Goal: Information Seeking & Learning: Learn about a topic

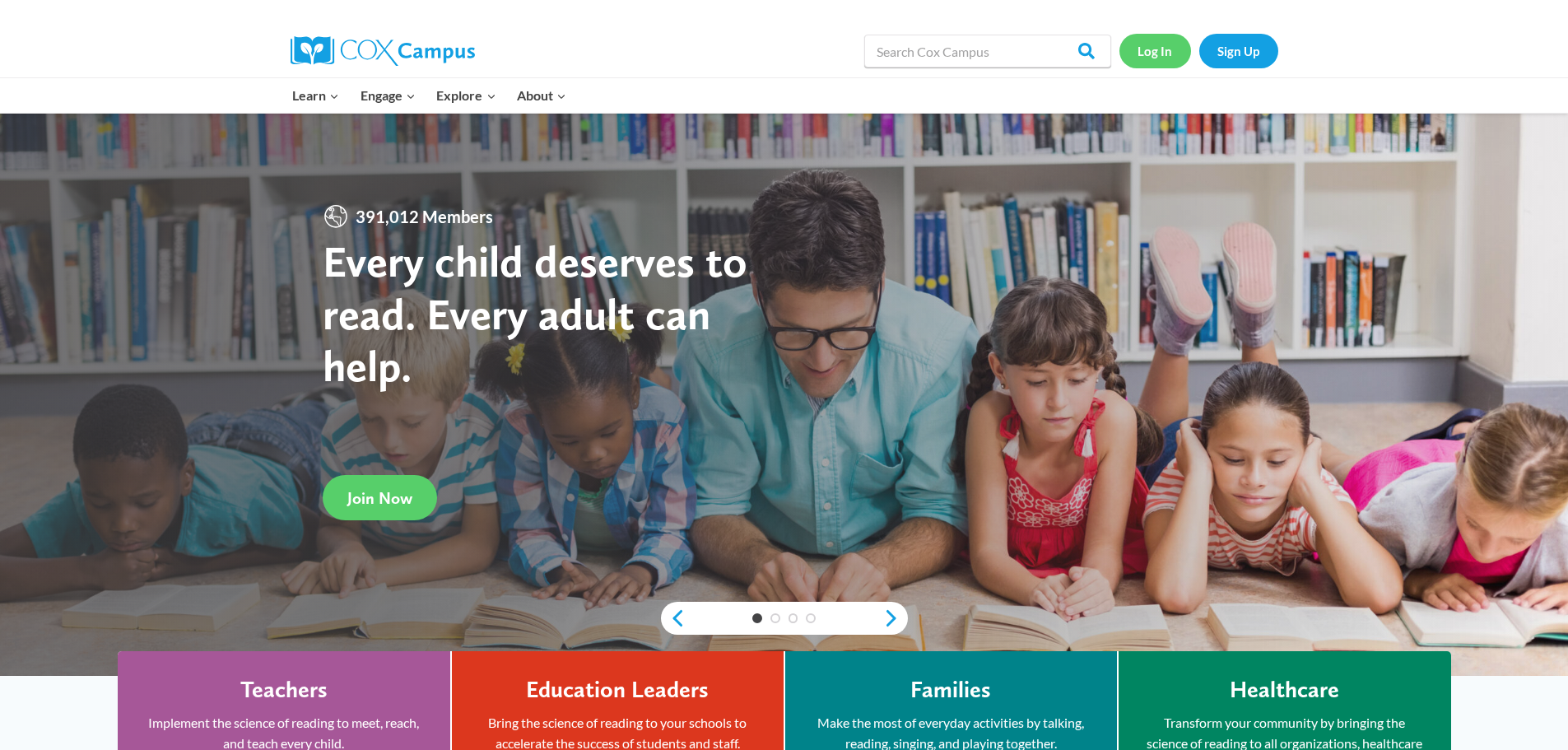
click at [1156, 52] on link "Log In" at bounding box center [1155, 50] width 71 height 33
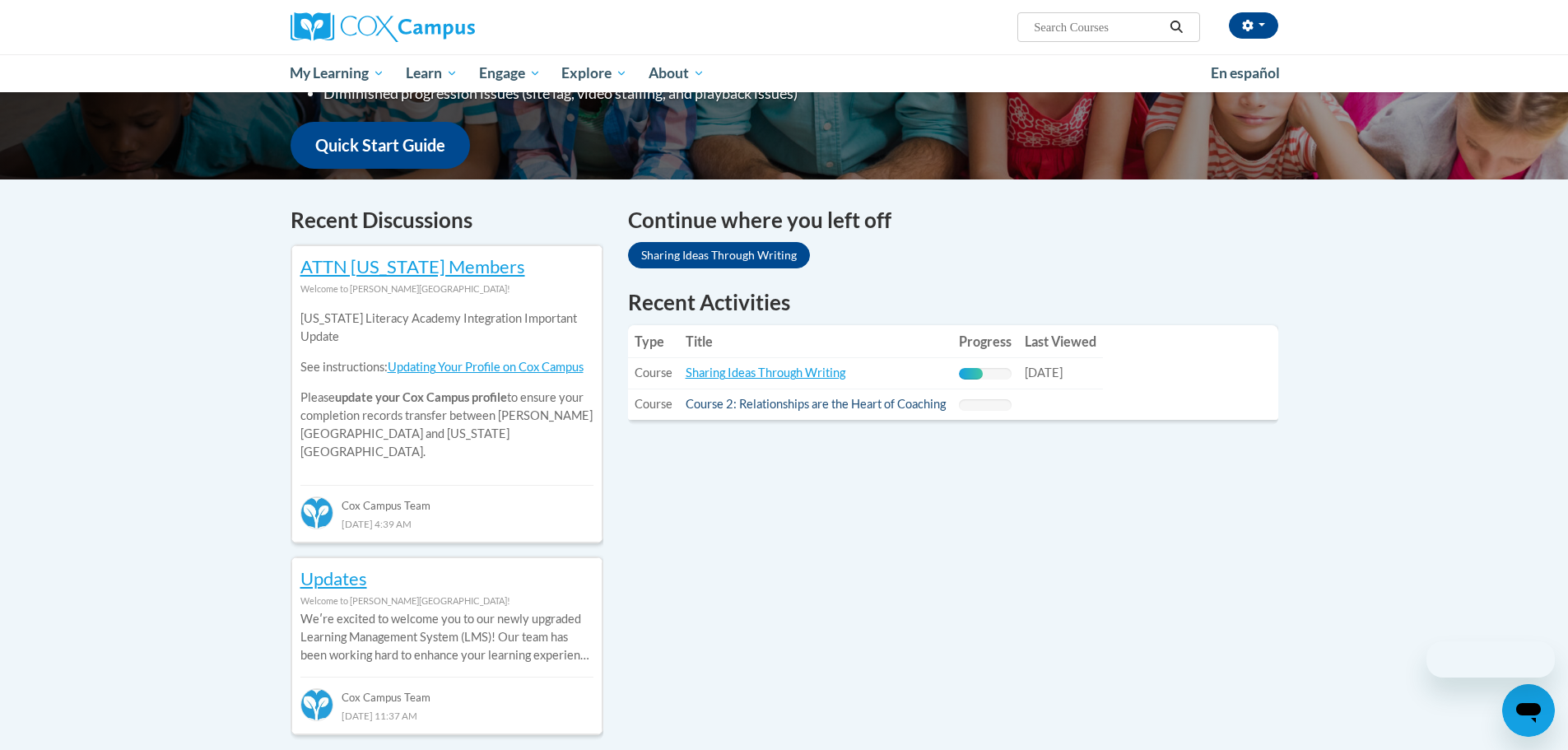
scroll to position [412, 0]
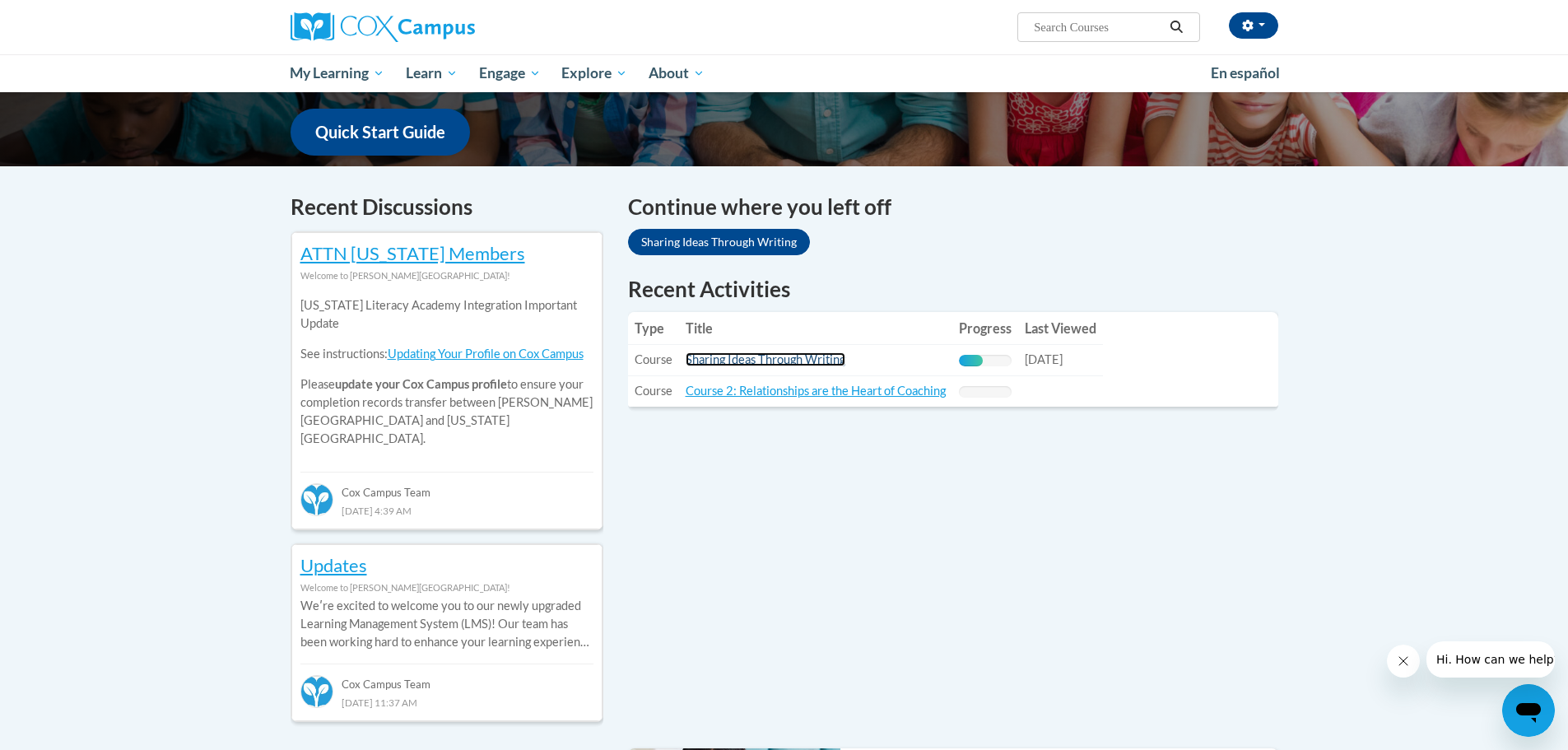
click at [741, 356] on link "Sharing Ideas Through Writing" at bounding box center [765, 359] width 160 height 14
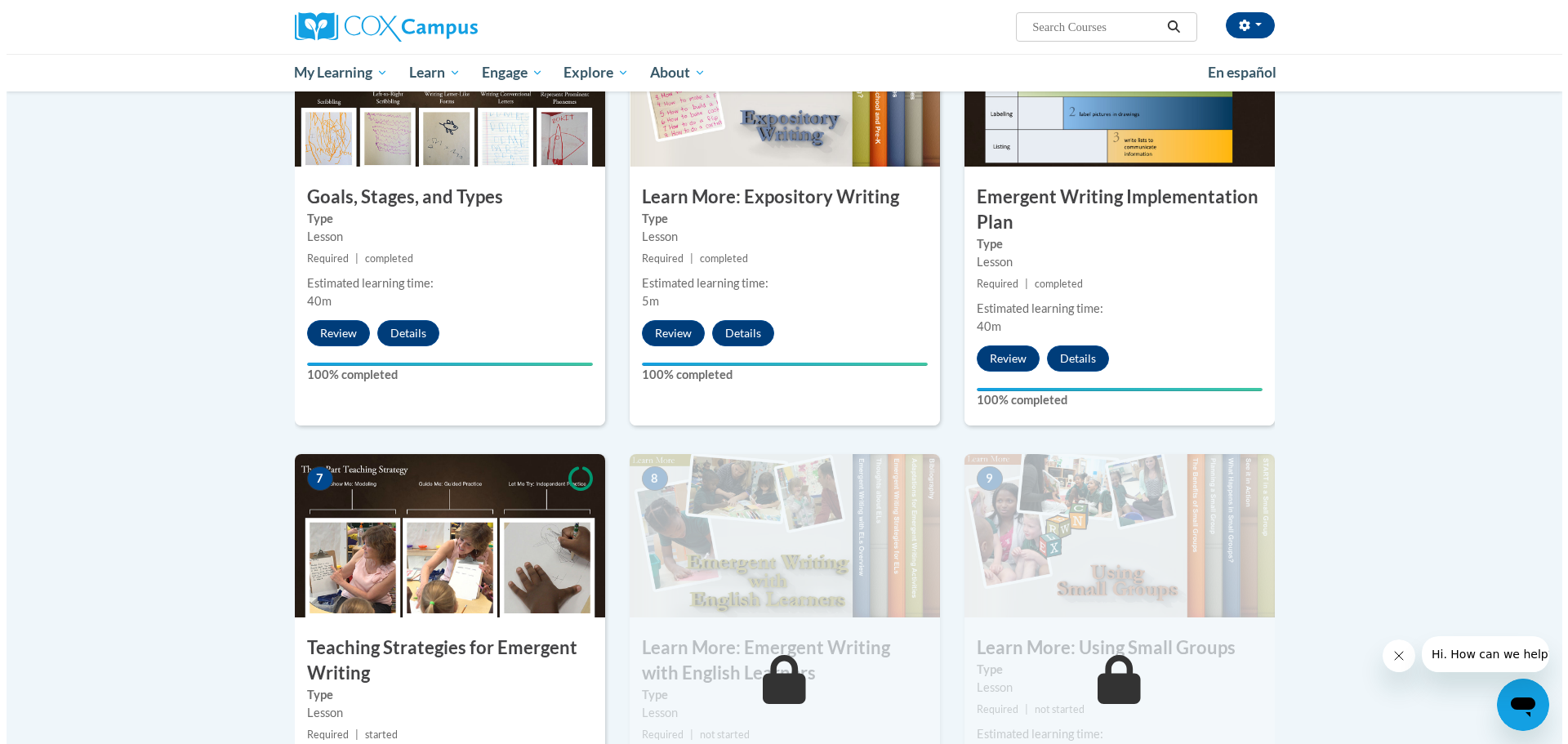
scroll to position [1143, 0]
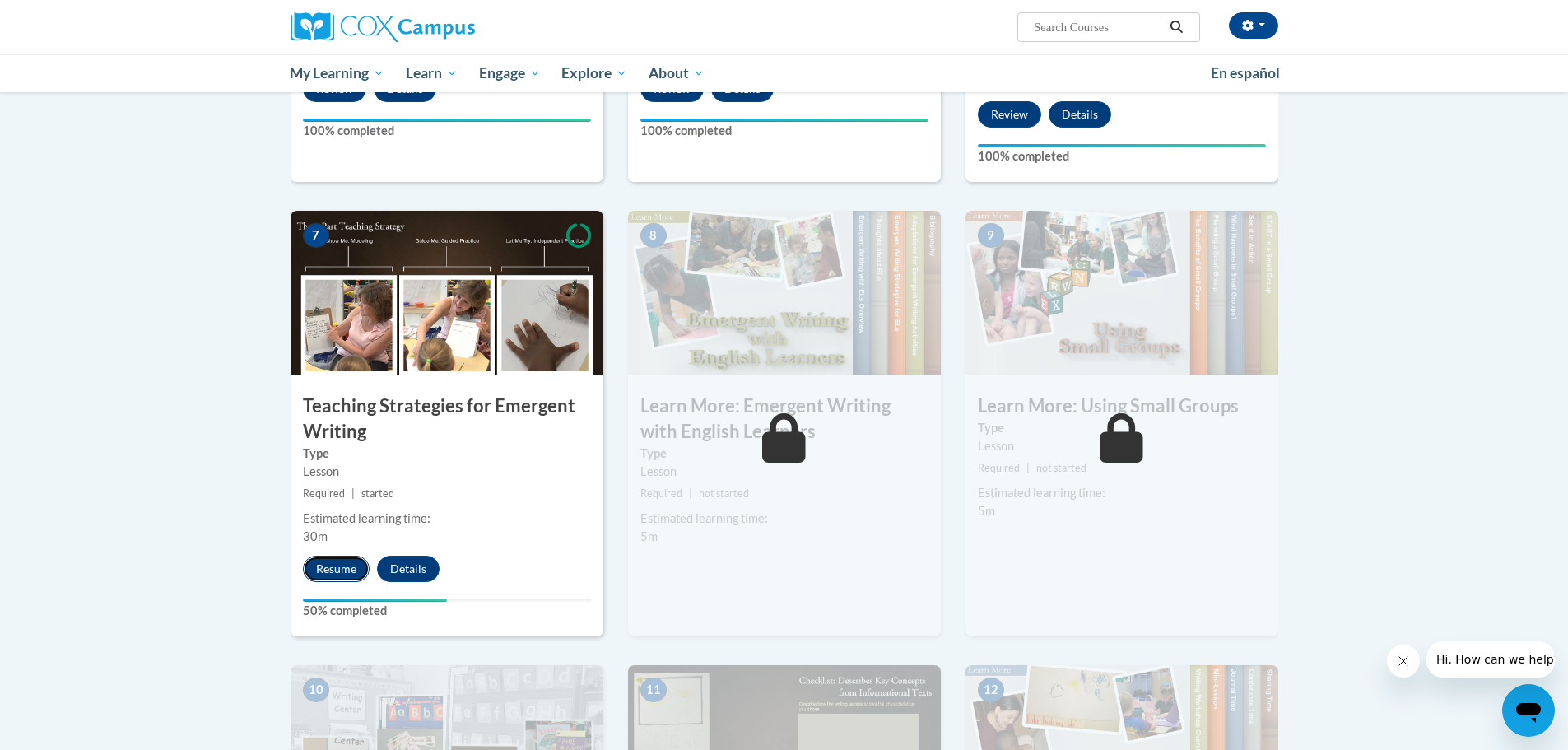
click at [347, 555] on button "Resume" at bounding box center [336, 568] width 67 height 26
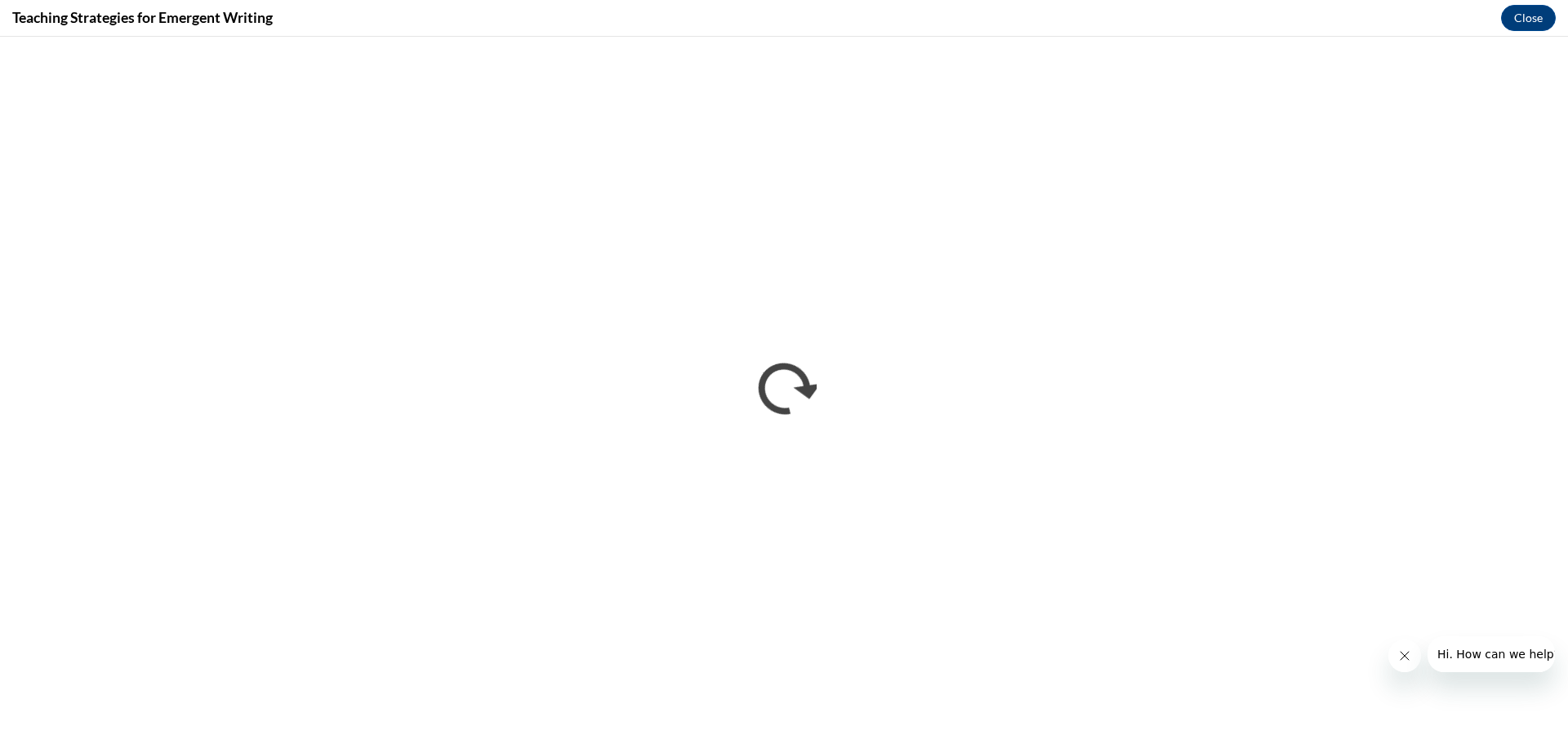
scroll to position [0, 0]
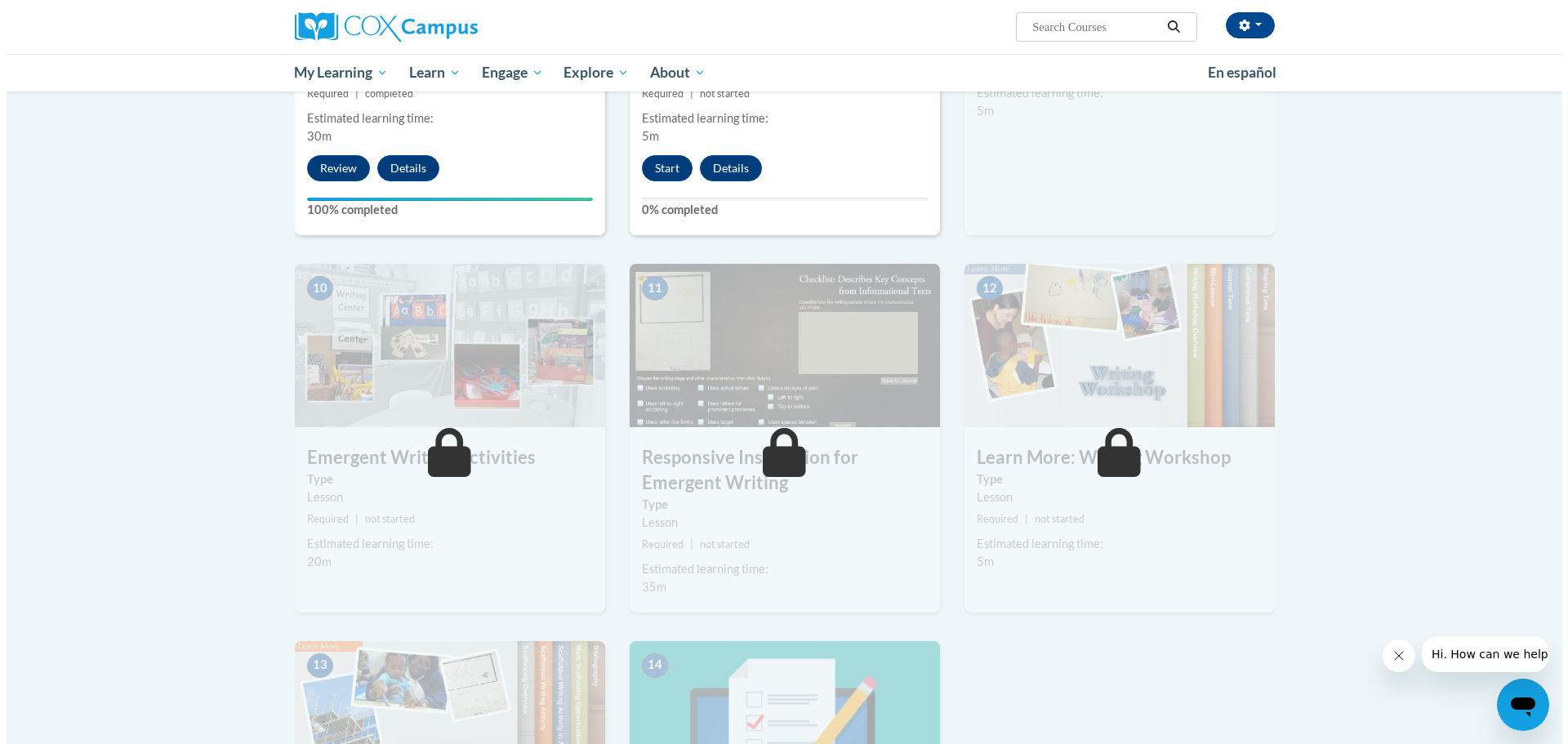
scroll to position [1362, 0]
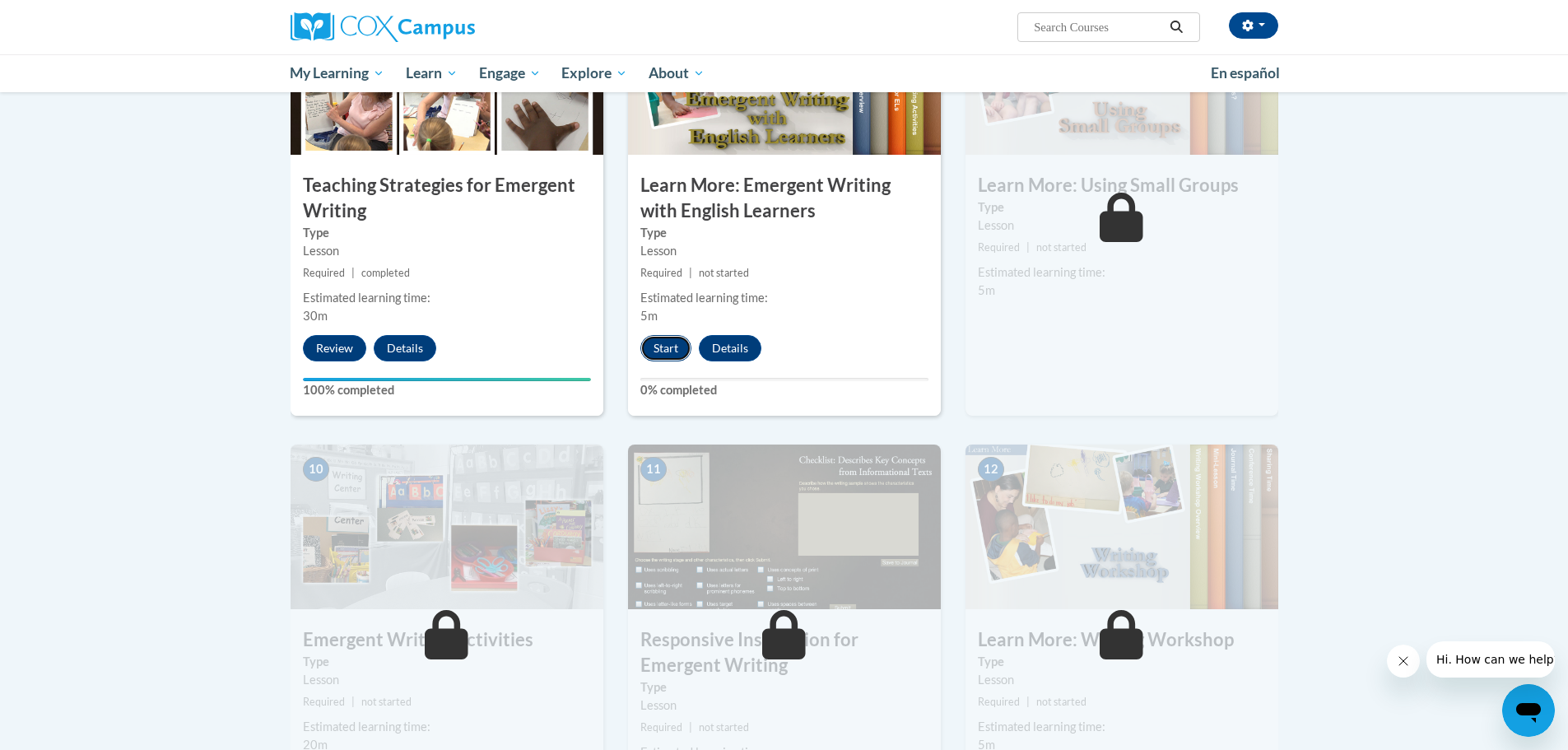
click at [664, 335] on button "Start" at bounding box center [666, 347] width 51 height 26
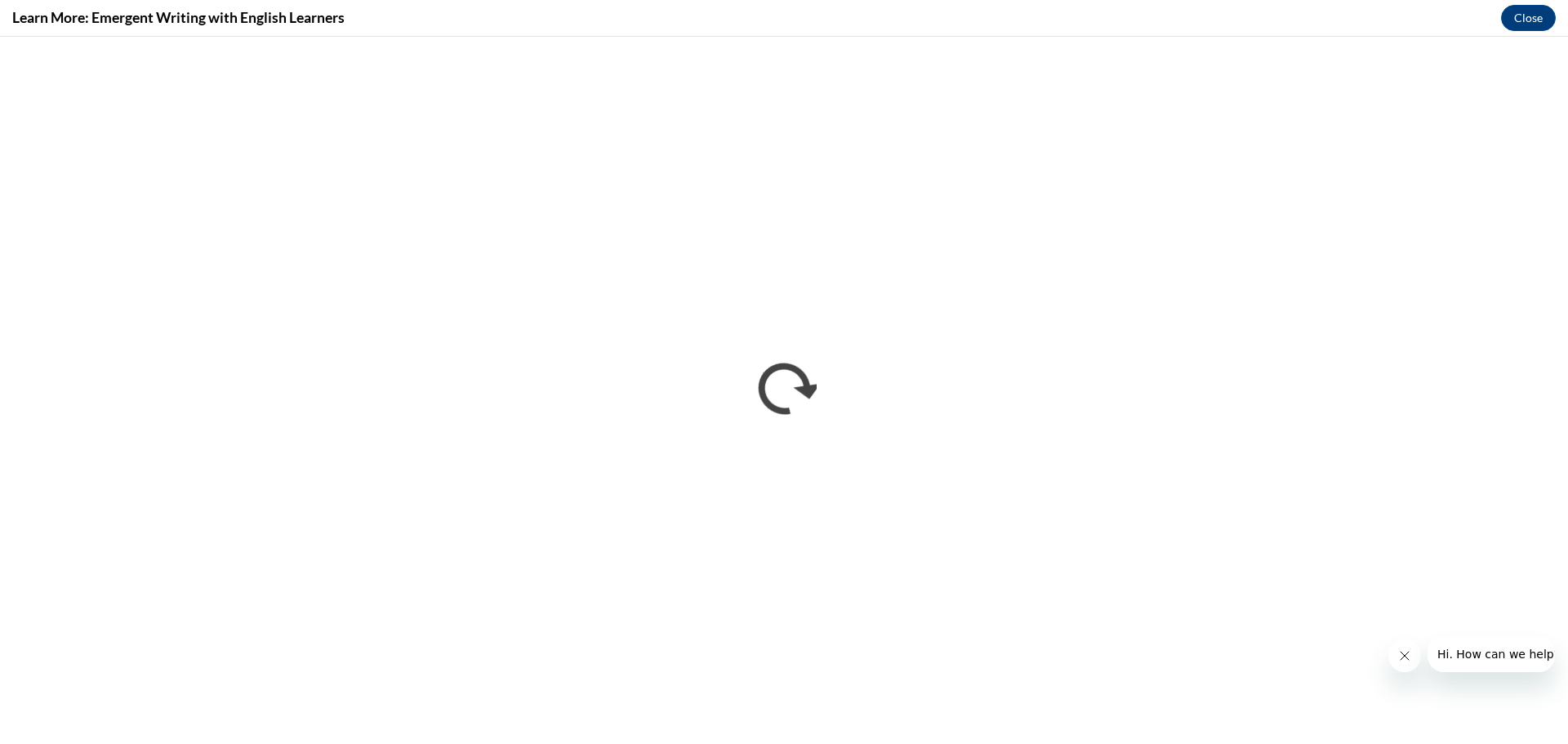
scroll to position [0, 0]
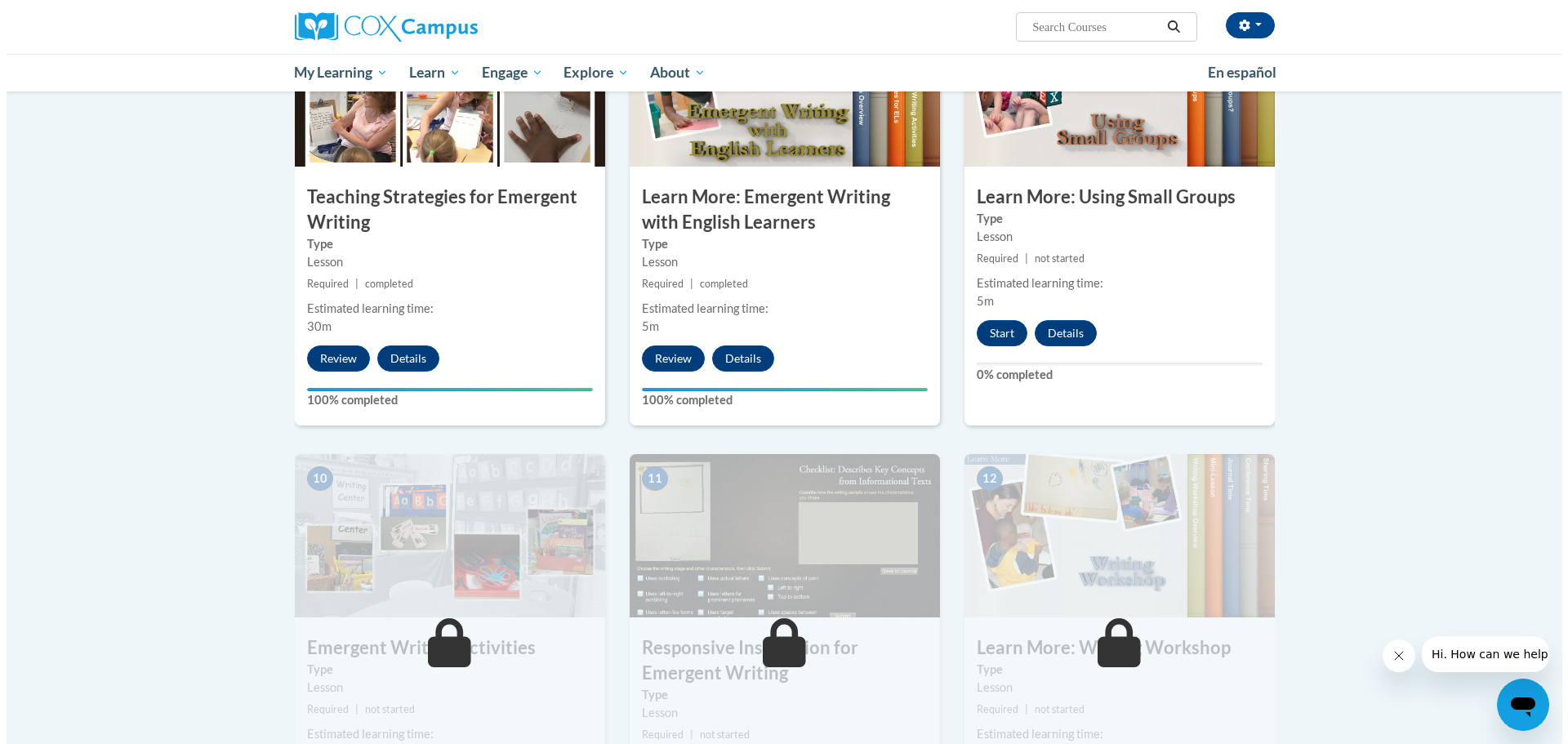
scroll to position [1307, 0]
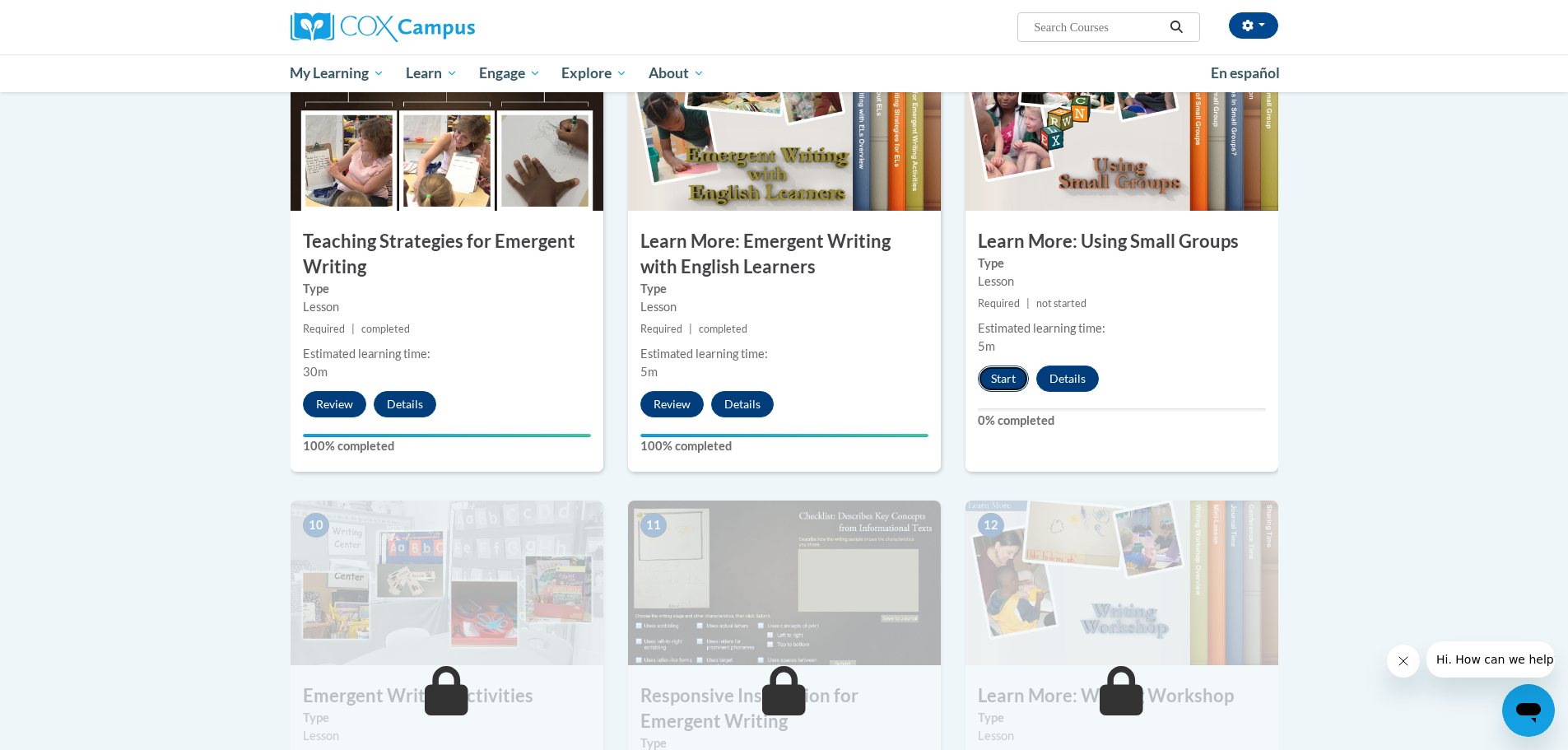
click at [1012, 366] on button "Start" at bounding box center [1003, 378] width 51 height 26
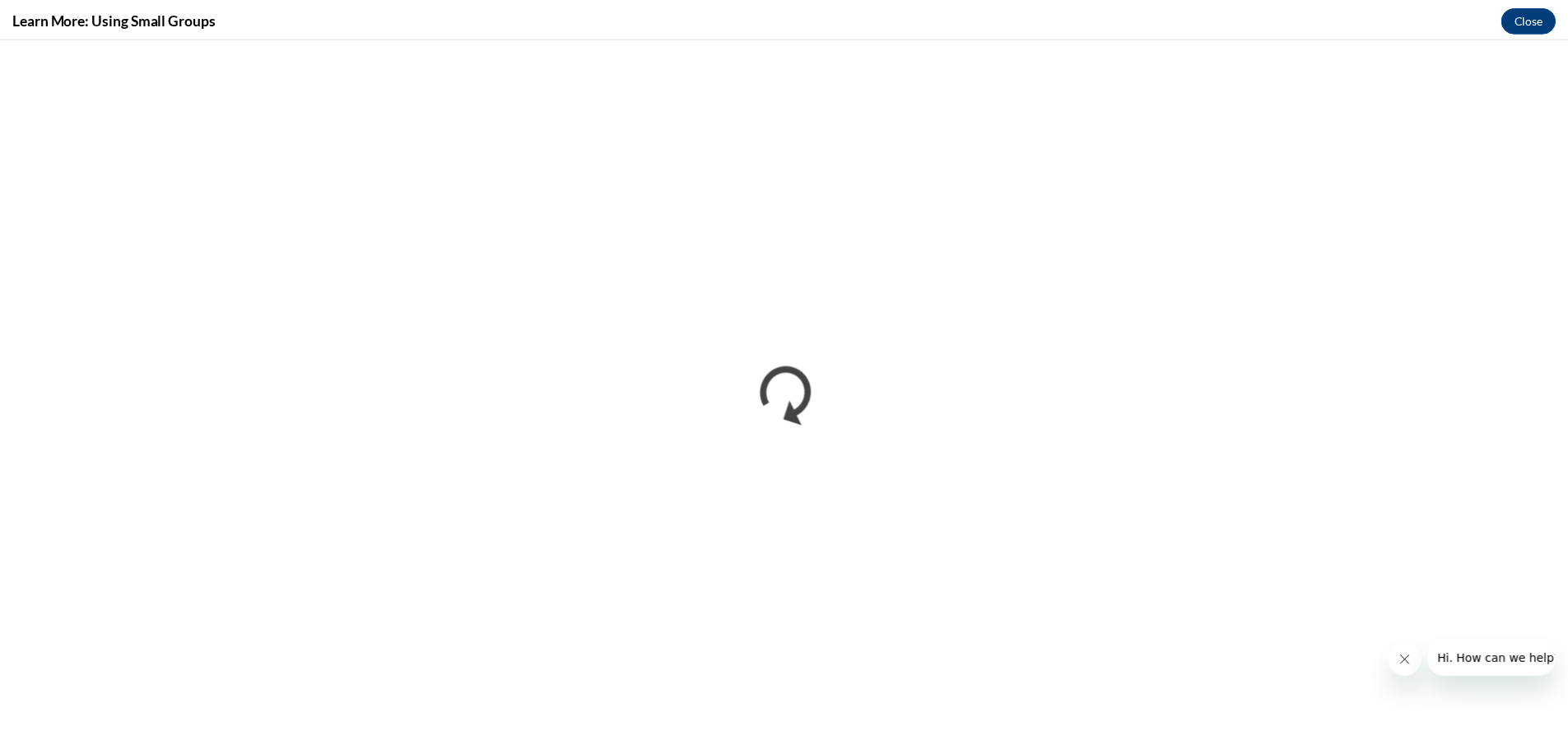
scroll to position [0, 0]
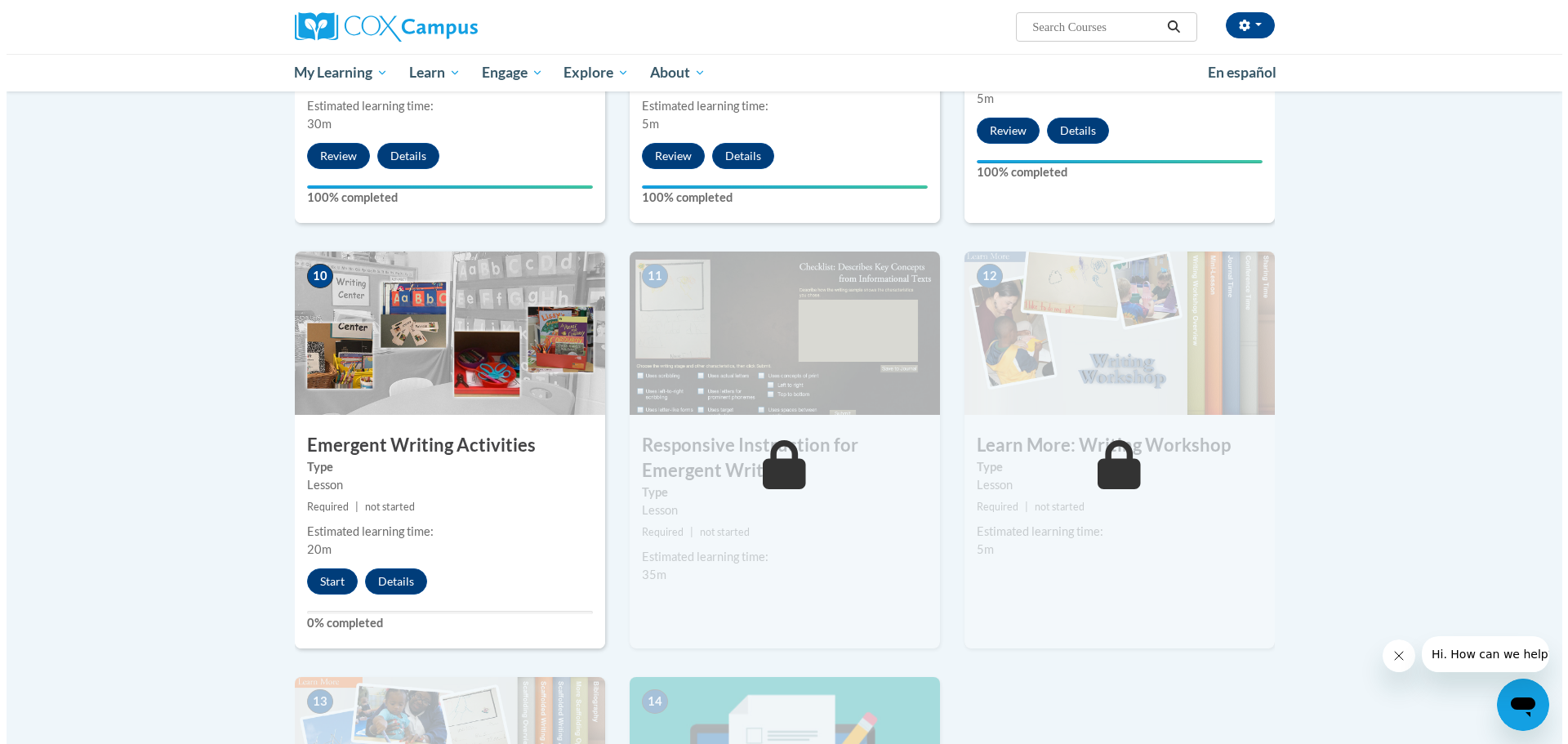
scroll to position [1771, 0]
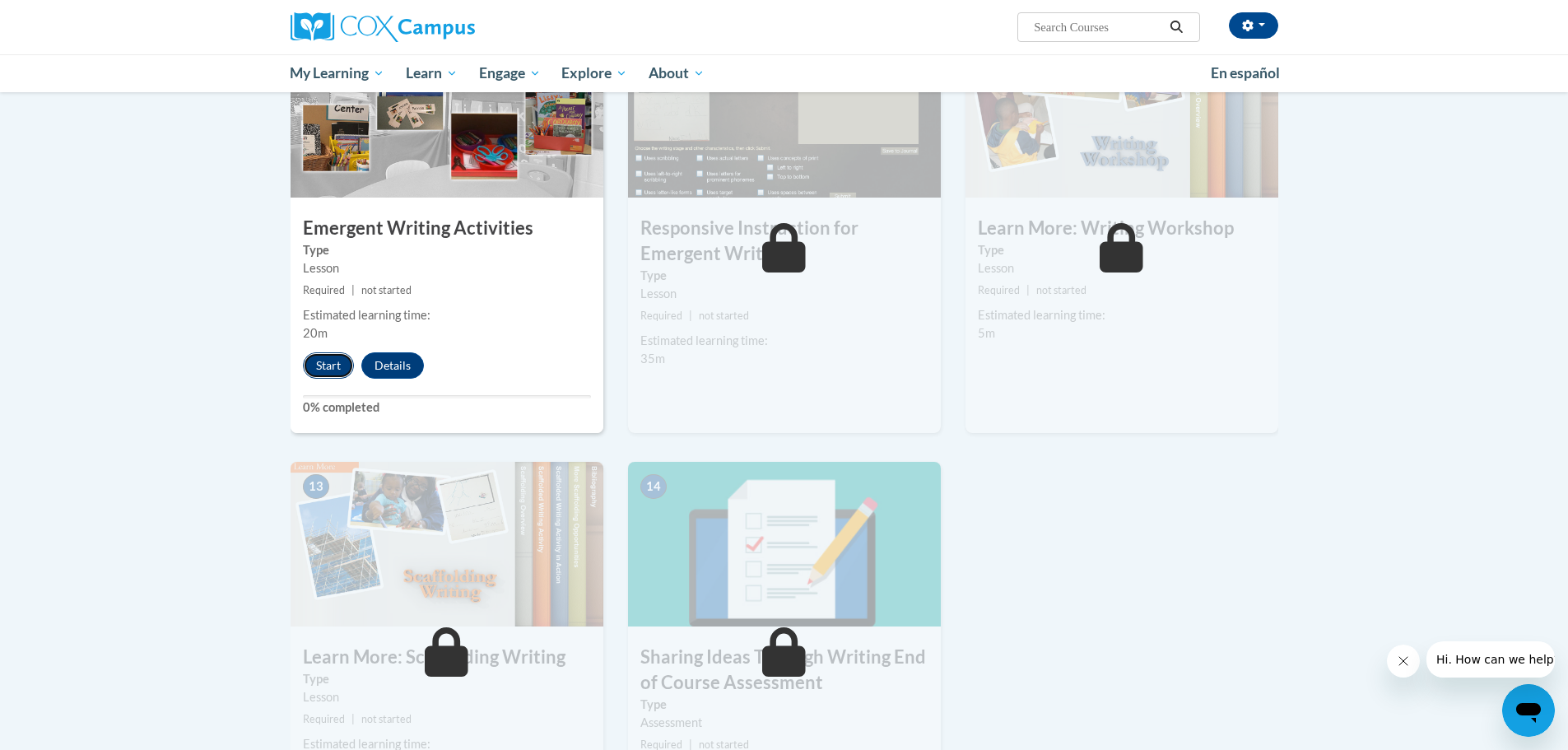
click at [326, 353] on button "Start" at bounding box center [328, 366] width 51 height 26
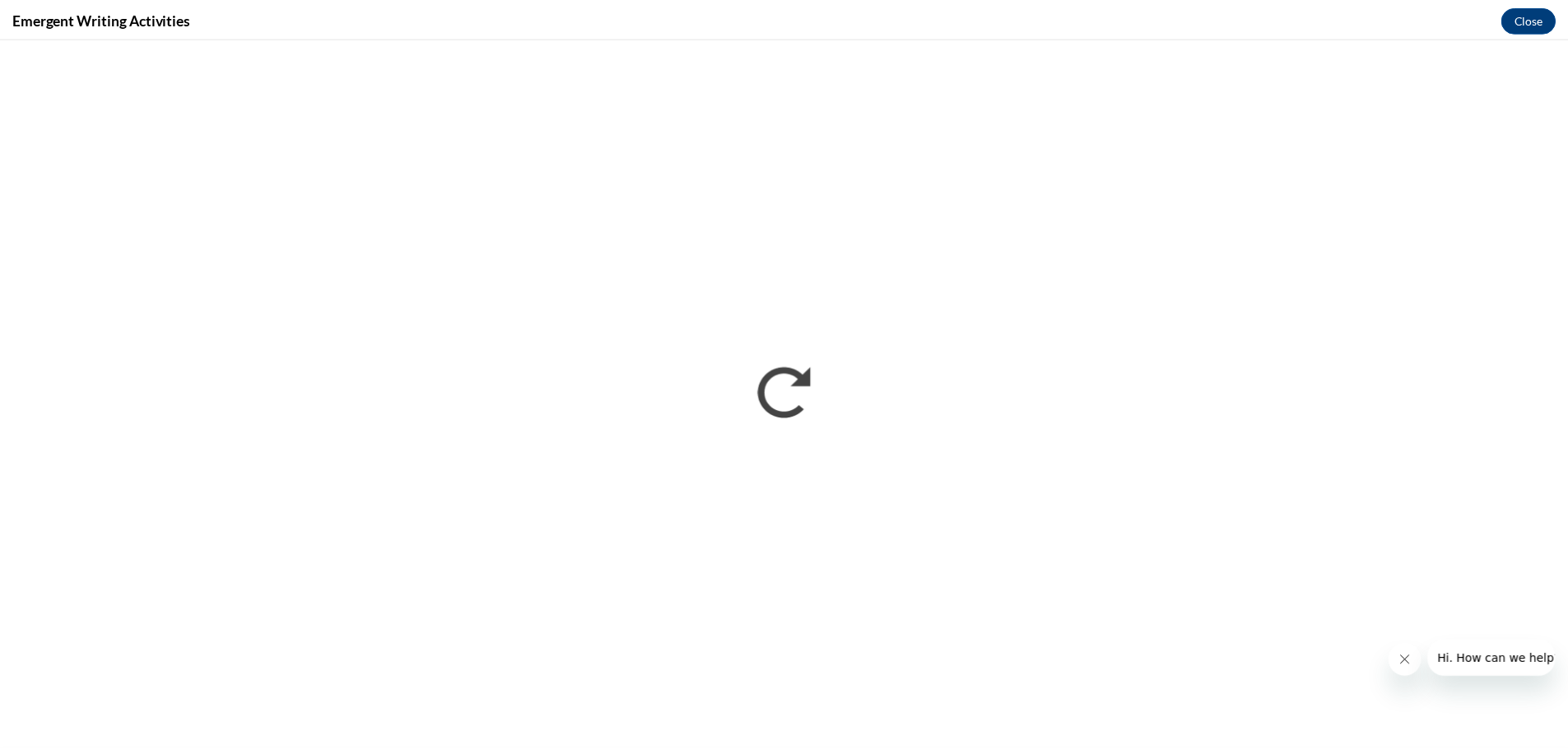
scroll to position [0, 0]
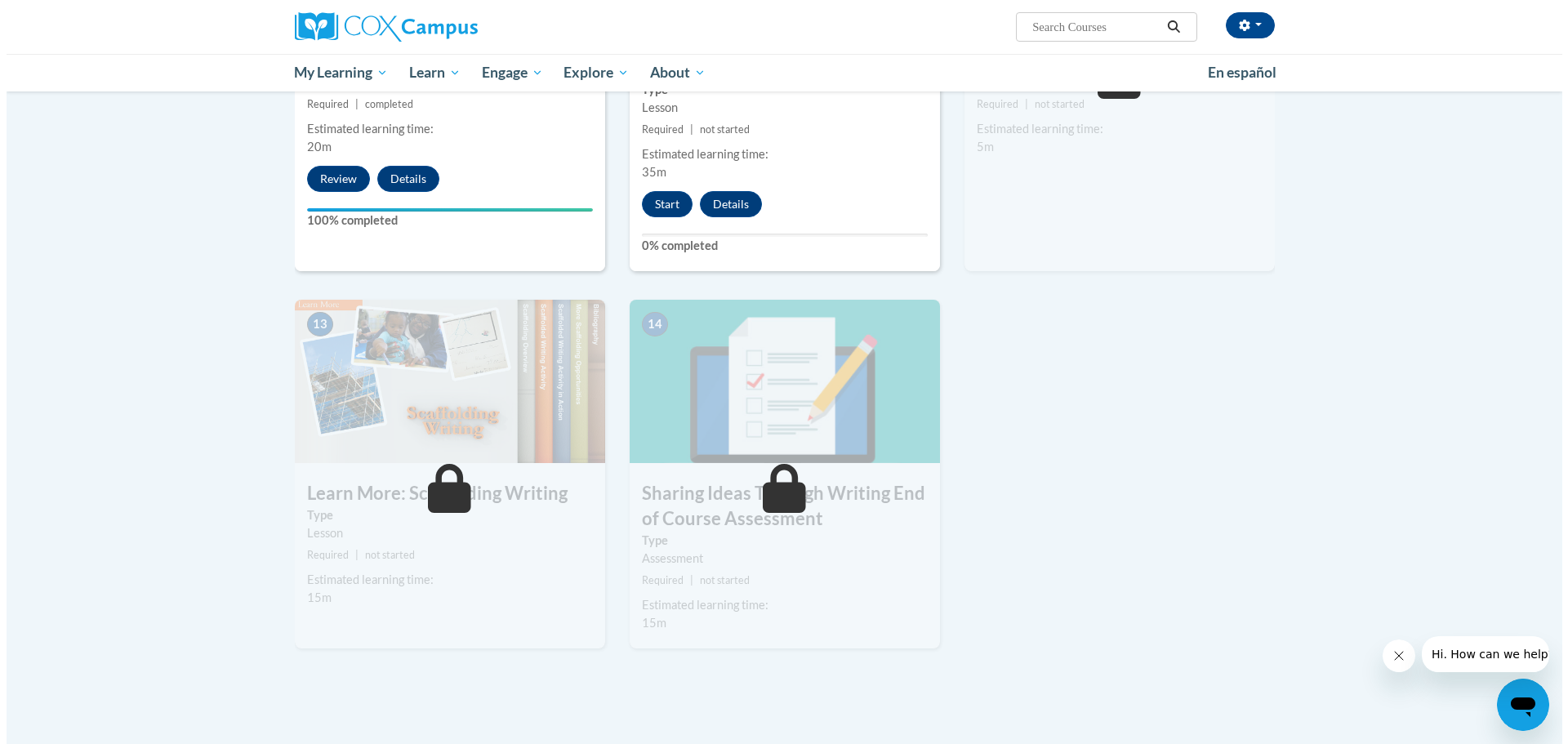
scroll to position [1715, 0]
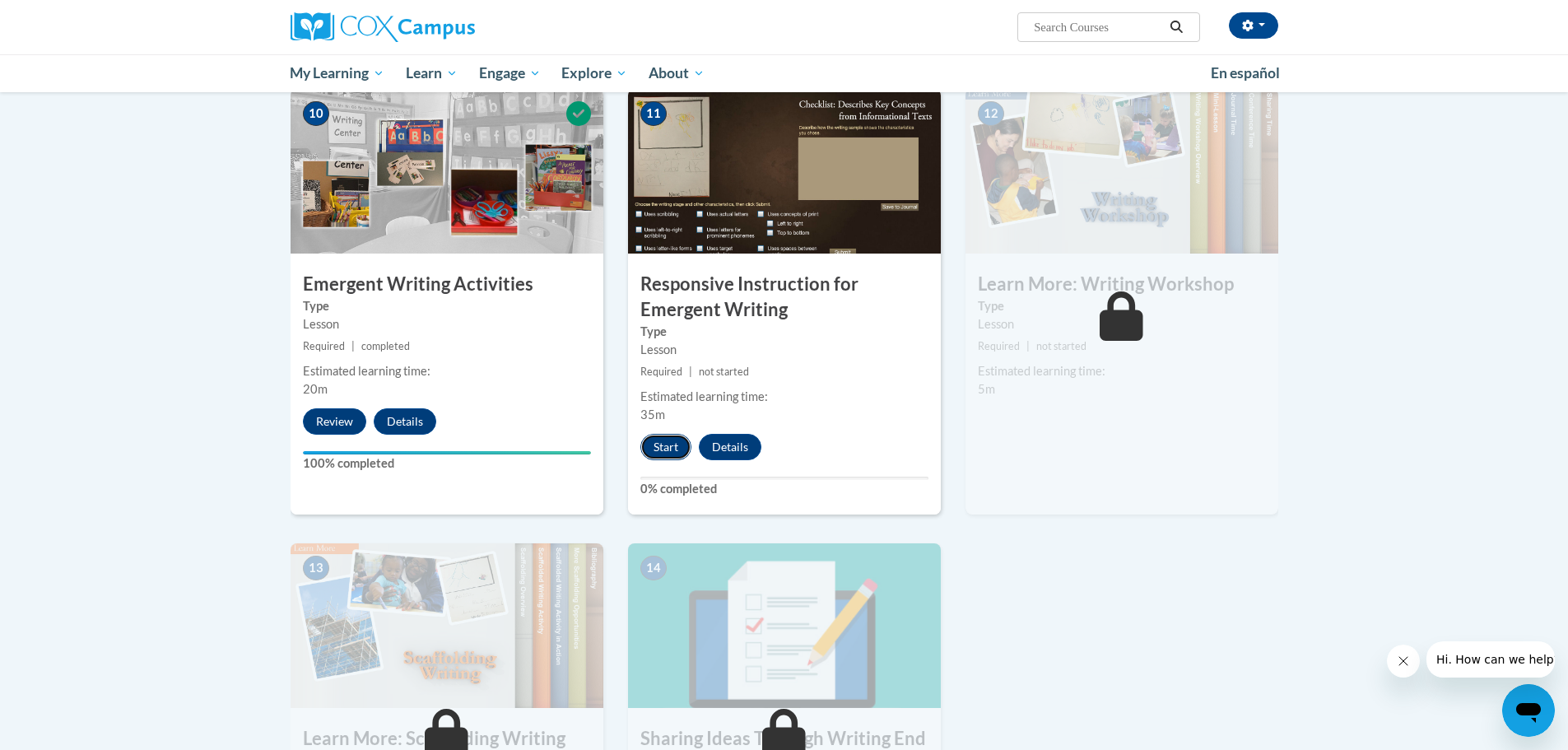
click at [665, 434] on button "Start" at bounding box center [666, 447] width 51 height 26
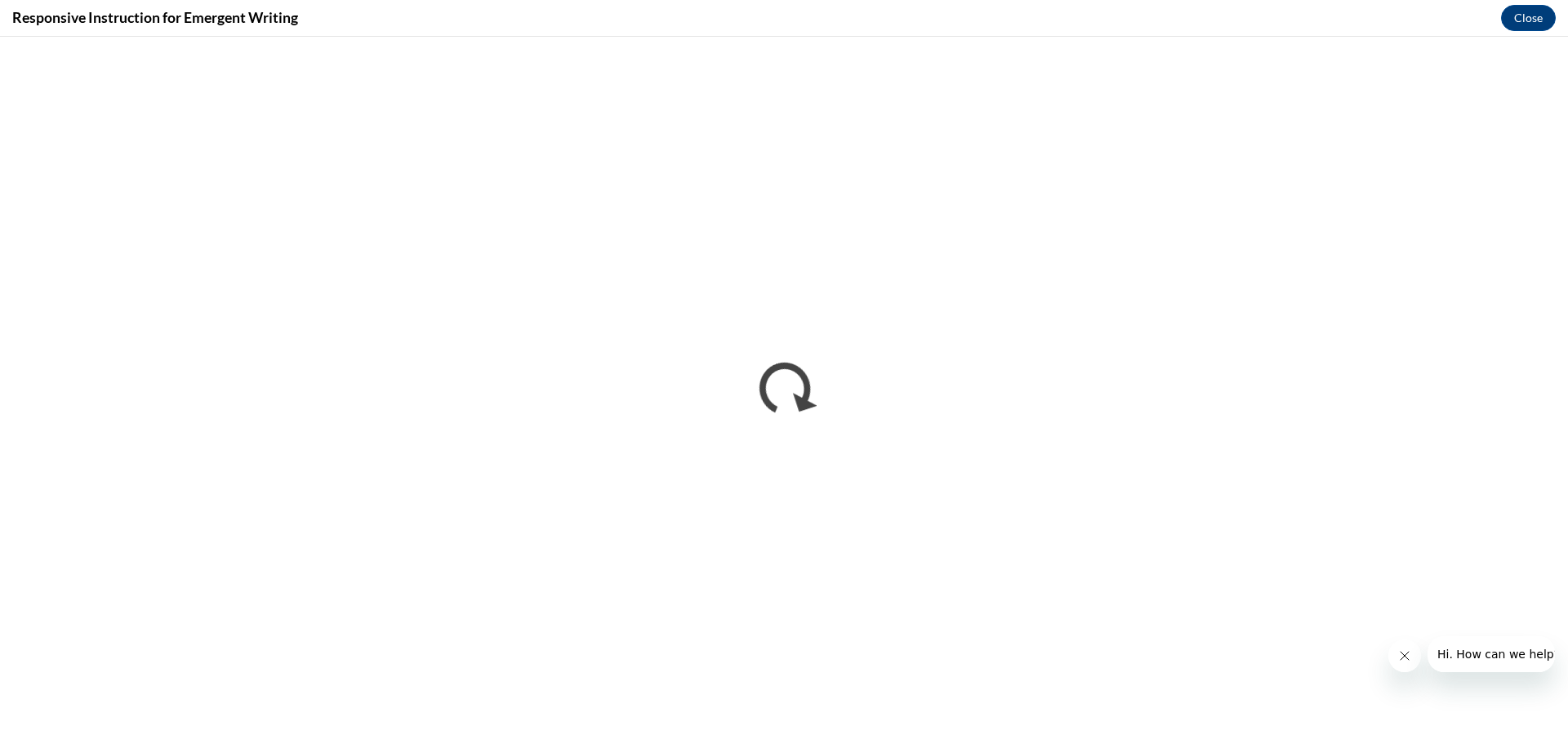
scroll to position [0, 0]
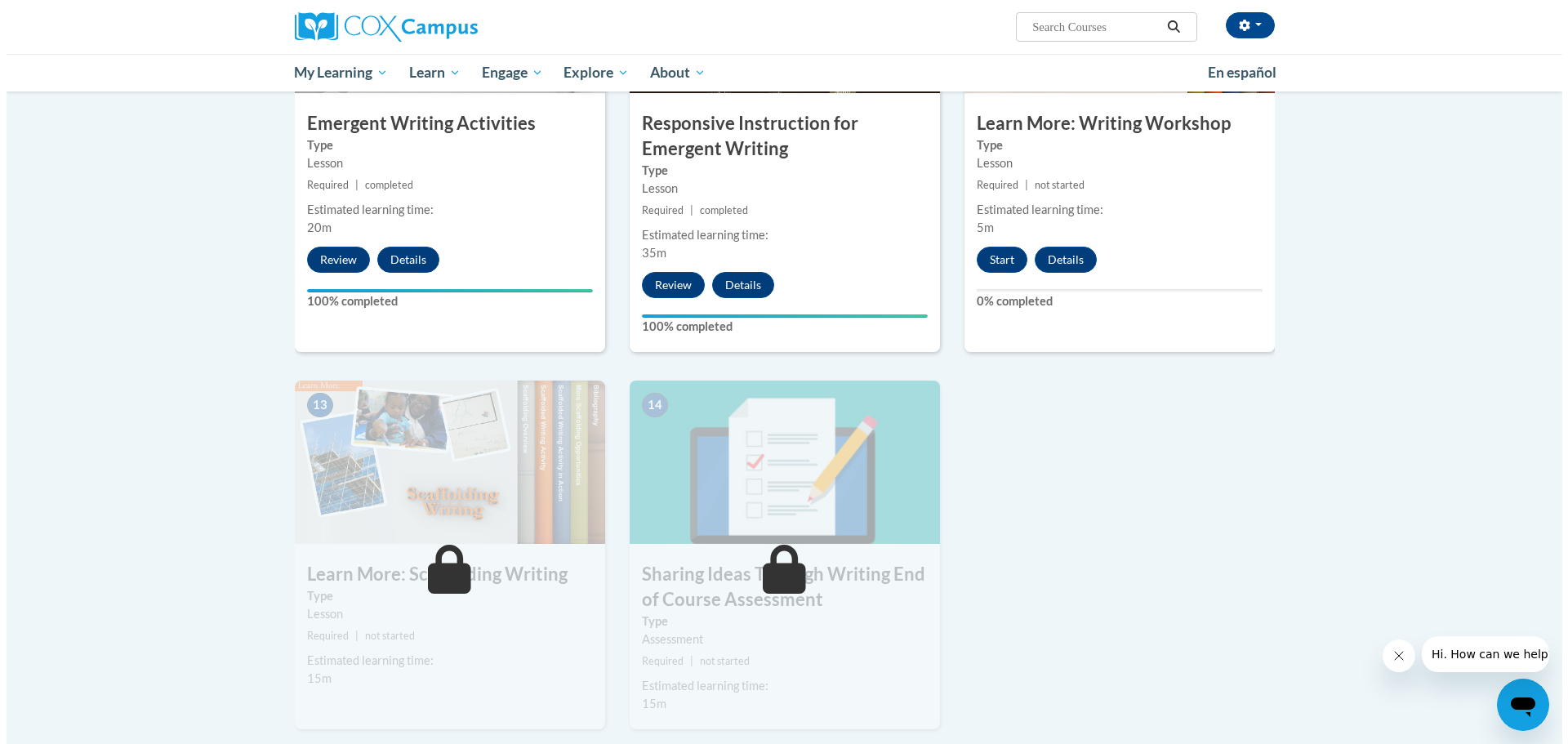
scroll to position [1878, 0]
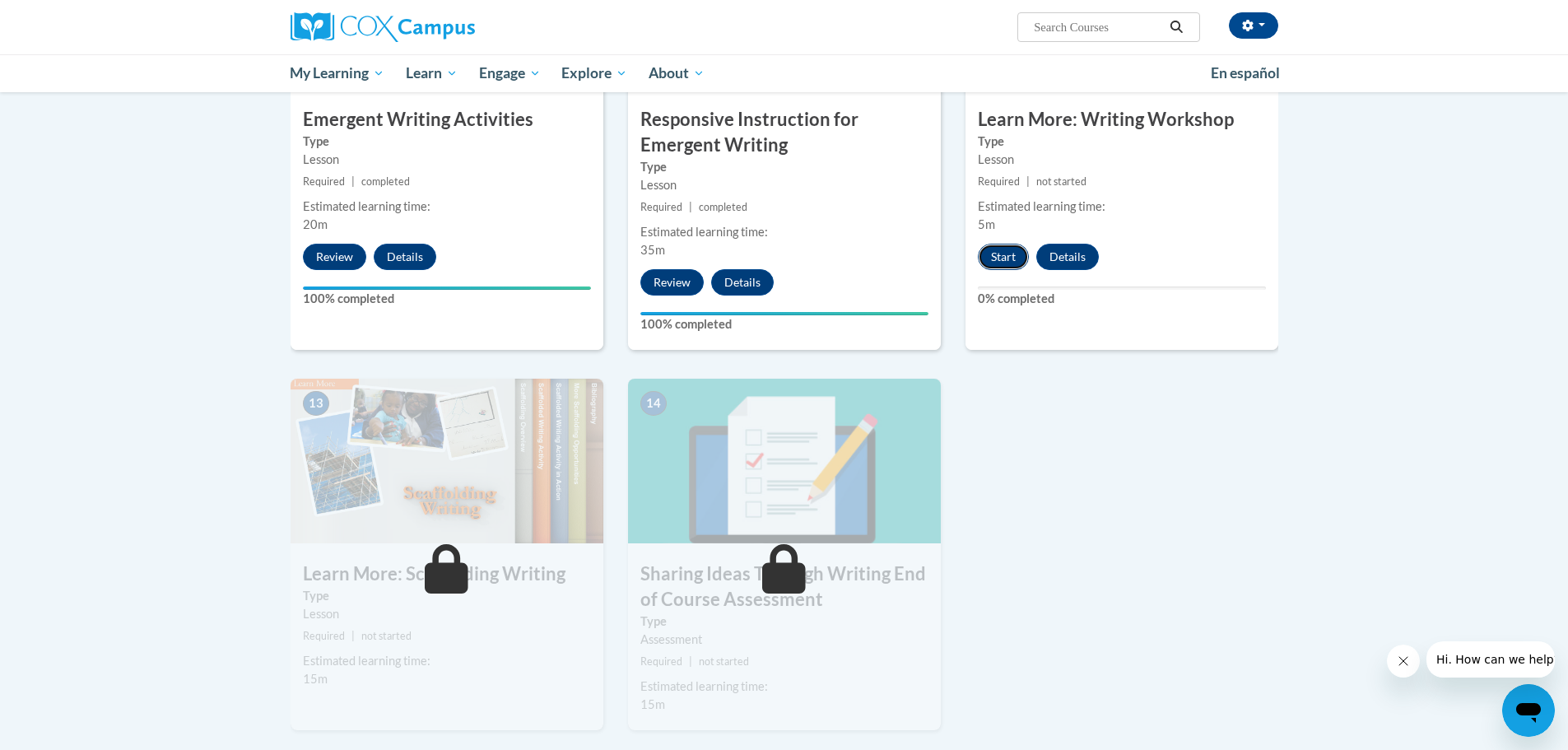
click at [1006, 243] on button "Start" at bounding box center [1003, 256] width 51 height 26
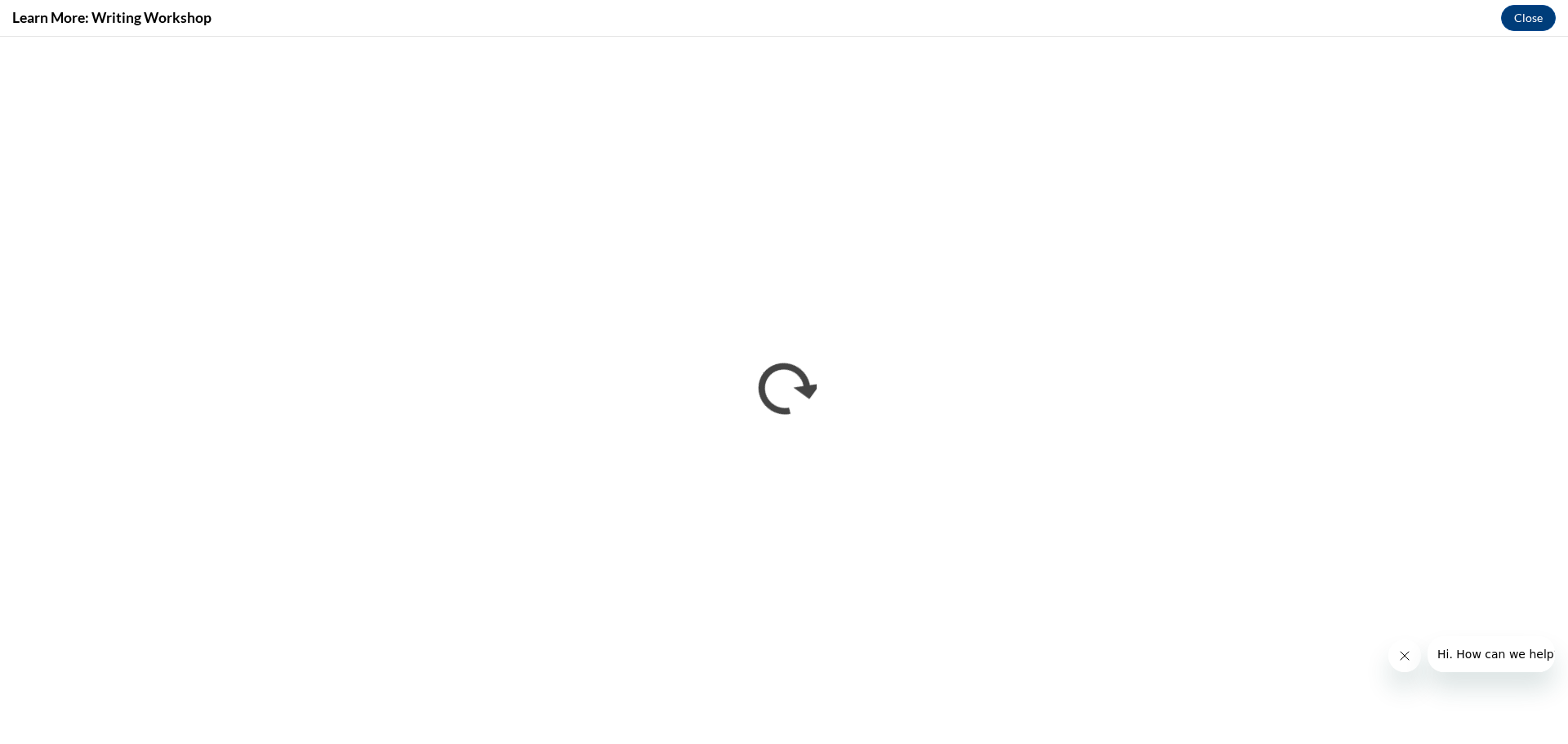
scroll to position [0, 0]
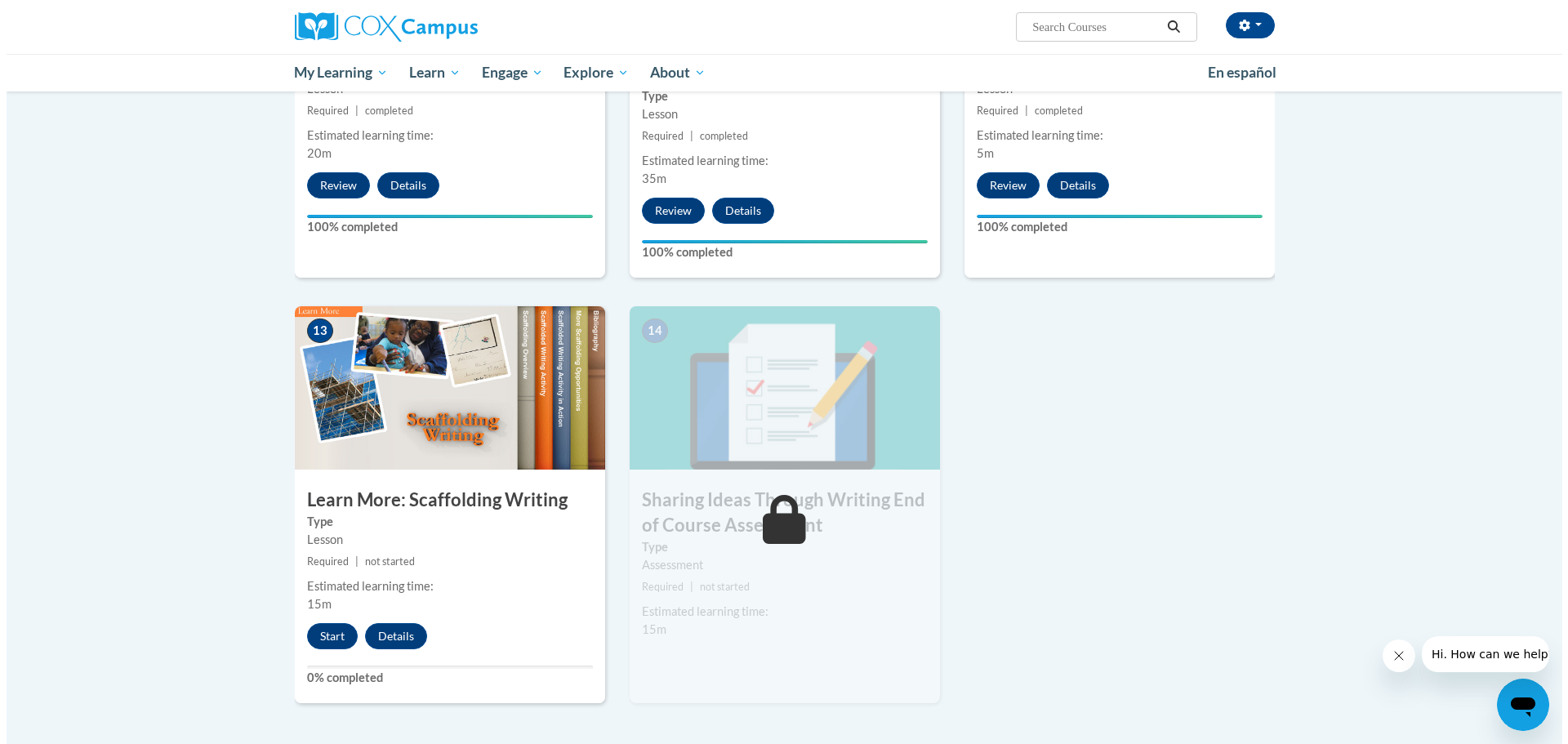
scroll to position [2179, 0]
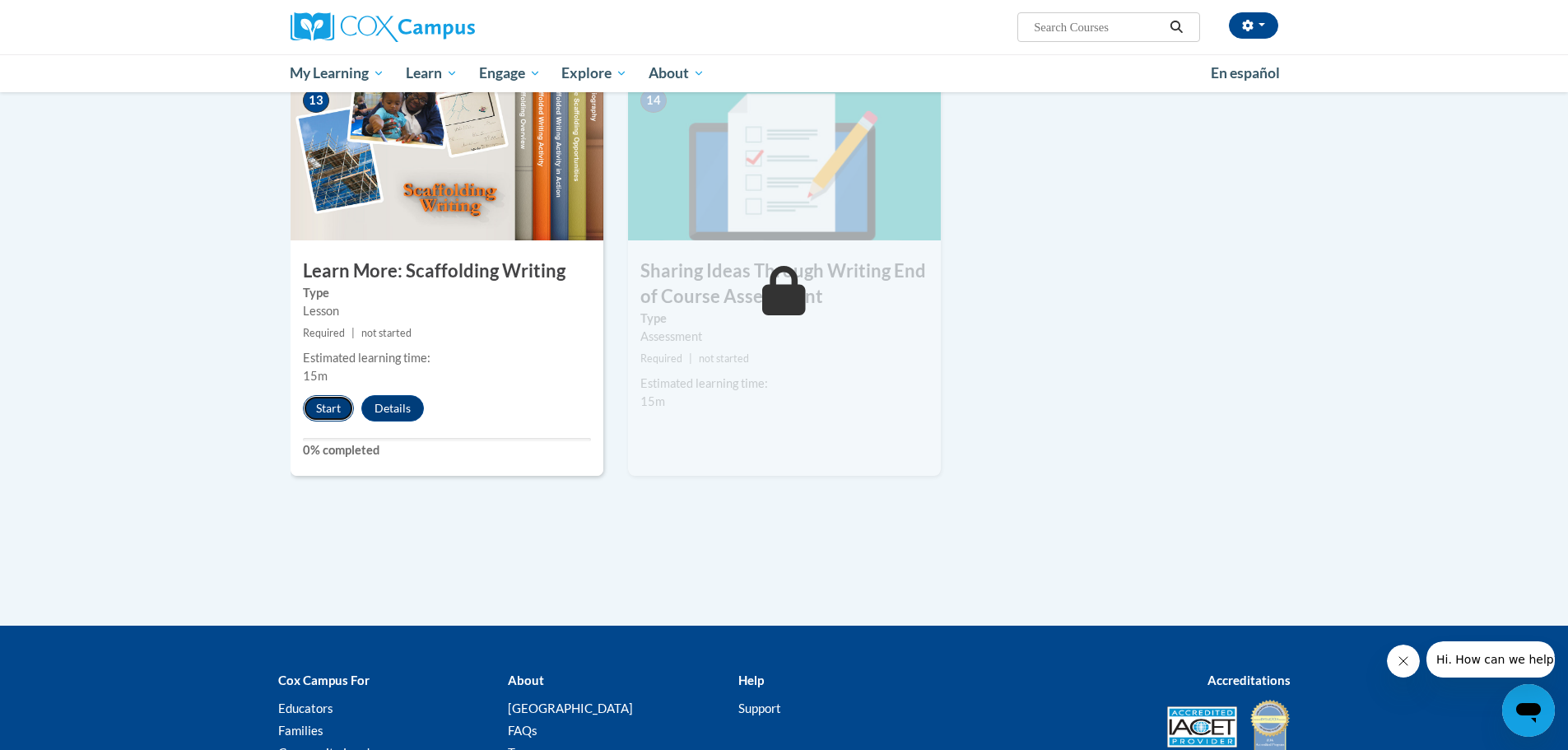
click at [331, 395] on button "Start" at bounding box center [328, 408] width 51 height 26
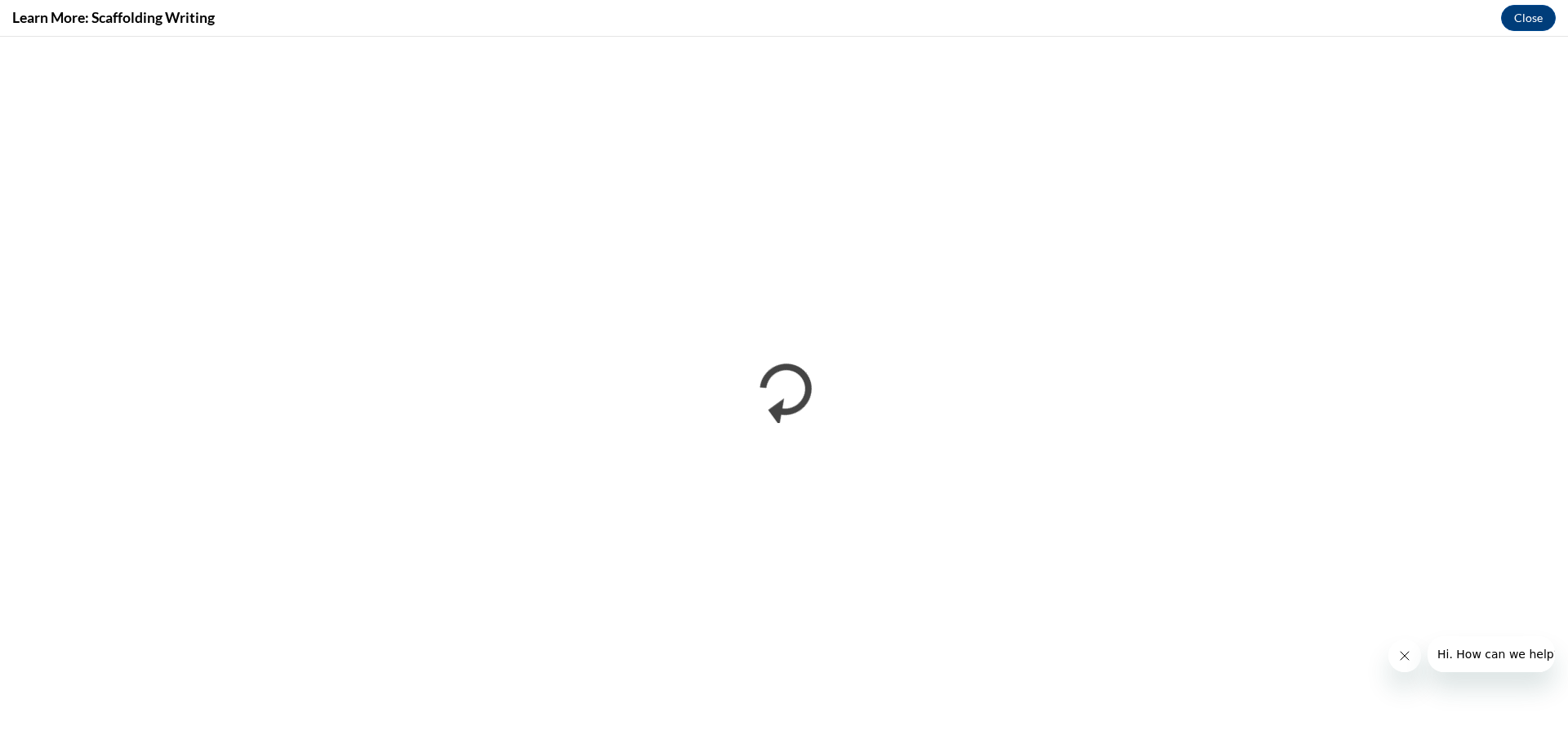
scroll to position [0, 0]
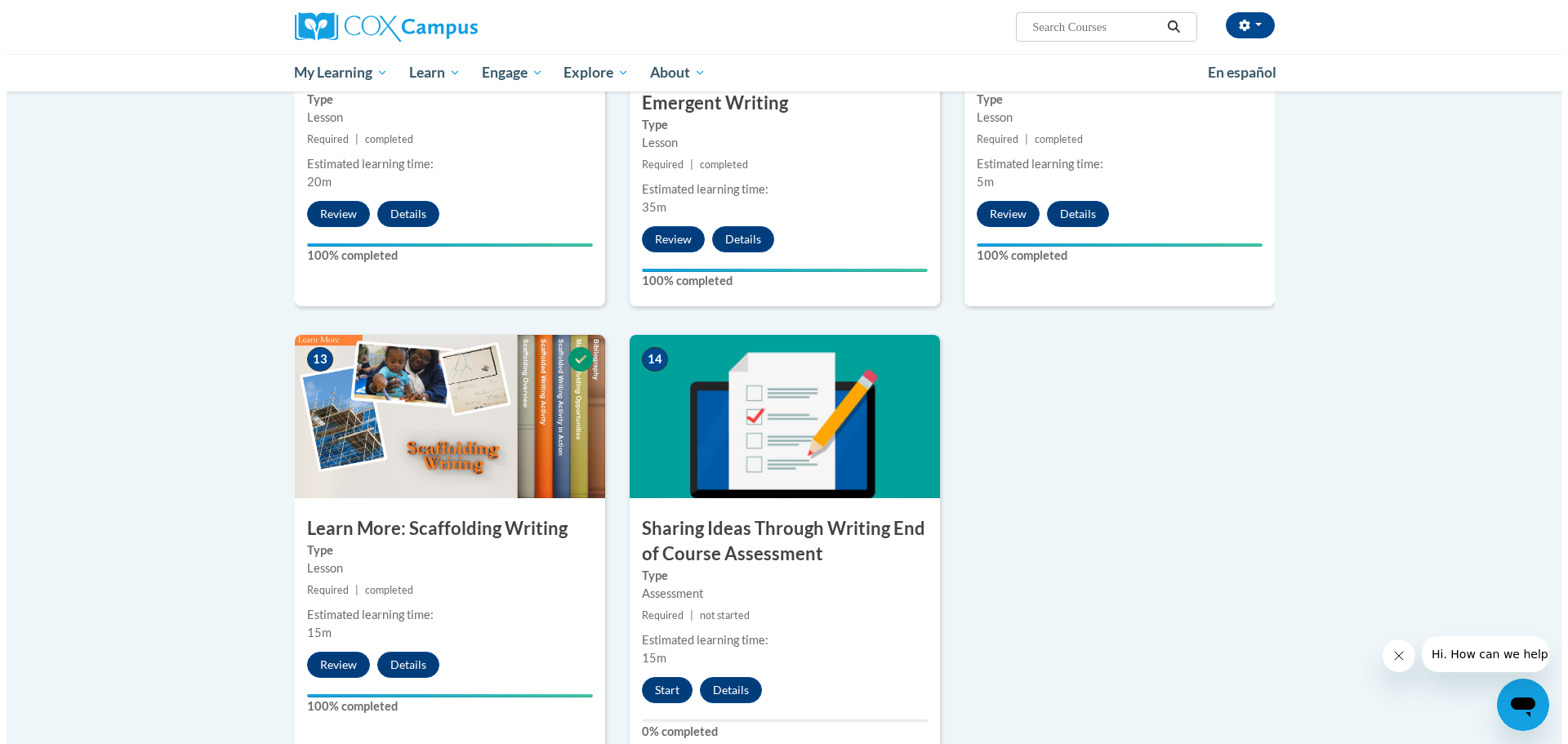
scroll to position [2154, 0]
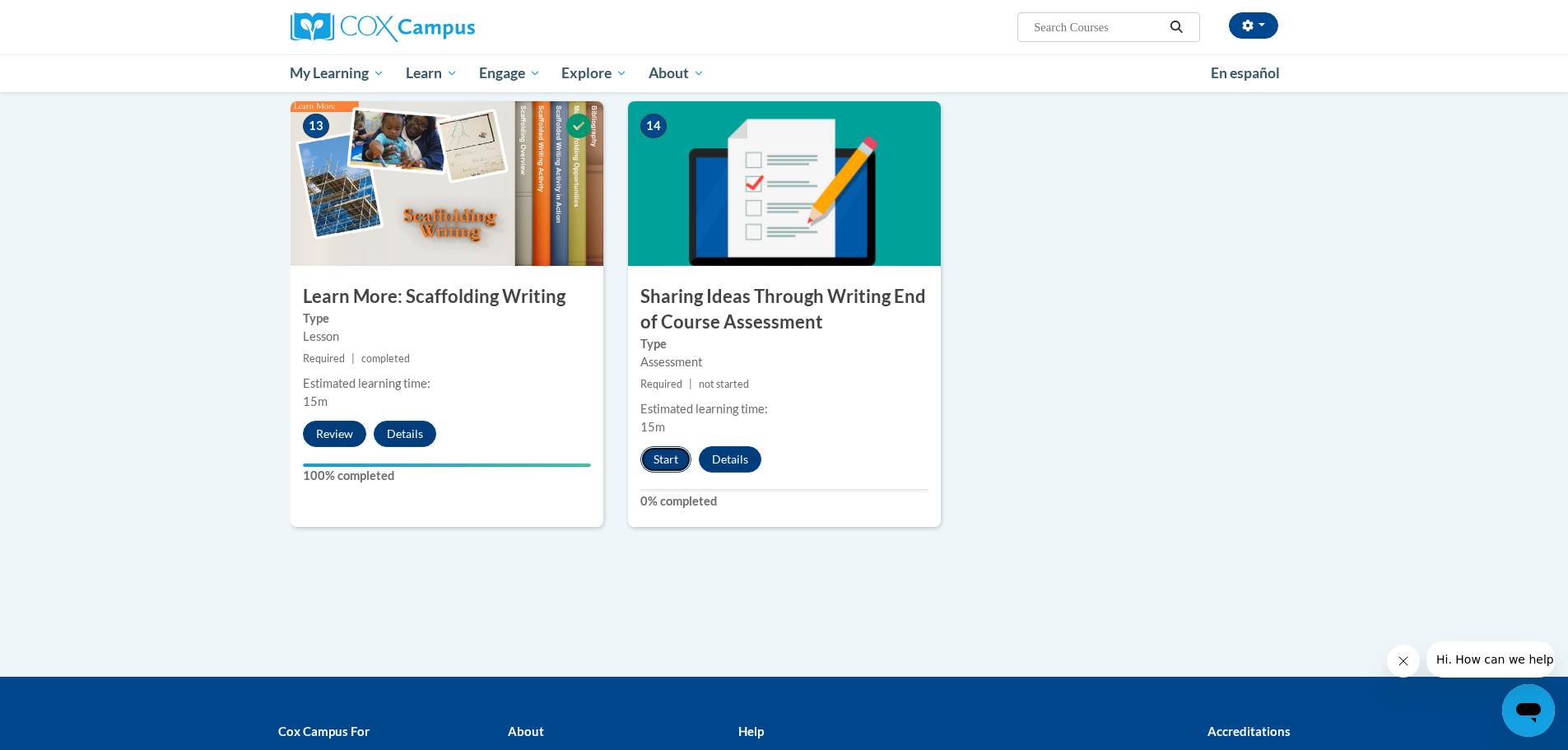
click at [663, 446] on button "Start" at bounding box center [666, 459] width 51 height 26
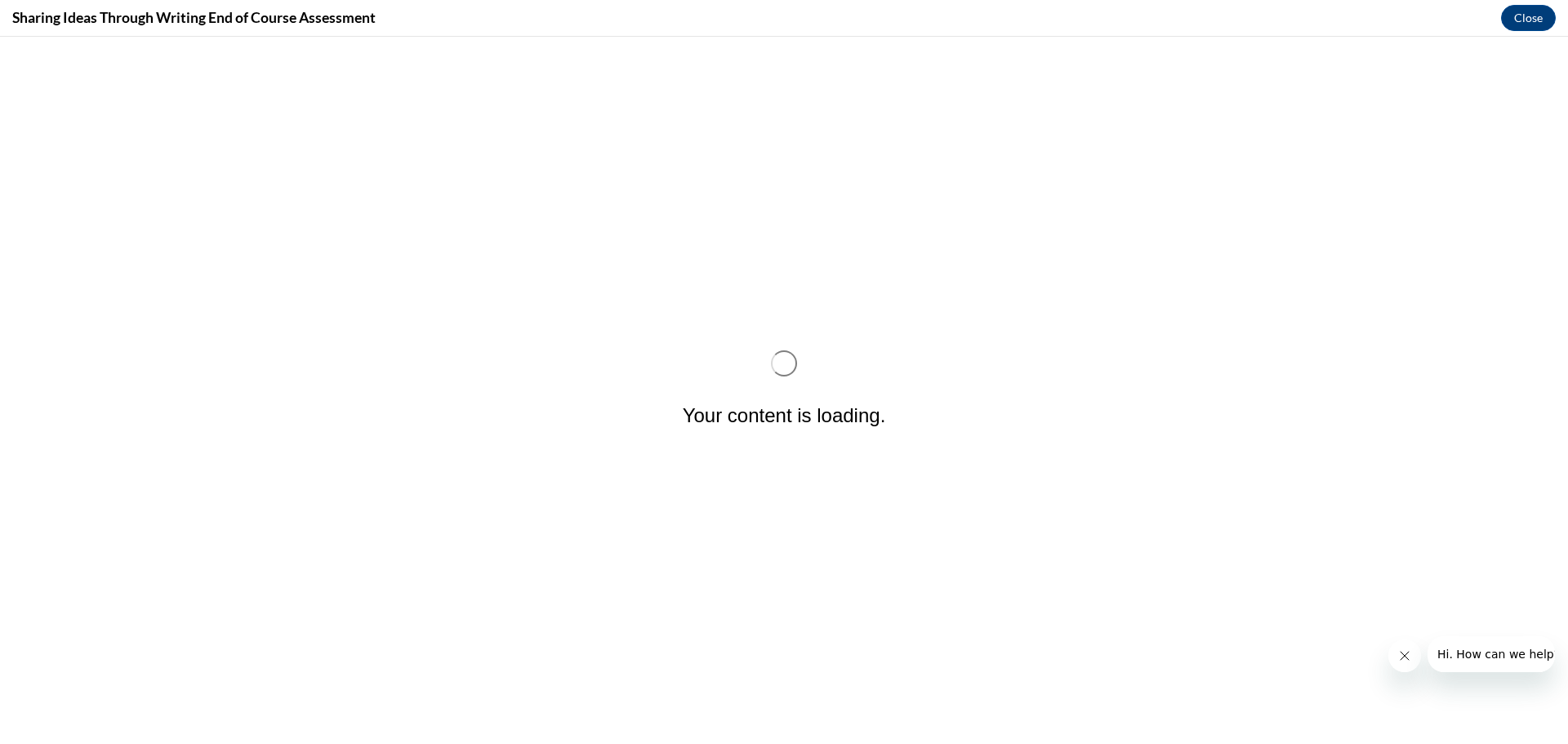
scroll to position [0, 0]
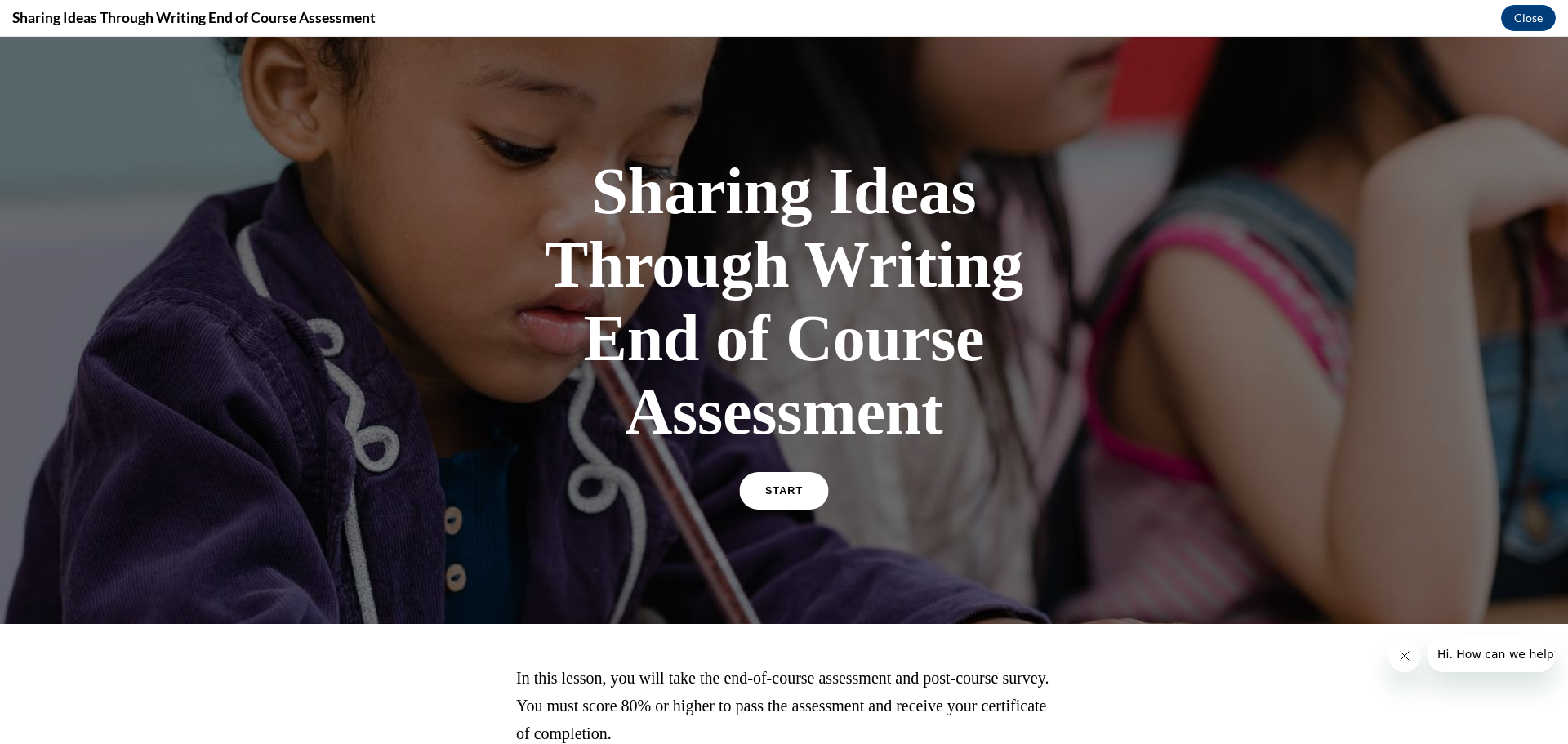
click at [754, 487] on link "START" at bounding box center [783, 491] width 89 height 38
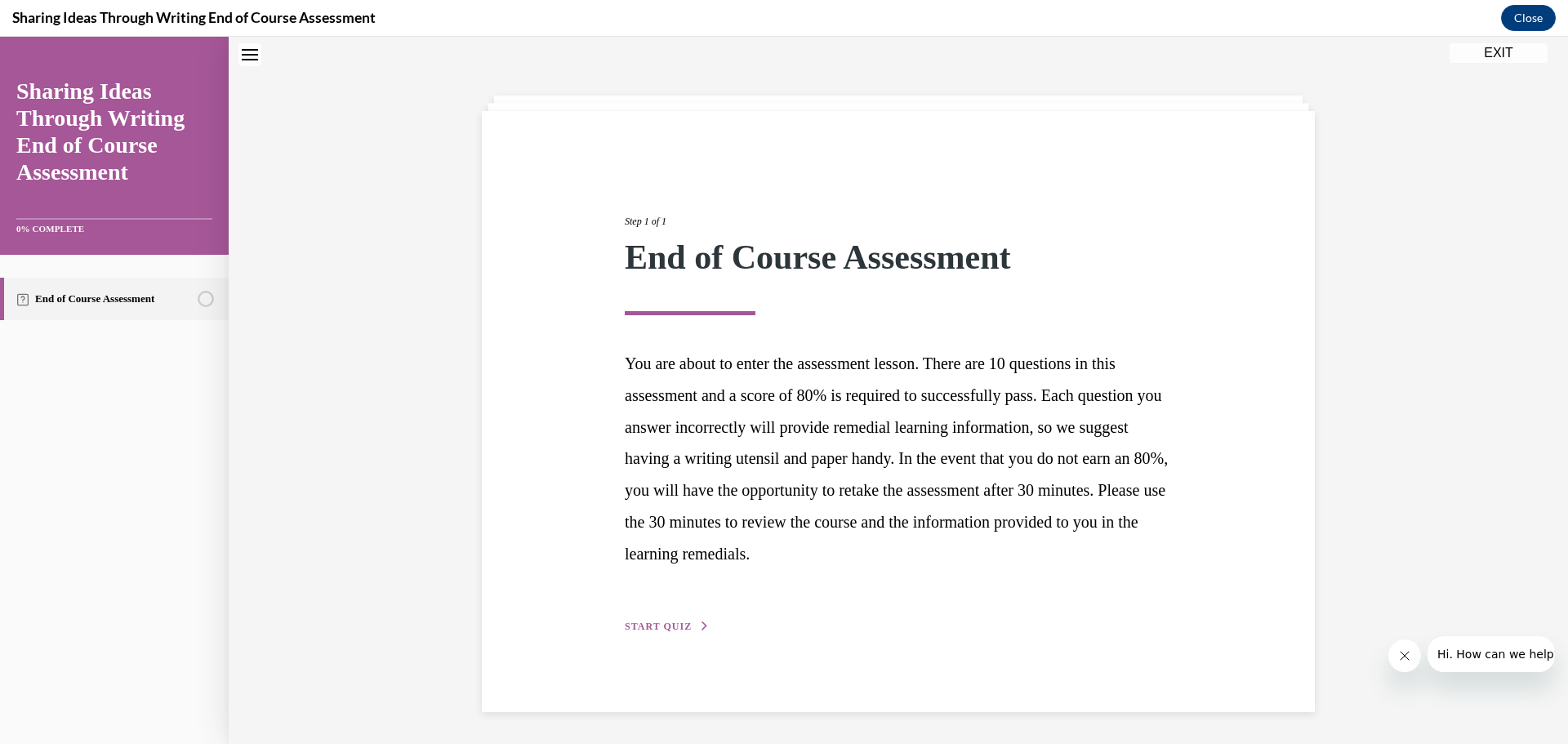
scroll to position [51, 0]
click at [666, 623] on span "START QUIZ" at bounding box center [658, 626] width 67 height 12
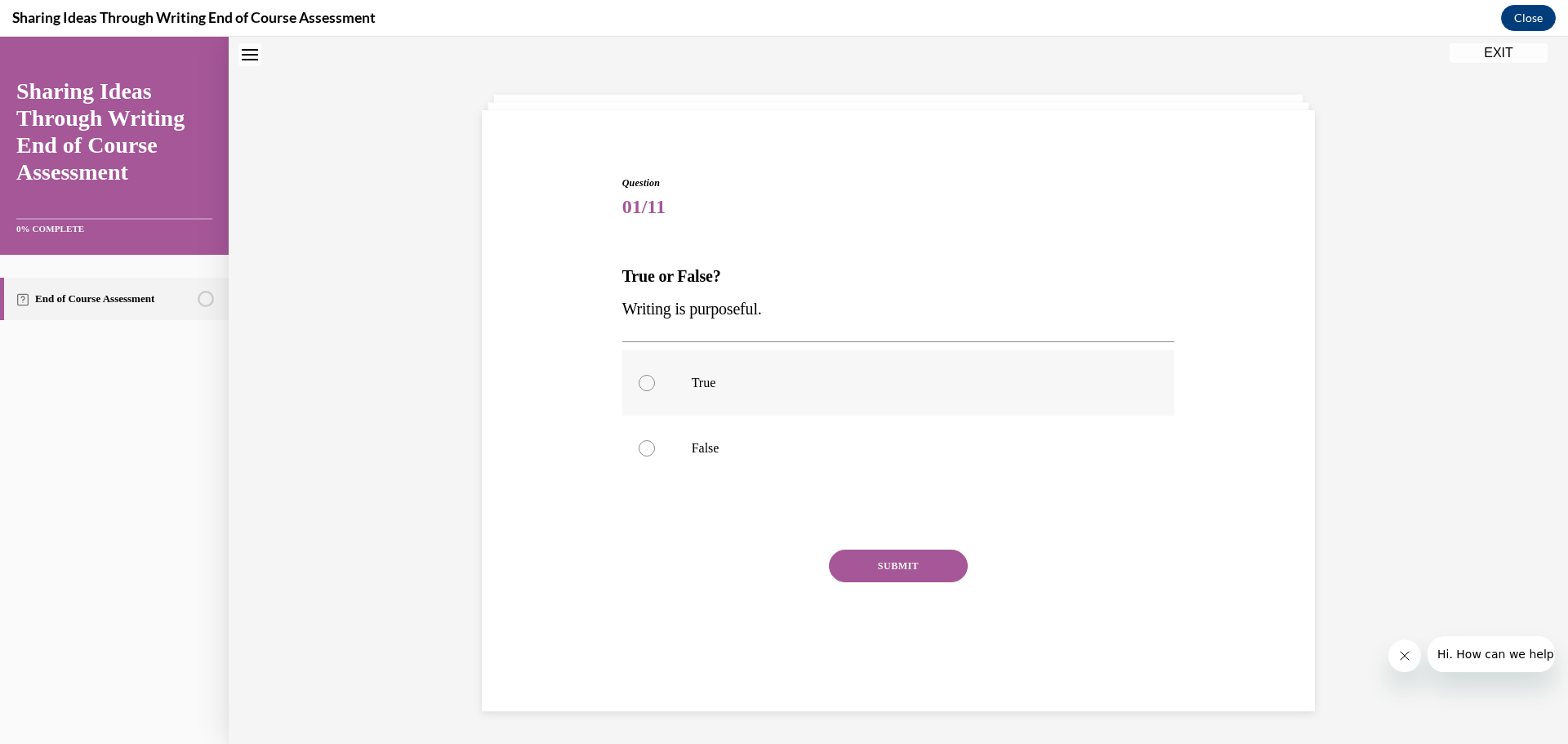
click at [639, 383] on div at bounding box center [647, 383] width 16 height 16
click at [639, 383] on input "True" at bounding box center [647, 383] width 16 height 16
radio input "true"
click at [853, 568] on button "SUBMIT" at bounding box center [898, 566] width 139 height 32
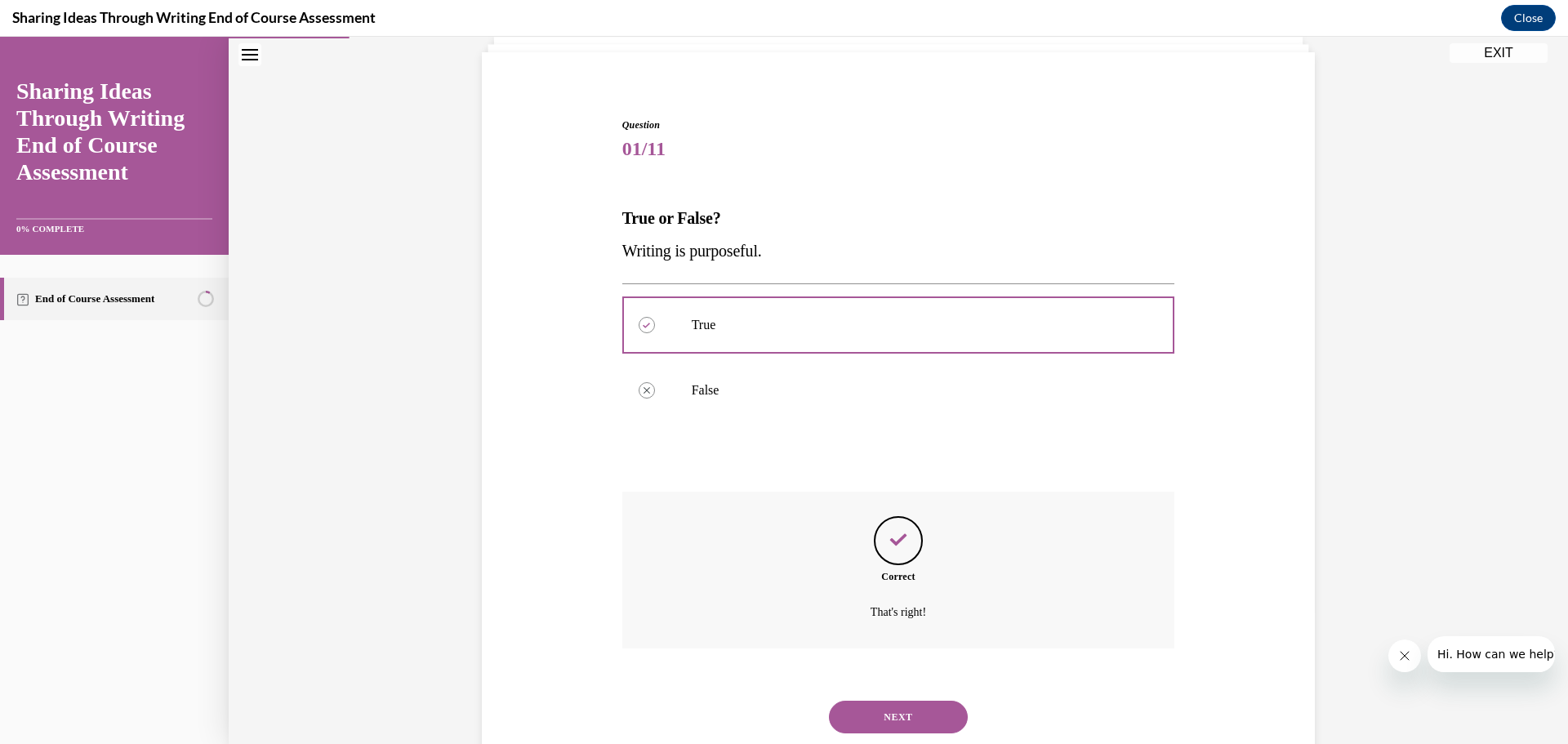
scroll to position [156, 0]
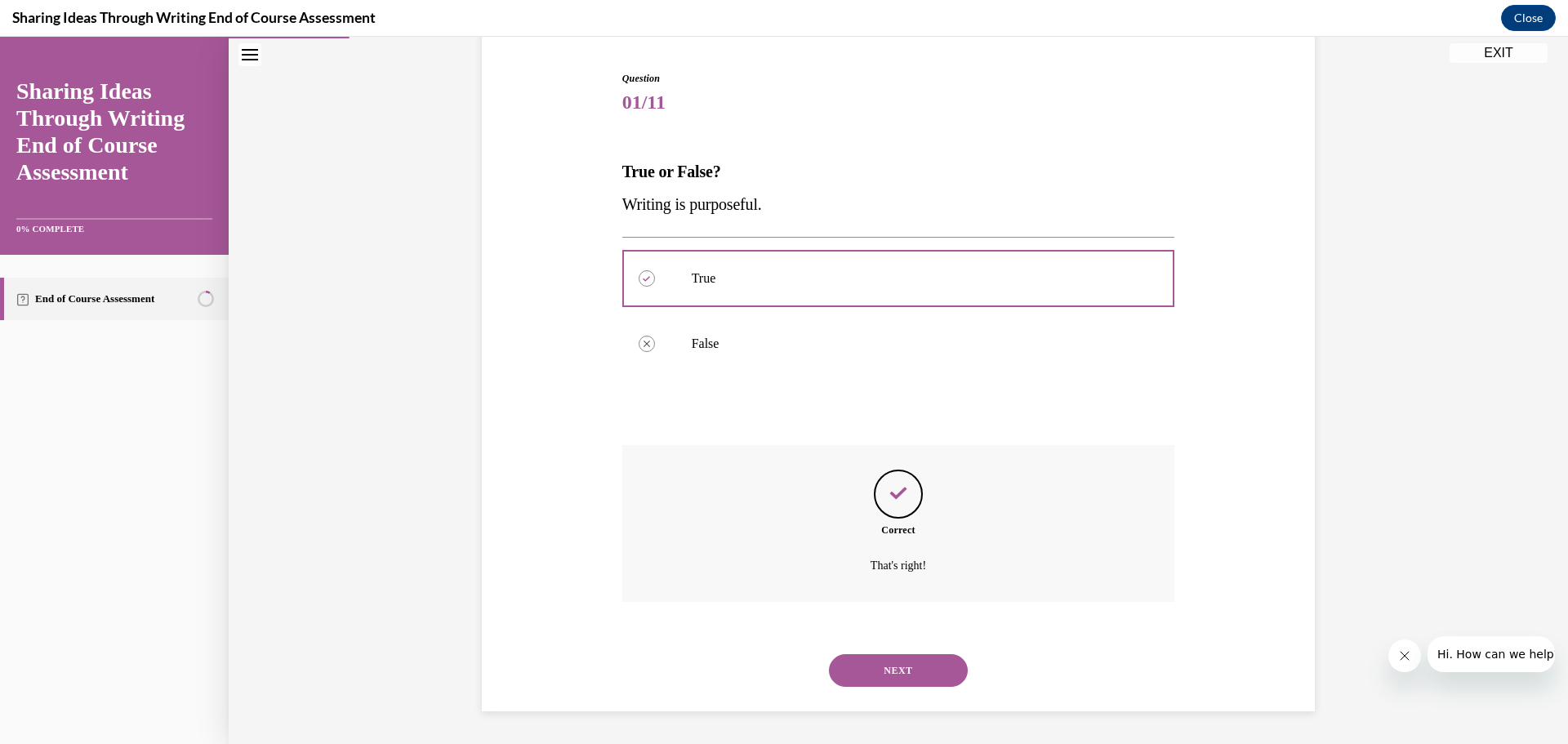
click at [936, 666] on button "NEXT" at bounding box center [898, 670] width 139 height 32
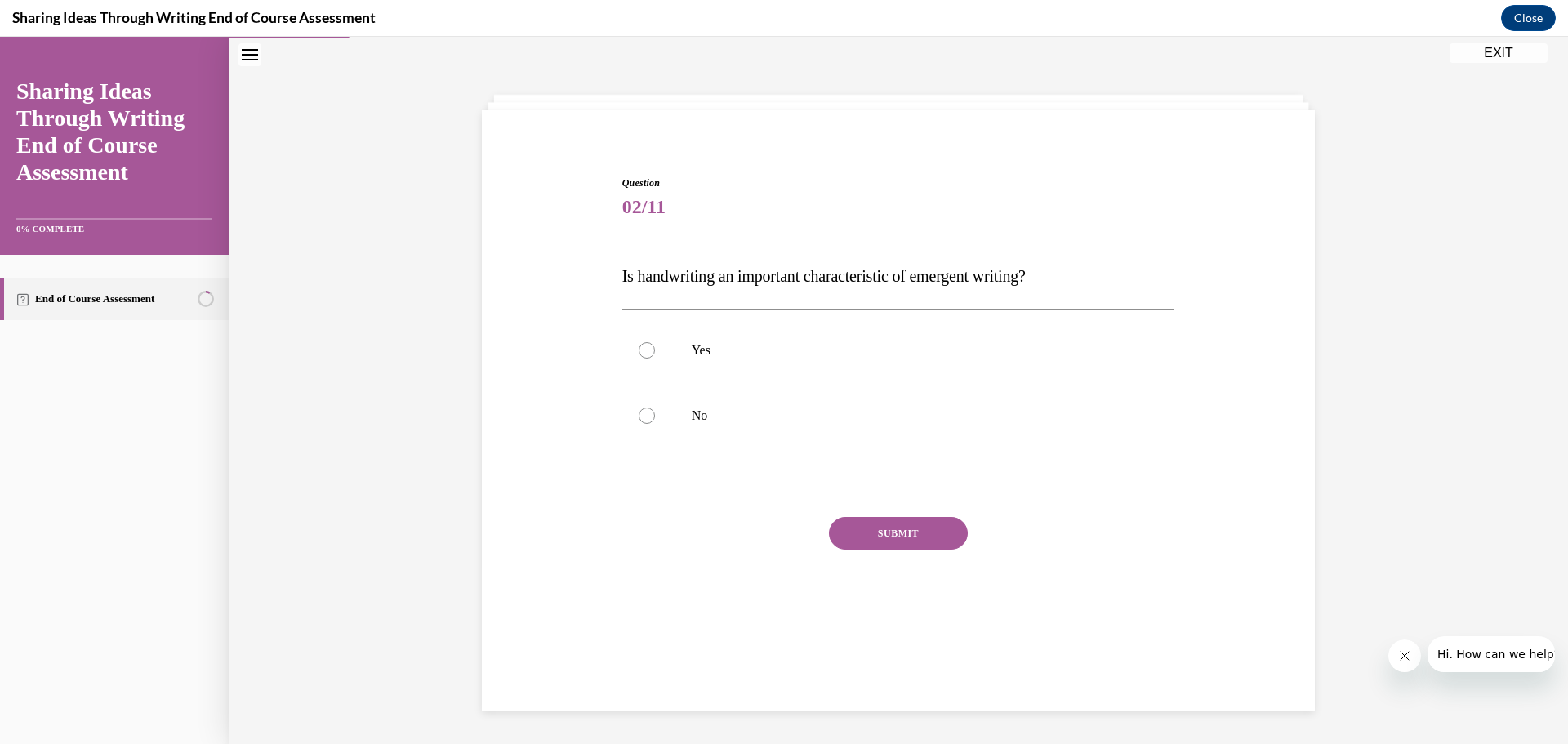
scroll to position [51, 0]
click at [639, 351] on div at bounding box center [647, 350] width 16 height 16
click at [639, 351] on input "Yes" at bounding box center [647, 350] width 16 height 16
radio input "true"
click at [852, 531] on button "SUBMIT" at bounding box center [898, 533] width 139 height 32
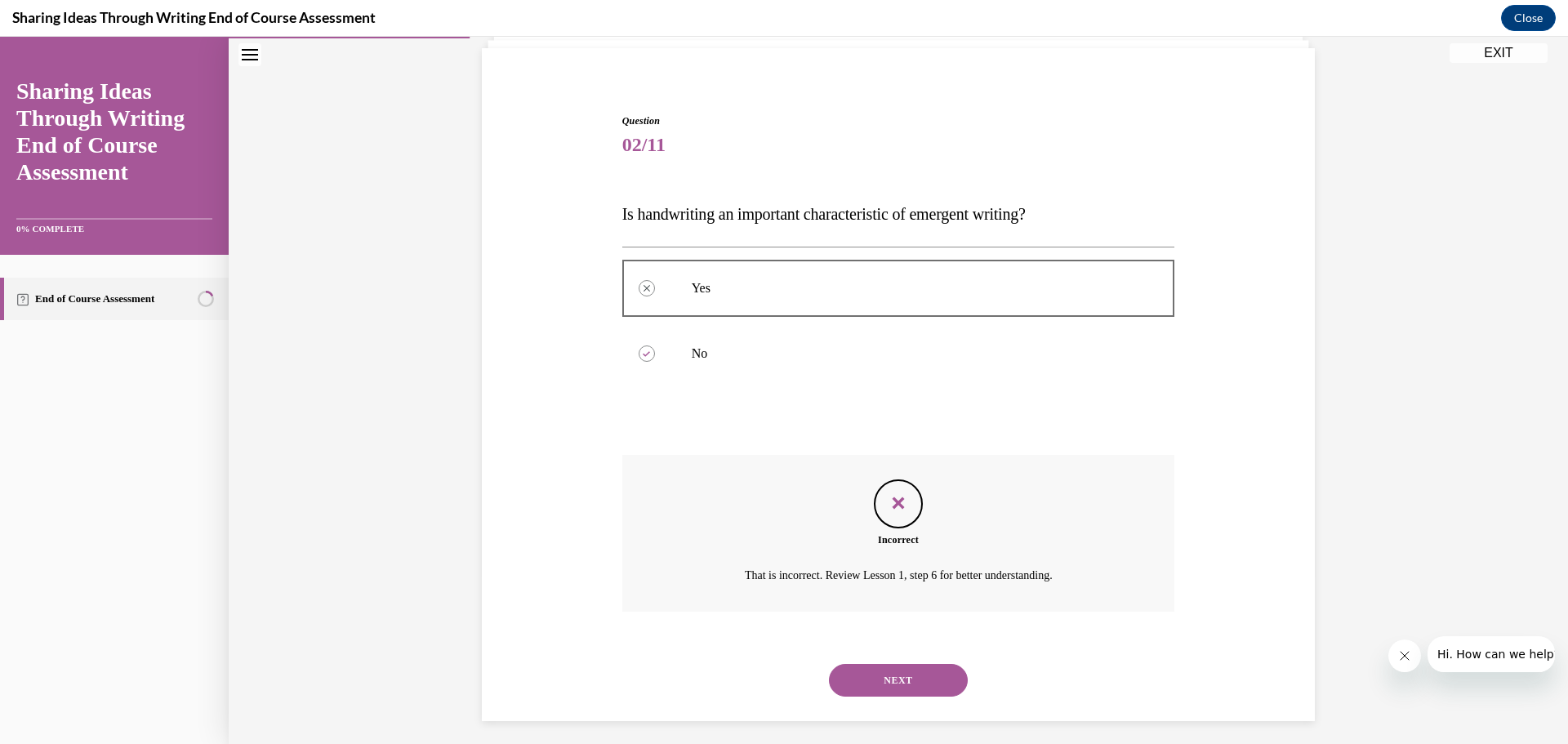
scroll to position [123, 0]
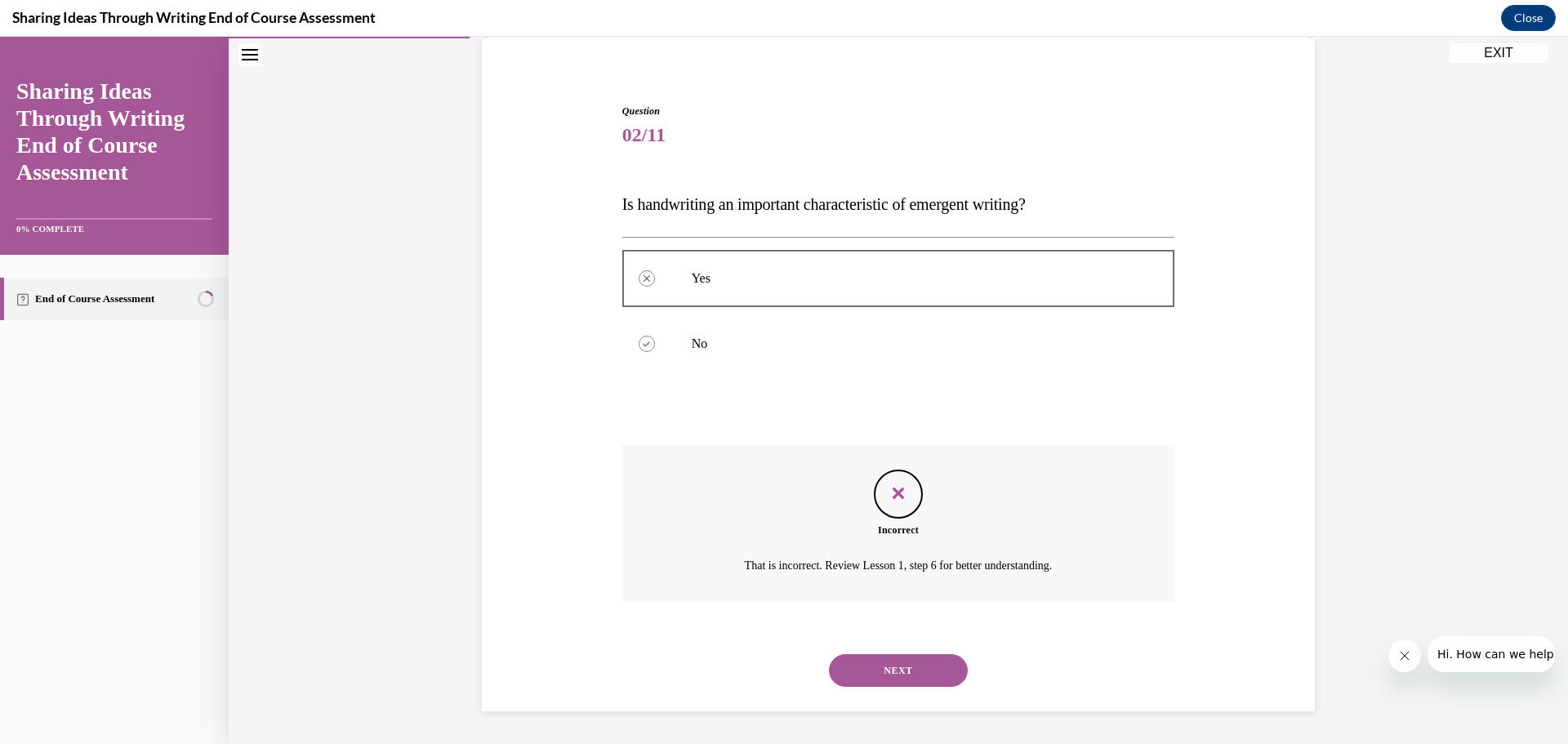
click at [873, 664] on button "NEXT" at bounding box center [898, 670] width 139 height 32
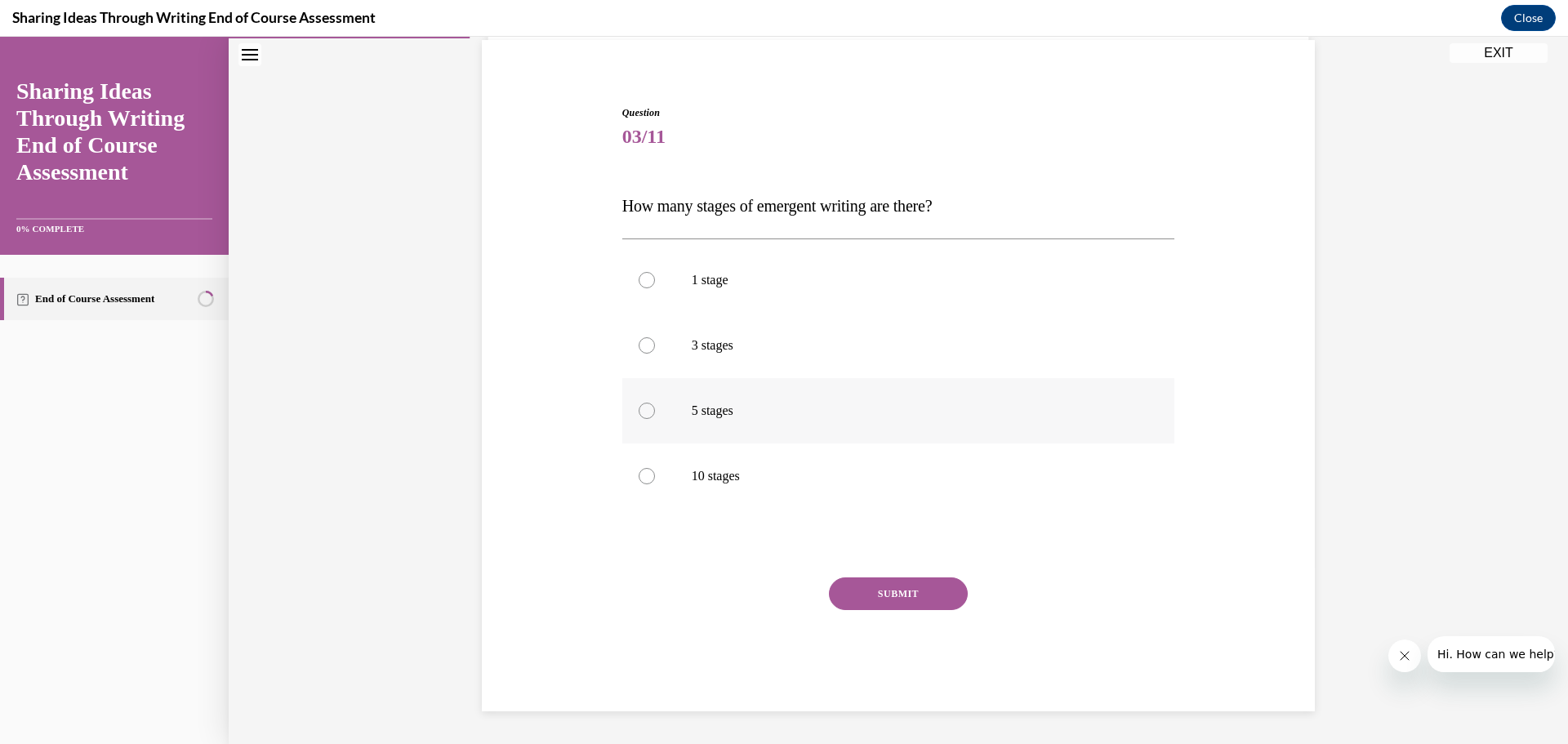
scroll to position [84, 0]
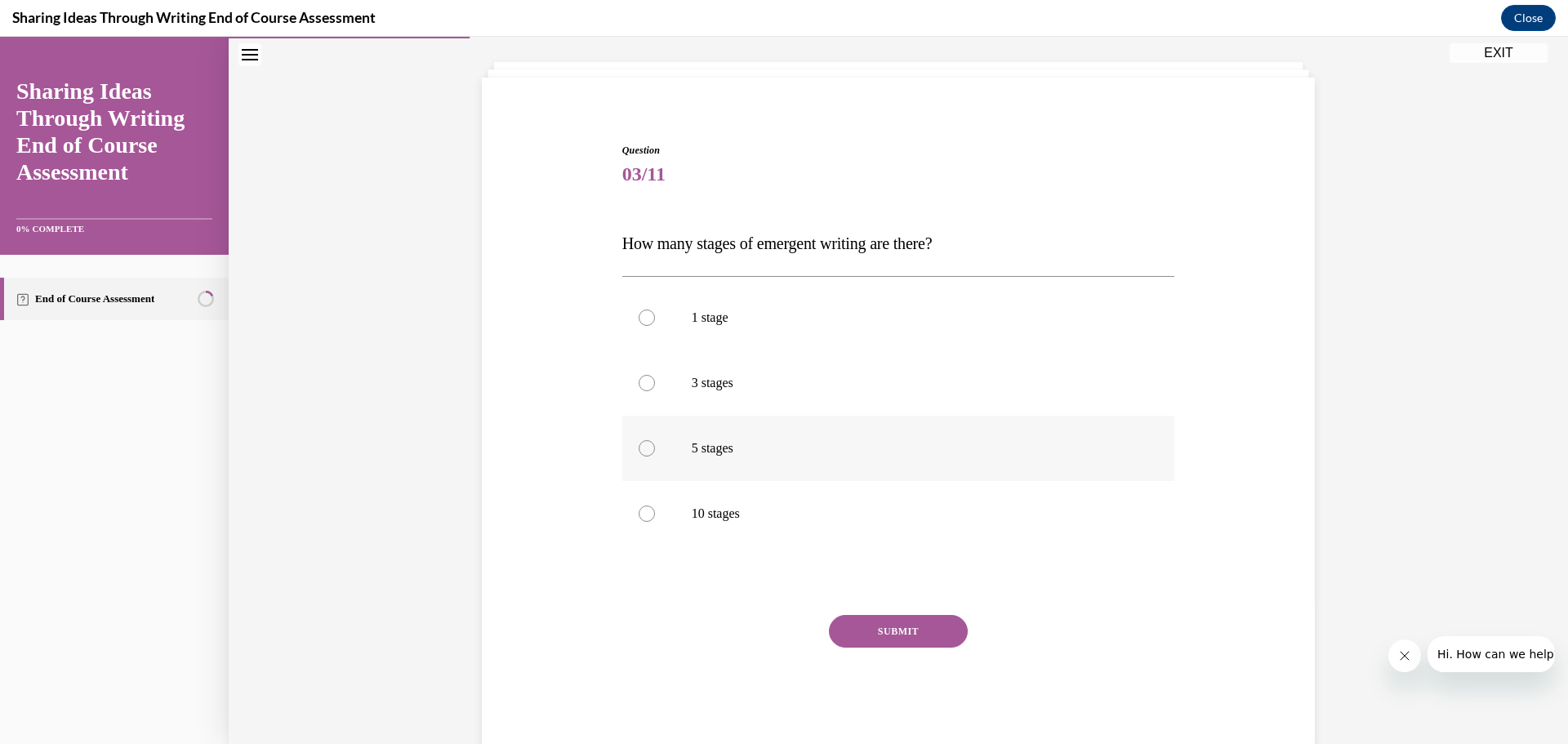
click at [639, 450] on div at bounding box center [647, 449] width 16 height 16
click at [639, 450] on input "5 stages" at bounding box center [647, 449] width 16 height 16
radio input "true"
click at [850, 627] on button "SUBMIT" at bounding box center [898, 631] width 139 height 32
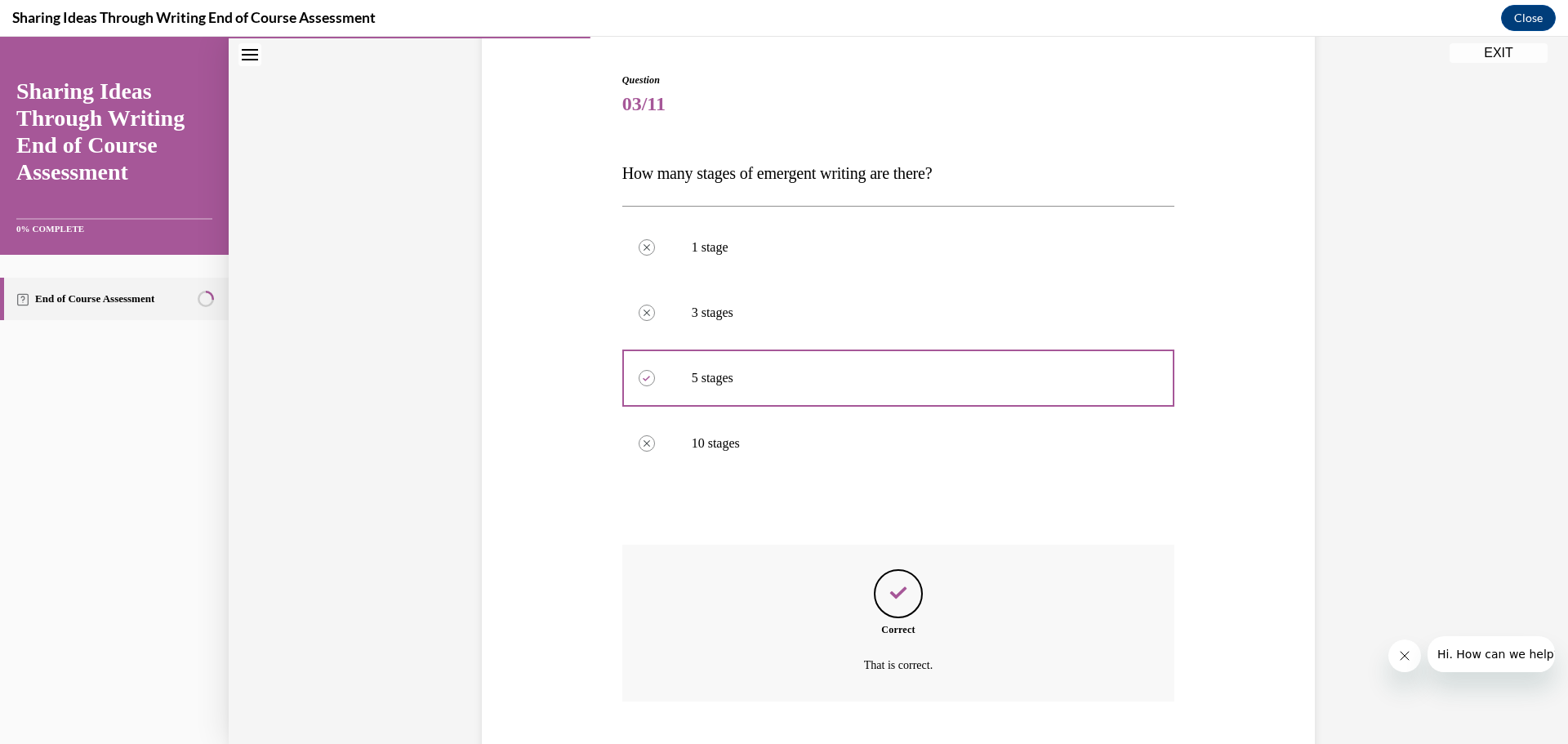
scroll to position [254, 0]
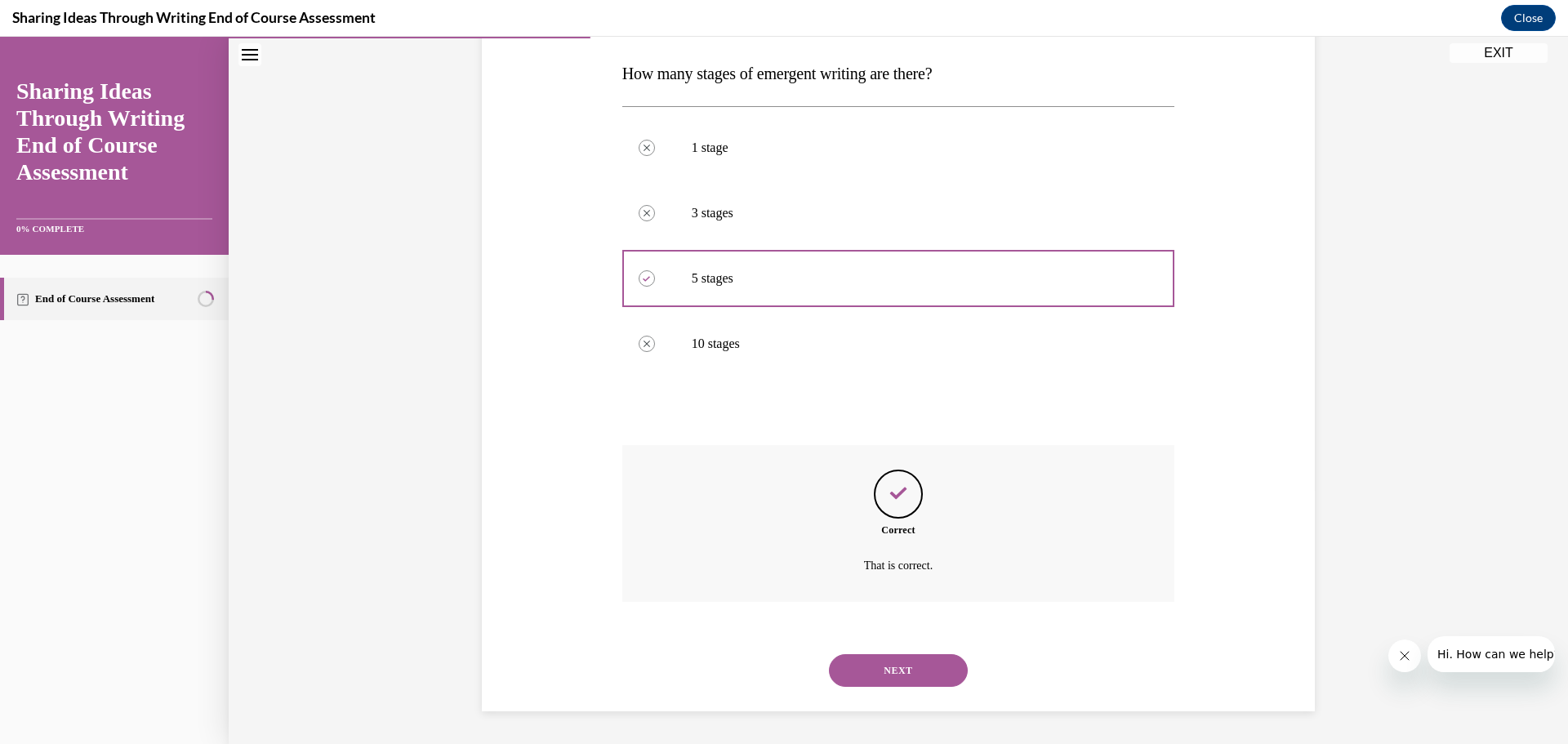
click at [942, 665] on button "NEXT" at bounding box center [898, 670] width 139 height 32
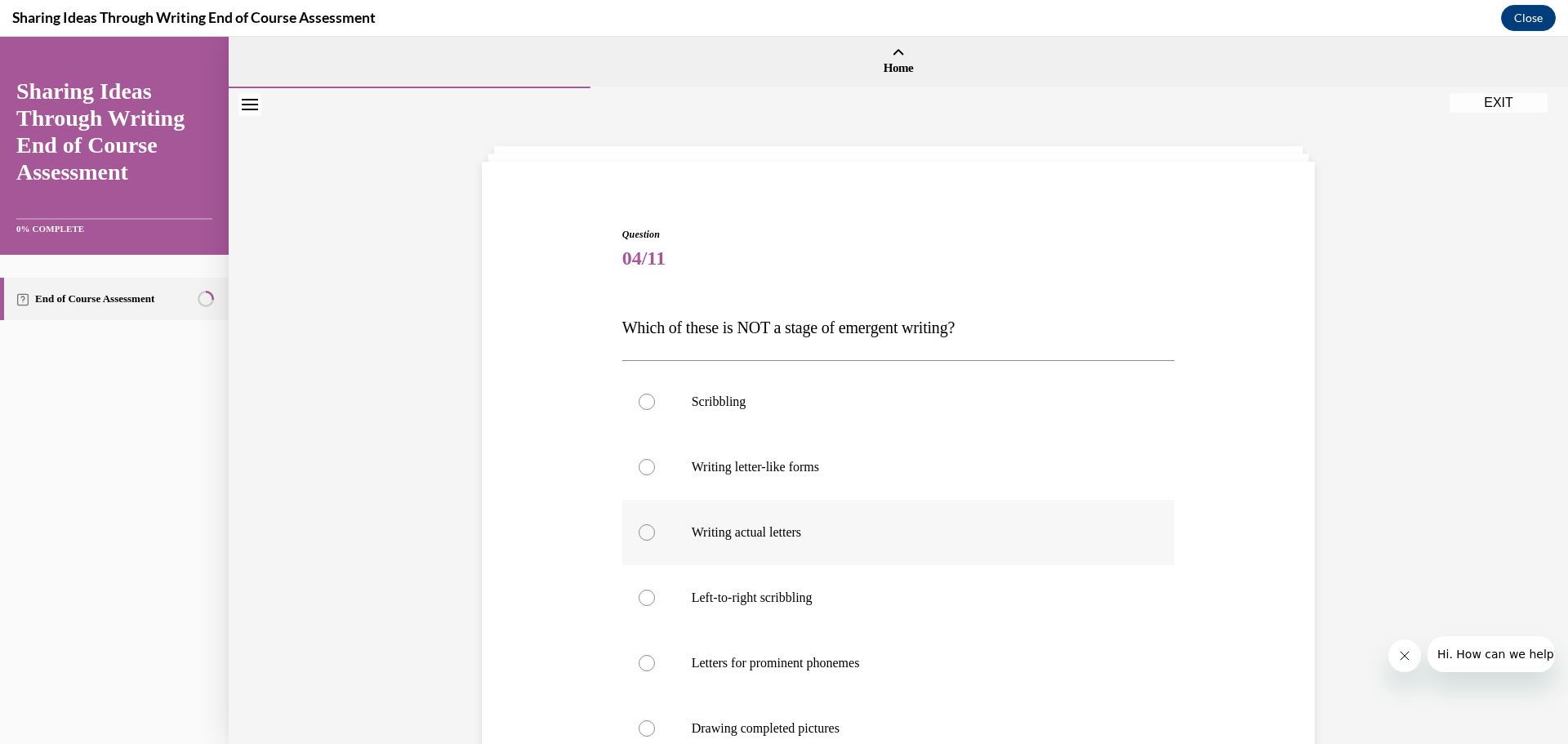
scroll to position [163, 0]
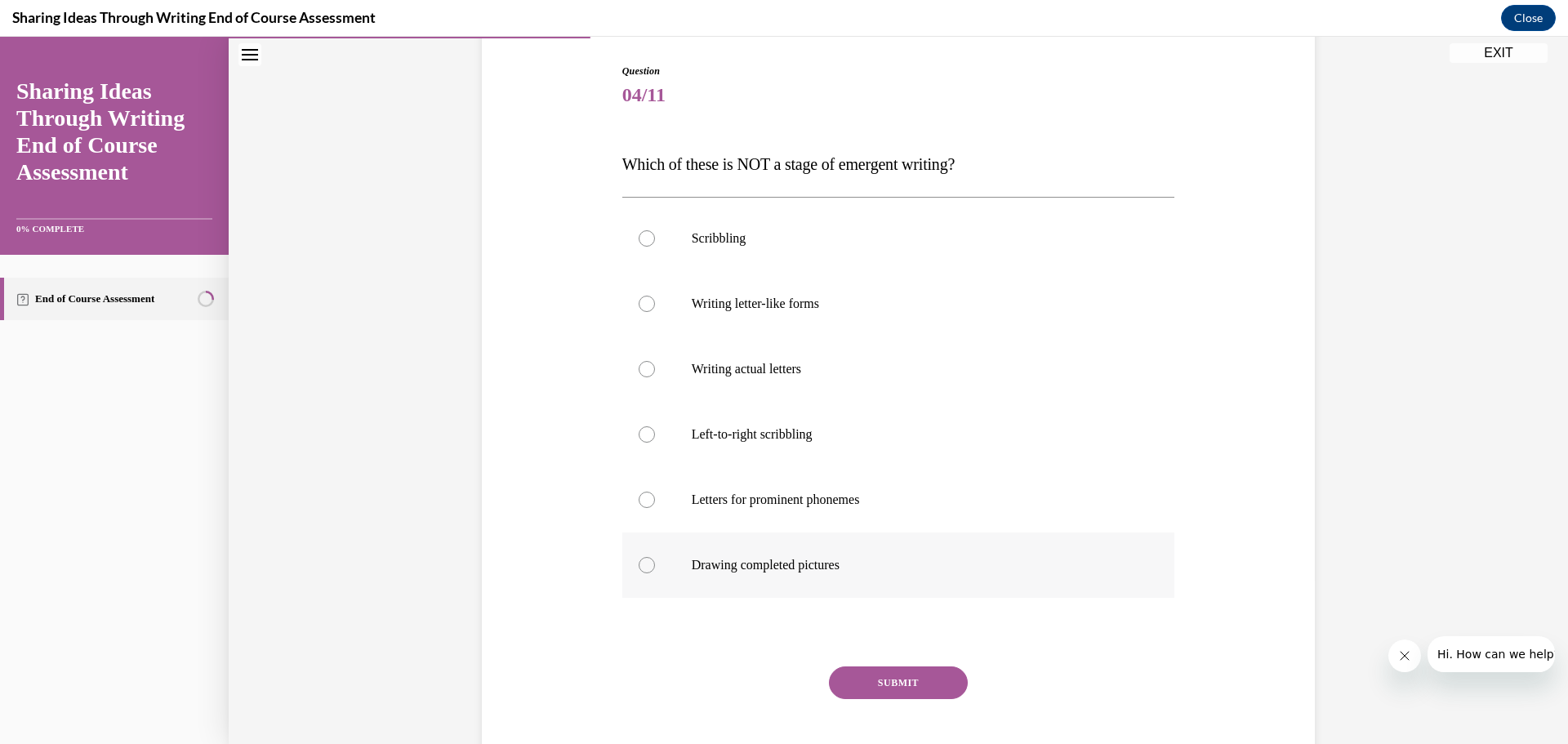
click at [641, 566] on div at bounding box center [647, 565] width 16 height 16
click at [641, 566] on input "Drawing completed pictures" at bounding box center [647, 565] width 16 height 16
radio input "true"
click at [871, 678] on button "SUBMIT" at bounding box center [898, 683] width 139 height 32
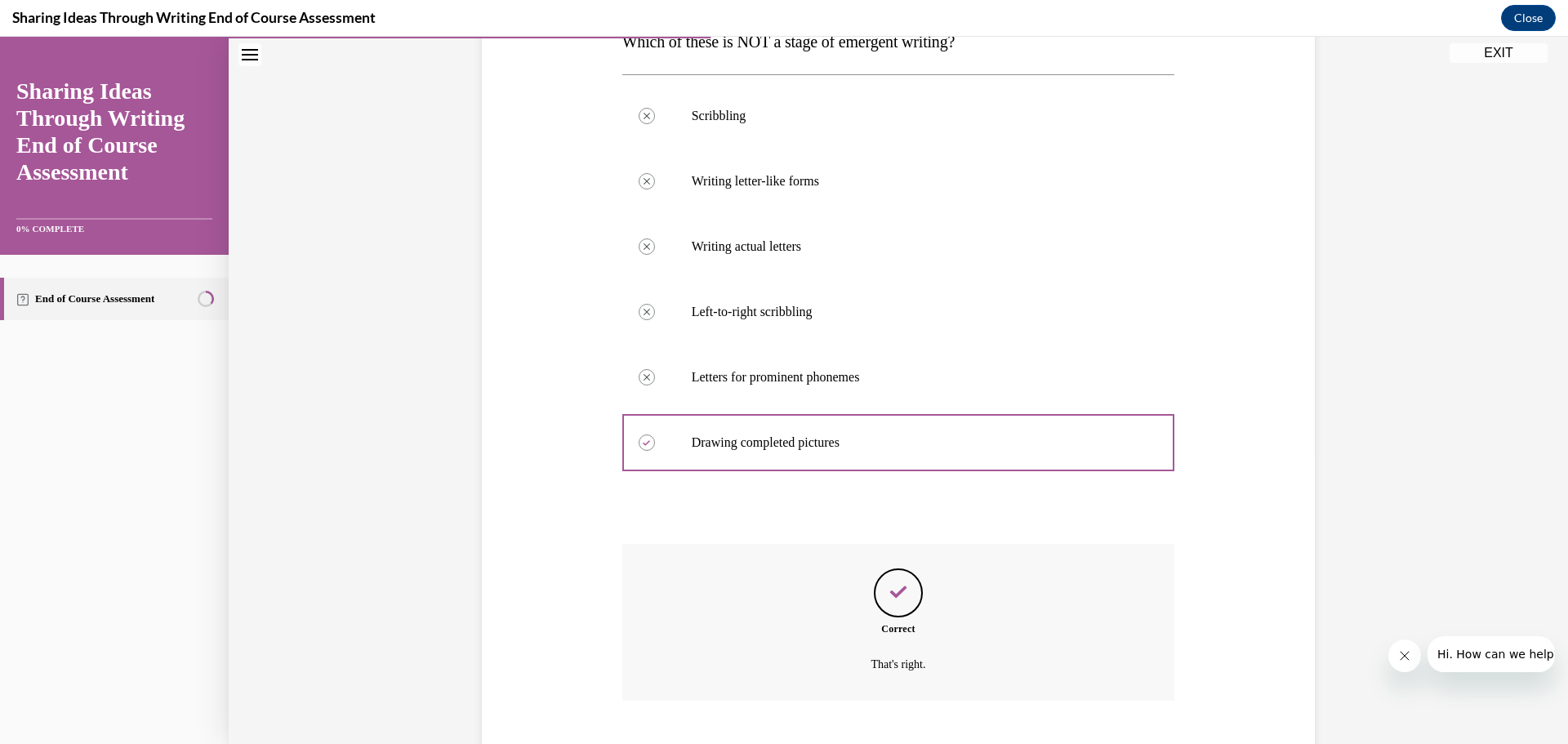
scroll to position [385, 0]
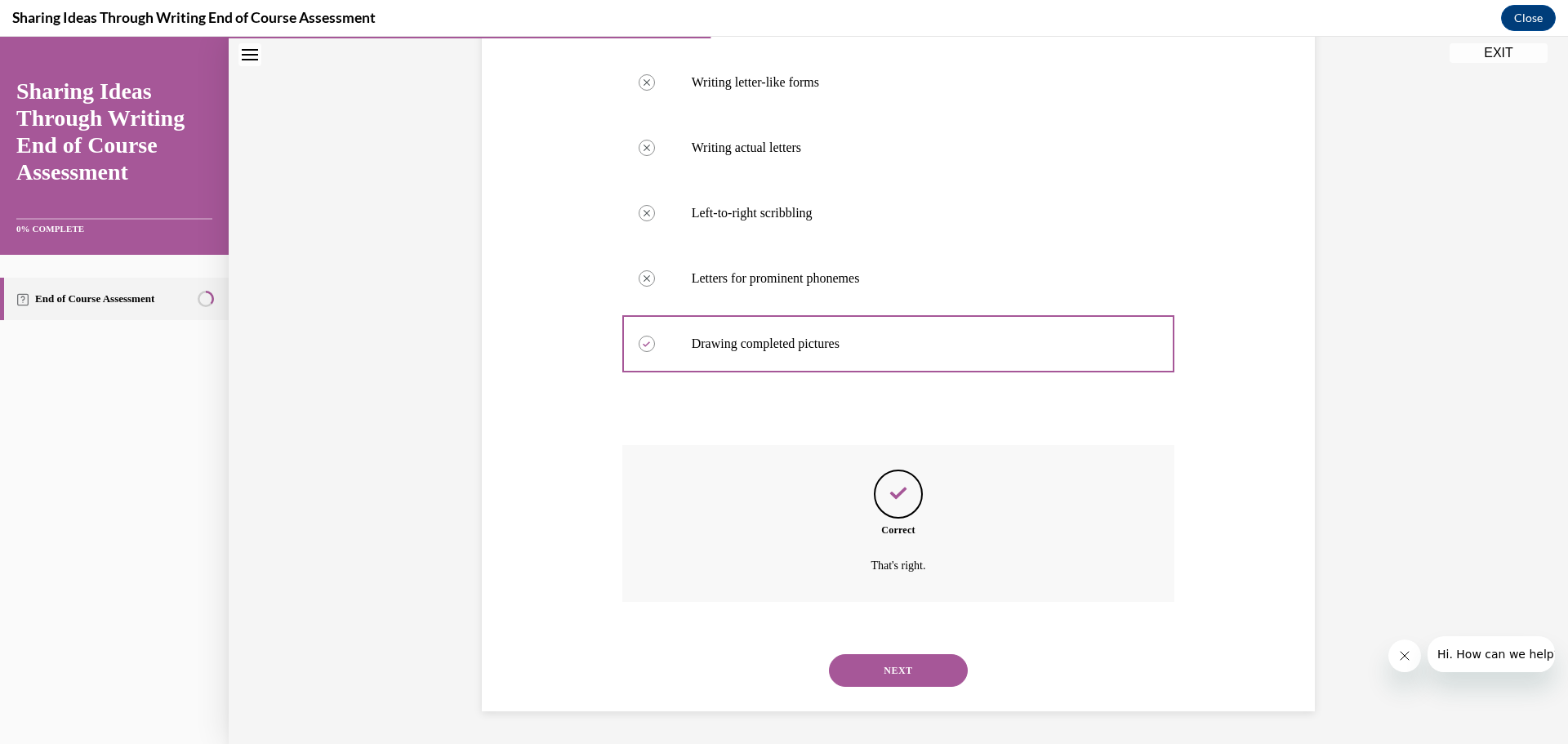
click at [848, 669] on button "NEXT" at bounding box center [898, 670] width 139 height 32
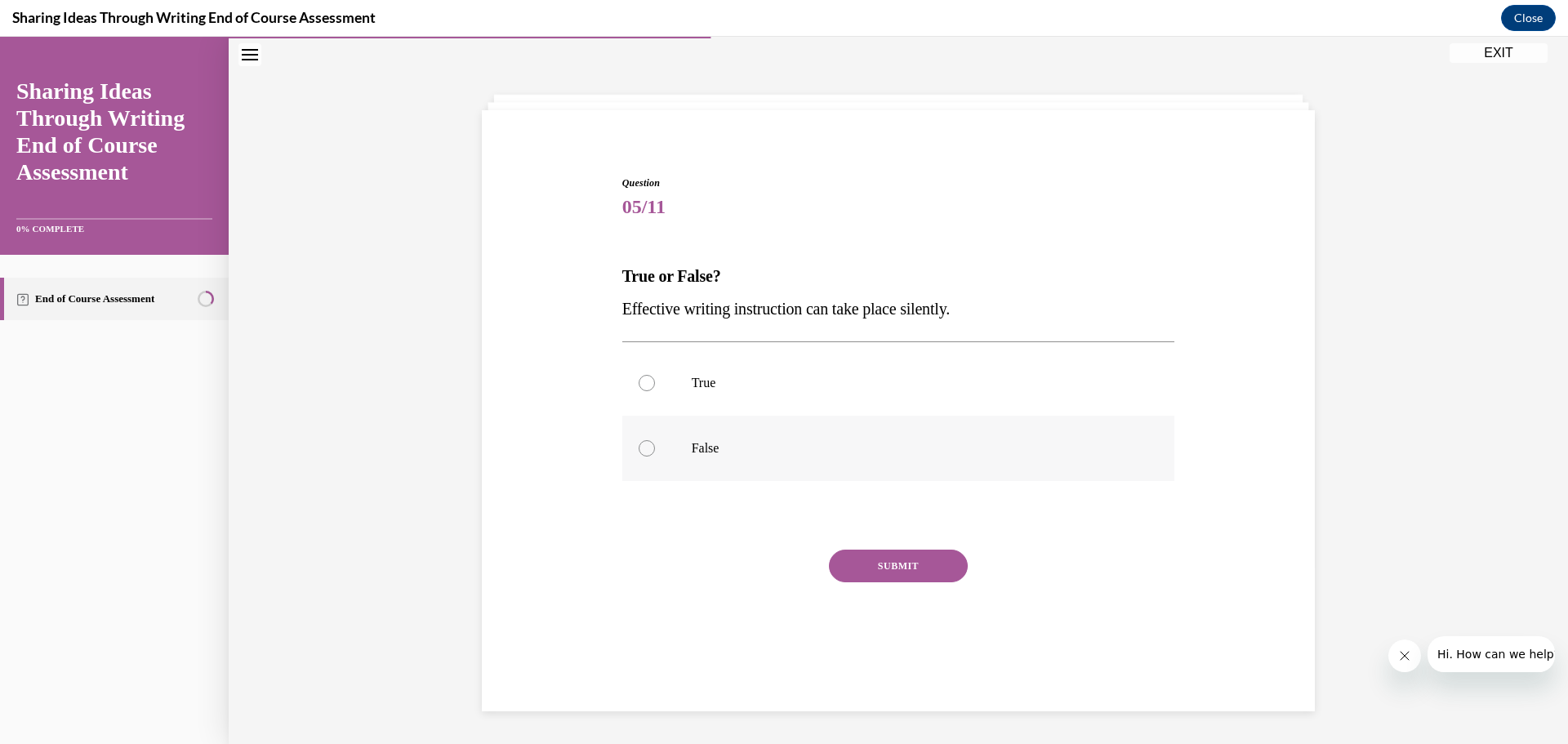
click at [641, 449] on div at bounding box center [647, 449] width 16 height 16
click at [641, 449] on input "False" at bounding box center [647, 449] width 16 height 16
radio input "true"
click at [860, 568] on button "SUBMIT" at bounding box center [898, 566] width 139 height 32
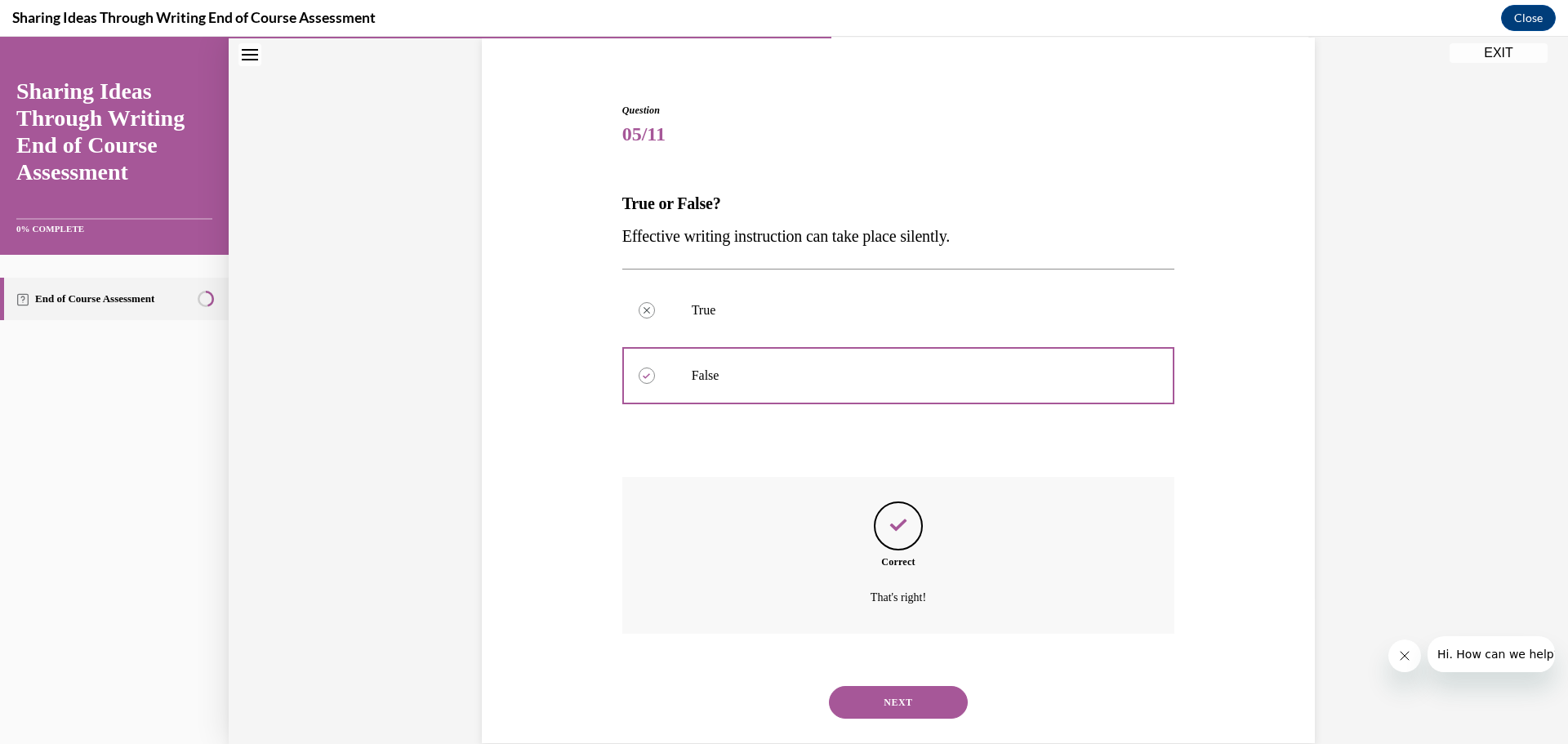
scroll to position [156, 0]
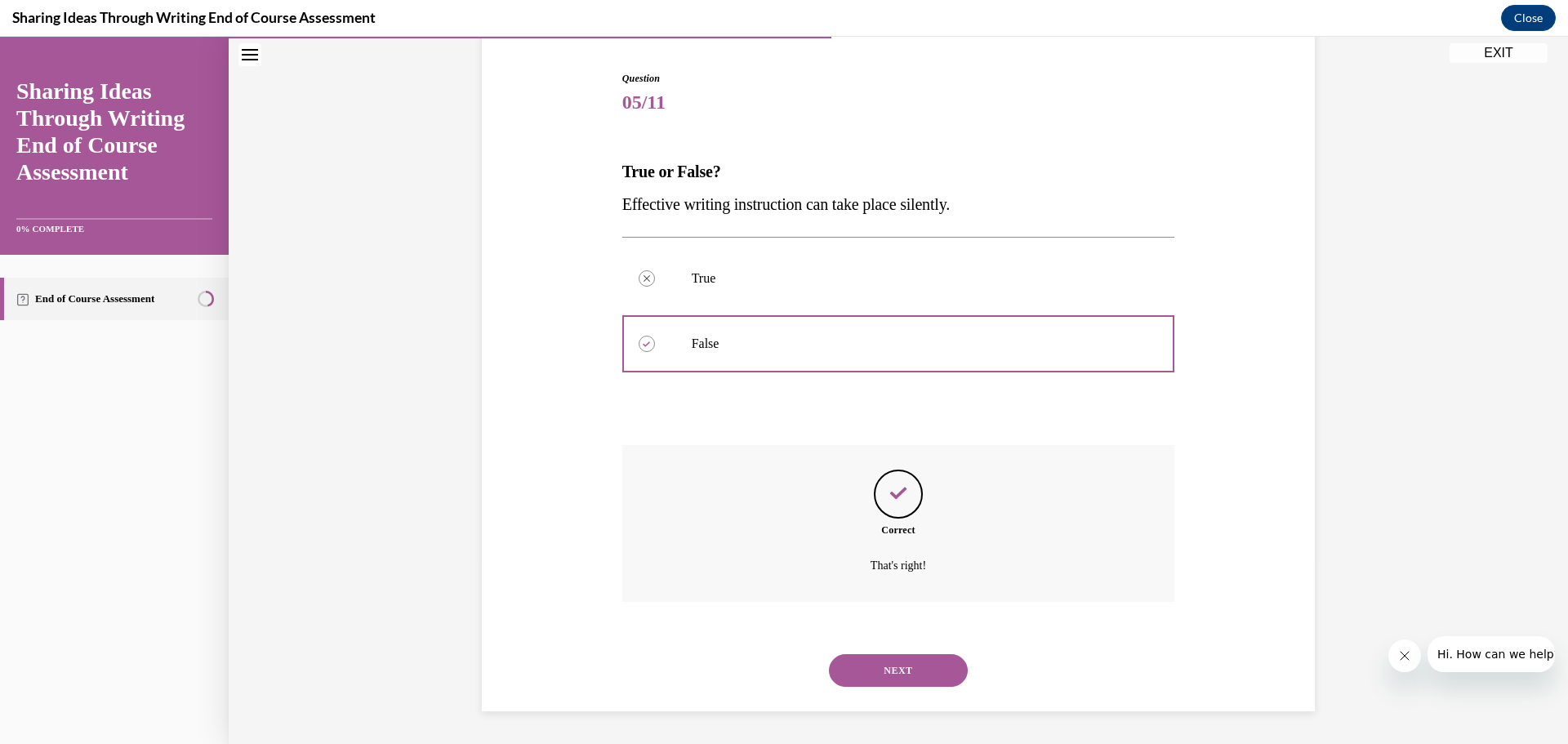
click at [849, 663] on button "NEXT" at bounding box center [898, 670] width 139 height 32
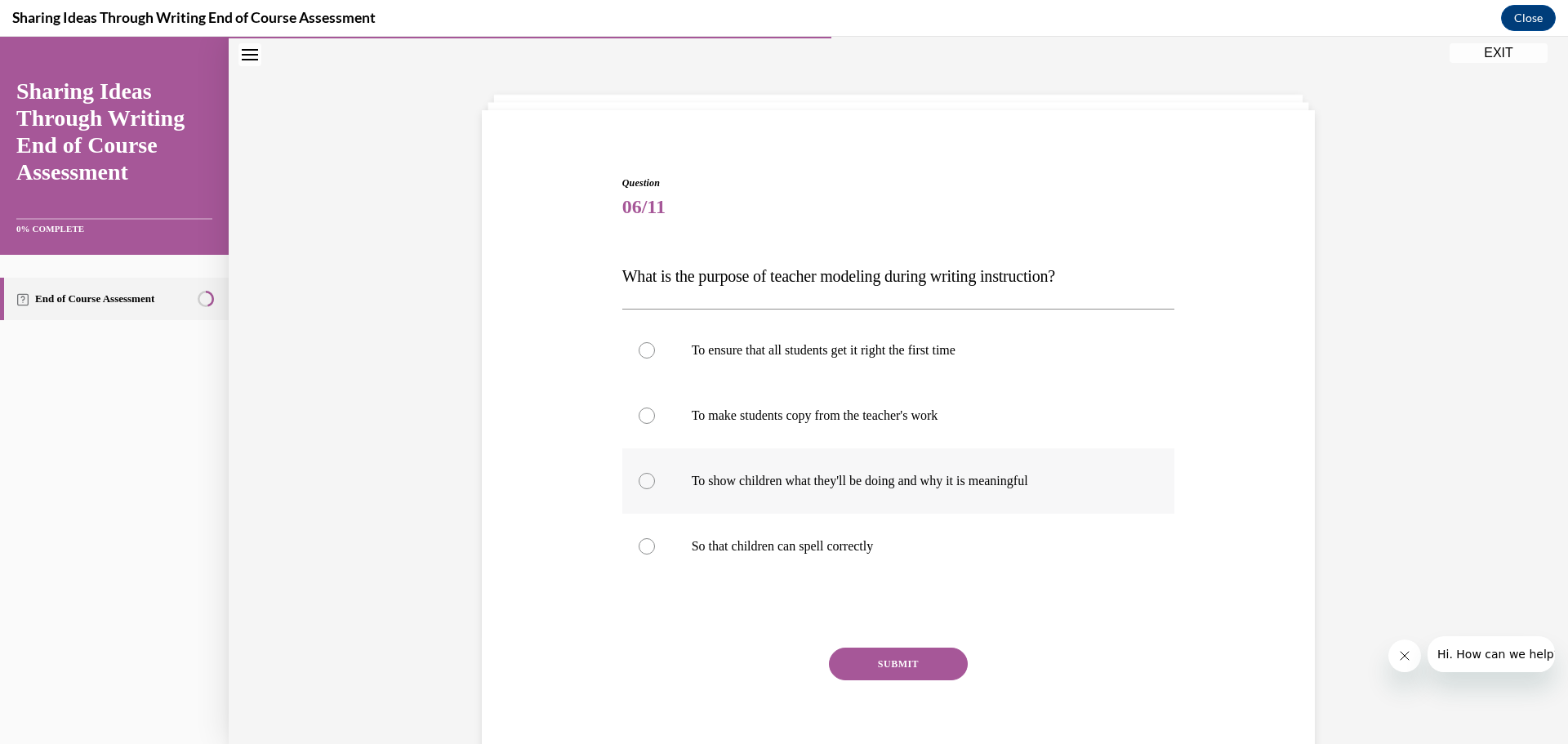
scroll to position [122, 0]
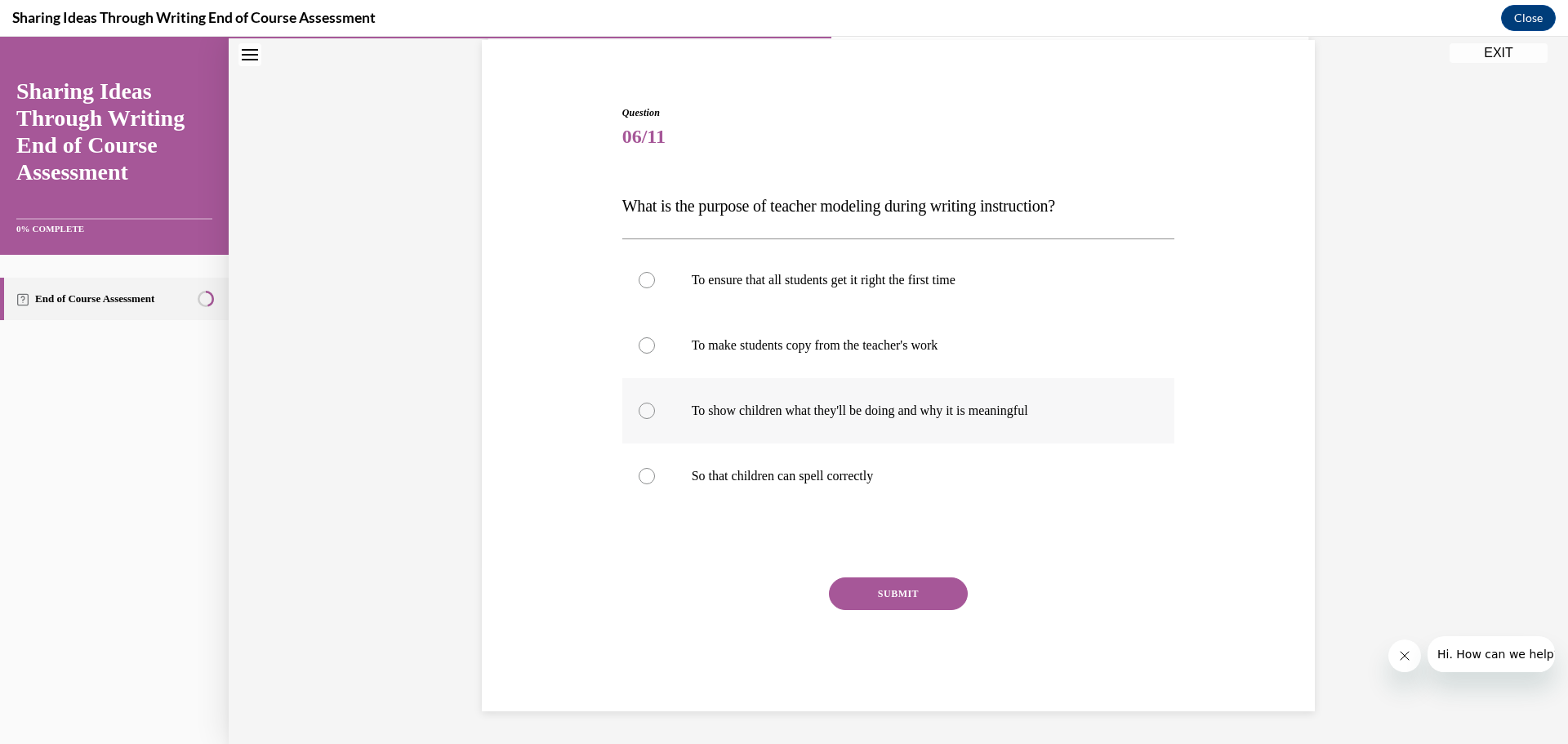
click at [641, 413] on div at bounding box center [647, 411] width 16 height 16
click at [641, 413] on input "To show children what they'll be doing and why it is meaningful" at bounding box center [647, 411] width 16 height 16
radio input "true"
drag, startPoint x: 847, startPoint y: 587, endPoint x: 1045, endPoint y: 478, distance: 226.0
click at [848, 587] on button "SUBMIT" at bounding box center [898, 594] width 139 height 32
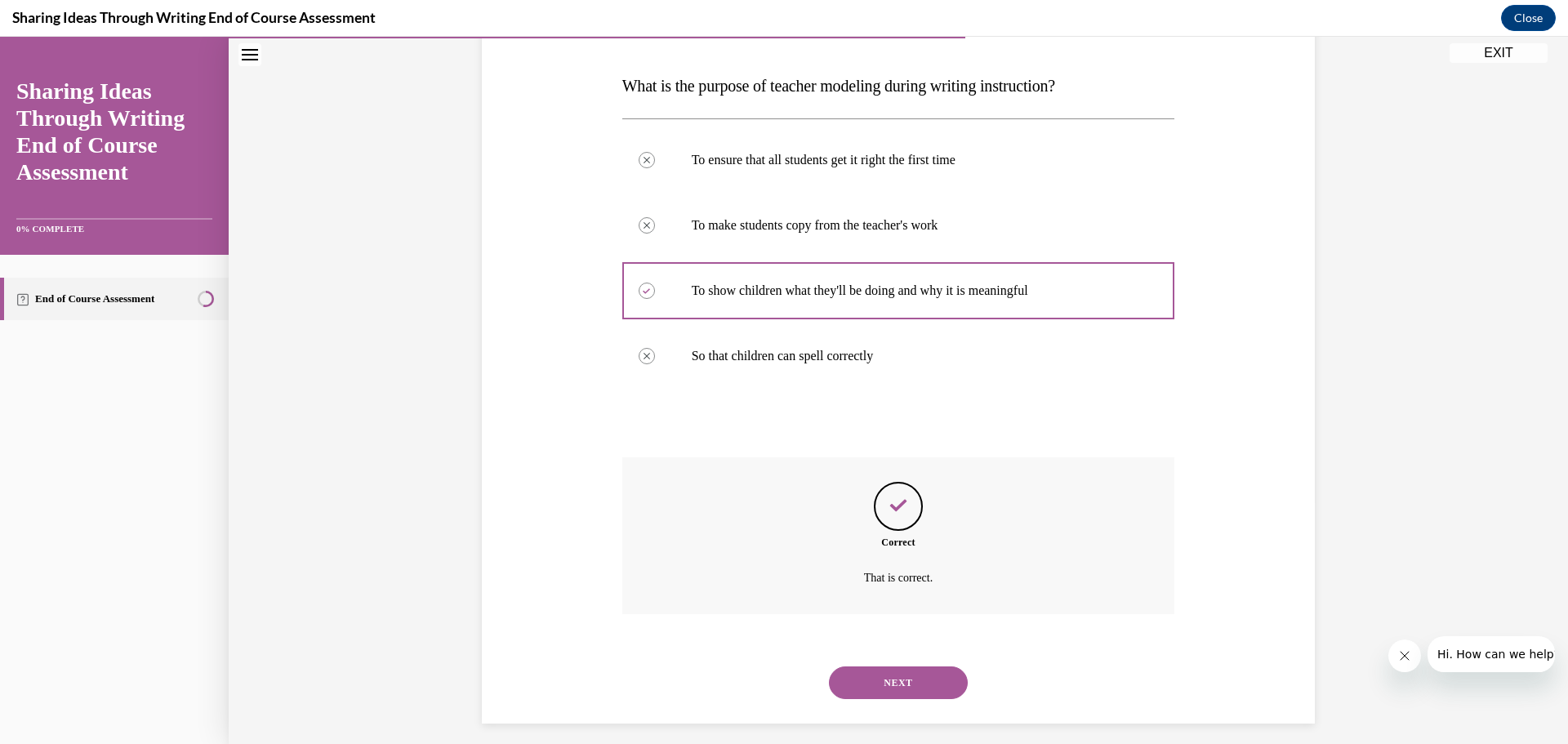
scroll to position [254, 0]
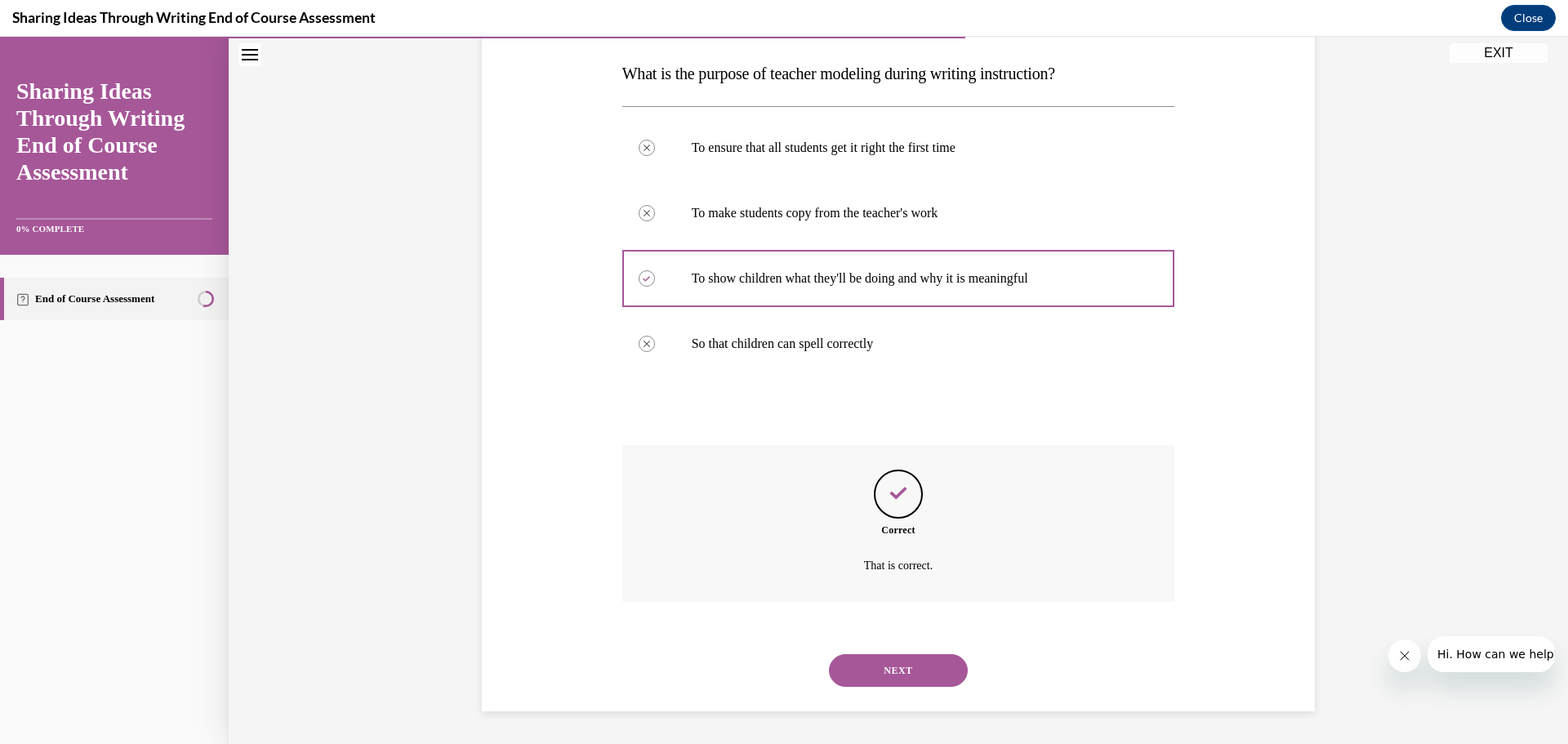
click at [857, 658] on button "NEXT" at bounding box center [898, 670] width 139 height 32
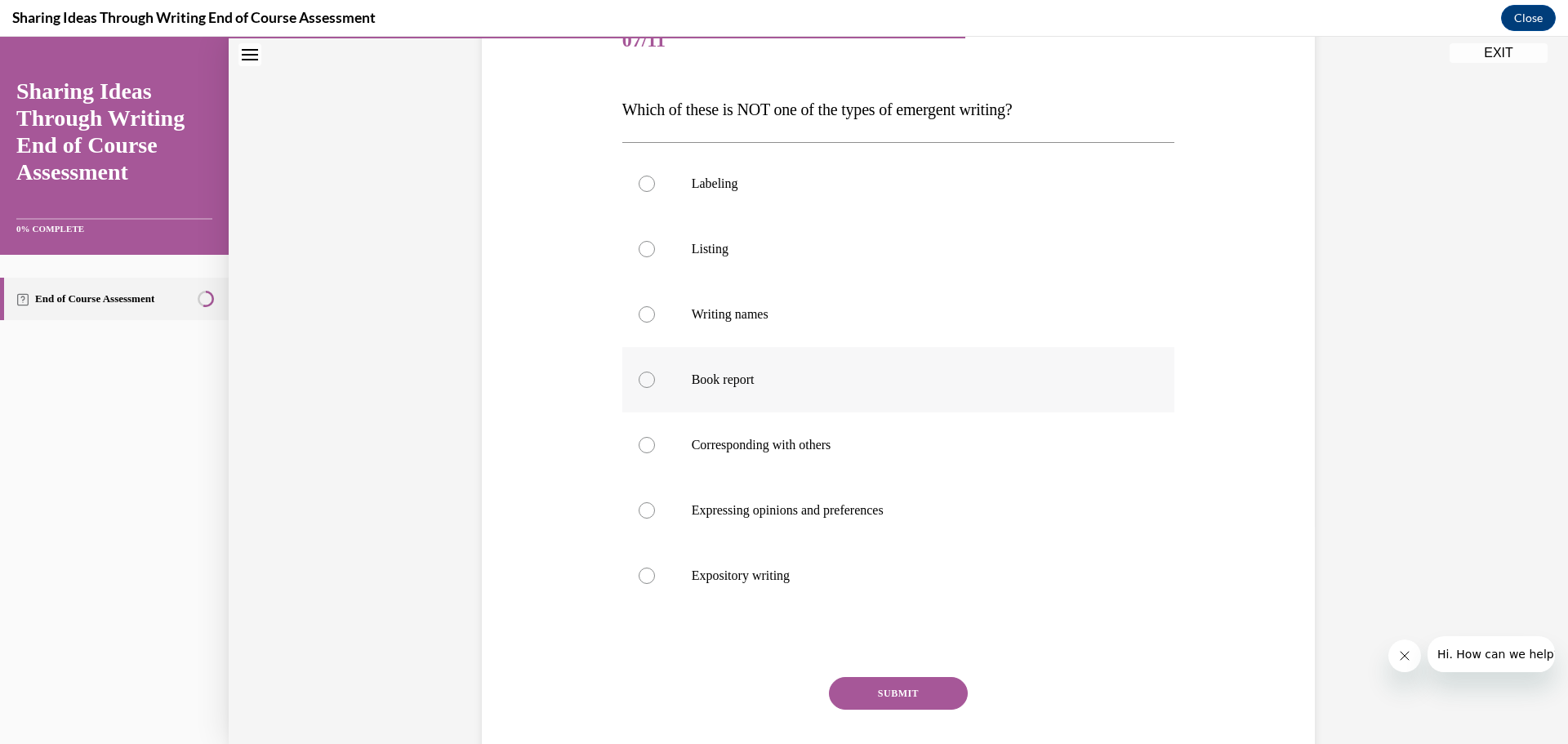
scroll to position [245, 0]
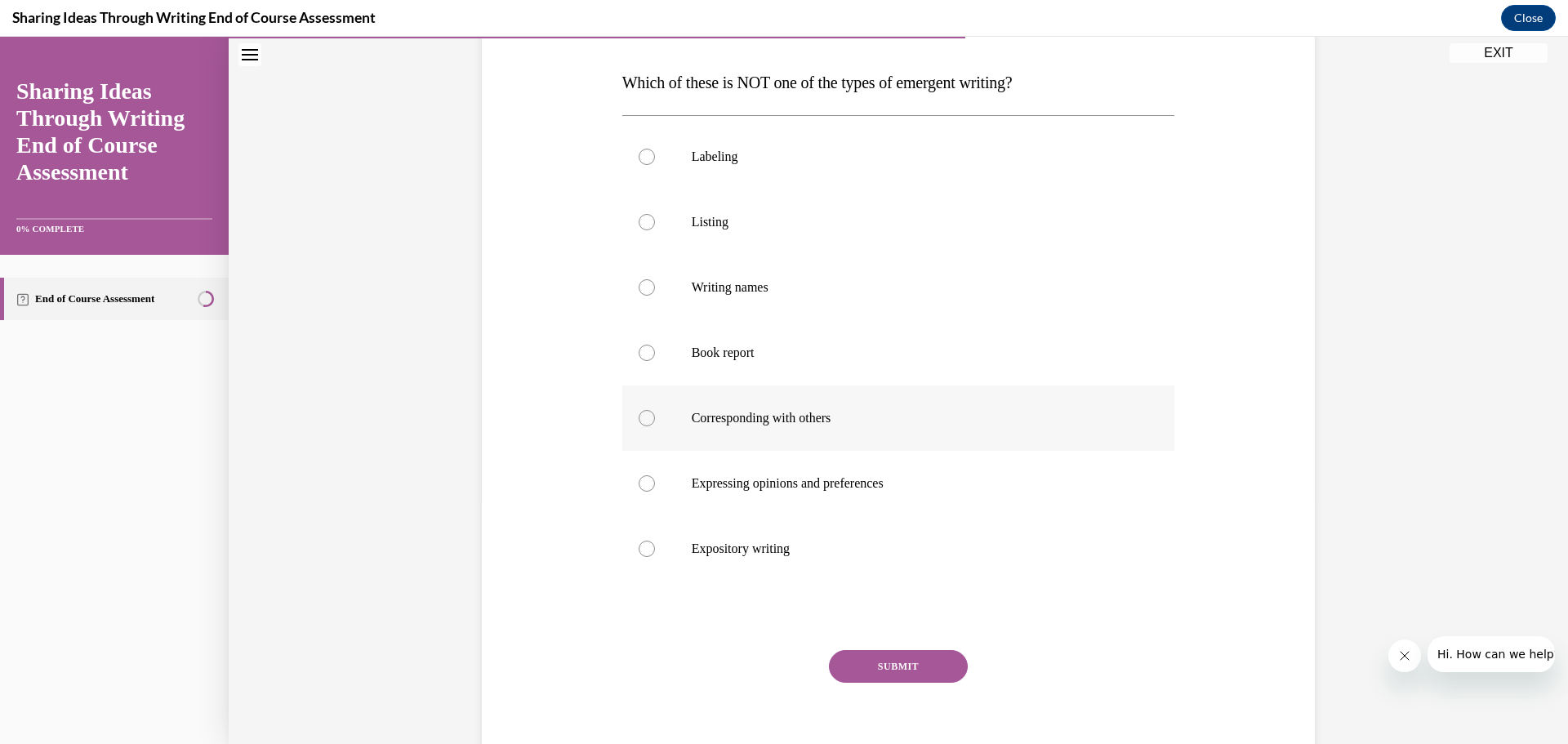
drag, startPoint x: 641, startPoint y: 354, endPoint x: 845, endPoint y: 387, distance: 206.7
click at [641, 354] on div at bounding box center [647, 353] width 16 height 16
click at [641, 354] on input "Book report" at bounding box center [647, 353] width 16 height 16
radio input "true"
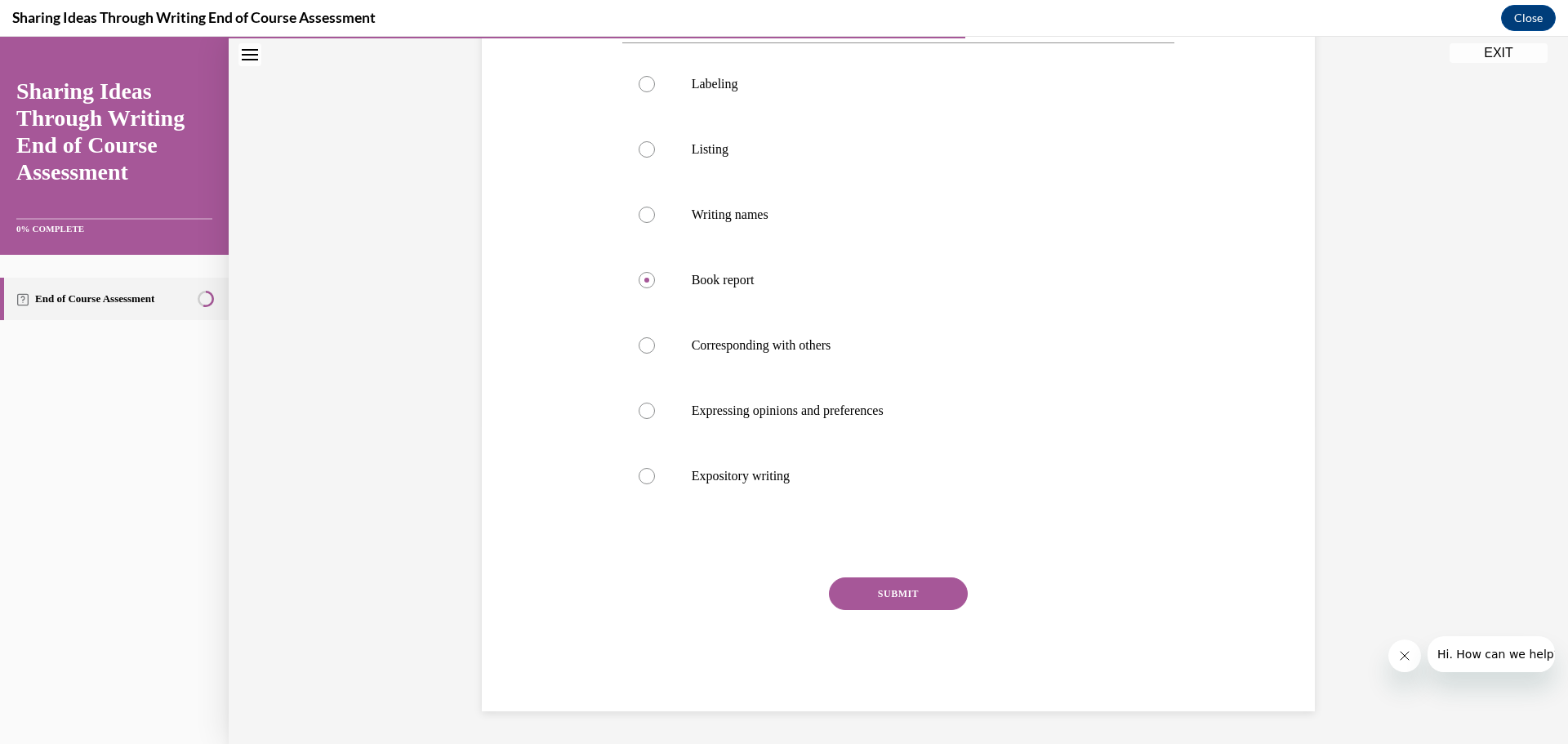
drag, startPoint x: 858, startPoint y: 587, endPoint x: 896, endPoint y: 576, distance: 39.6
click at [858, 587] on button "SUBMIT" at bounding box center [898, 594] width 139 height 32
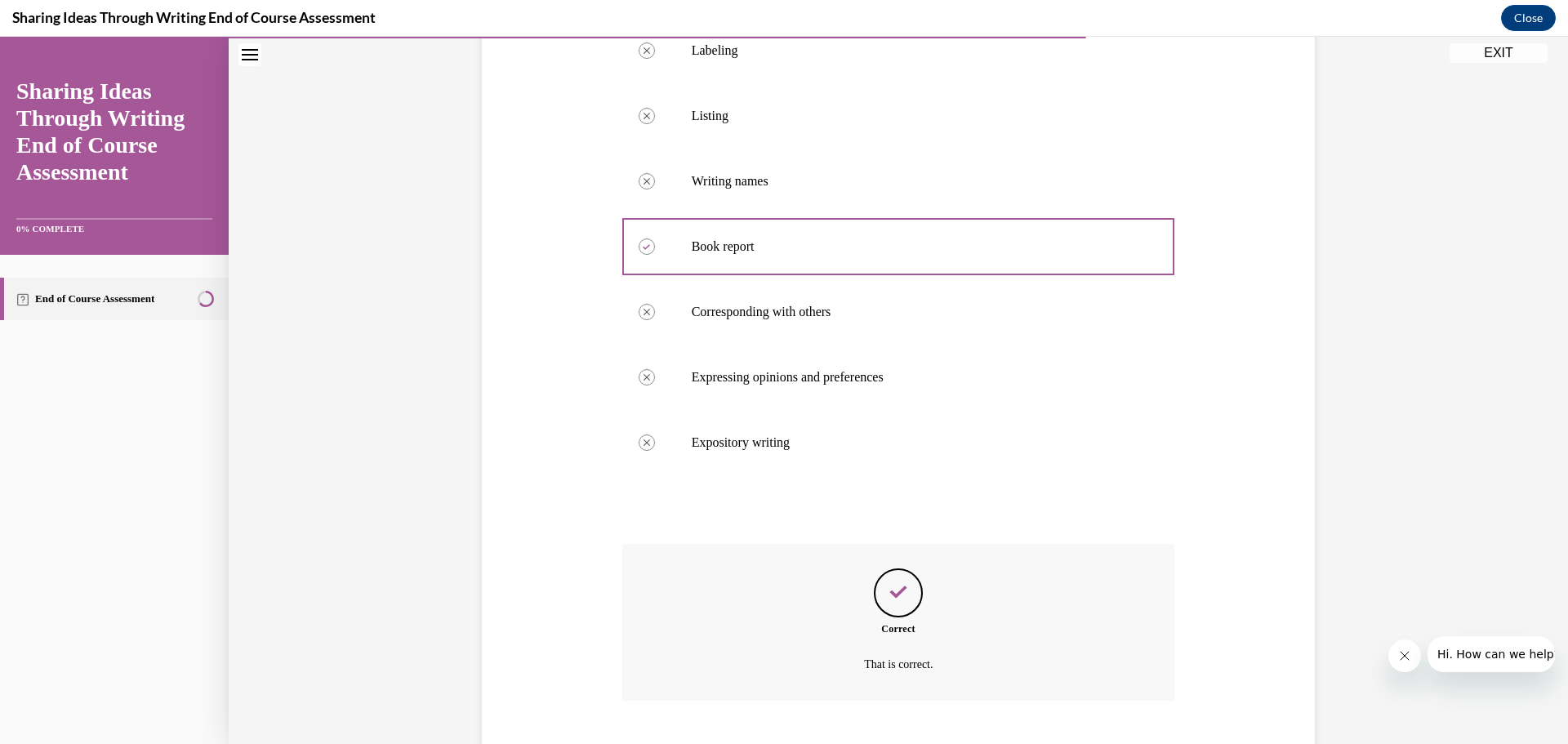
scroll to position [451, 0]
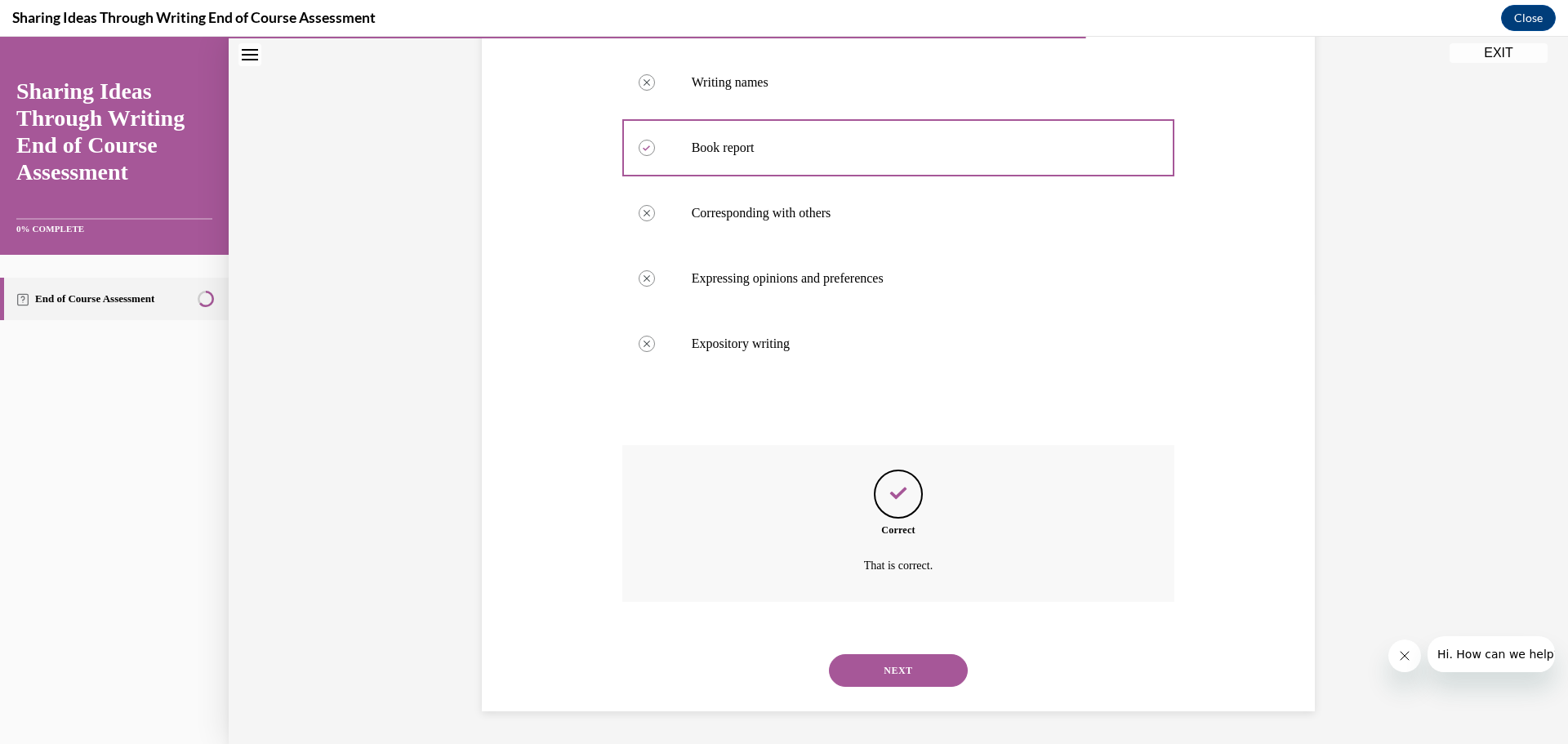
click at [857, 666] on button "NEXT" at bounding box center [898, 670] width 139 height 32
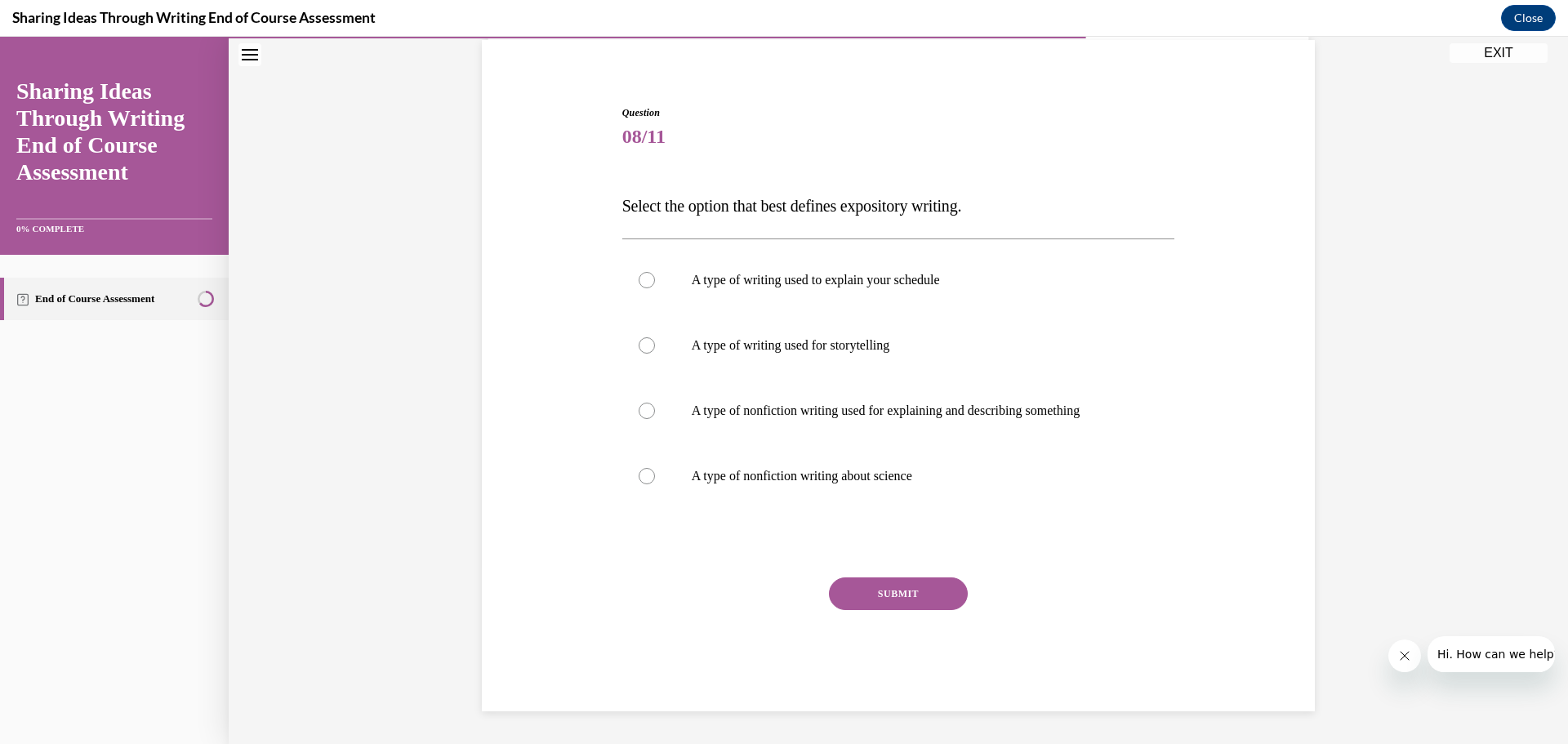
scroll to position [122, 0]
click at [639, 346] on div at bounding box center [647, 346] width 16 height 16
click at [639, 346] on input "A type of writing used for storytelling" at bounding box center [647, 346] width 16 height 16
radio input "true"
click at [841, 587] on button "SUBMIT" at bounding box center [898, 594] width 139 height 32
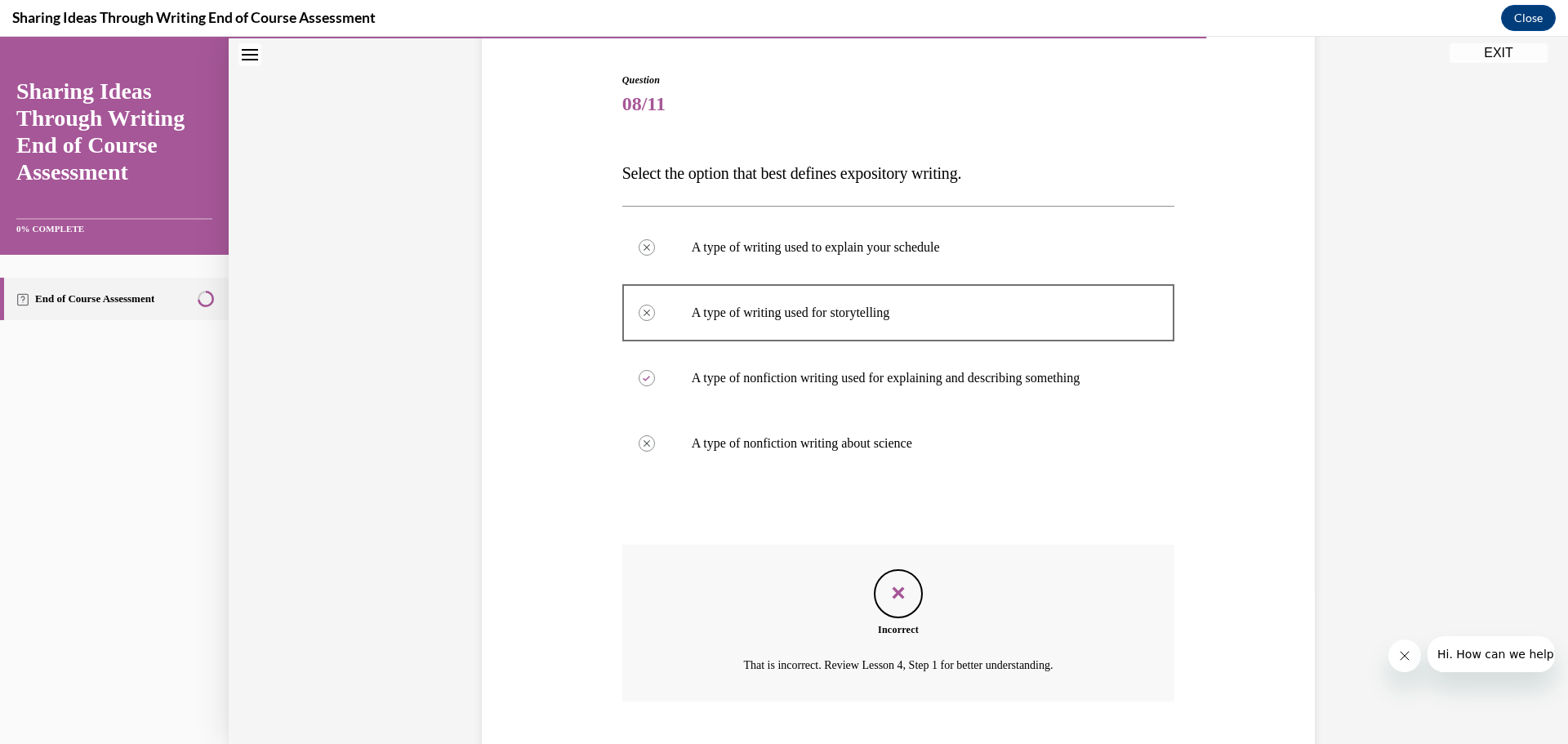
scroll to position [254, 0]
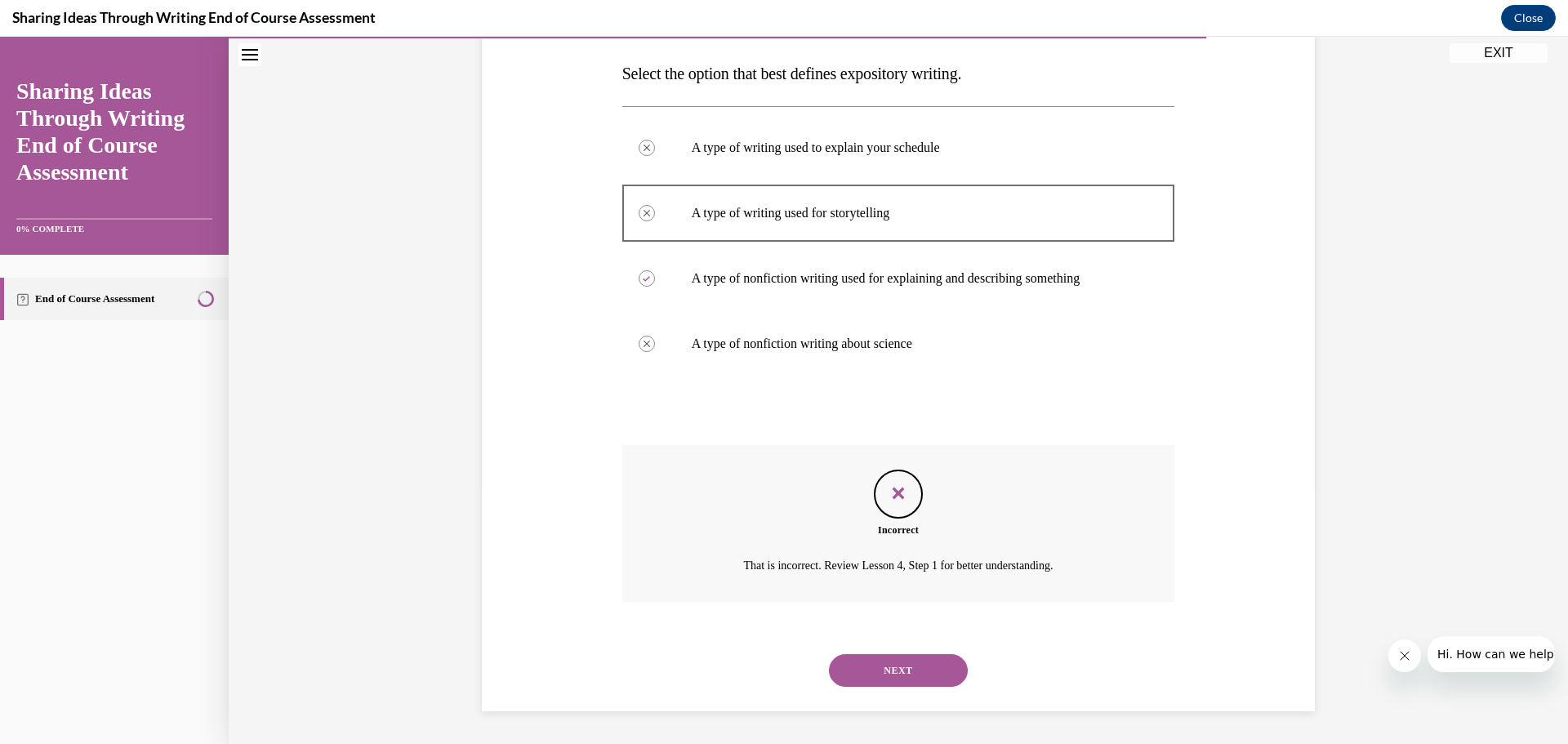
click at [924, 668] on button "NEXT" at bounding box center [898, 670] width 139 height 32
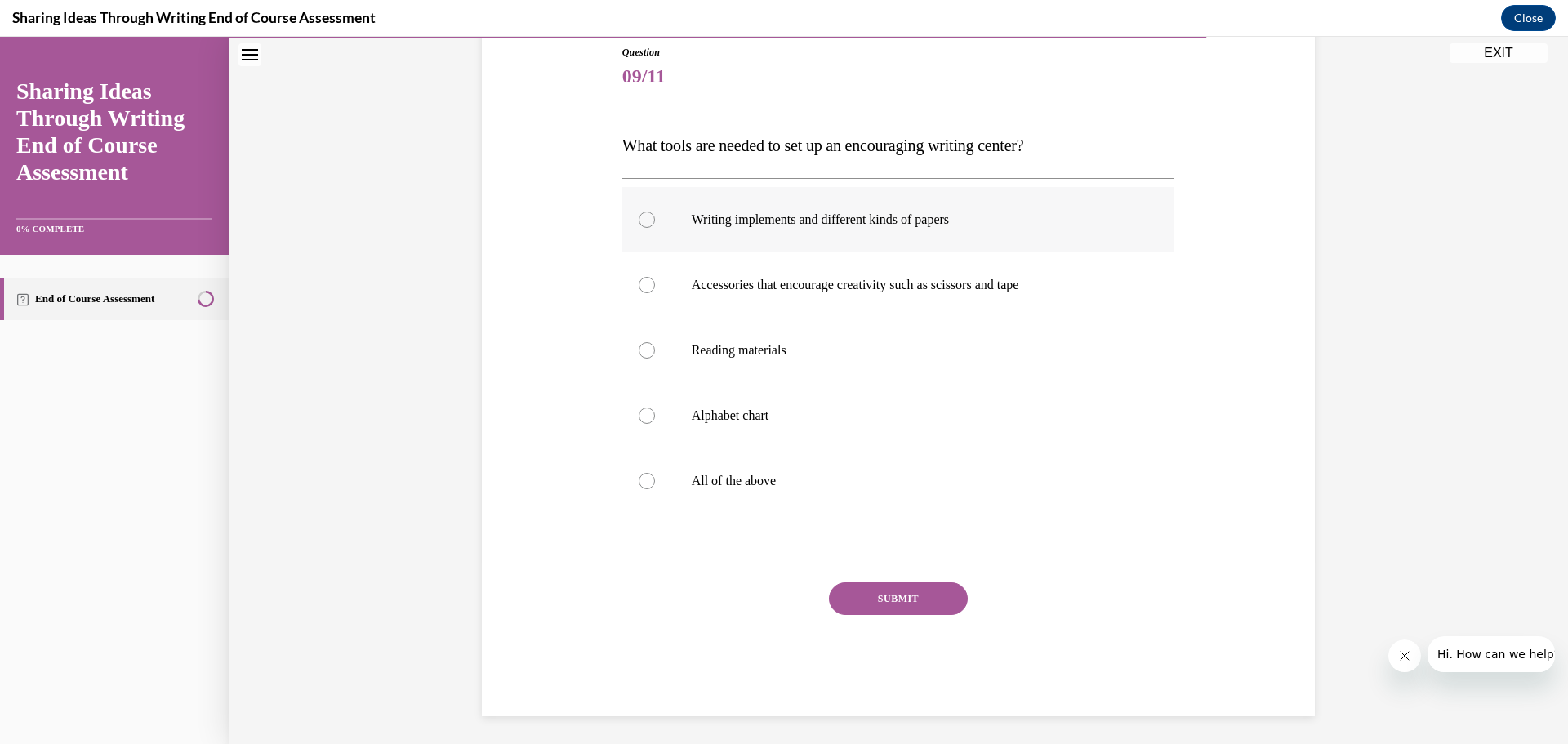
click at [639, 220] on div at bounding box center [647, 220] width 16 height 16
click at [639, 220] on input "Writing implements and different kinds of papers" at bounding box center [647, 220] width 16 height 16
radio input "true"
click at [847, 593] on button "SUBMIT" at bounding box center [898, 599] width 139 height 32
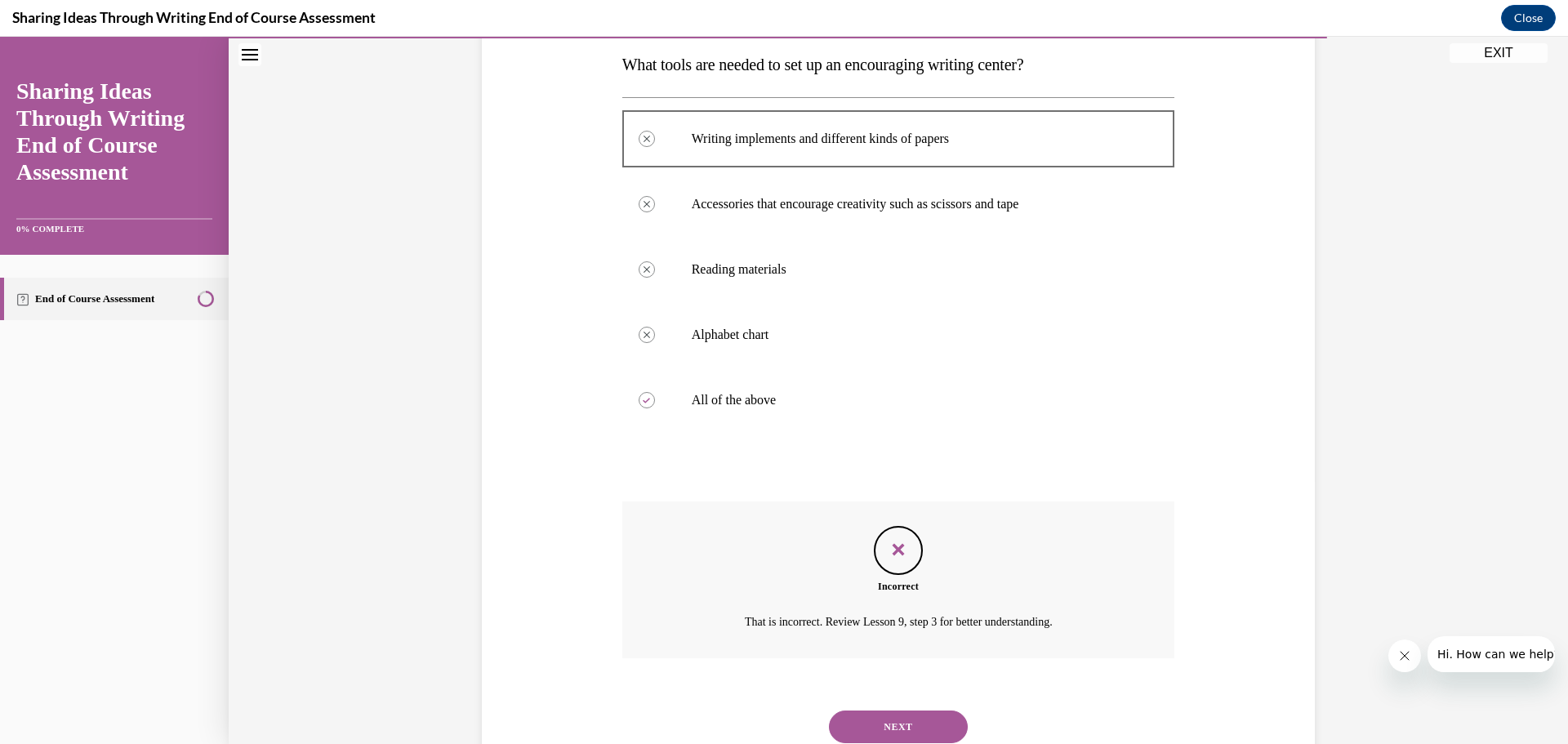
scroll to position [319, 0]
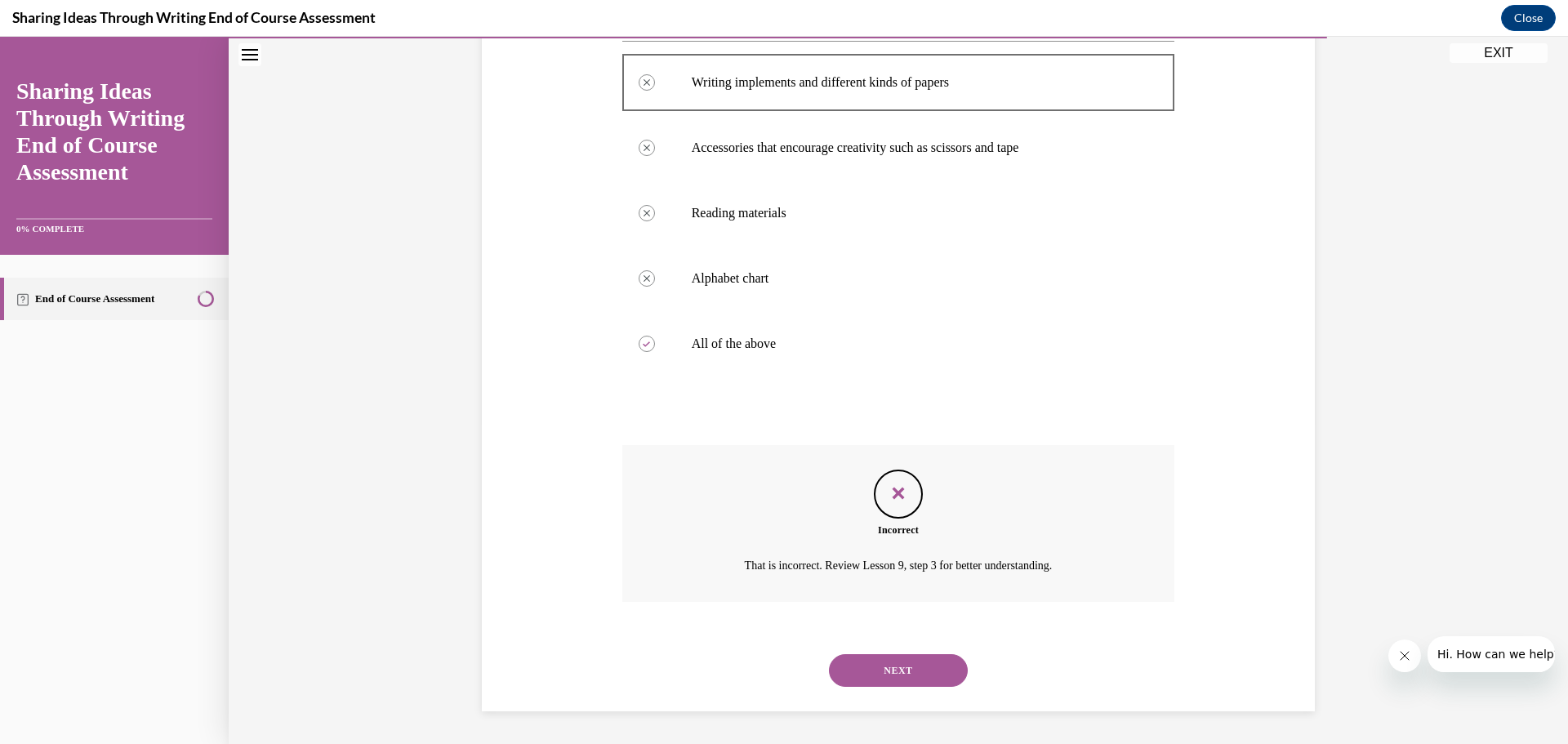
click at [850, 666] on button "NEXT" at bounding box center [898, 670] width 139 height 32
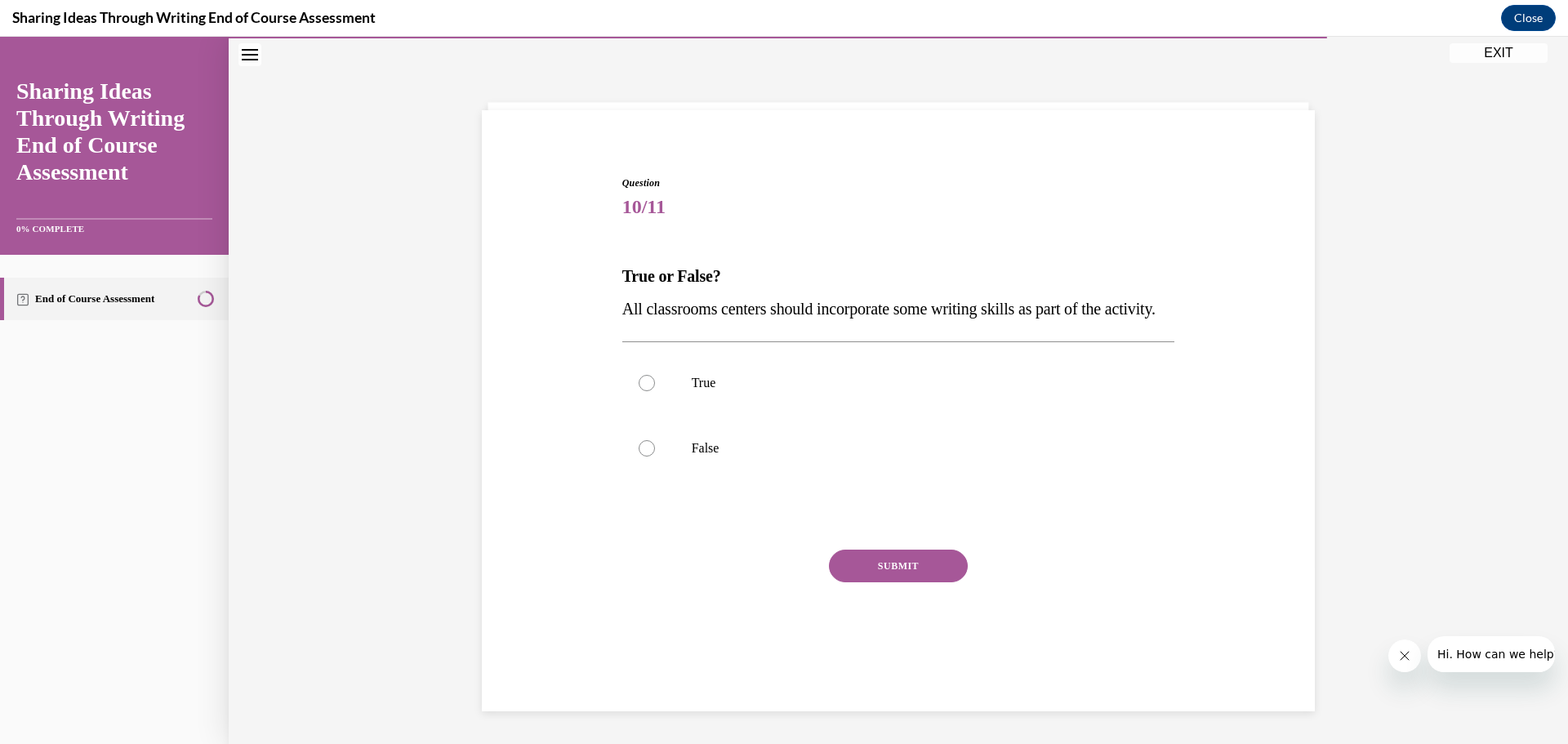
scroll to position [57, 0]
drag, startPoint x: 639, startPoint y: 414, endPoint x: 662, endPoint y: 416, distance: 23.1
click at [640, 391] on div at bounding box center [647, 383] width 16 height 16
click at [640, 391] on input "True" at bounding box center [647, 383] width 16 height 16
radio input "true"
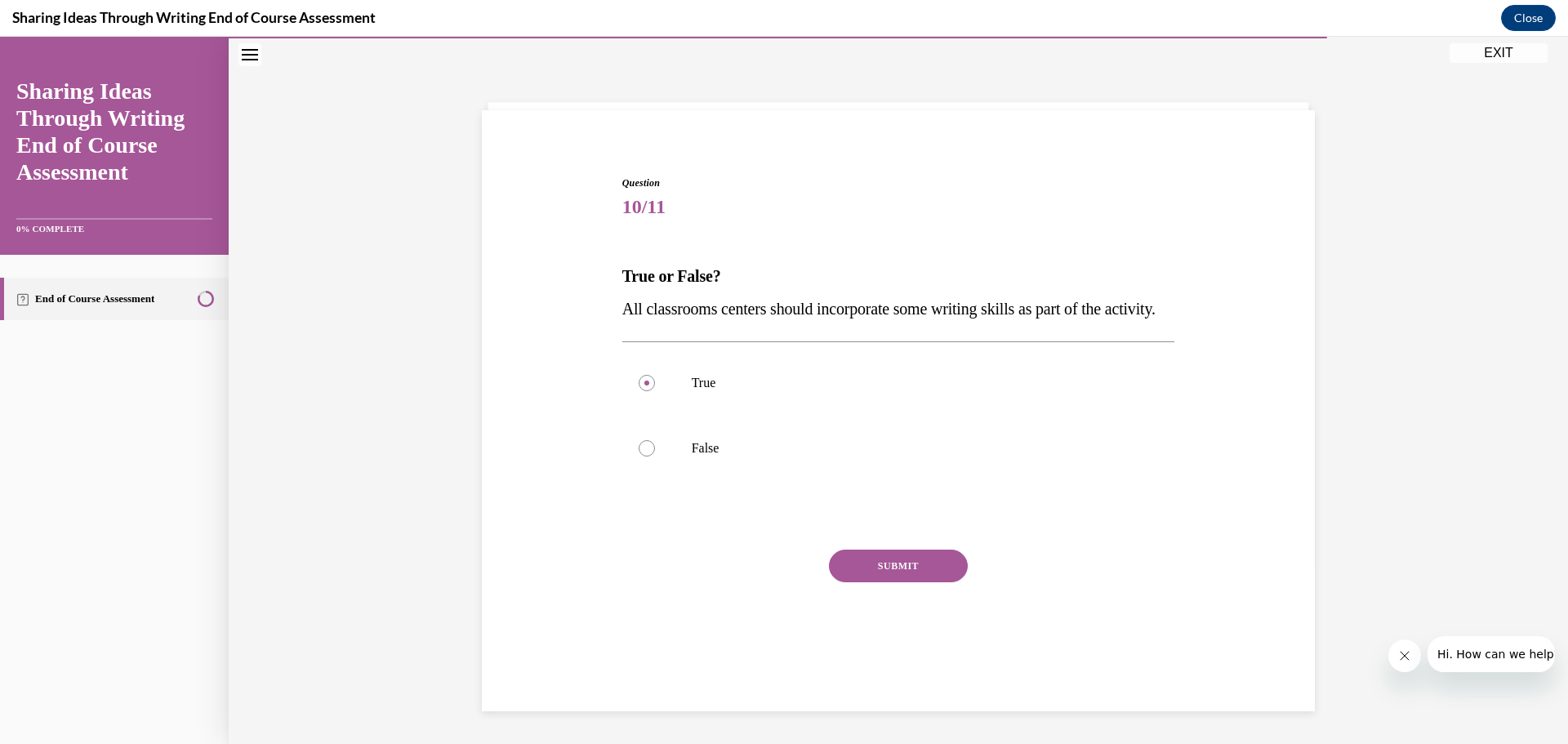
drag, startPoint x: 841, startPoint y: 592, endPoint x: 963, endPoint y: 543, distance: 131.5
click at [841, 582] on button "SUBMIT" at bounding box center [898, 566] width 139 height 32
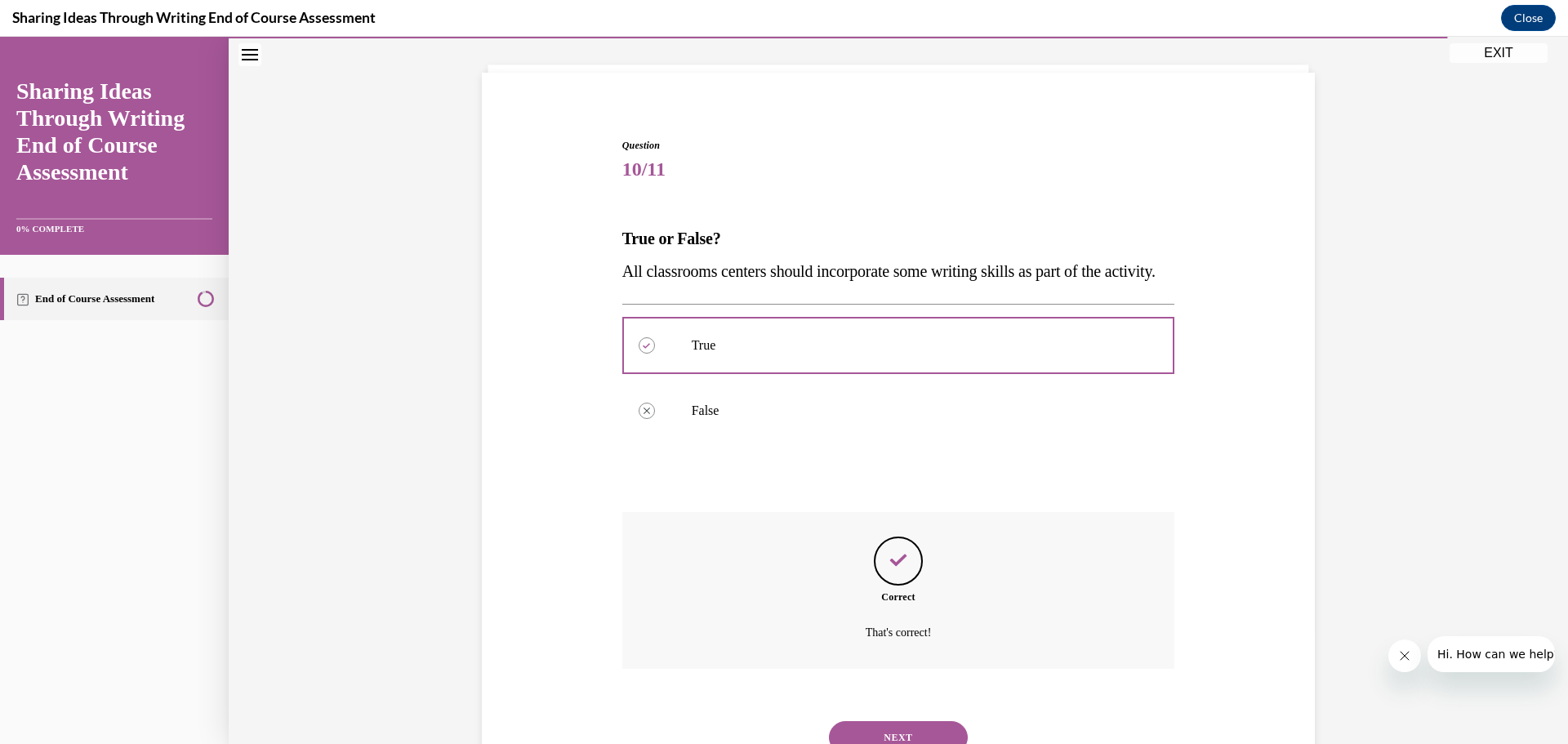
scroll to position [188, 0]
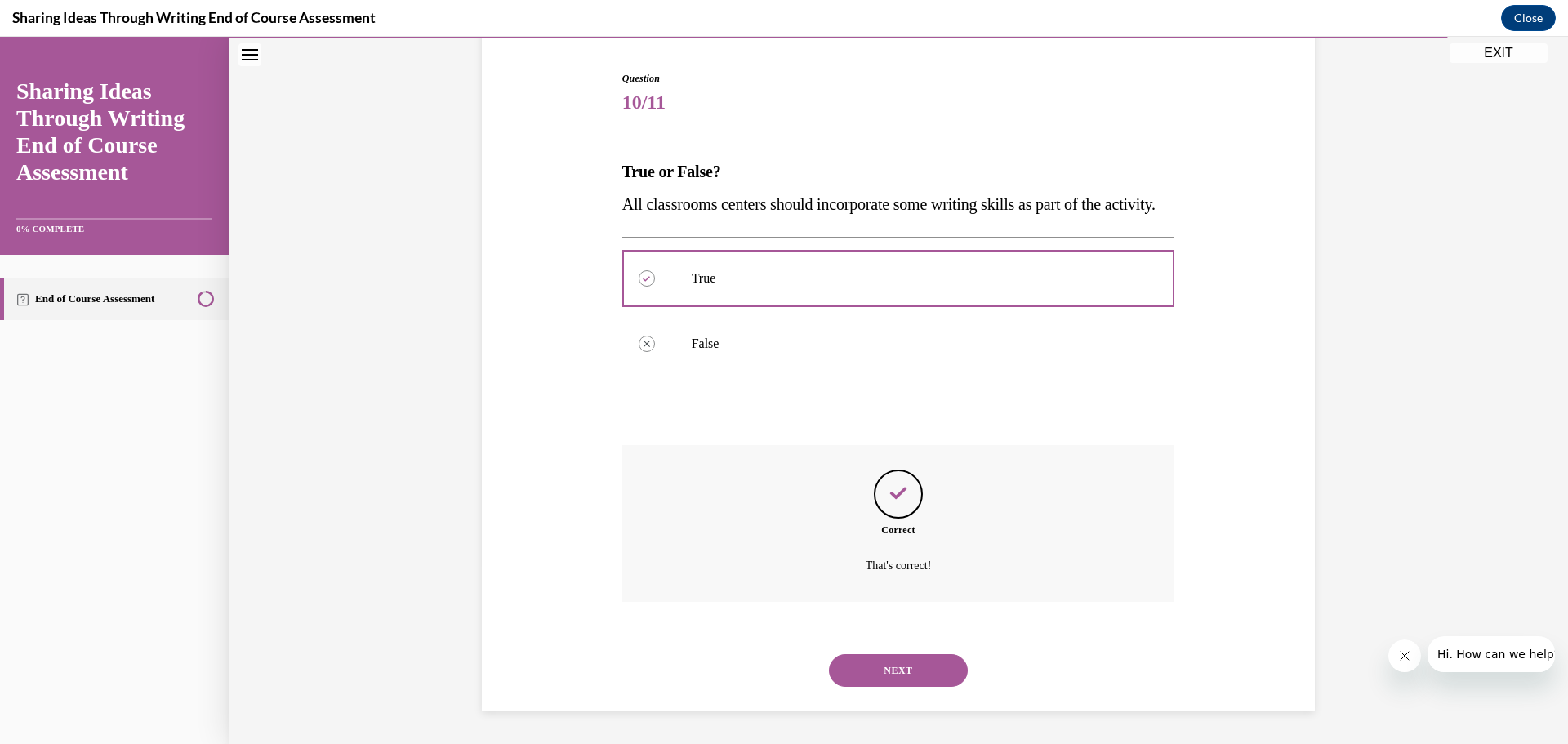
click at [922, 669] on button "NEXT" at bounding box center [898, 670] width 139 height 32
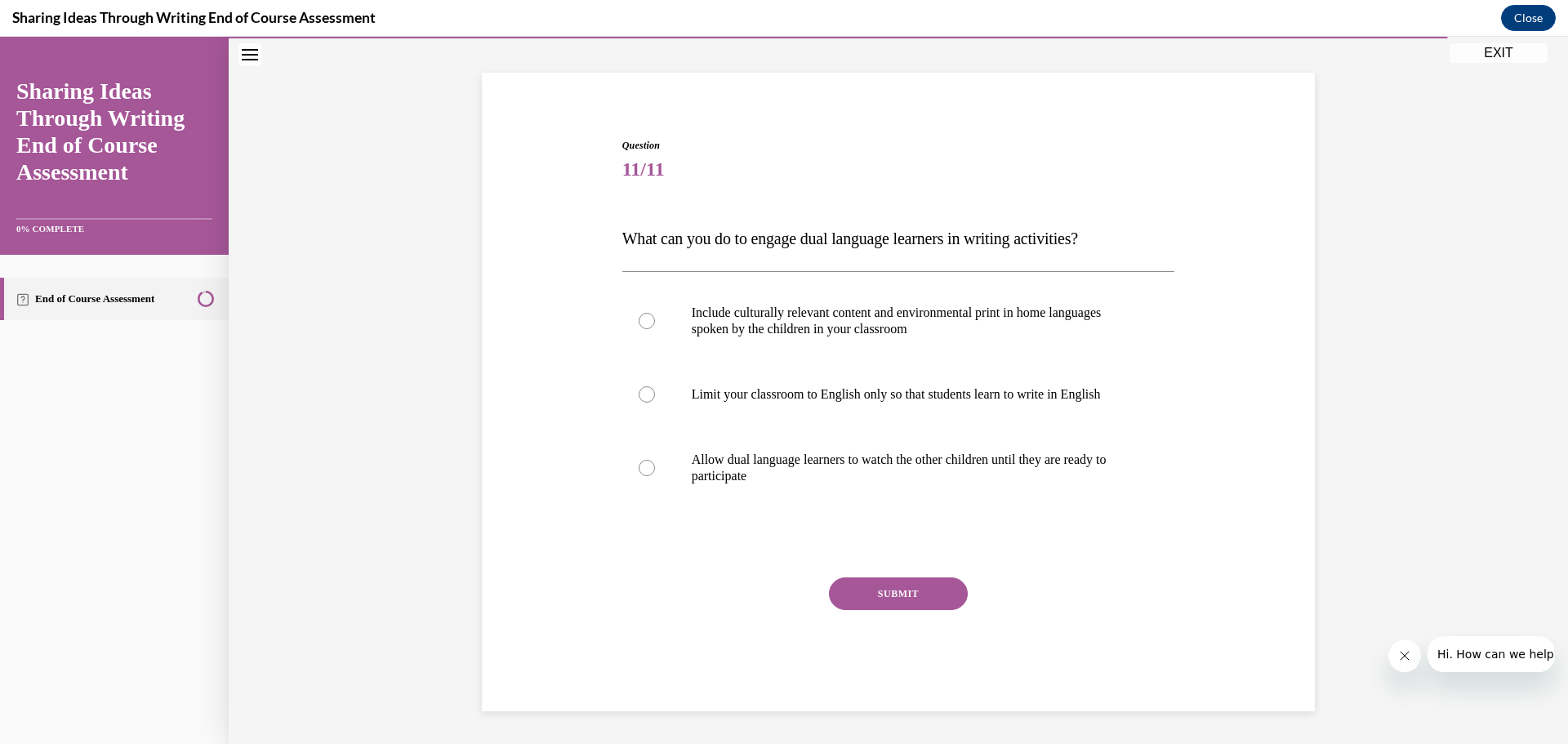
scroll to position [89, 0]
click at [642, 322] on div at bounding box center [647, 321] width 16 height 16
click at [642, 322] on input "Include culturally relevant content and environmental print in home languages s…" at bounding box center [647, 321] width 16 height 16
radio input "true"
click at [853, 594] on button "SUBMIT" at bounding box center [898, 594] width 139 height 32
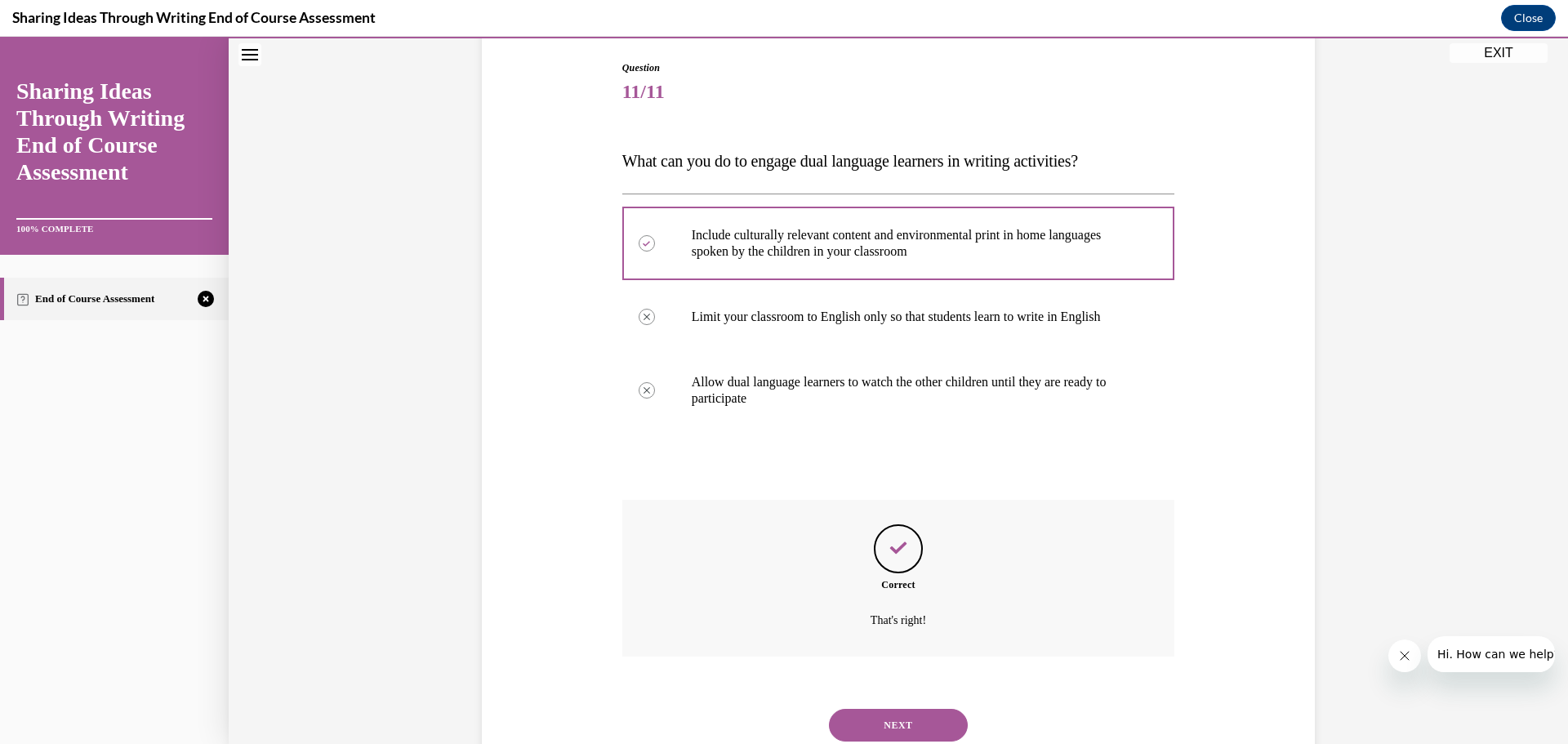
scroll to position [222, 0]
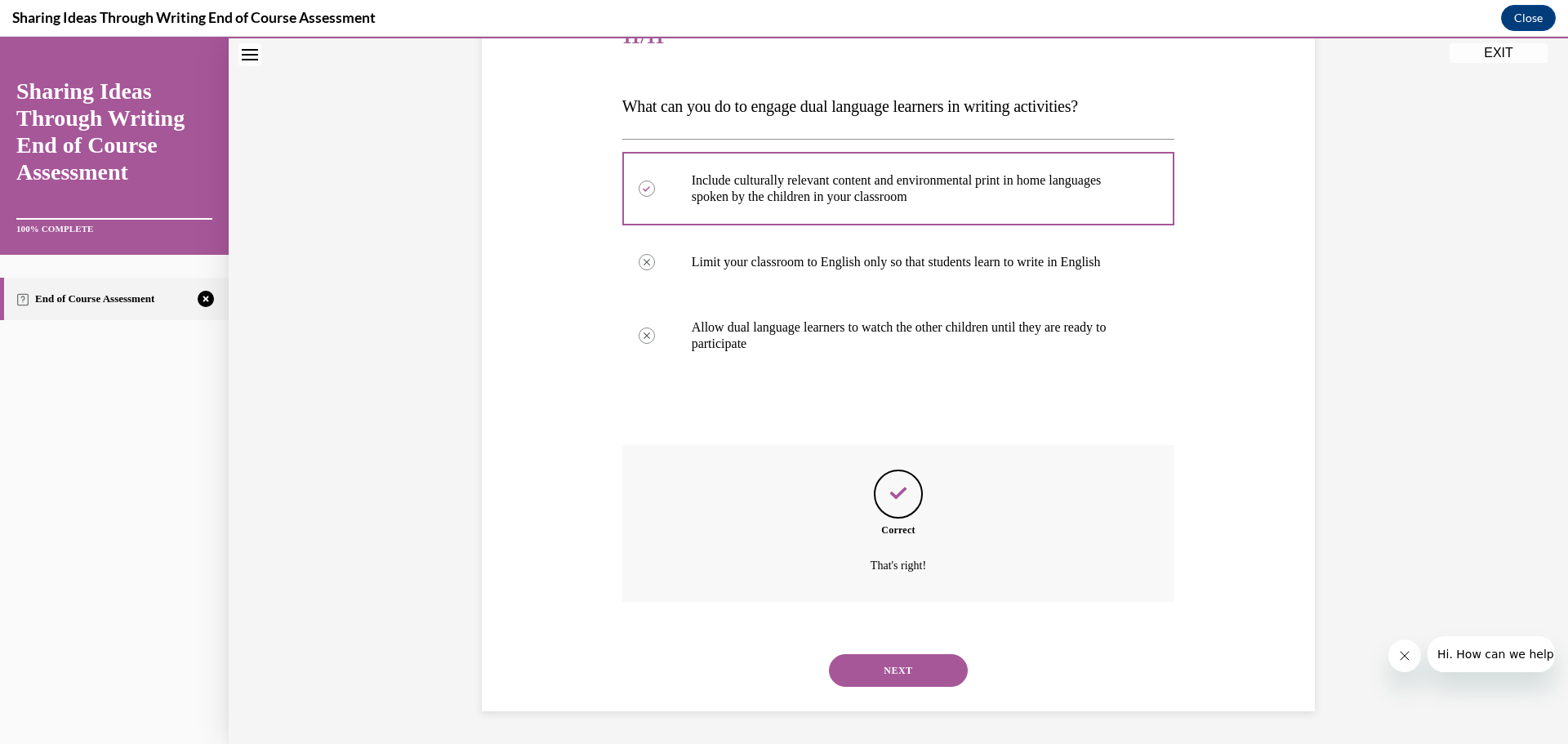
click at [841, 664] on button "NEXT" at bounding box center [898, 670] width 139 height 32
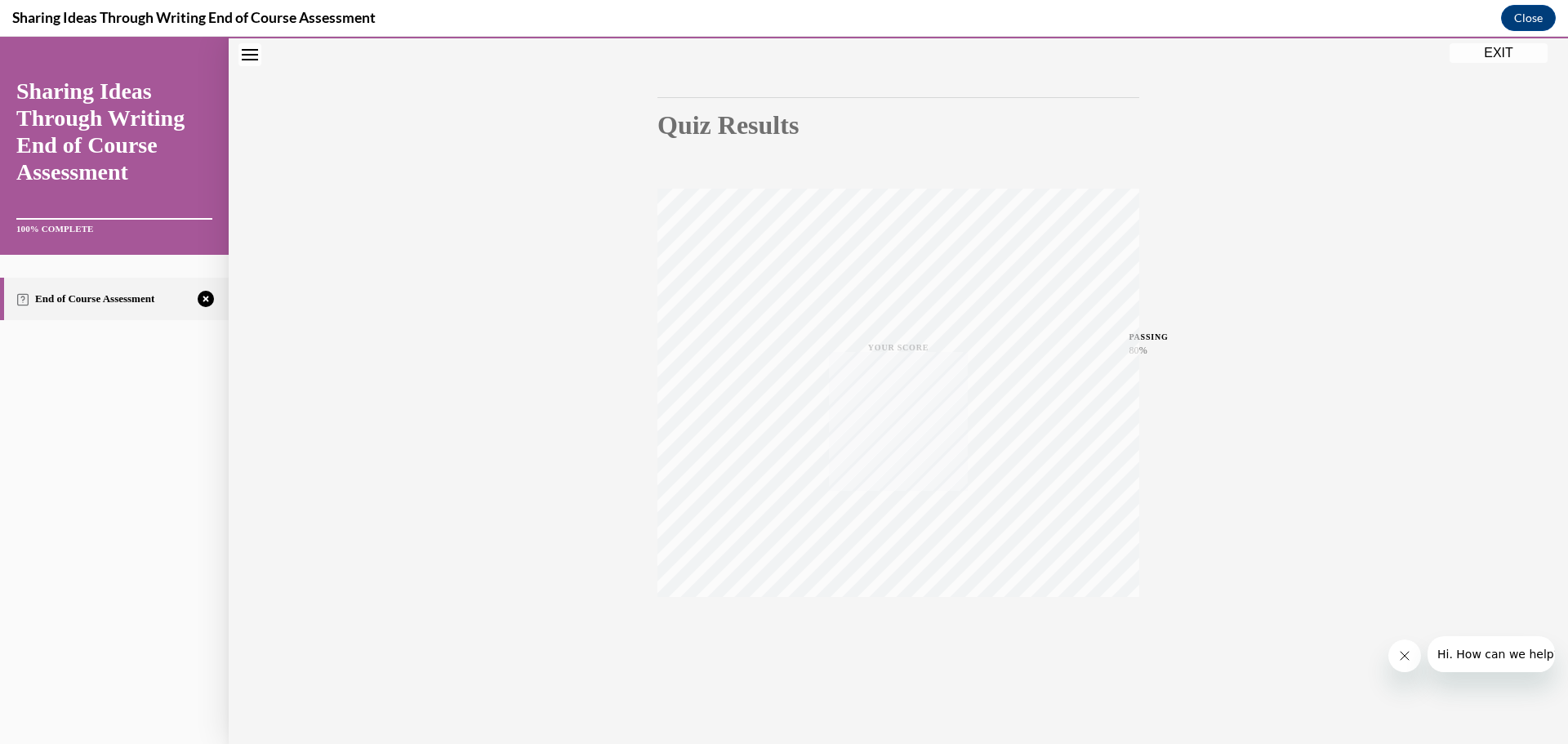
scroll to position [130, 0]
click at [885, 642] on icon "button" at bounding box center [898, 644] width 58 height 18
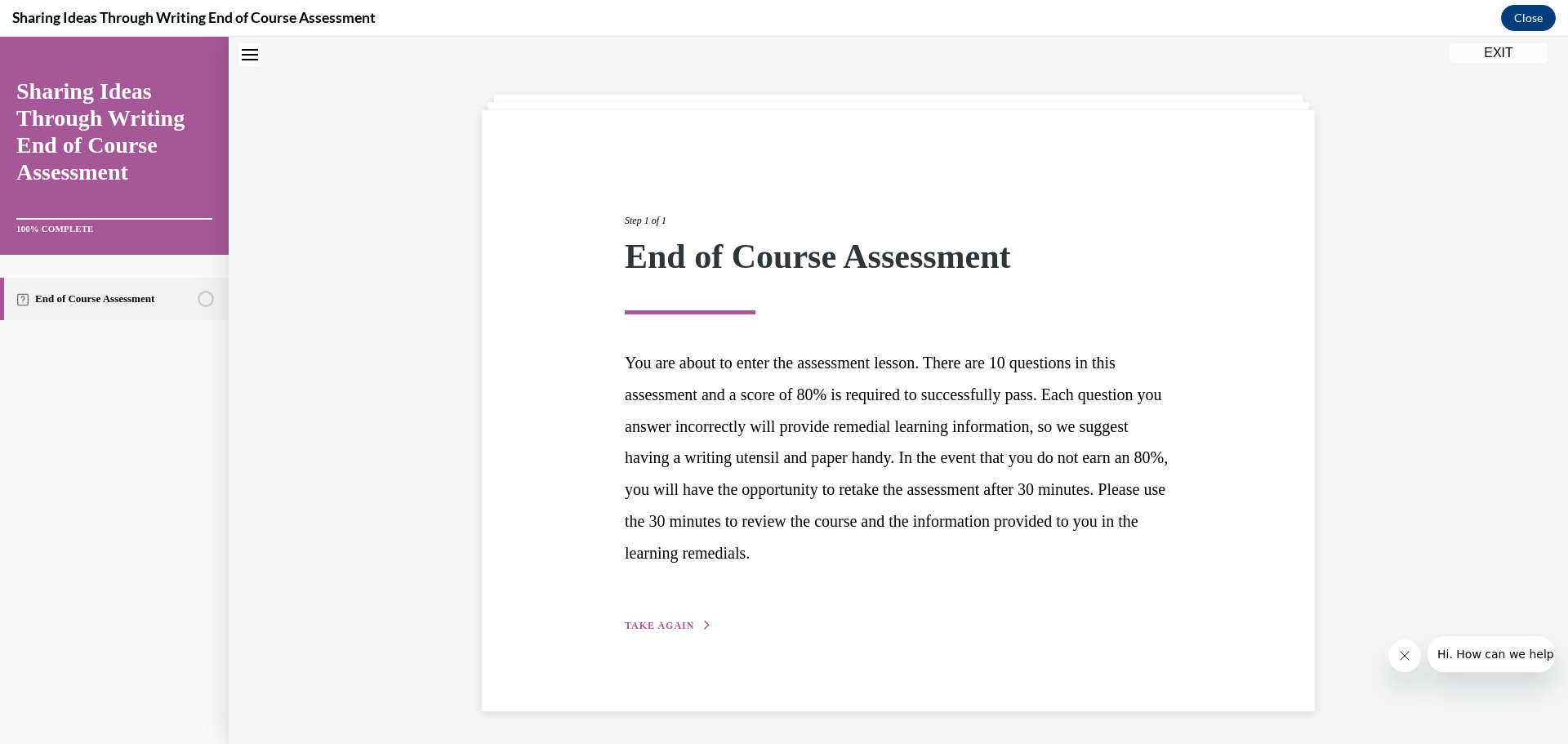
click at [666, 626] on span "TAKE AGAIN" at bounding box center [658, 626] width 69 height 12
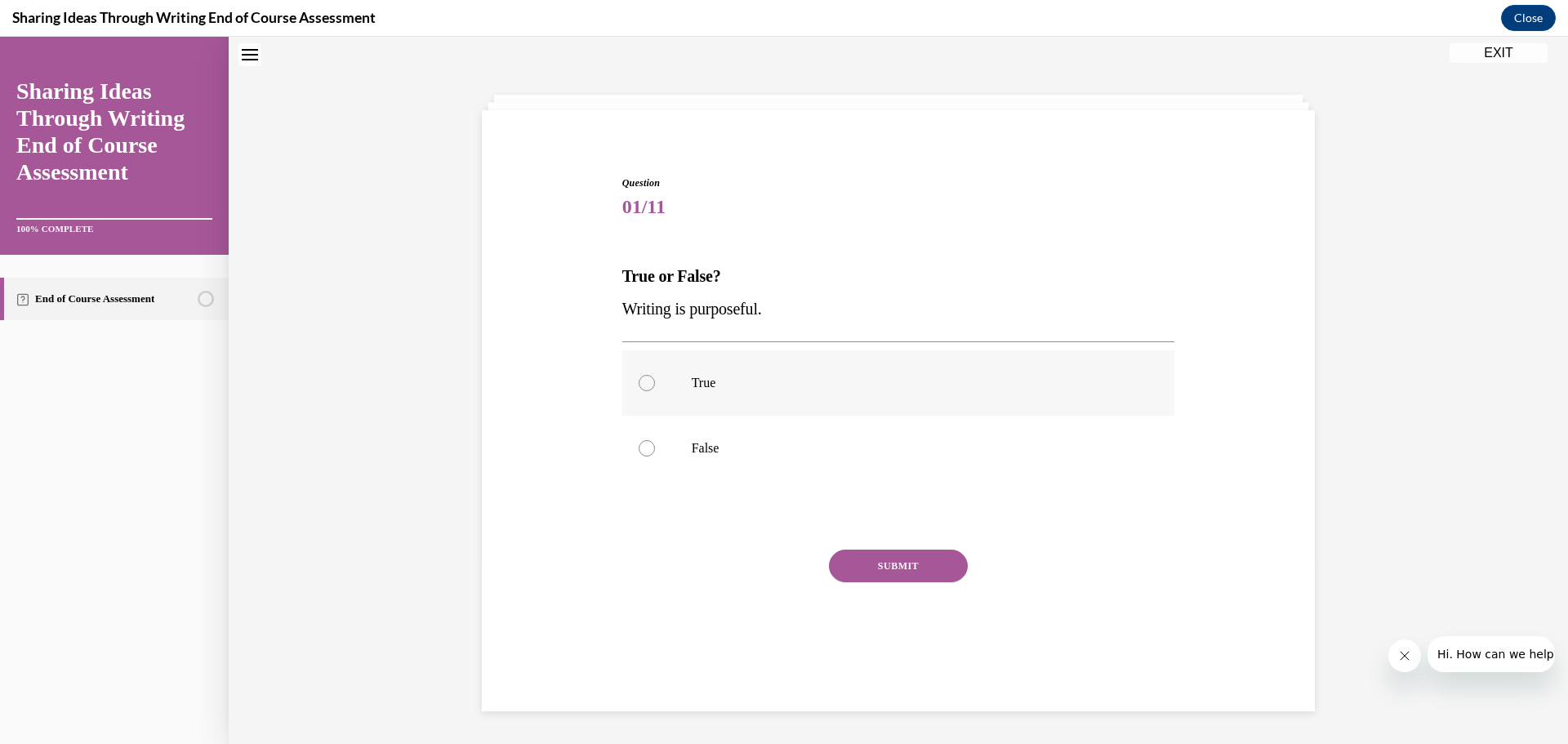
click at [639, 383] on div at bounding box center [647, 383] width 16 height 16
click at [639, 383] on input "True" at bounding box center [647, 383] width 16 height 16
radio input "true"
click at [856, 555] on button "SUBMIT" at bounding box center [898, 566] width 139 height 32
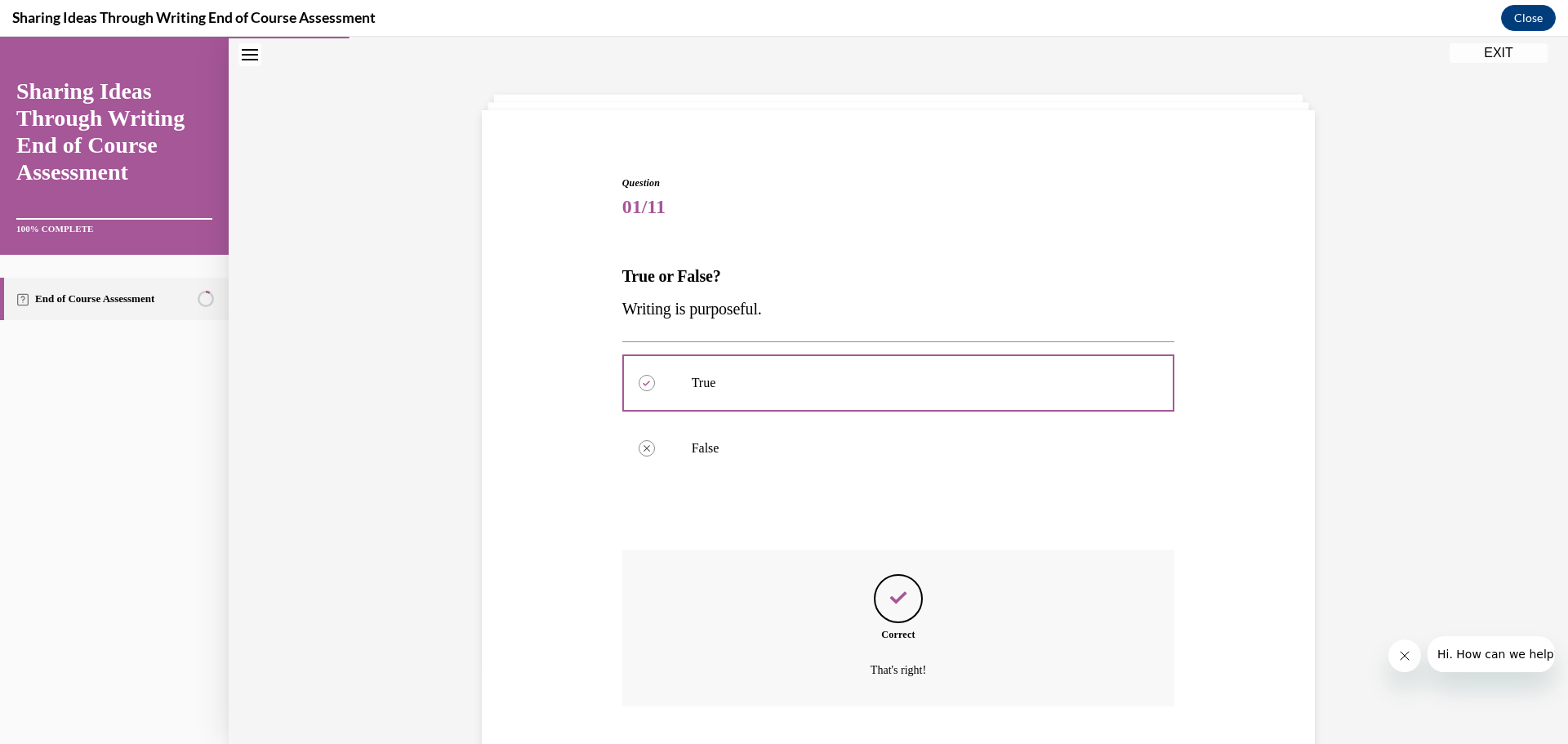
scroll to position [156, 0]
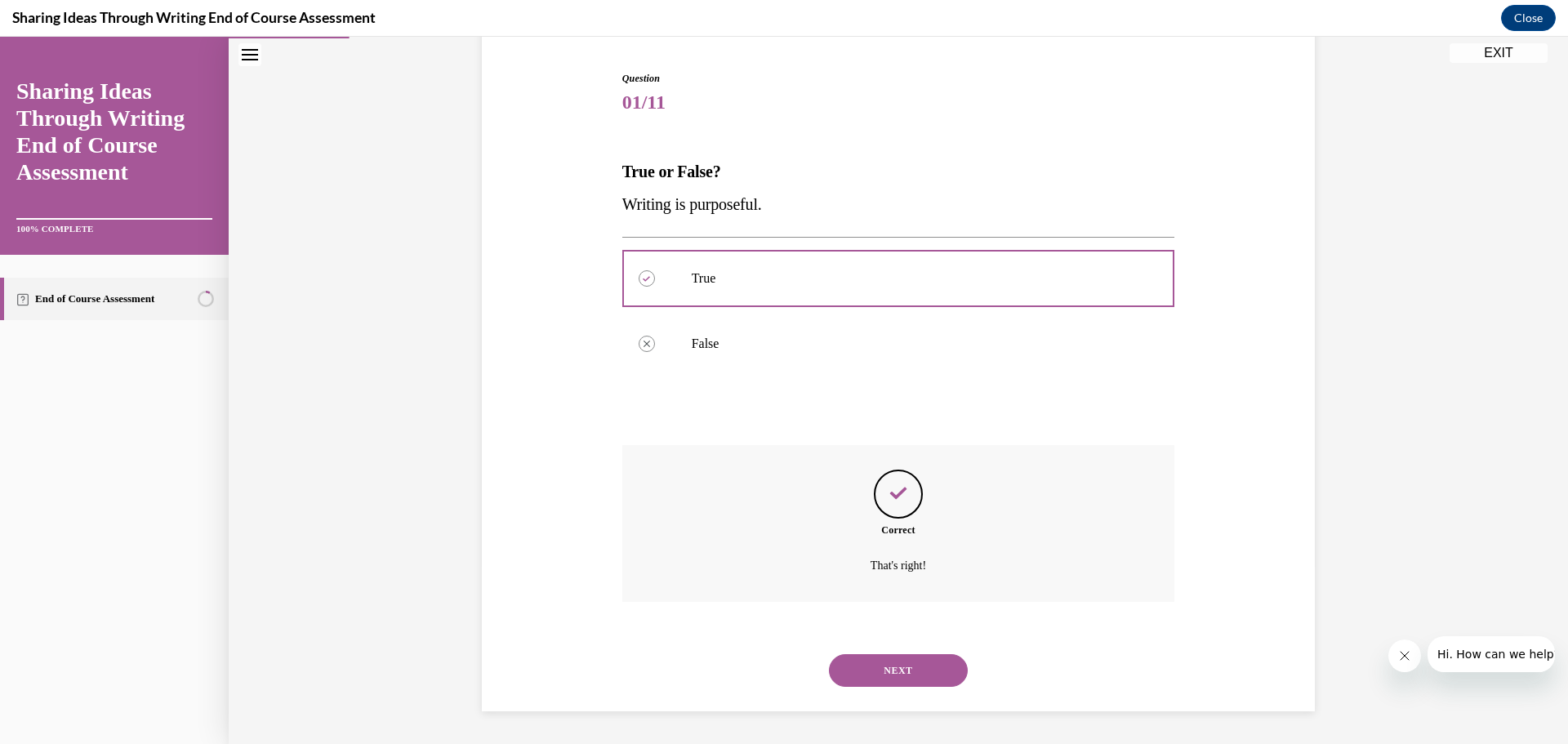
click at [915, 673] on button "NEXT" at bounding box center [898, 670] width 139 height 32
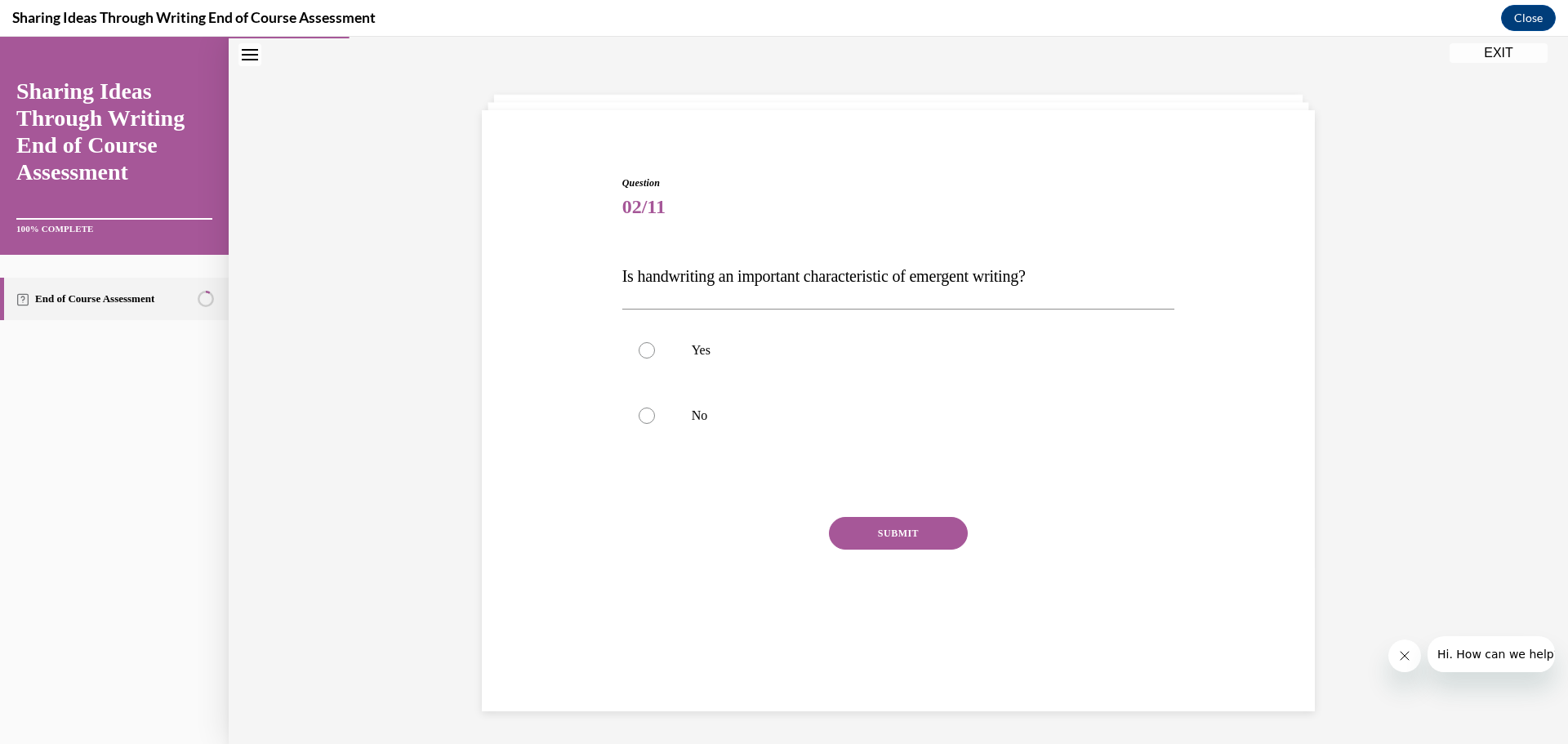
scroll to position [51, 0]
click at [639, 414] on div at bounding box center [647, 416] width 16 height 16
click at [639, 414] on input "No" at bounding box center [647, 416] width 16 height 16
radio input "true"
click at [848, 528] on button "SUBMIT" at bounding box center [898, 533] width 139 height 32
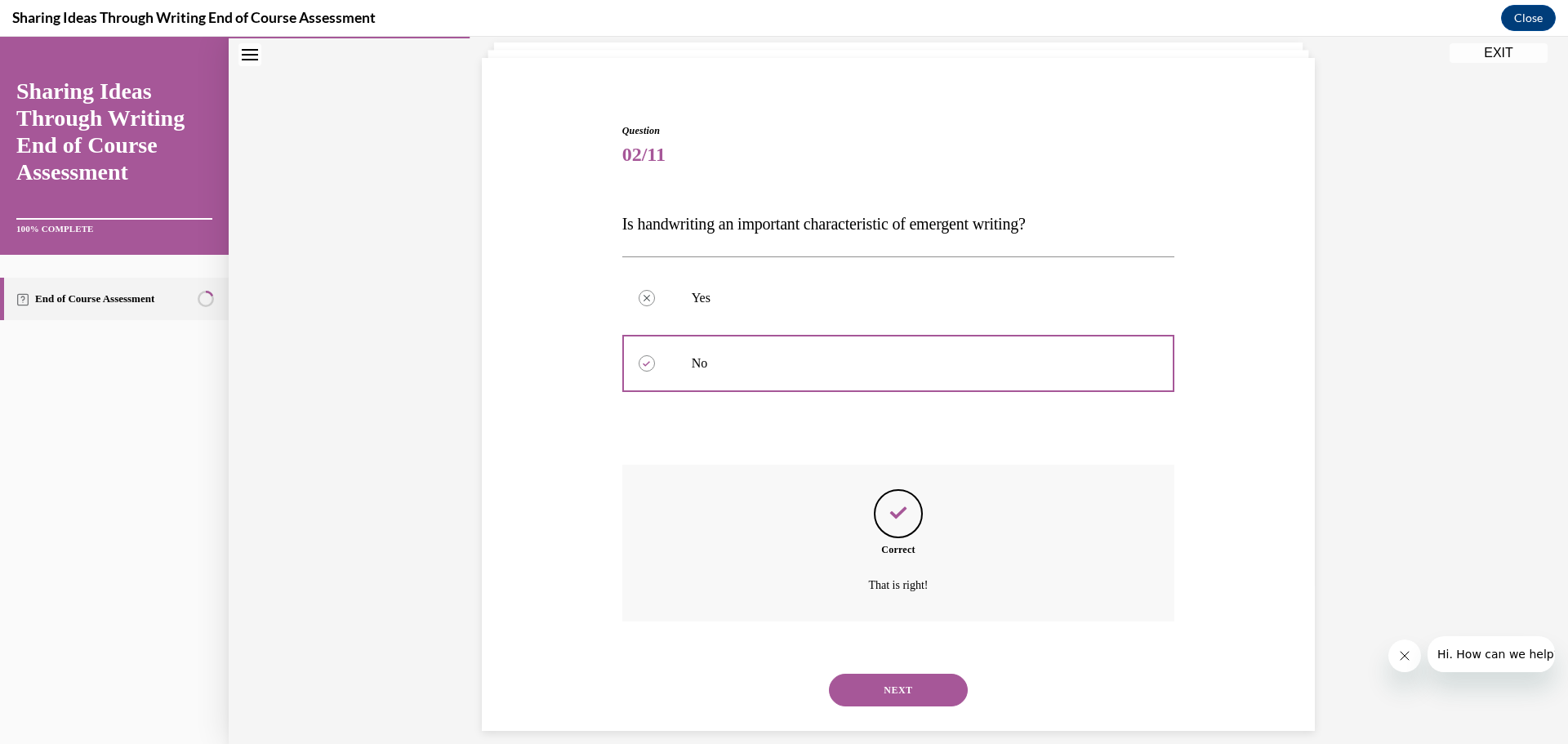
scroll to position [123, 0]
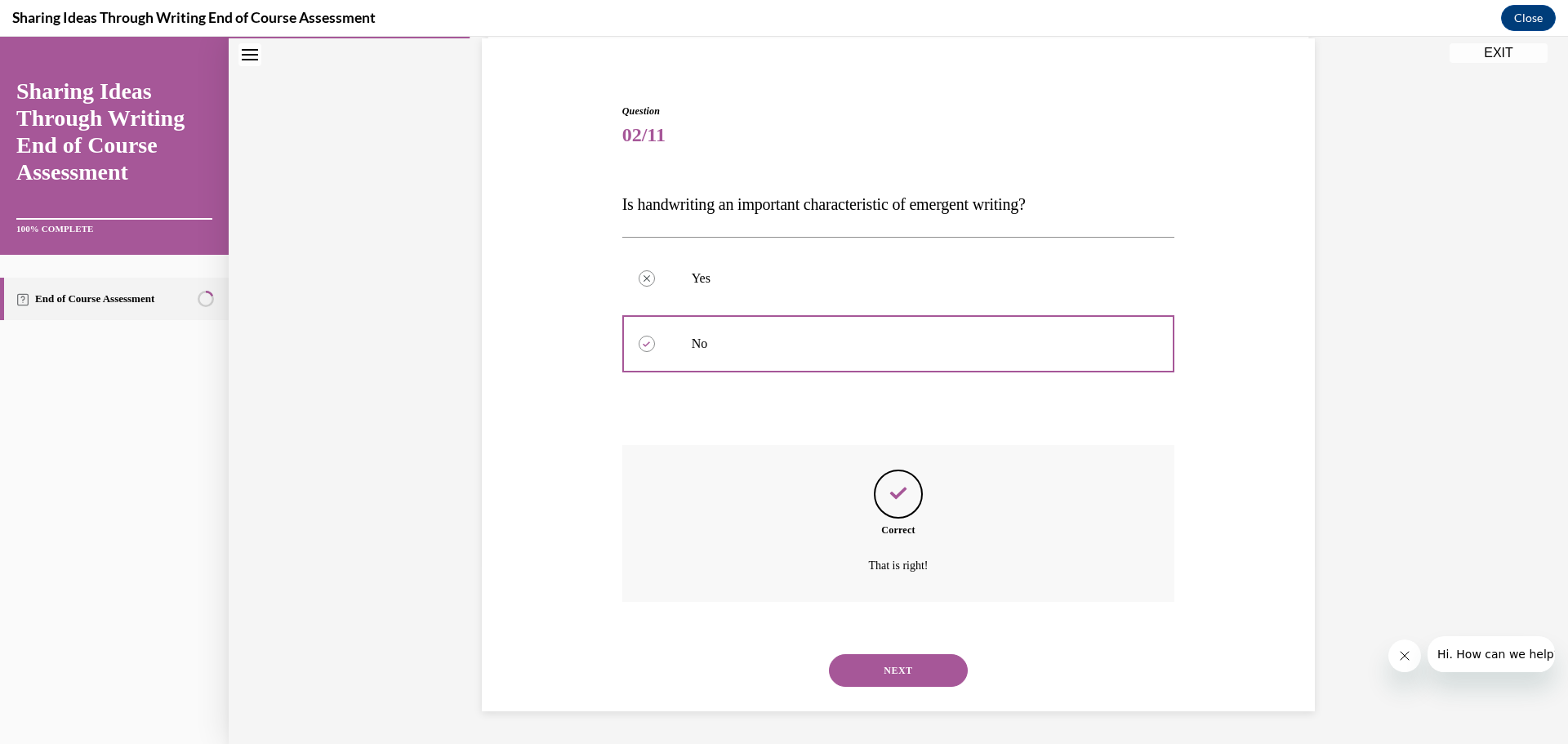
click at [904, 668] on button "NEXT" at bounding box center [898, 670] width 139 height 32
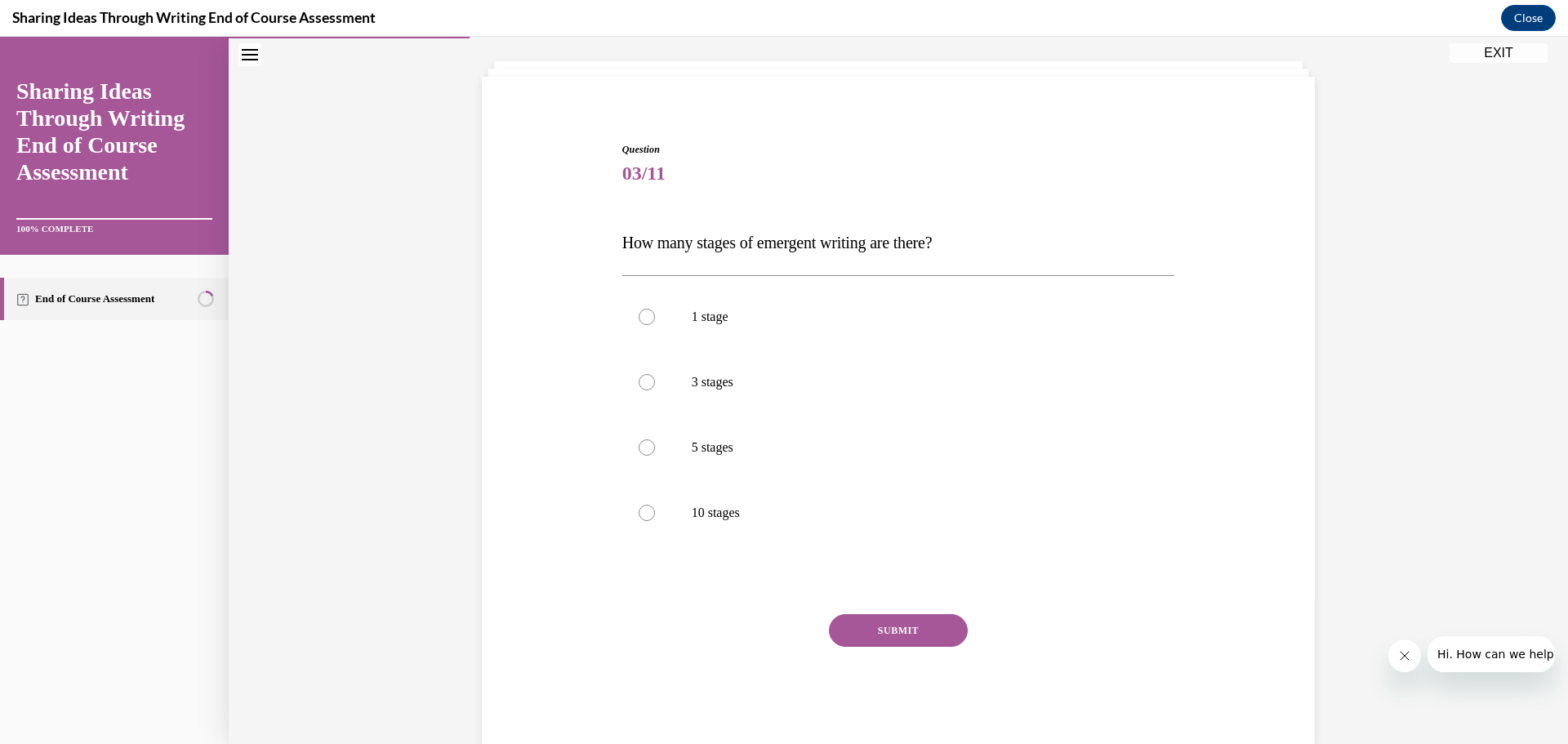
scroll to position [84, 0]
click at [640, 445] on div at bounding box center [647, 449] width 16 height 16
click at [640, 445] on input "5 stages" at bounding box center [647, 449] width 16 height 16
radio input "true"
click at [850, 625] on button "SUBMIT" at bounding box center [898, 631] width 139 height 32
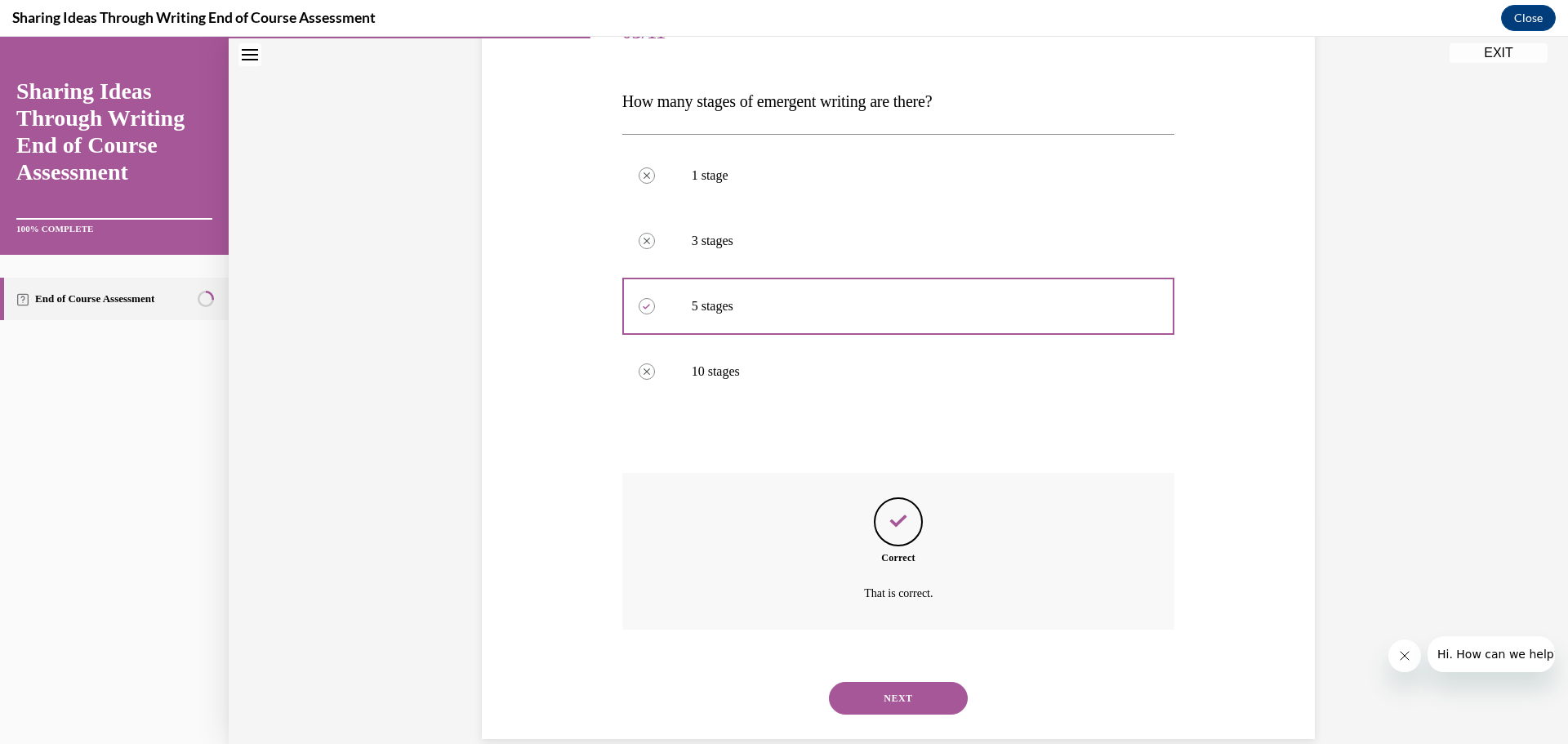
scroll to position [254, 0]
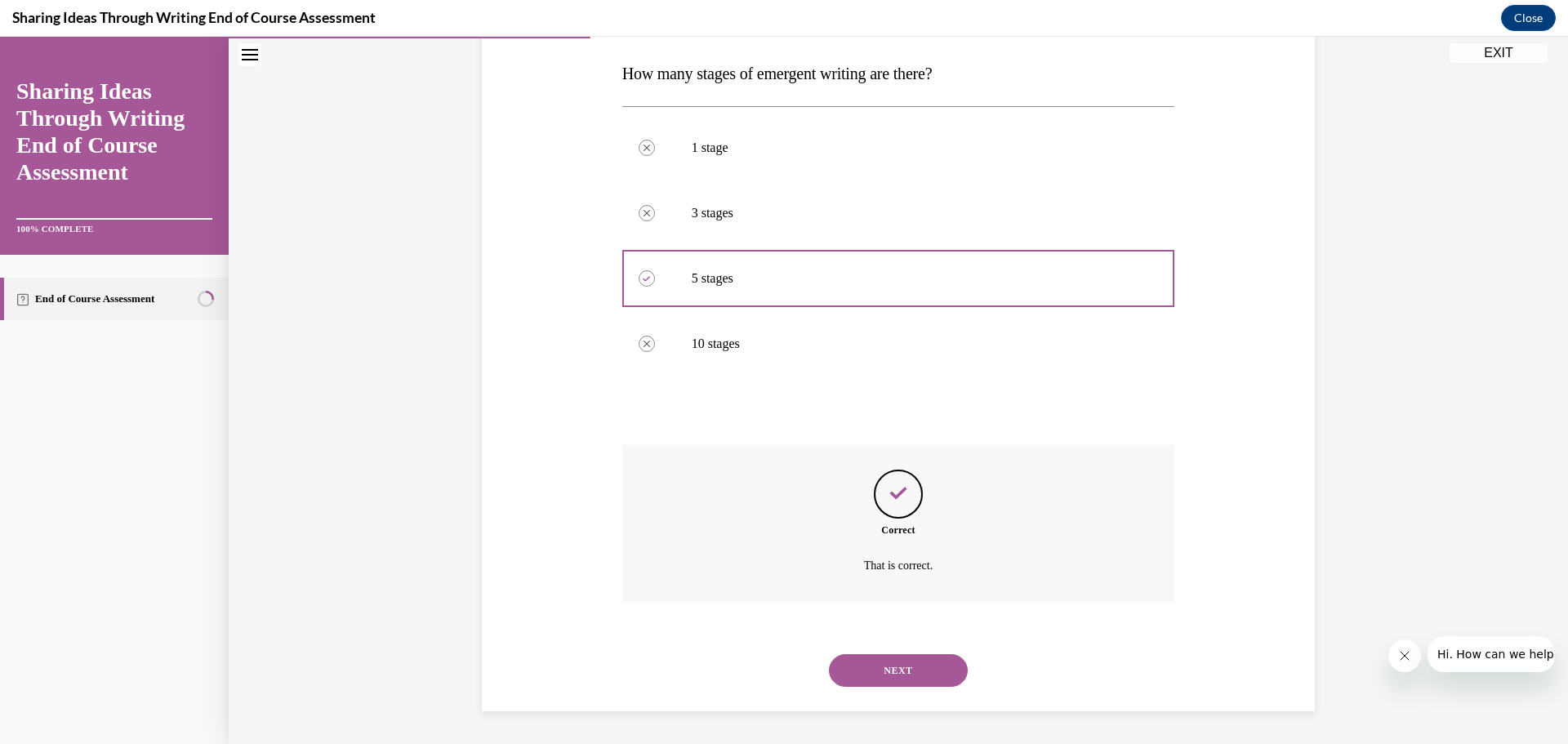
click at [910, 665] on button "NEXT" at bounding box center [898, 670] width 139 height 32
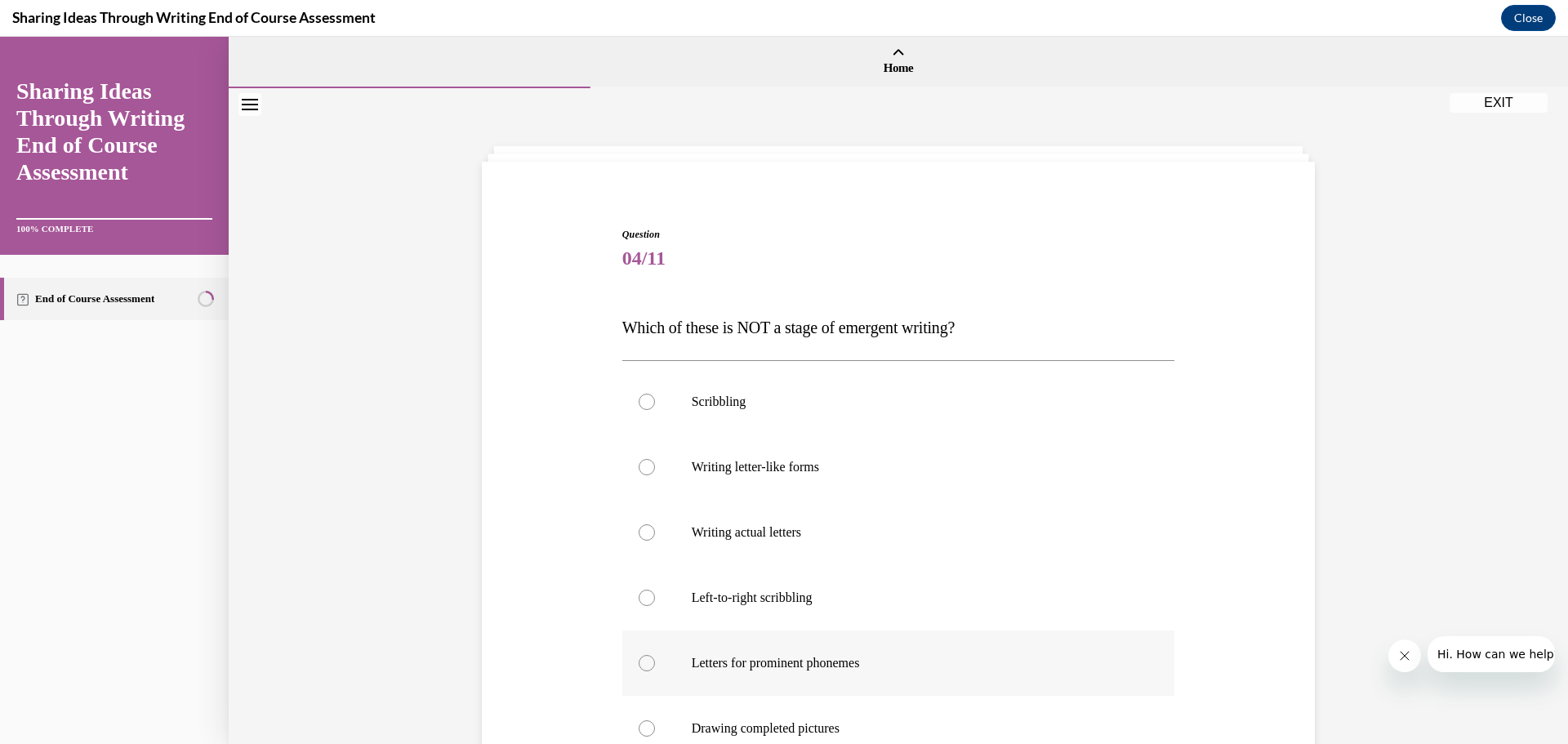
scroll to position [245, 0]
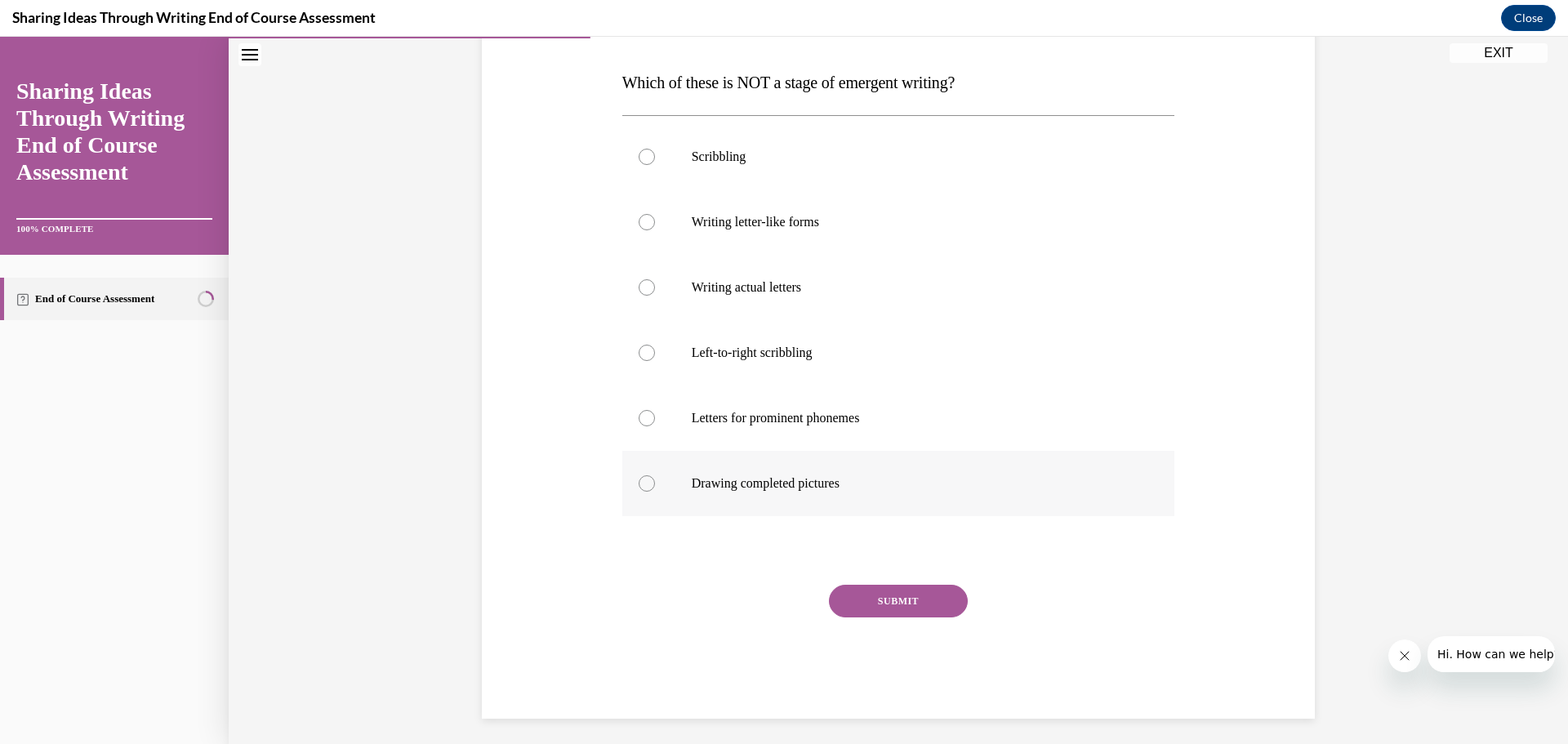
click at [639, 479] on div at bounding box center [647, 484] width 16 height 16
click at [639, 479] on input "Drawing completed pictures" at bounding box center [647, 484] width 16 height 16
radio input "true"
click at [875, 601] on button "SUBMIT" at bounding box center [898, 601] width 139 height 32
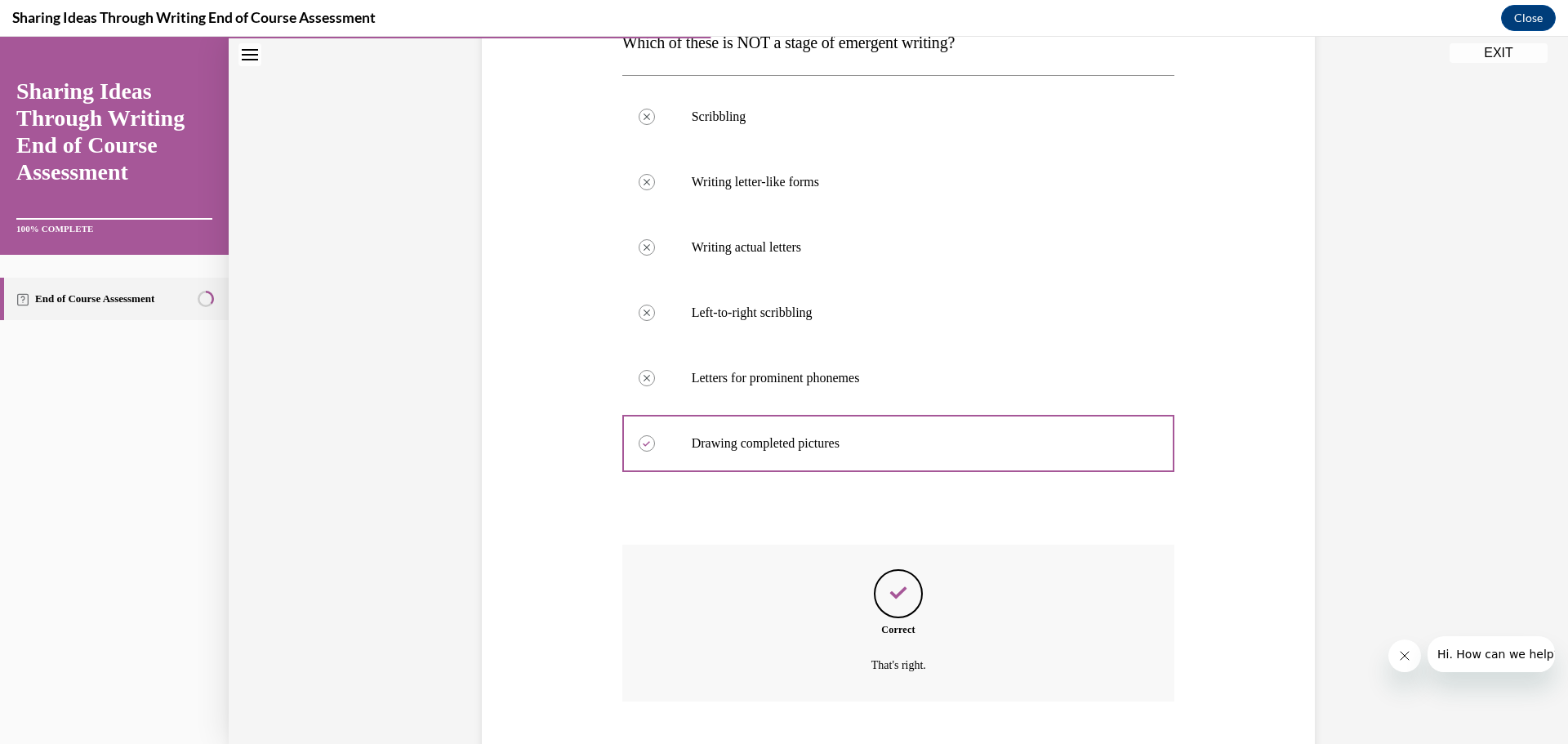
scroll to position [385, 0]
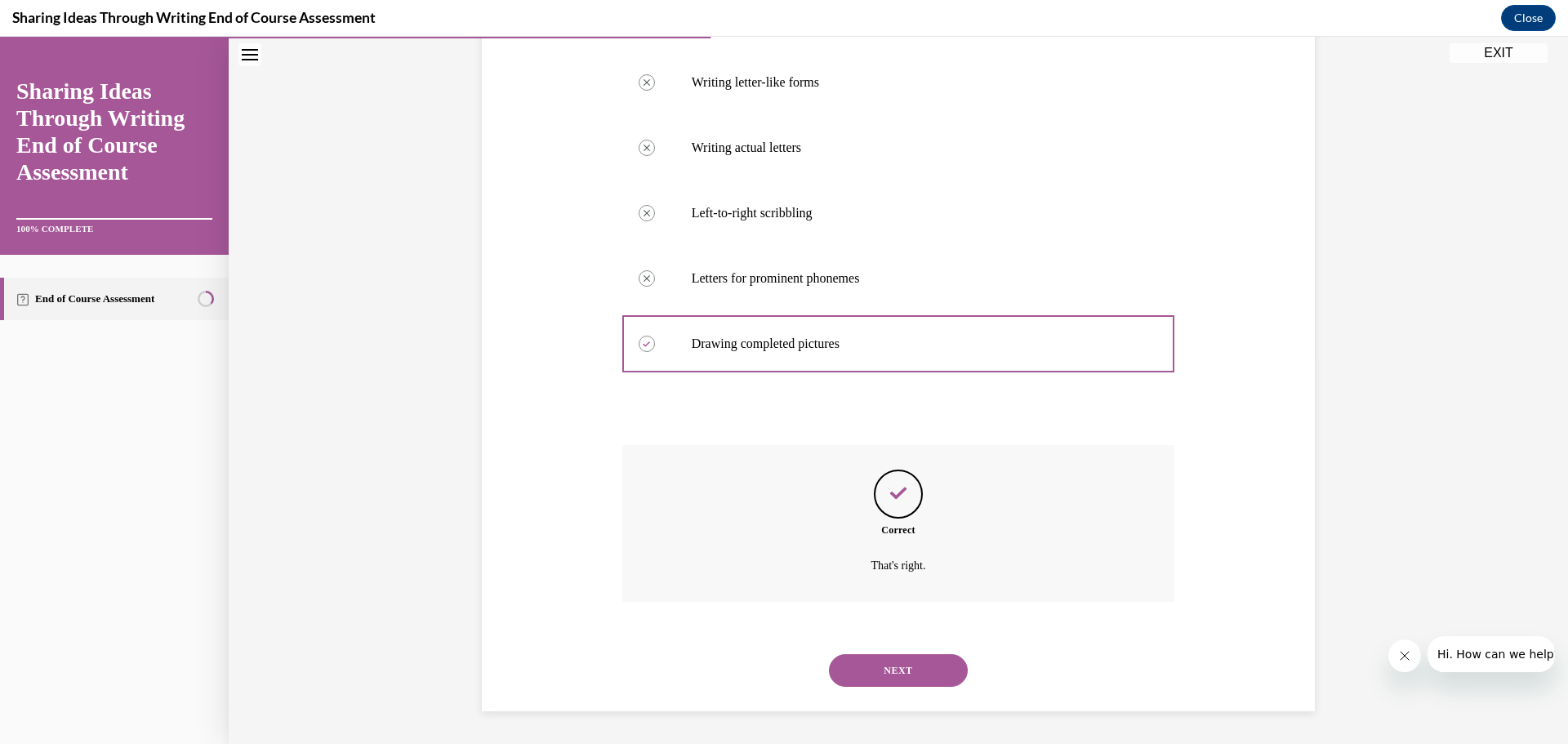
click at [914, 668] on button "NEXT" at bounding box center [898, 670] width 139 height 32
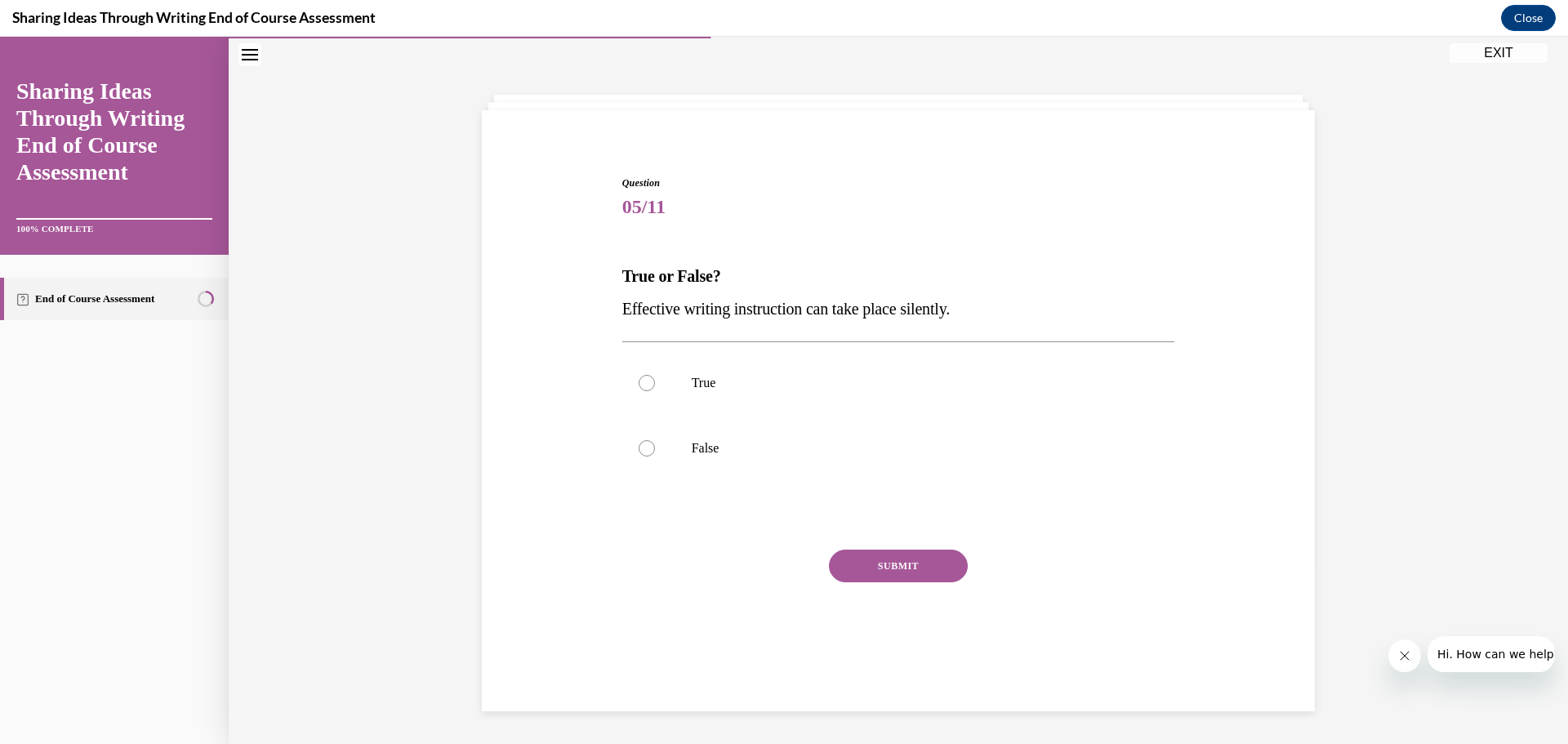
scroll to position [51, 0]
click at [640, 447] on div at bounding box center [647, 449] width 16 height 16
click at [640, 447] on input "False" at bounding box center [647, 449] width 16 height 16
radio input "true"
click at [845, 559] on button "SUBMIT" at bounding box center [898, 566] width 139 height 32
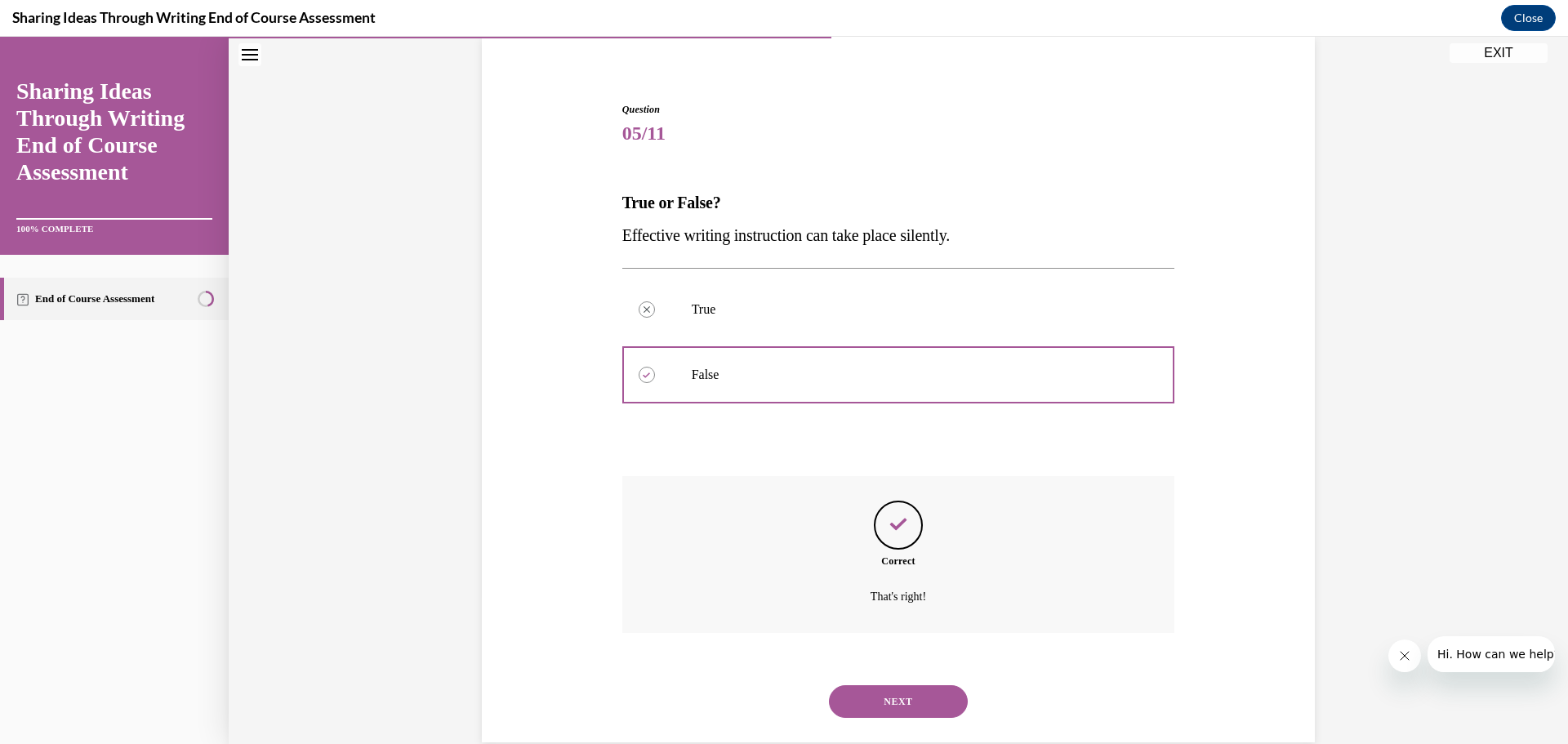
scroll to position [156, 0]
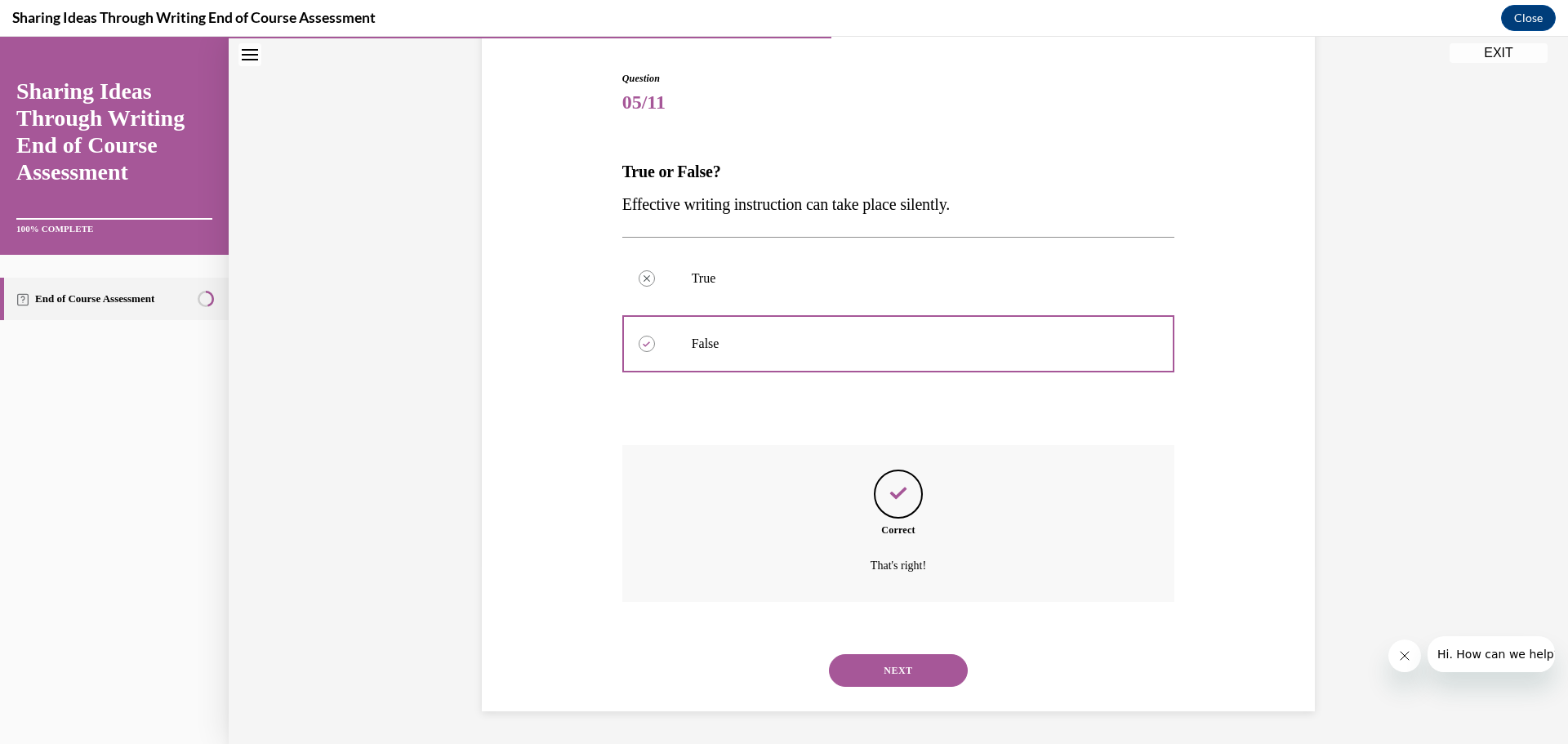
click at [939, 671] on button "NEXT" at bounding box center [898, 670] width 139 height 32
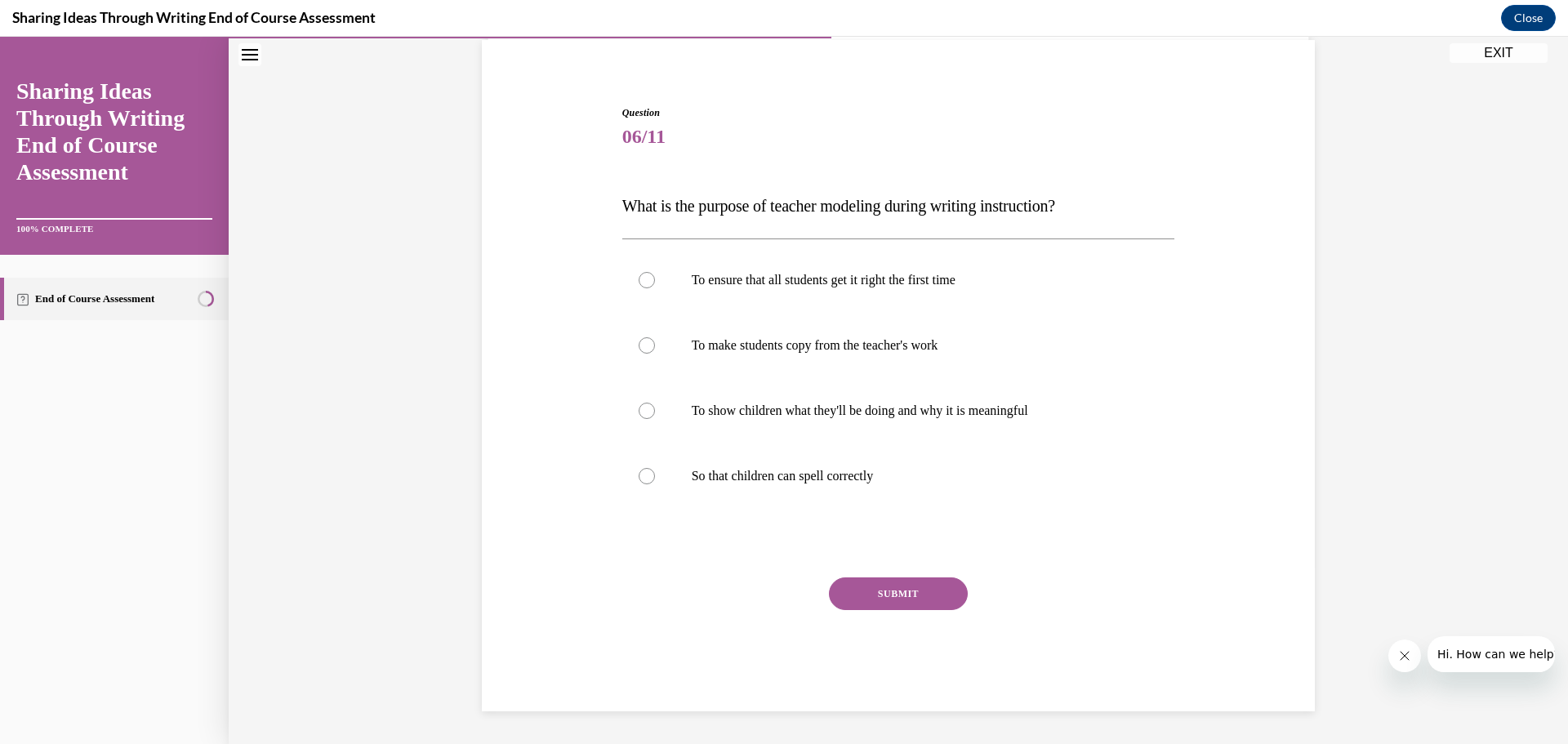
scroll to position [51, 0]
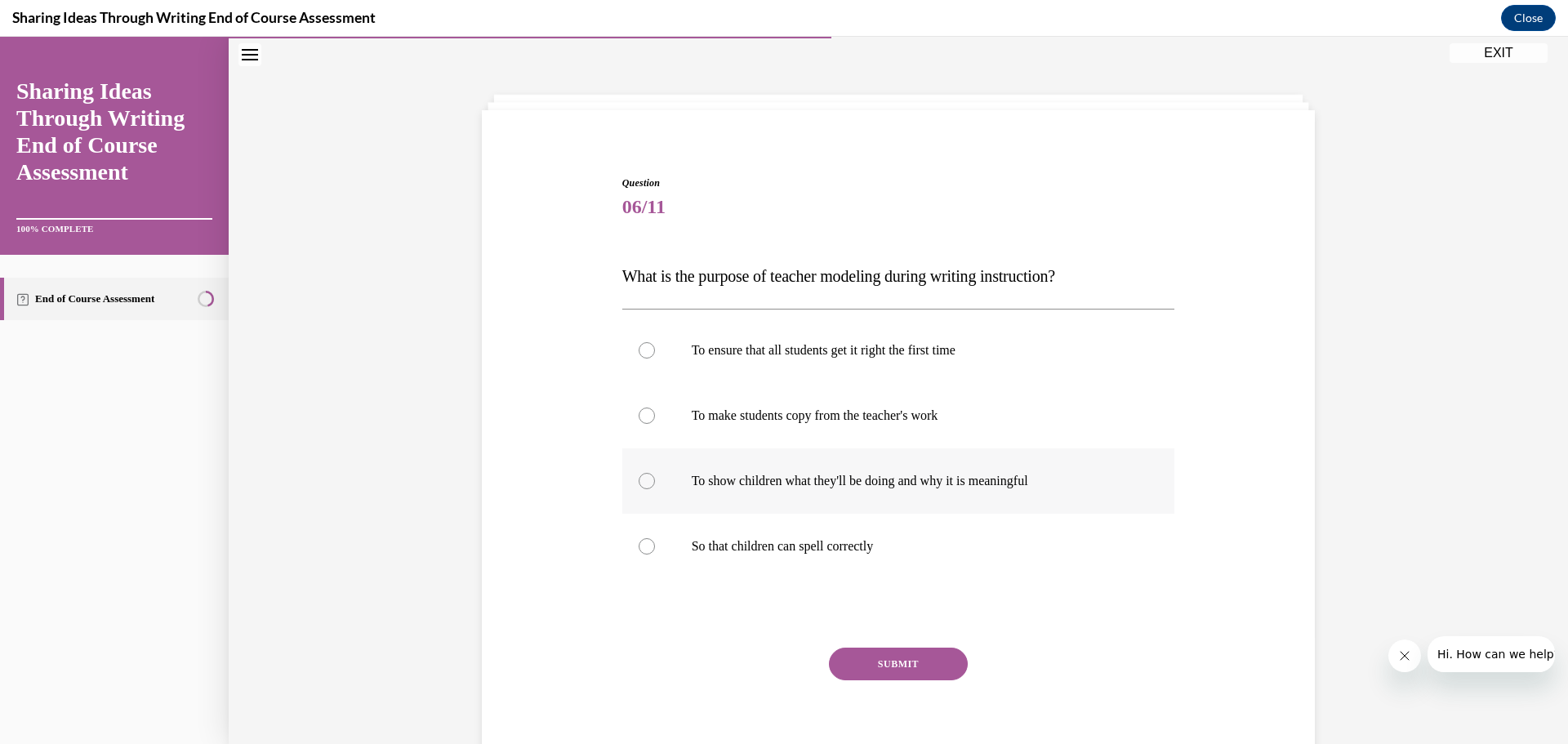
click at [641, 481] on div at bounding box center [647, 481] width 16 height 16
click at [641, 481] on input "To show children what they'll be doing and why it is meaningful" at bounding box center [647, 481] width 16 height 16
radio input "true"
click at [858, 661] on button "SUBMIT" at bounding box center [898, 664] width 139 height 32
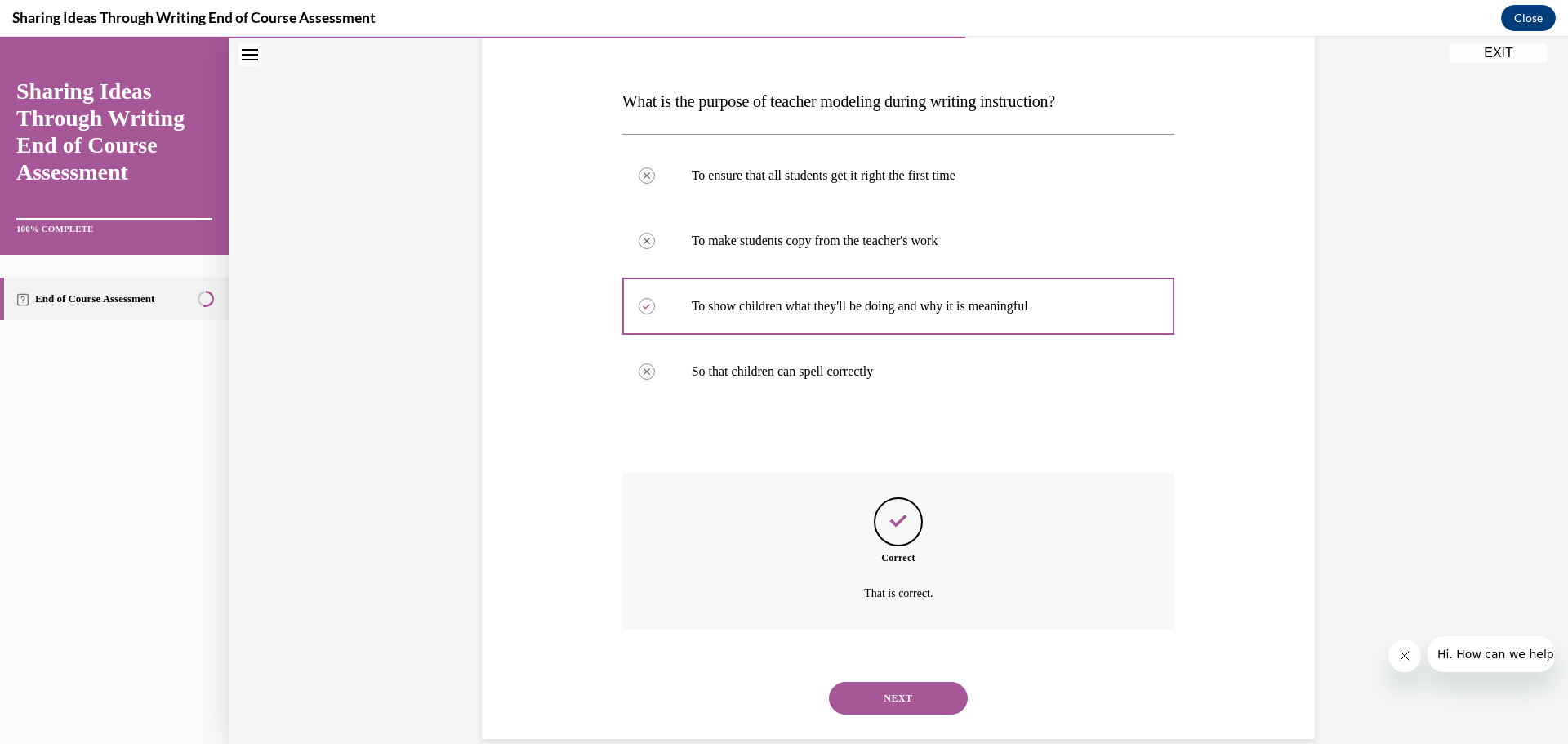
scroll to position [254, 0]
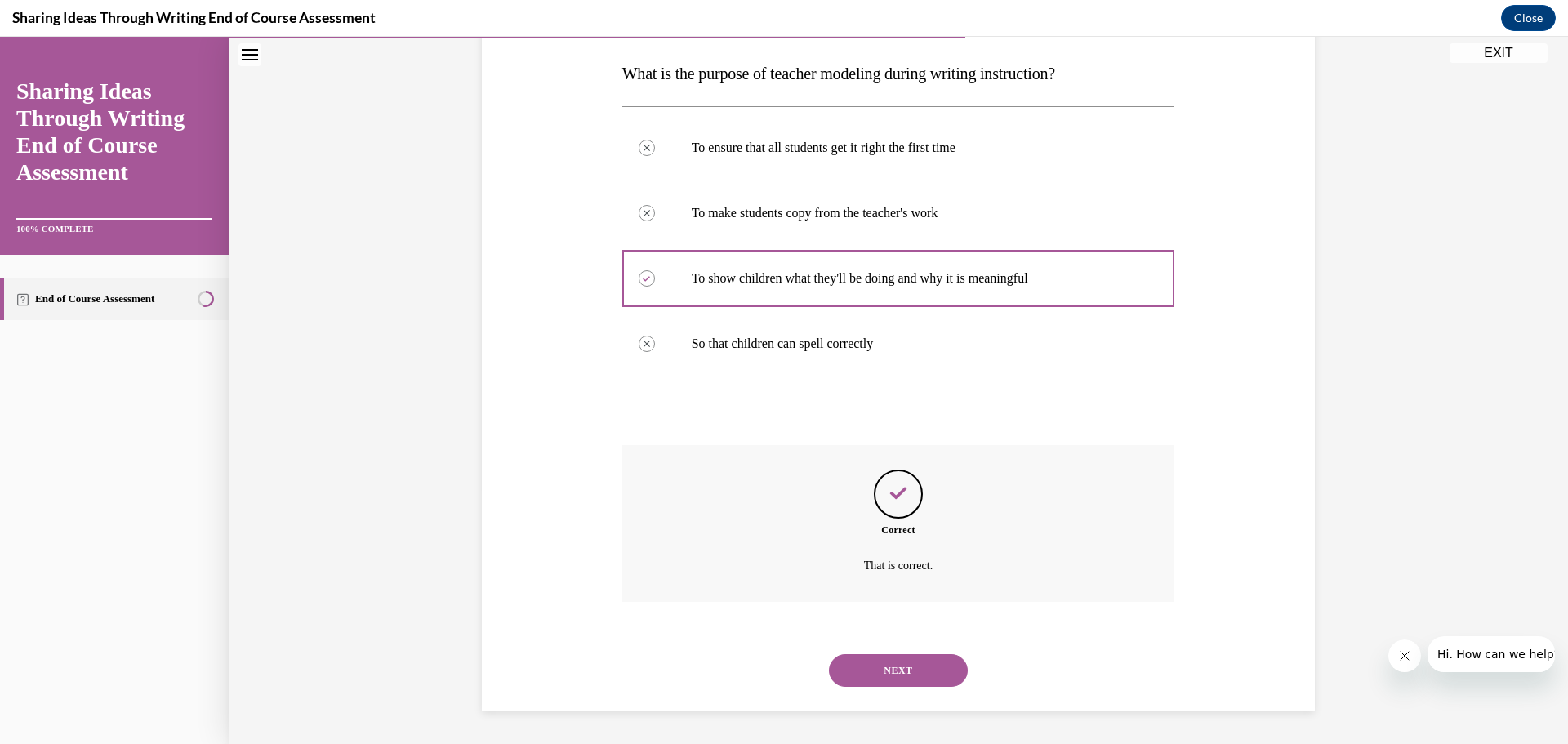
click at [946, 669] on button "NEXT" at bounding box center [898, 670] width 139 height 32
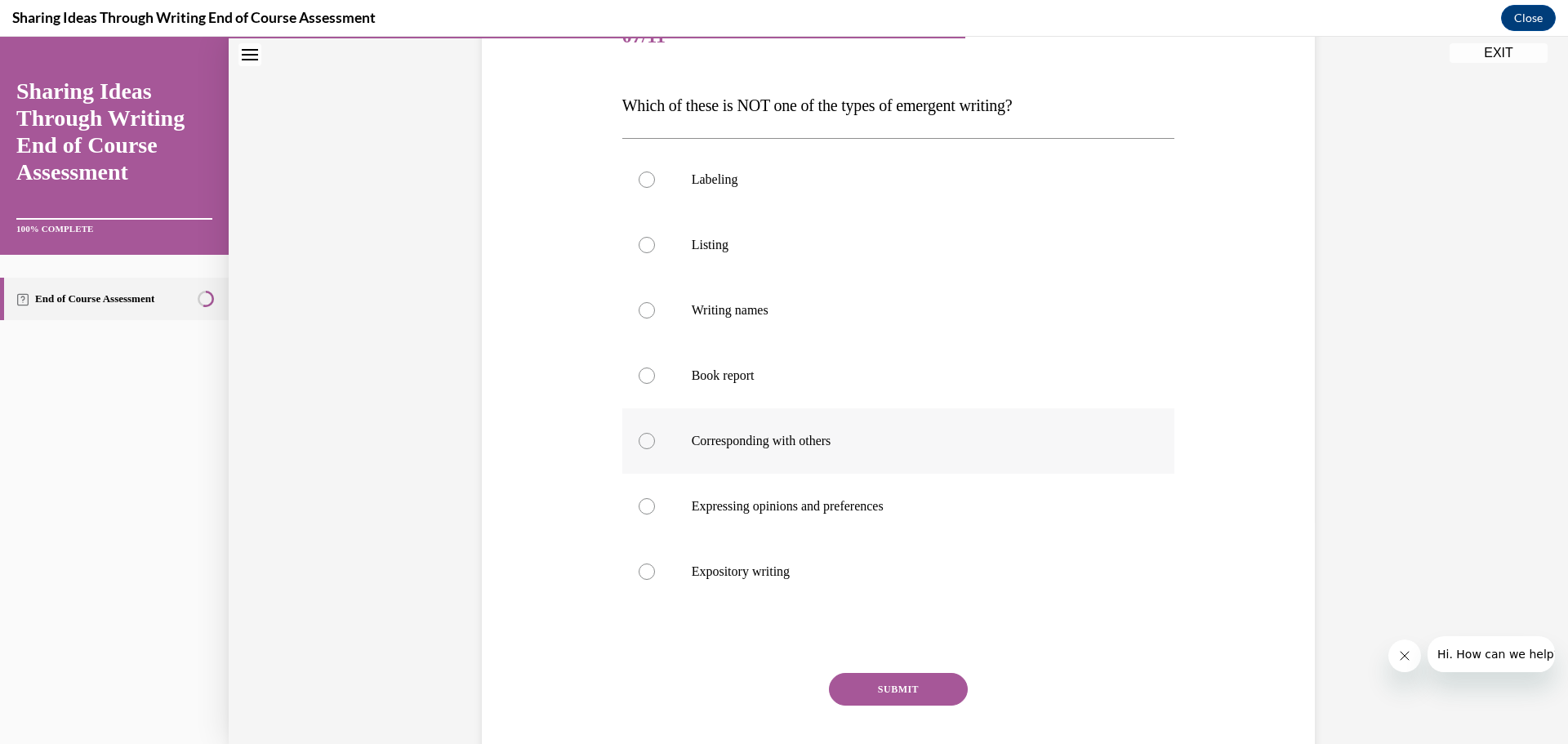
scroll to position [233, 0]
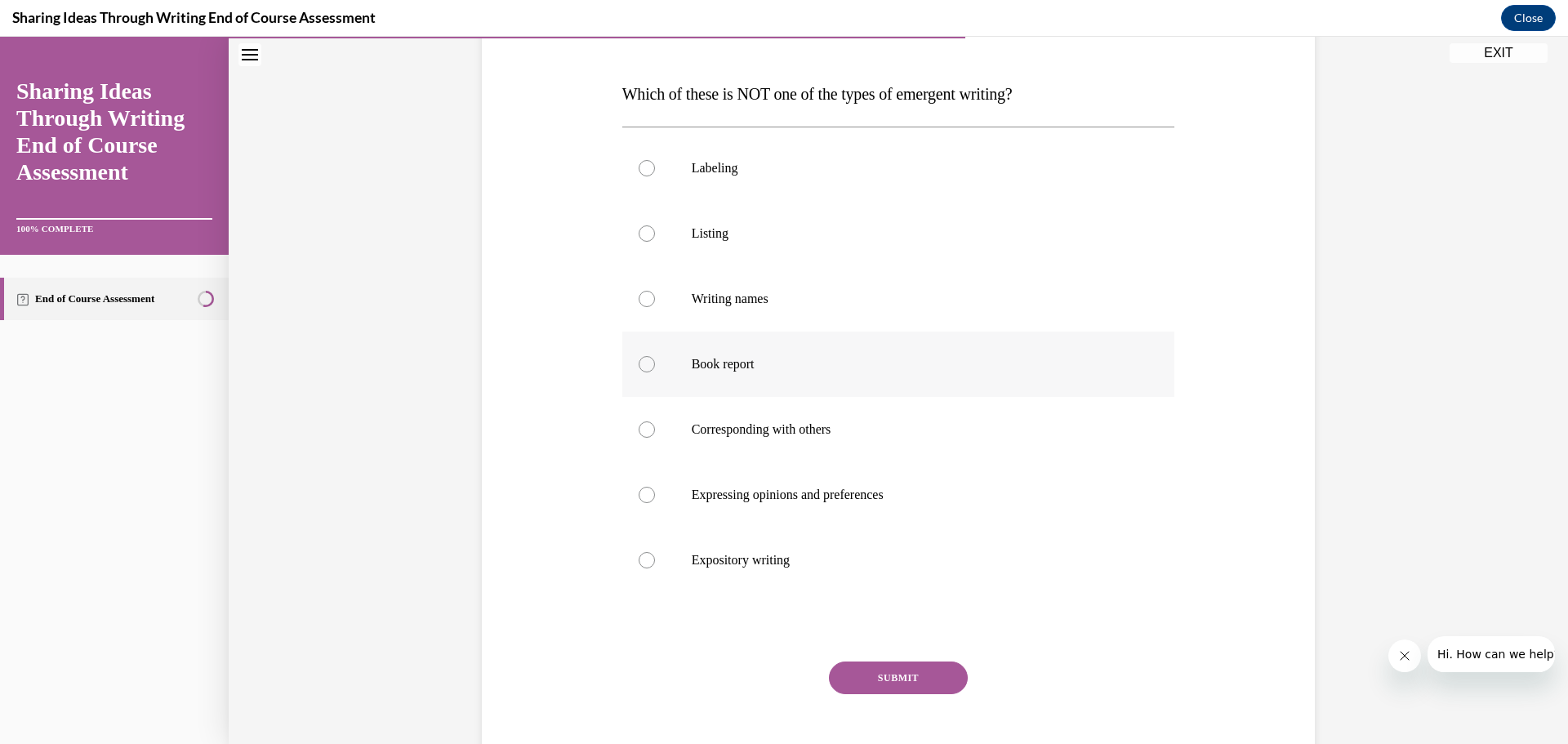
click at [639, 363] on div at bounding box center [647, 364] width 16 height 16
click at [639, 363] on input "Book report" at bounding box center [647, 364] width 16 height 16
radio input "true"
click at [849, 676] on button "SUBMIT" at bounding box center [898, 678] width 139 height 32
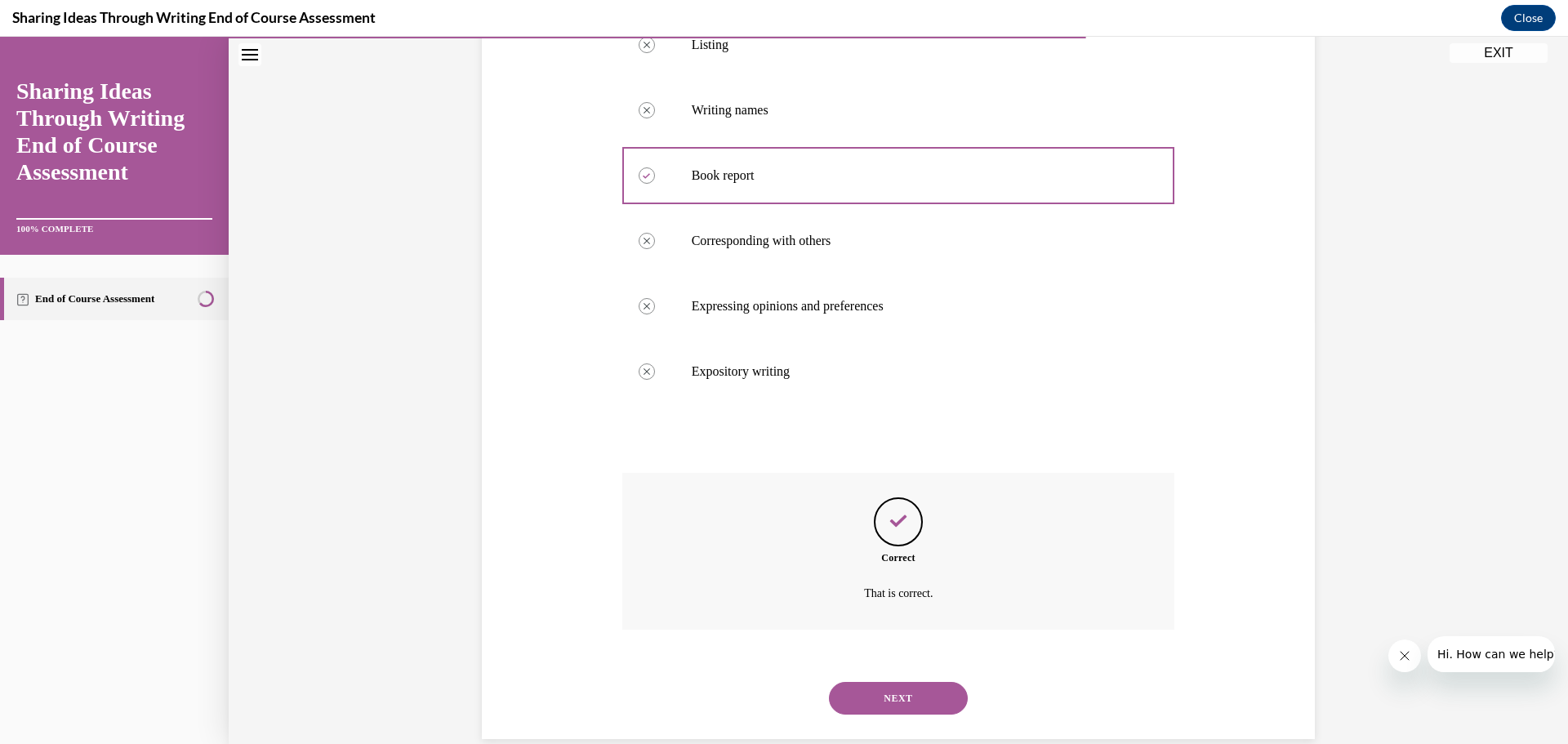
scroll to position [451, 0]
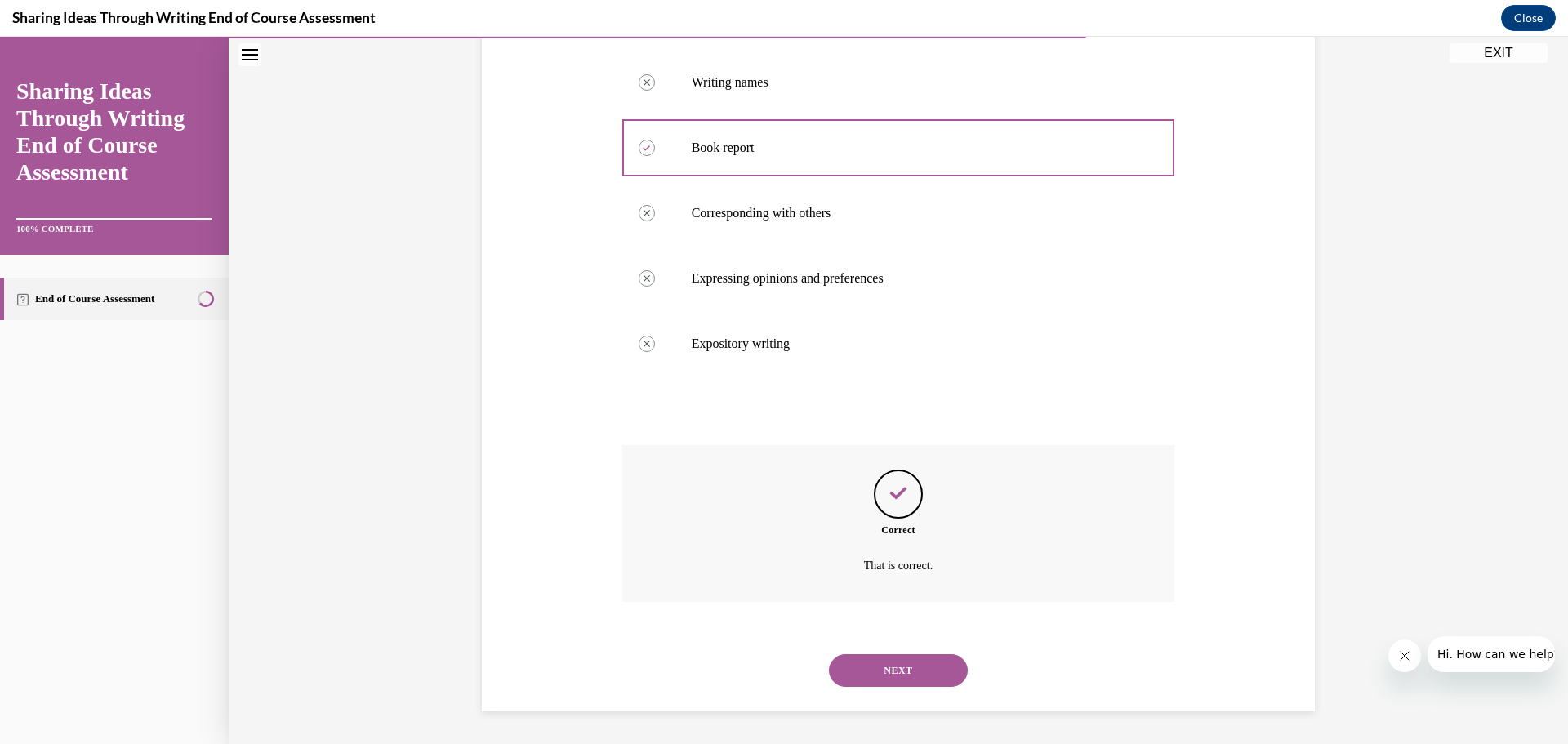
click at [939, 674] on button "NEXT" at bounding box center [898, 670] width 139 height 32
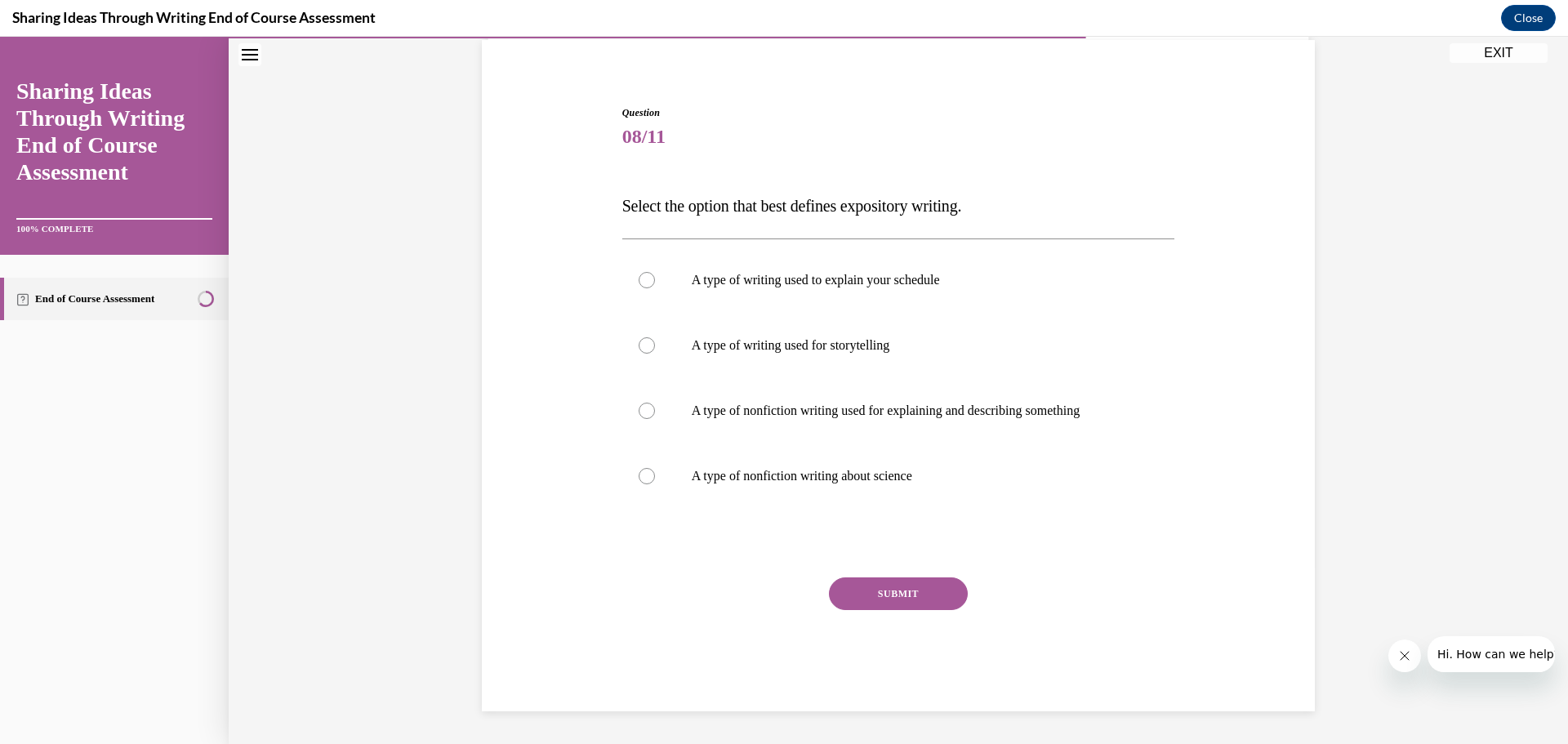
scroll to position [122, 0]
click at [639, 409] on div at bounding box center [647, 411] width 16 height 16
click at [639, 409] on input "A type of nonfiction writing used for explaining and describing something" at bounding box center [647, 411] width 16 height 16
radio input "true"
click at [839, 595] on button "SUBMIT" at bounding box center [898, 594] width 139 height 32
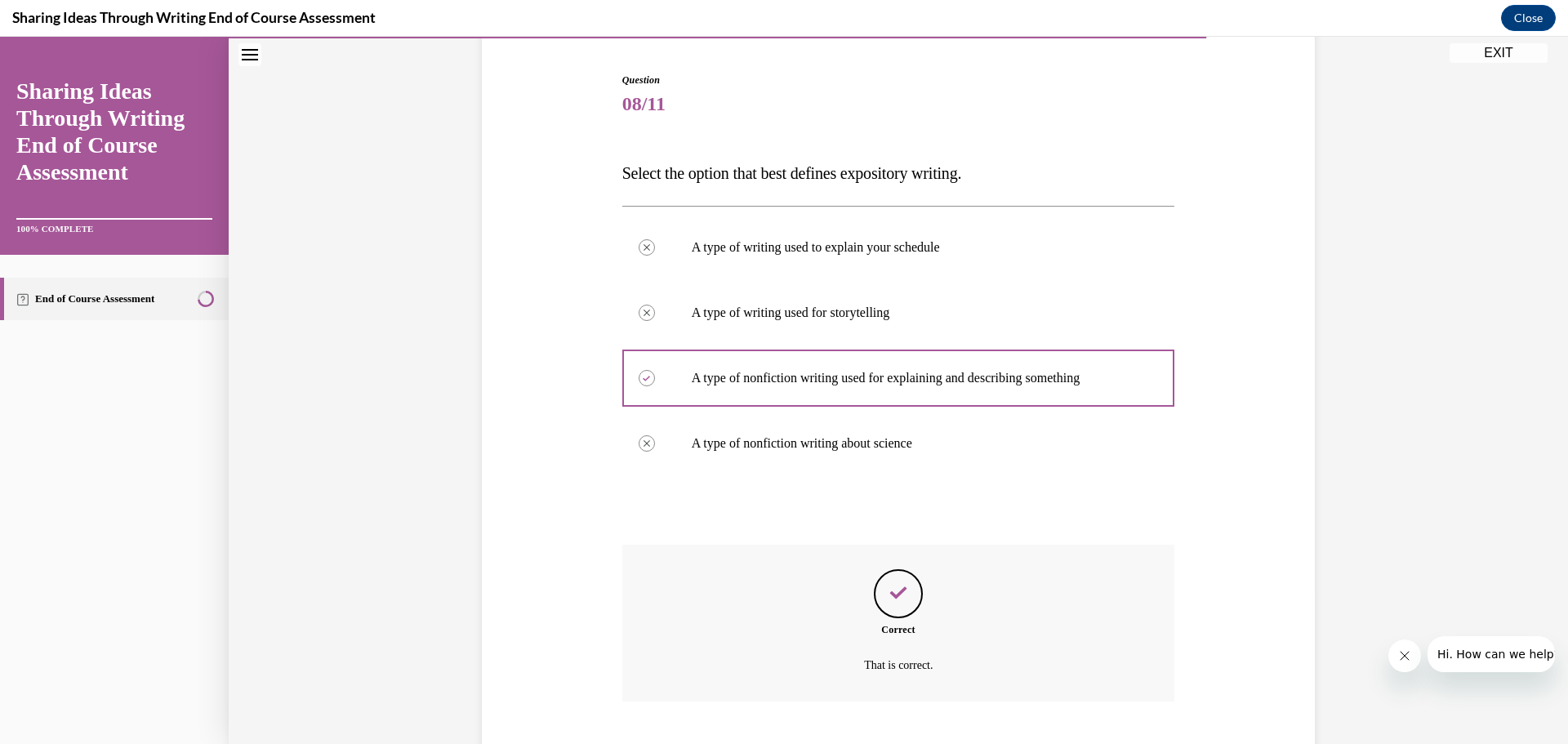
scroll to position [254, 0]
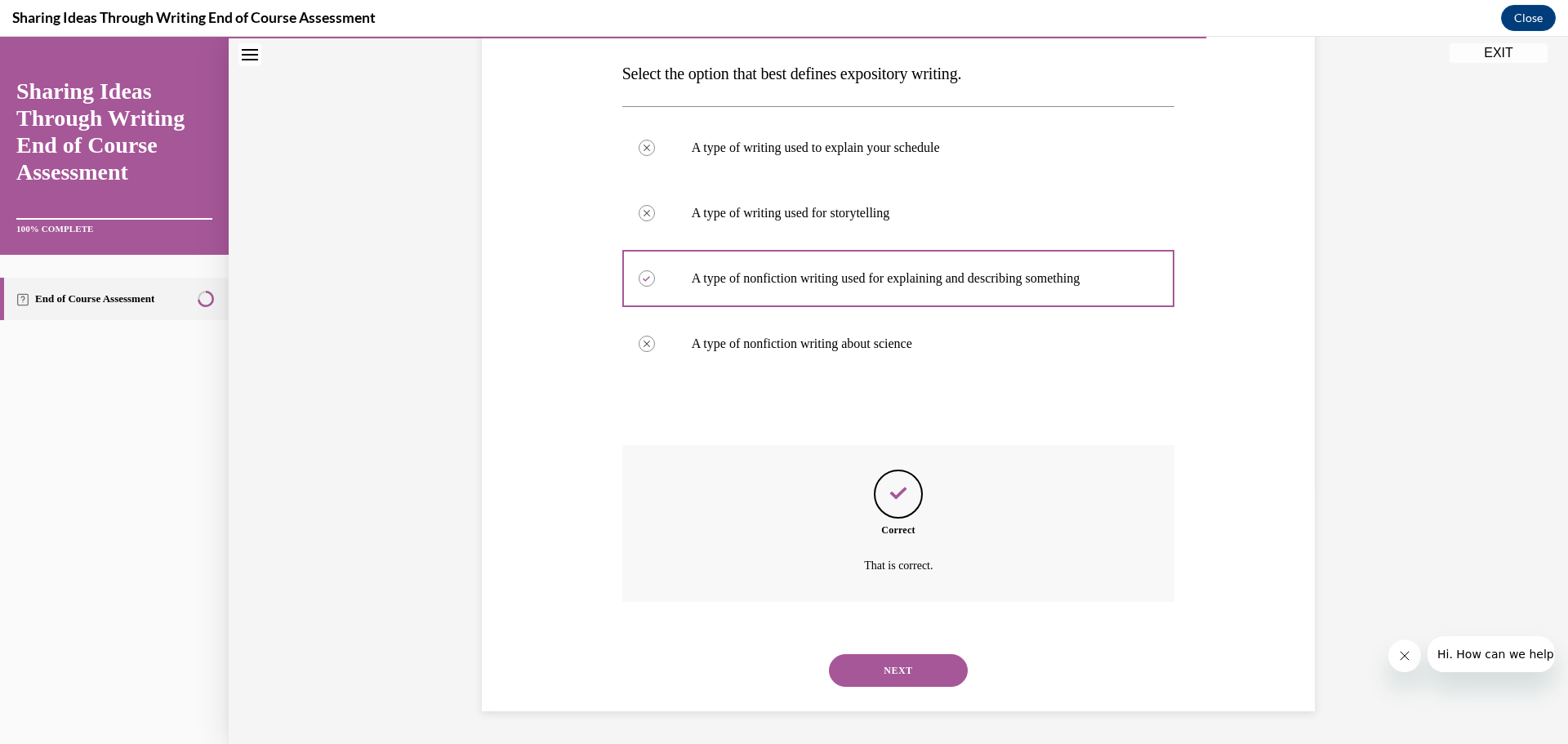
click at [939, 661] on button "NEXT" at bounding box center [898, 670] width 139 height 32
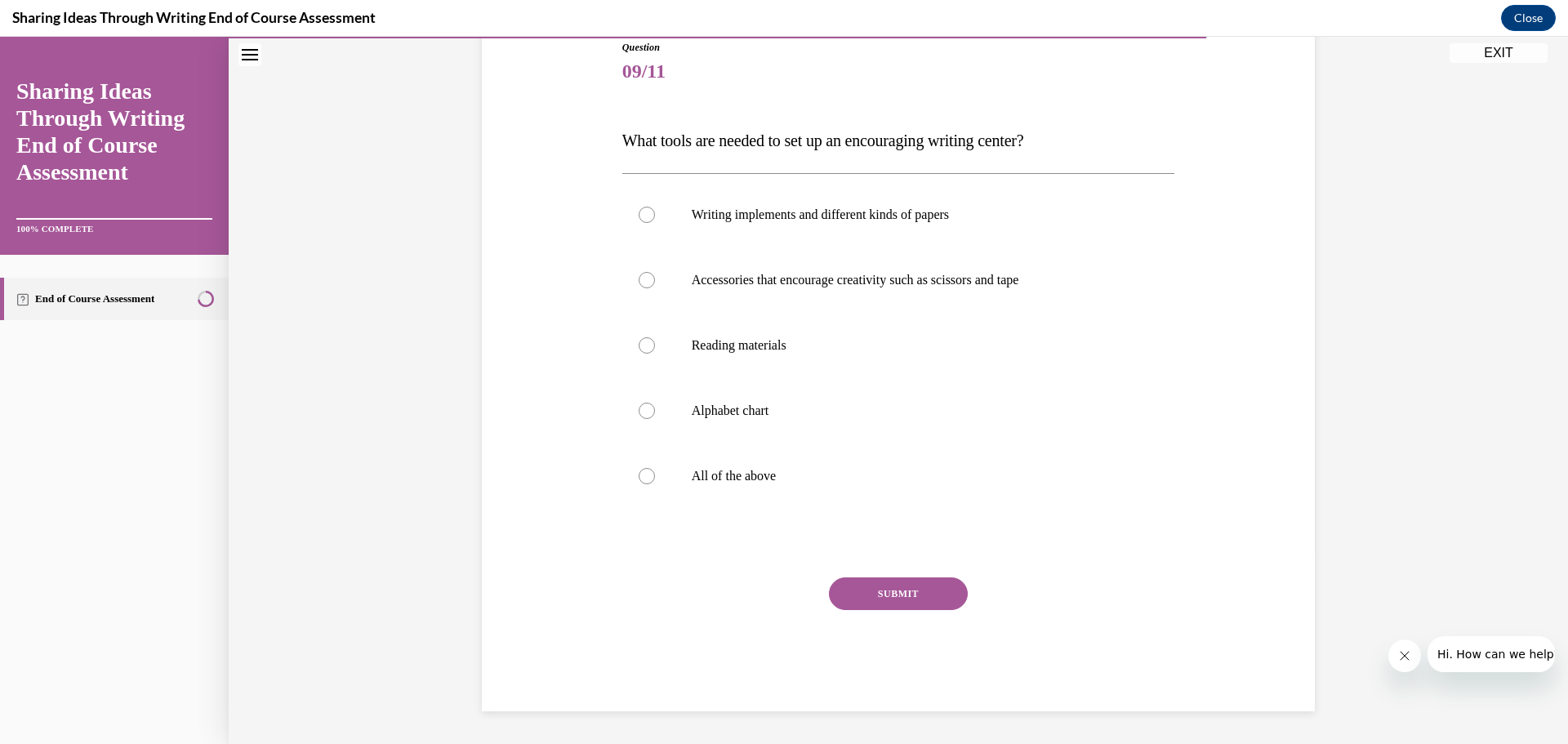
scroll to position [182, 0]
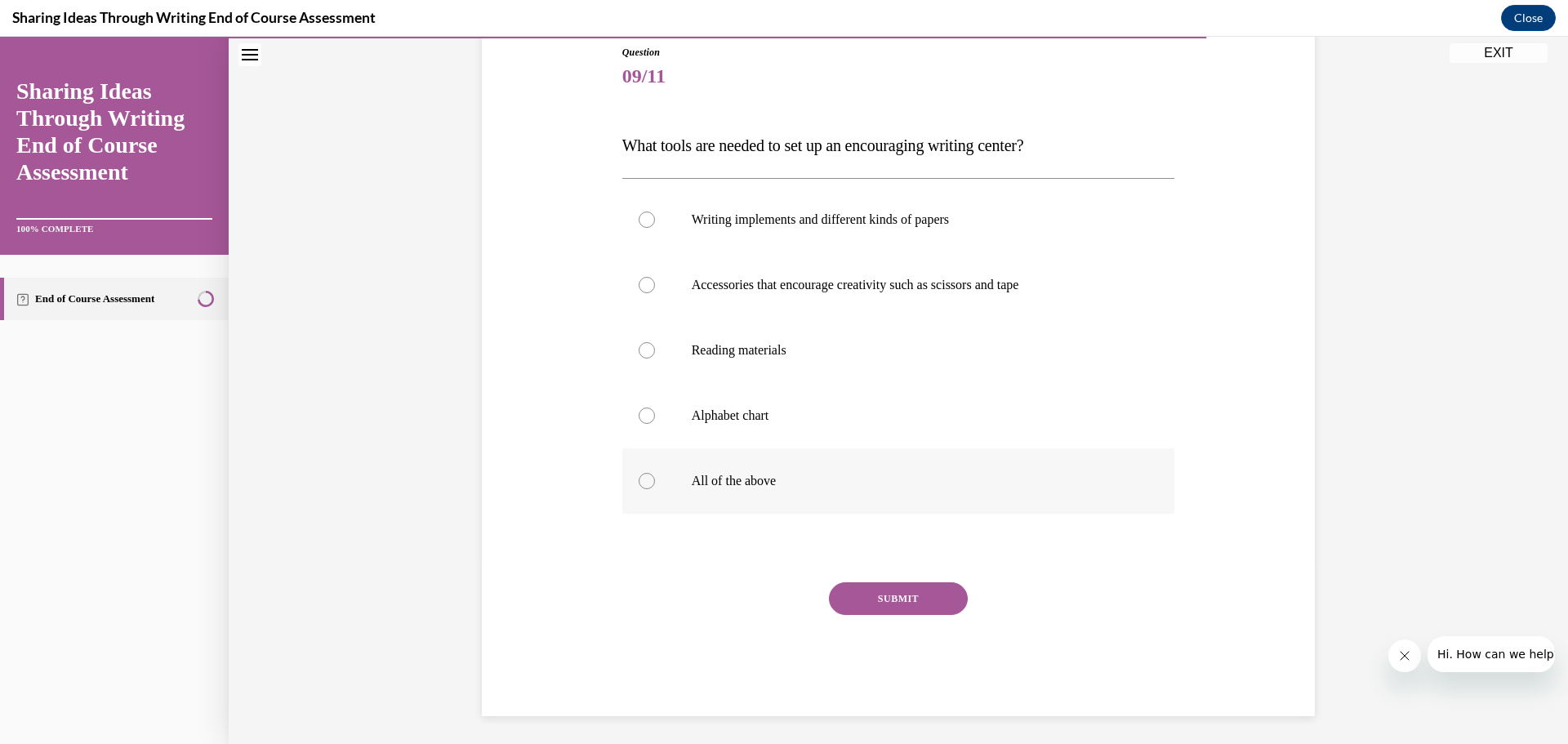
click at [640, 481] on div at bounding box center [647, 481] width 16 height 16
click at [640, 481] on input "All of the above" at bounding box center [647, 481] width 16 height 16
radio input "true"
click at [858, 594] on button "SUBMIT" at bounding box center [898, 599] width 139 height 32
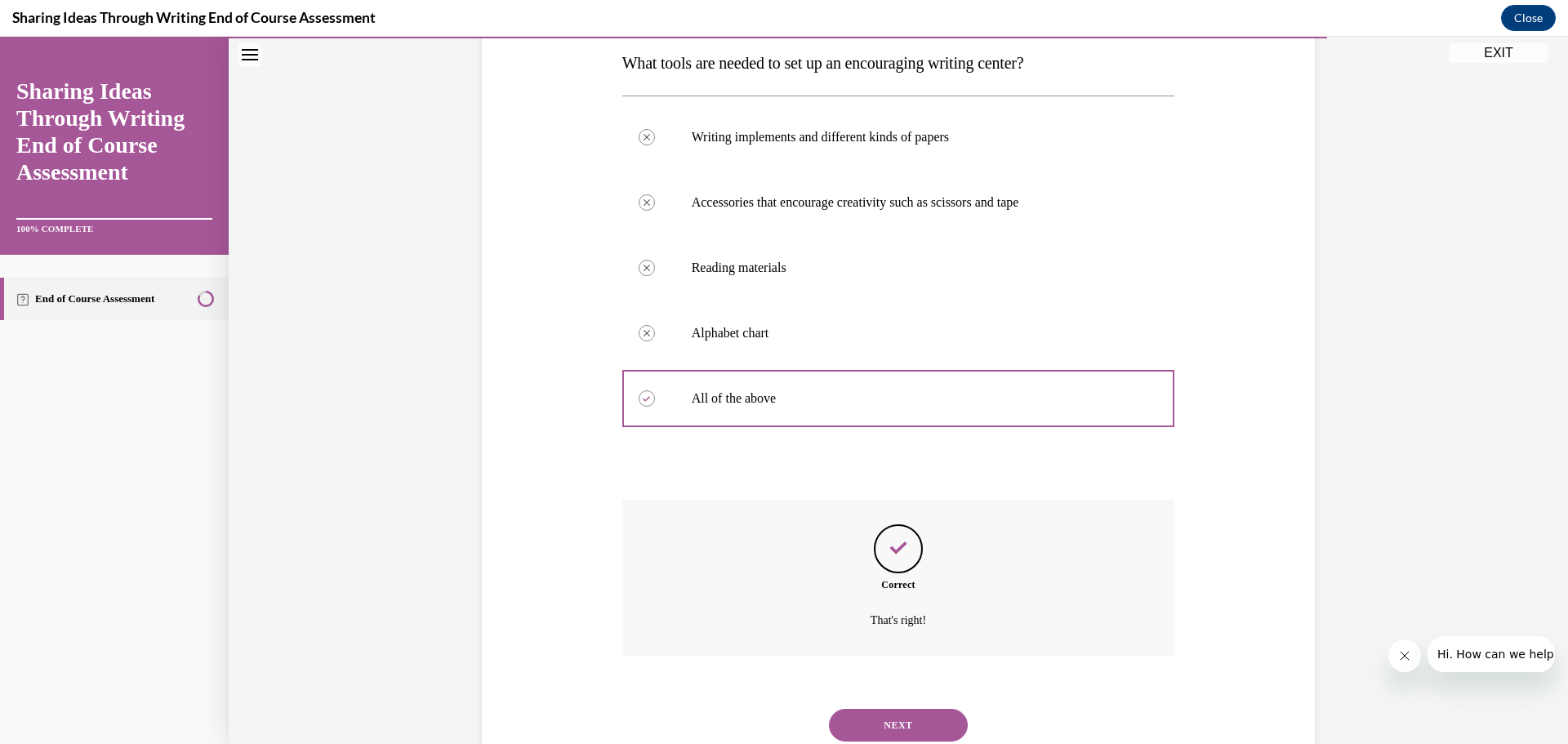
scroll to position [319, 0]
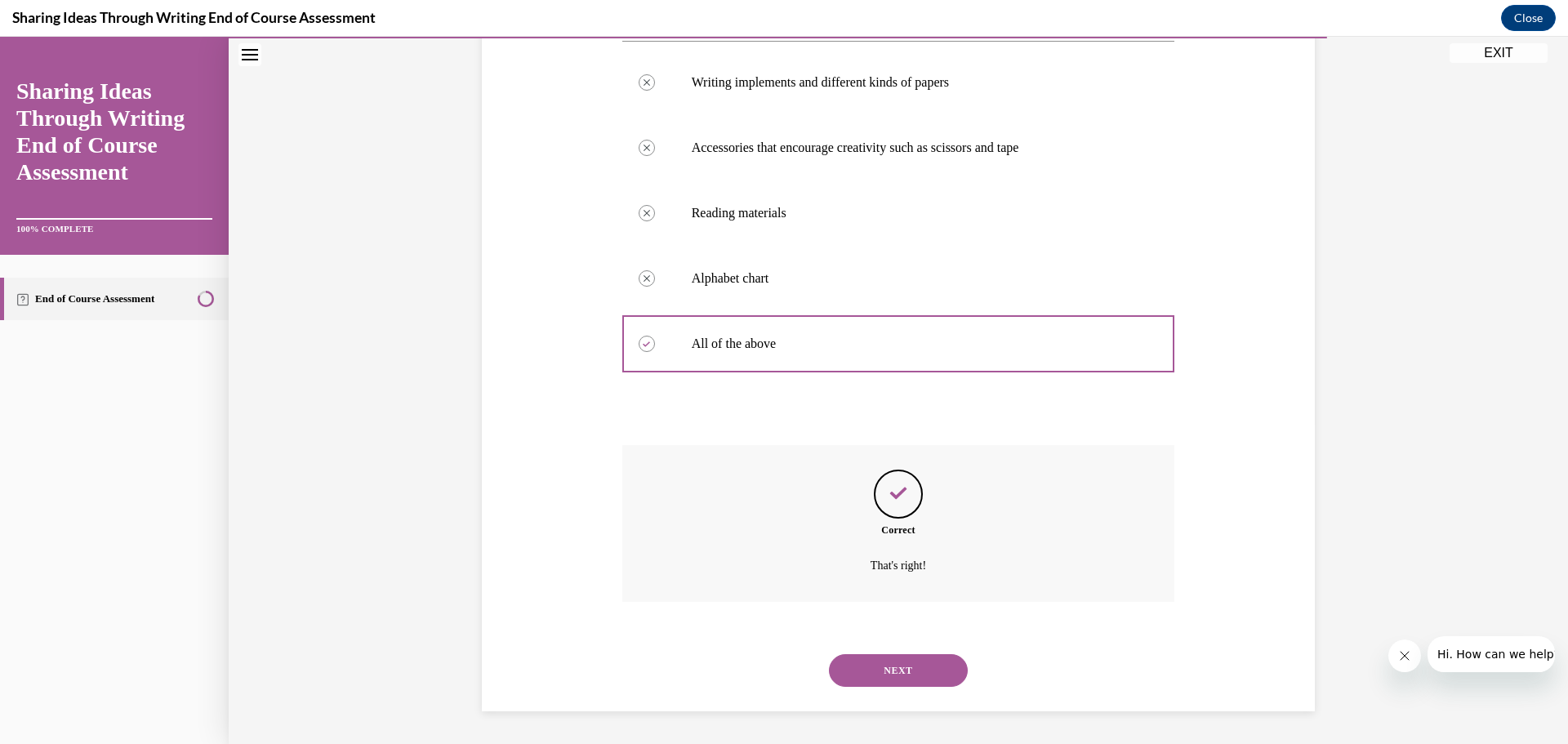
click at [931, 662] on button "NEXT" at bounding box center [898, 670] width 139 height 32
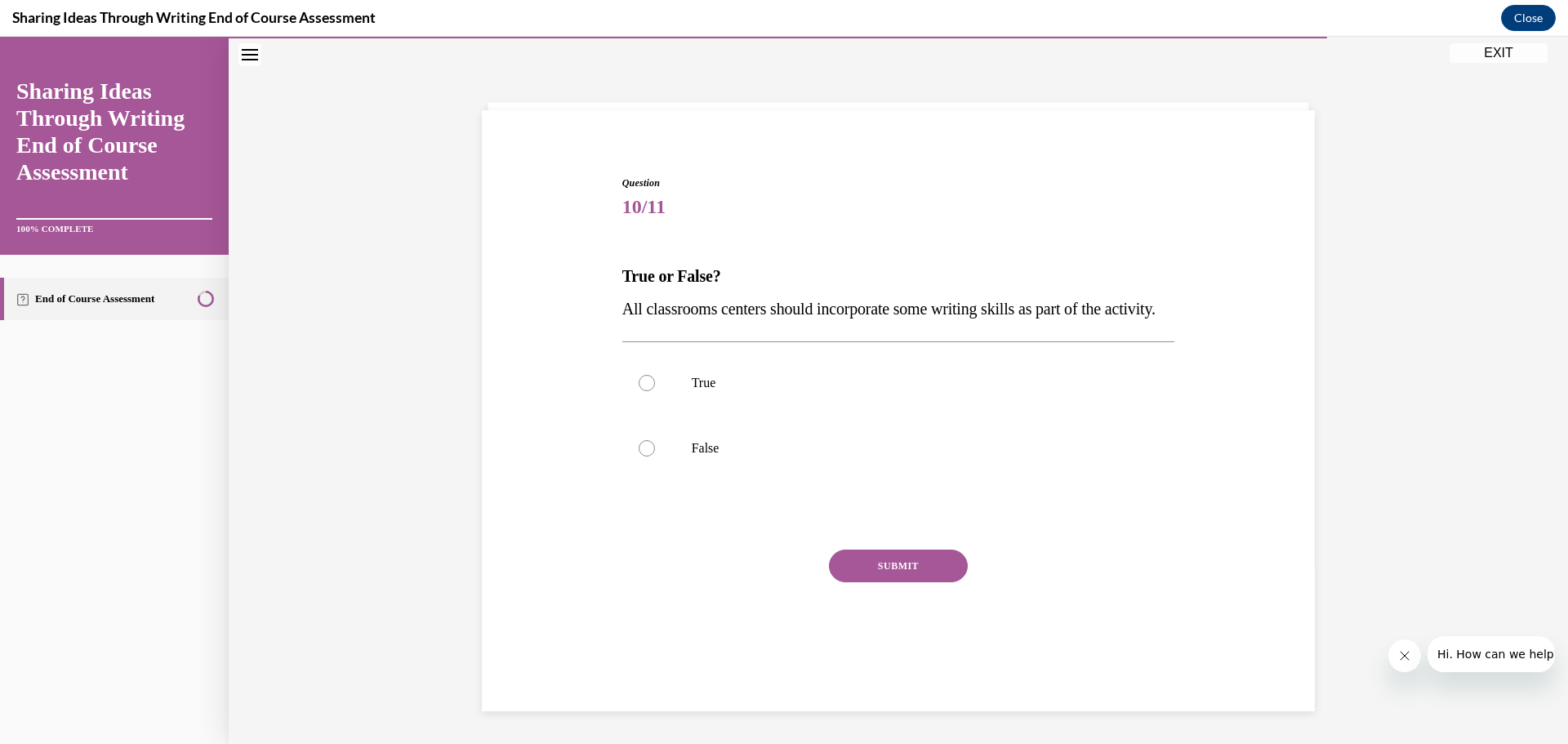
scroll to position [57, 0]
click at [640, 391] on div at bounding box center [647, 383] width 16 height 16
click at [640, 391] on input "True" at bounding box center [647, 383] width 16 height 16
radio input "true"
click at [841, 582] on button "SUBMIT" at bounding box center [898, 566] width 139 height 32
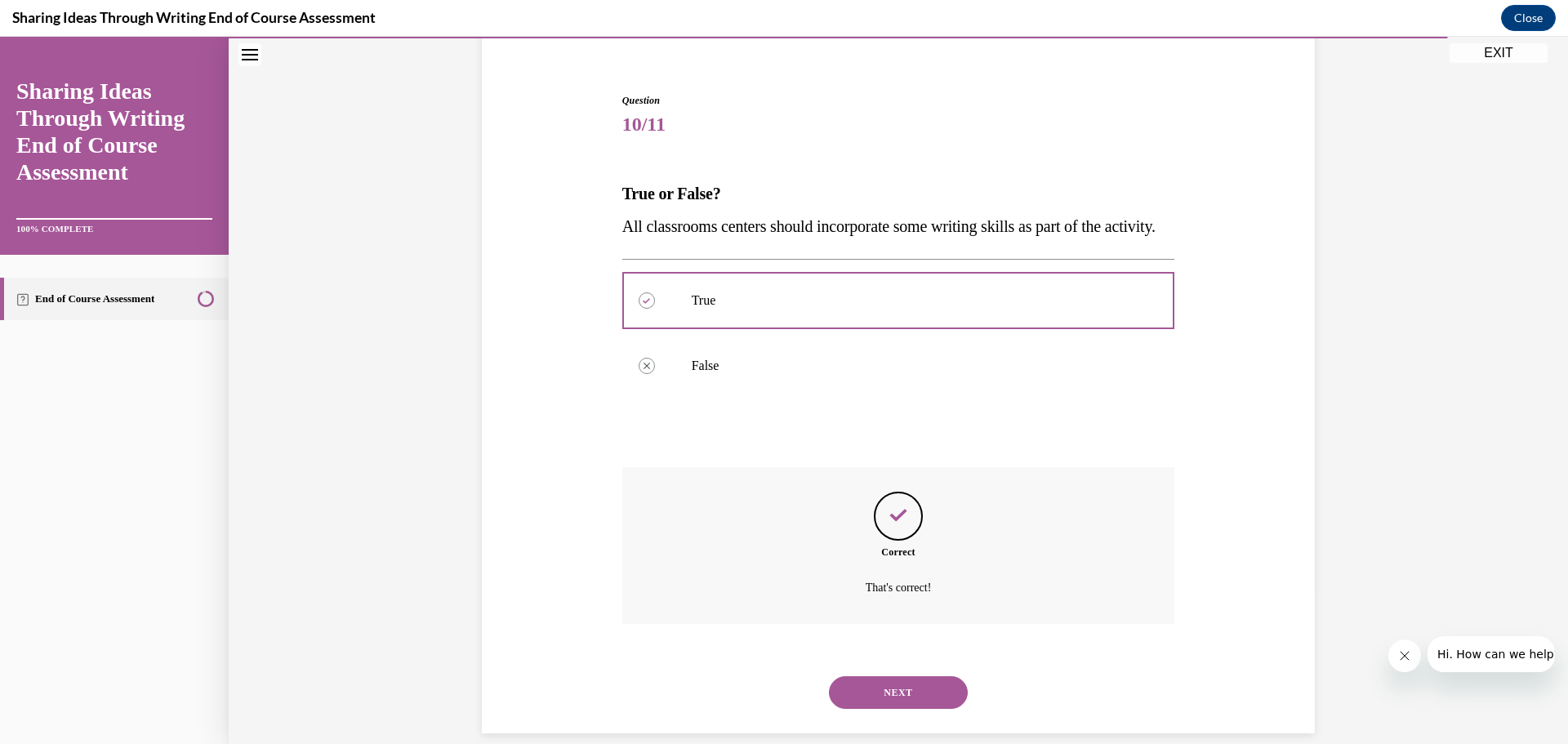
scroll to position [188, 0]
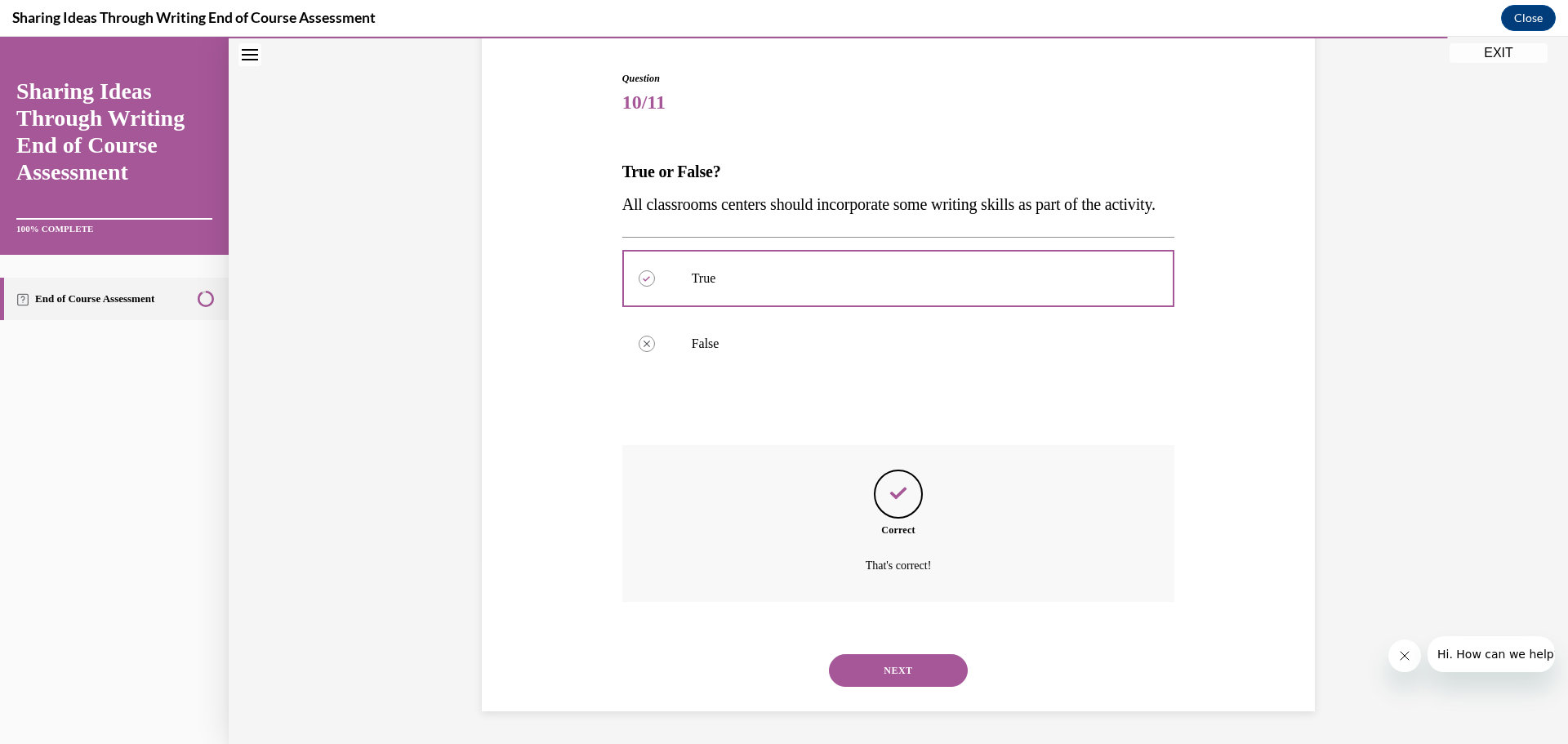
click at [865, 670] on button "NEXT" at bounding box center [898, 670] width 139 height 32
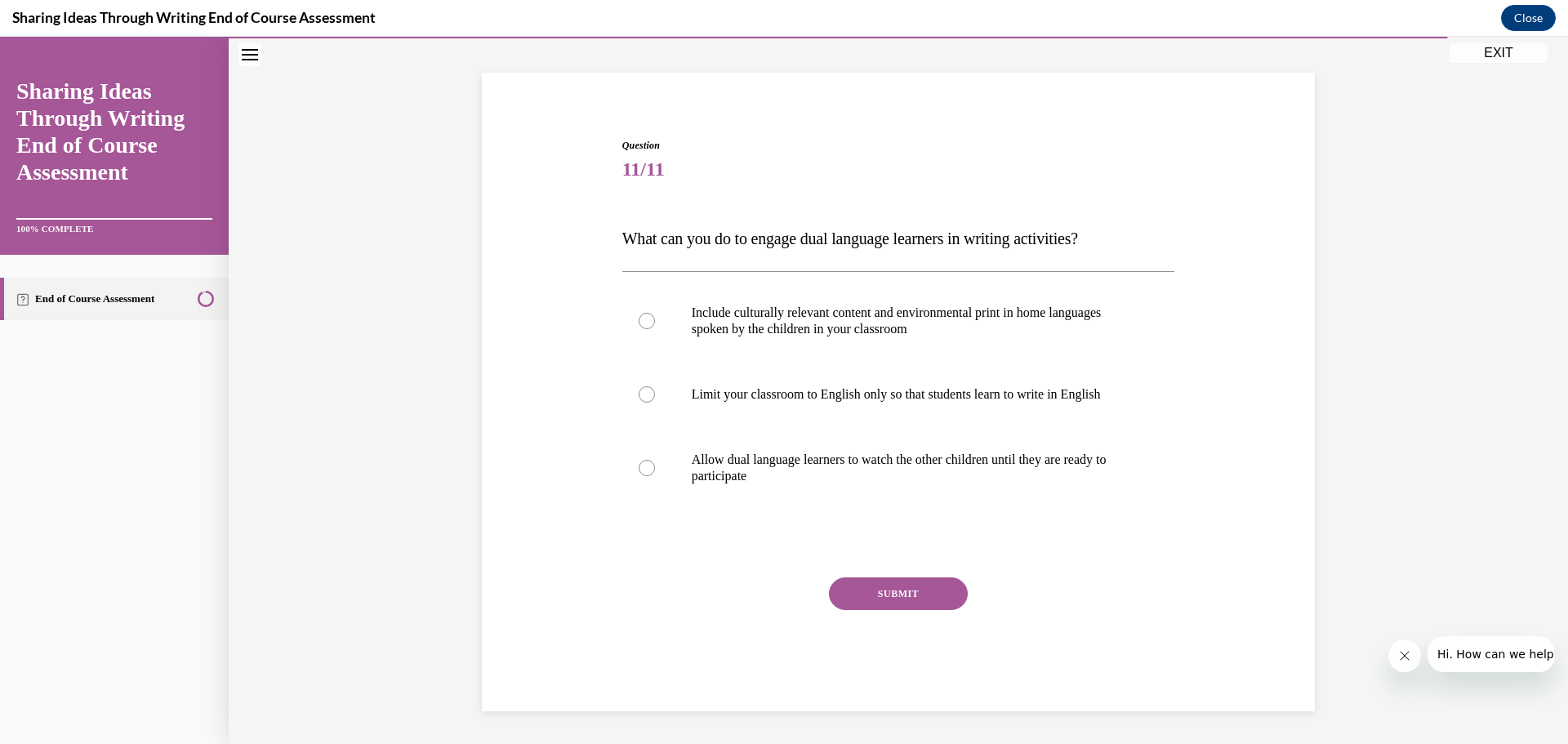
scroll to position [89, 0]
click at [640, 321] on div at bounding box center [647, 321] width 16 height 16
click at [640, 321] on input "Include culturally relevant content and environmental print in home languages s…" at bounding box center [647, 321] width 16 height 16
radio input "true"
click at [847, 585] on button "SUBMIT" at bounding box center [898, 594] width 139 height 32
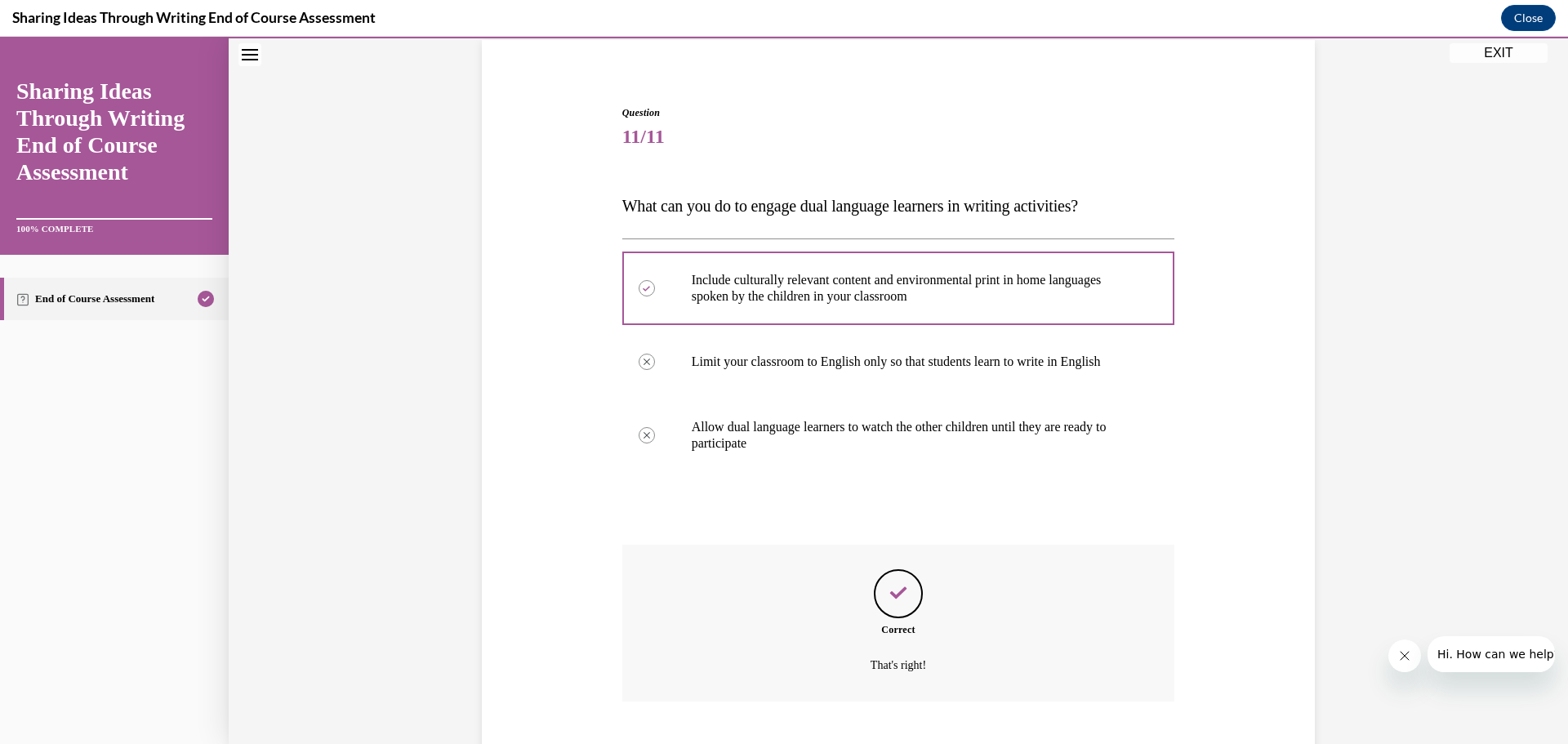
scroll to position [222, 0]
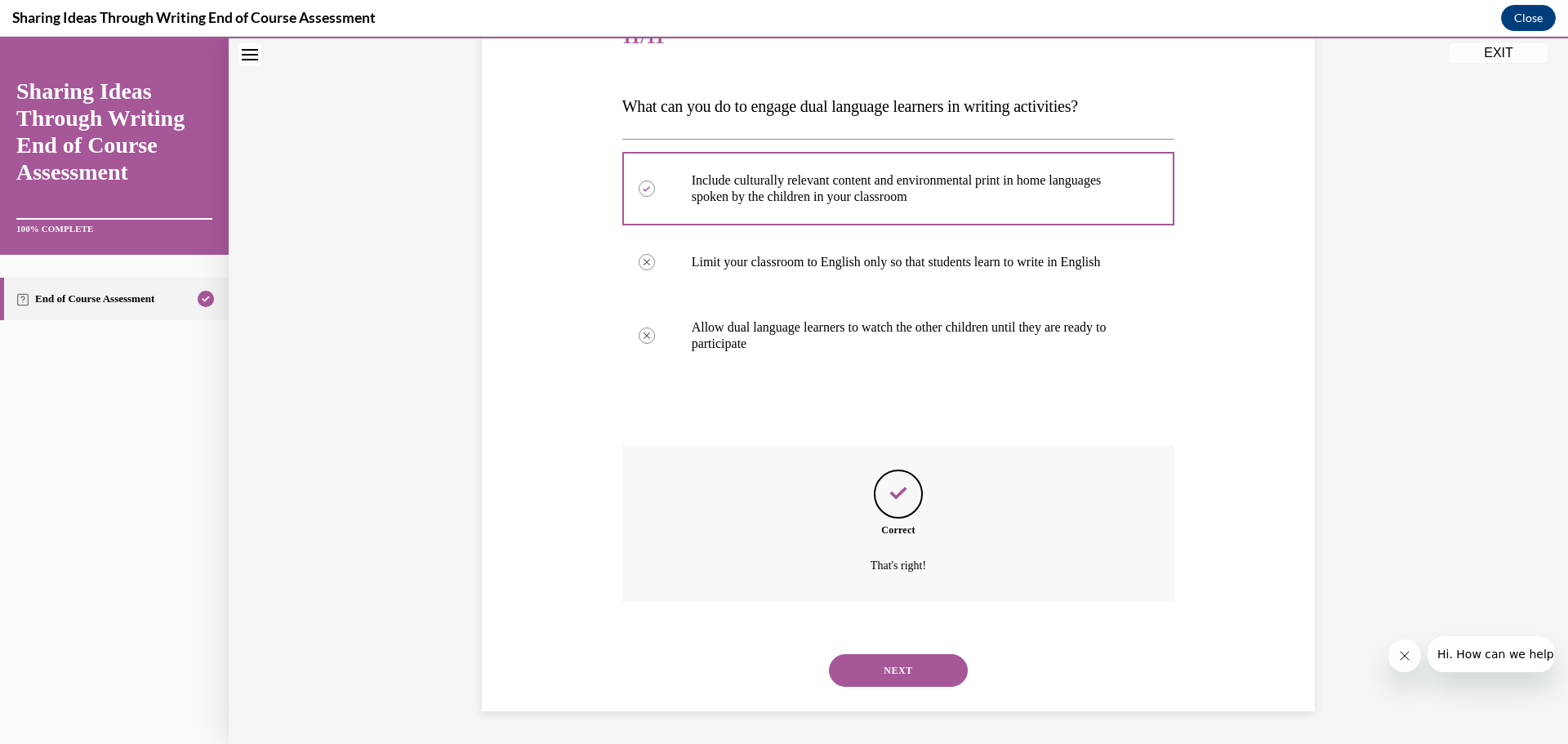
click at [923, 666] on button "NEXT" at bounding box center [898, 670] width 139 height 32
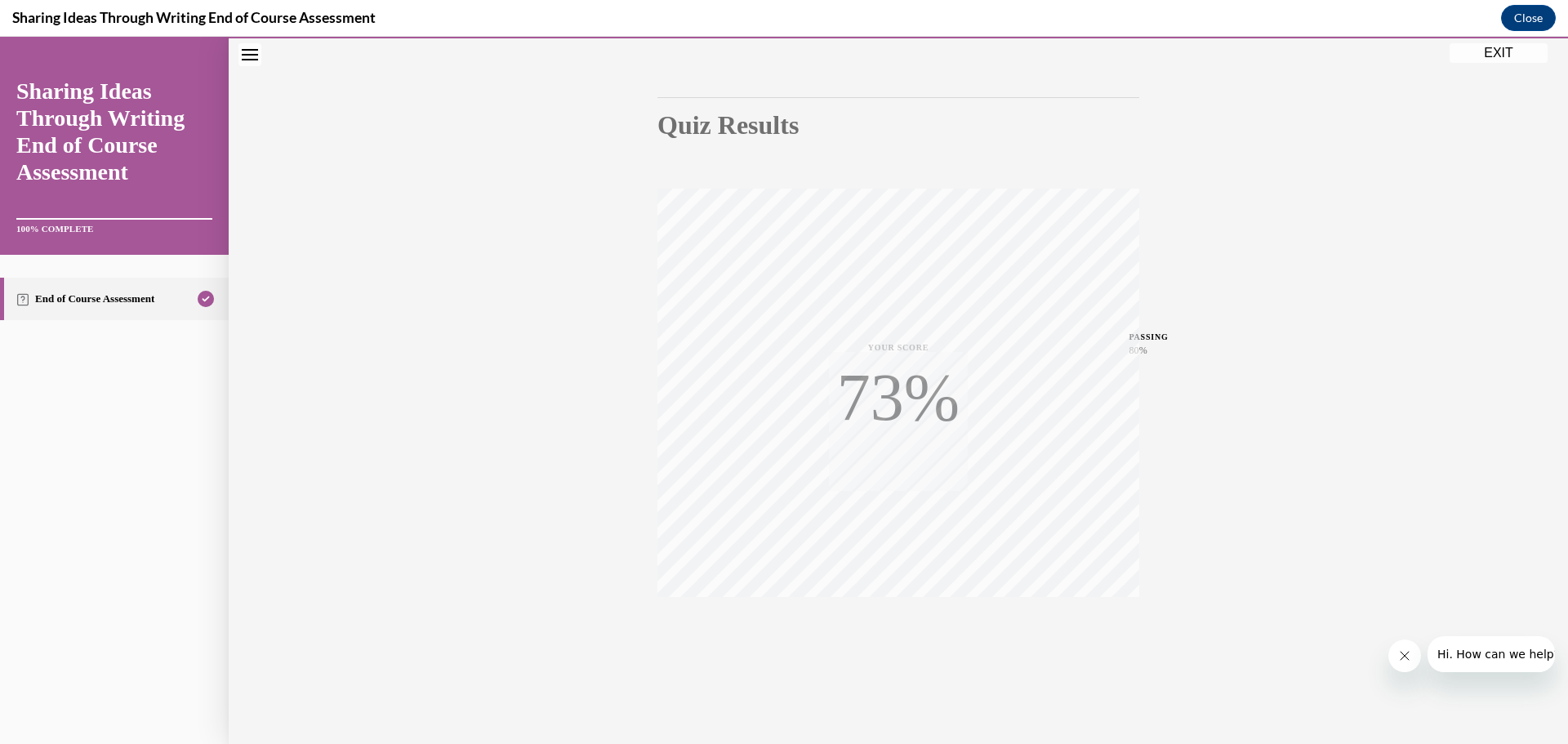
scroll to position [130, 0]
click at [1500, 51] on button "EXIT" at bounding box center [1498, 53] width 98 height 20
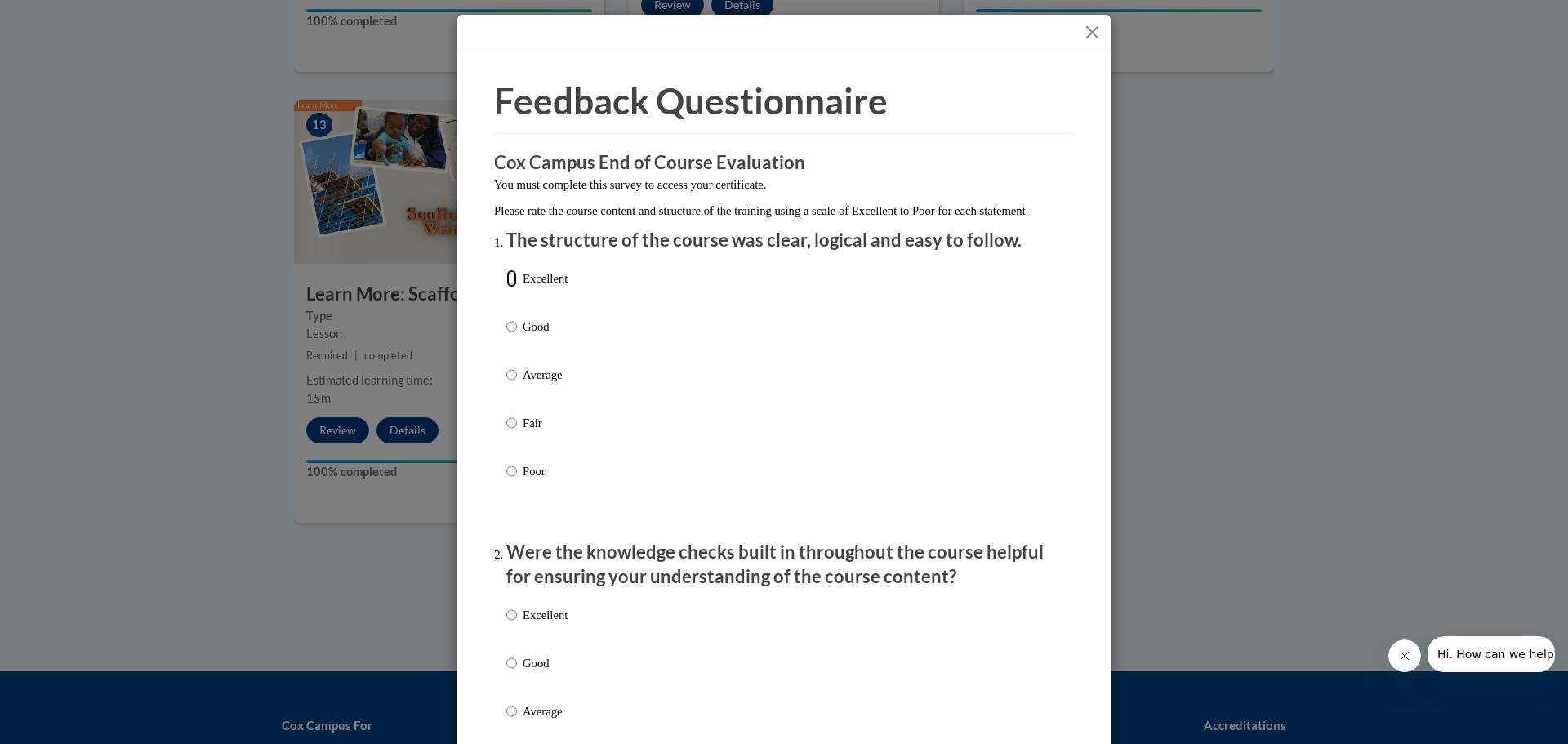
click at [507, 287] on input "Excellent" at bounding box center [511, 278] width 11 height 18
radio input "true"
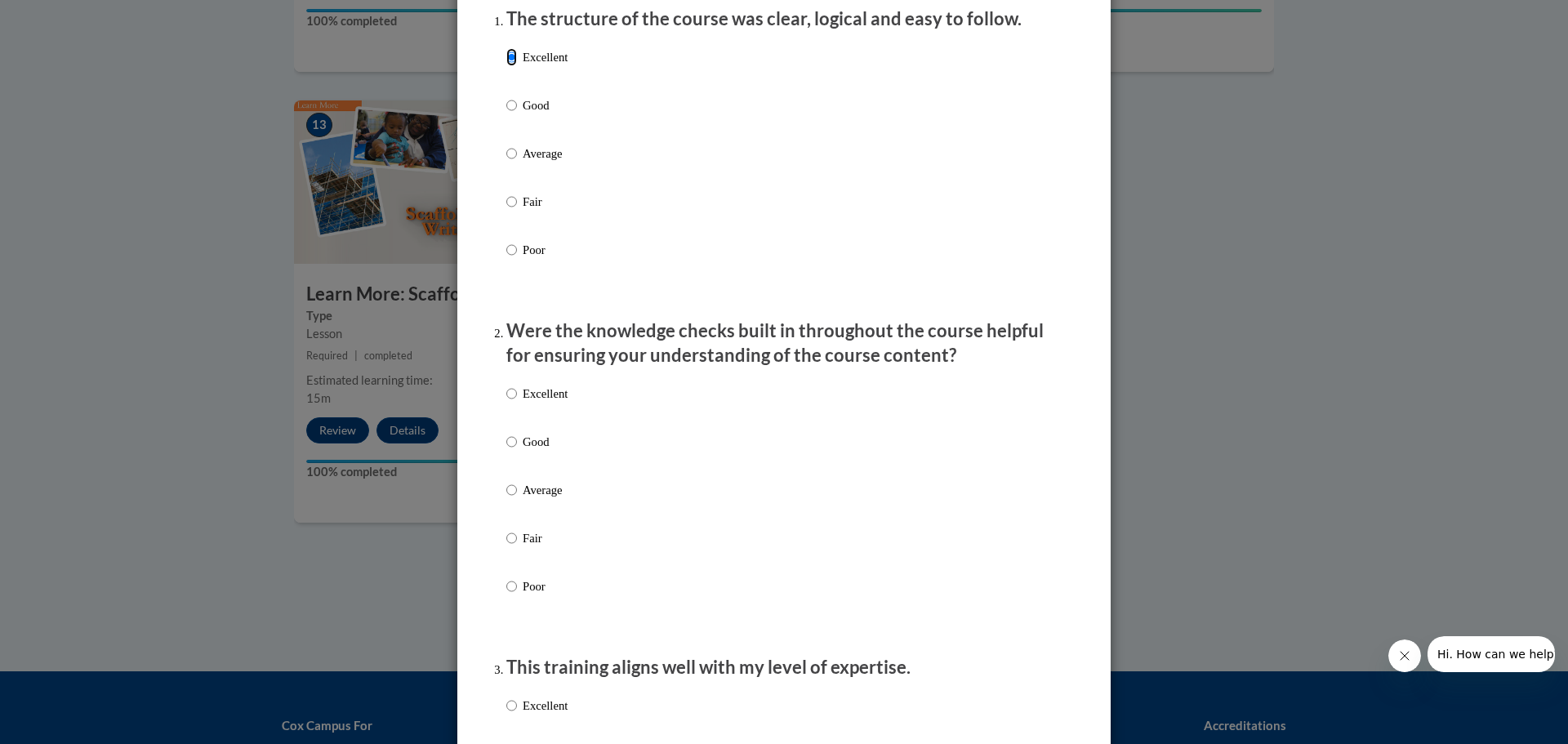
scroll to position [245, 0]
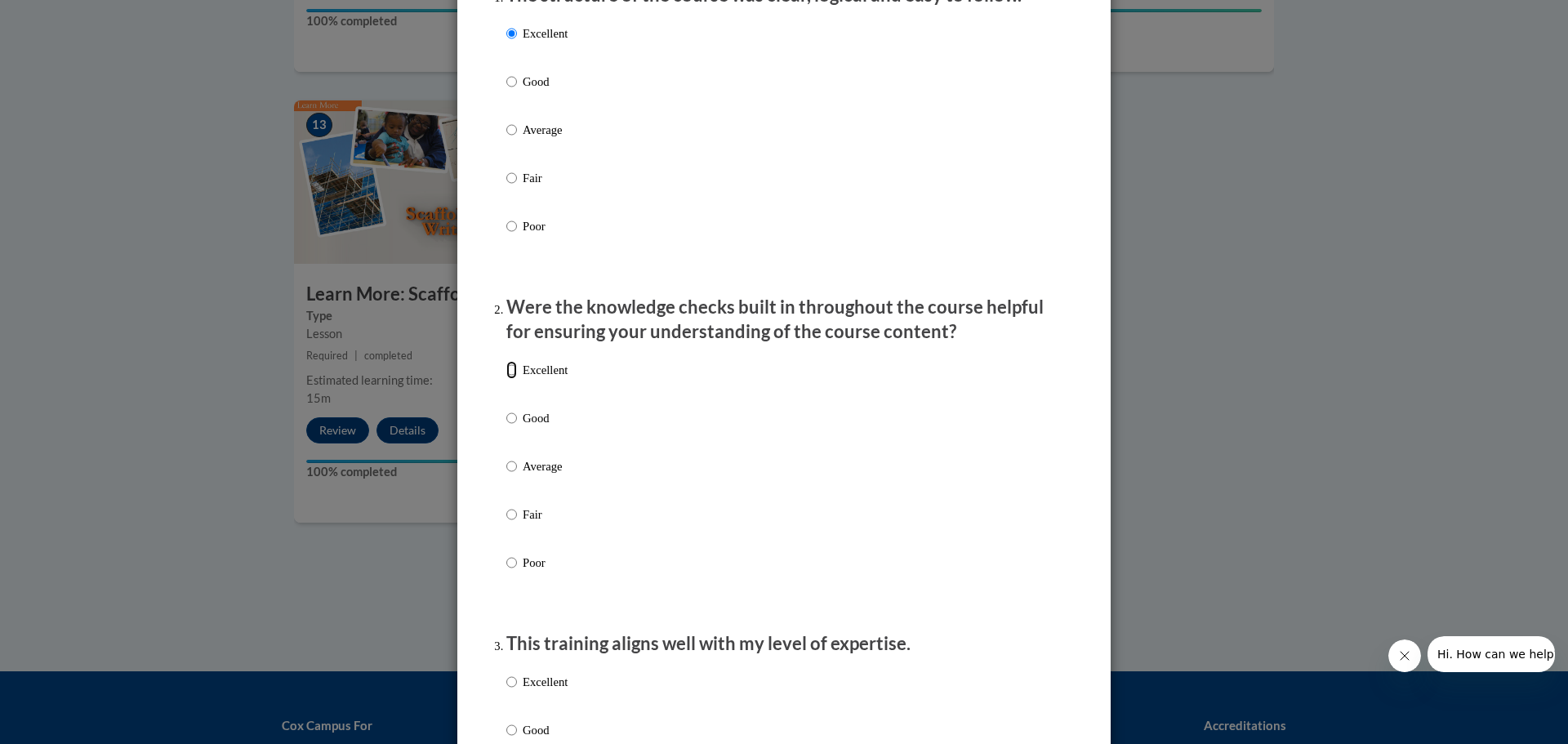
click at [507, 379] on input "Excellent" at bounding box center [511, 370] width 11 height 18
radio input "true"
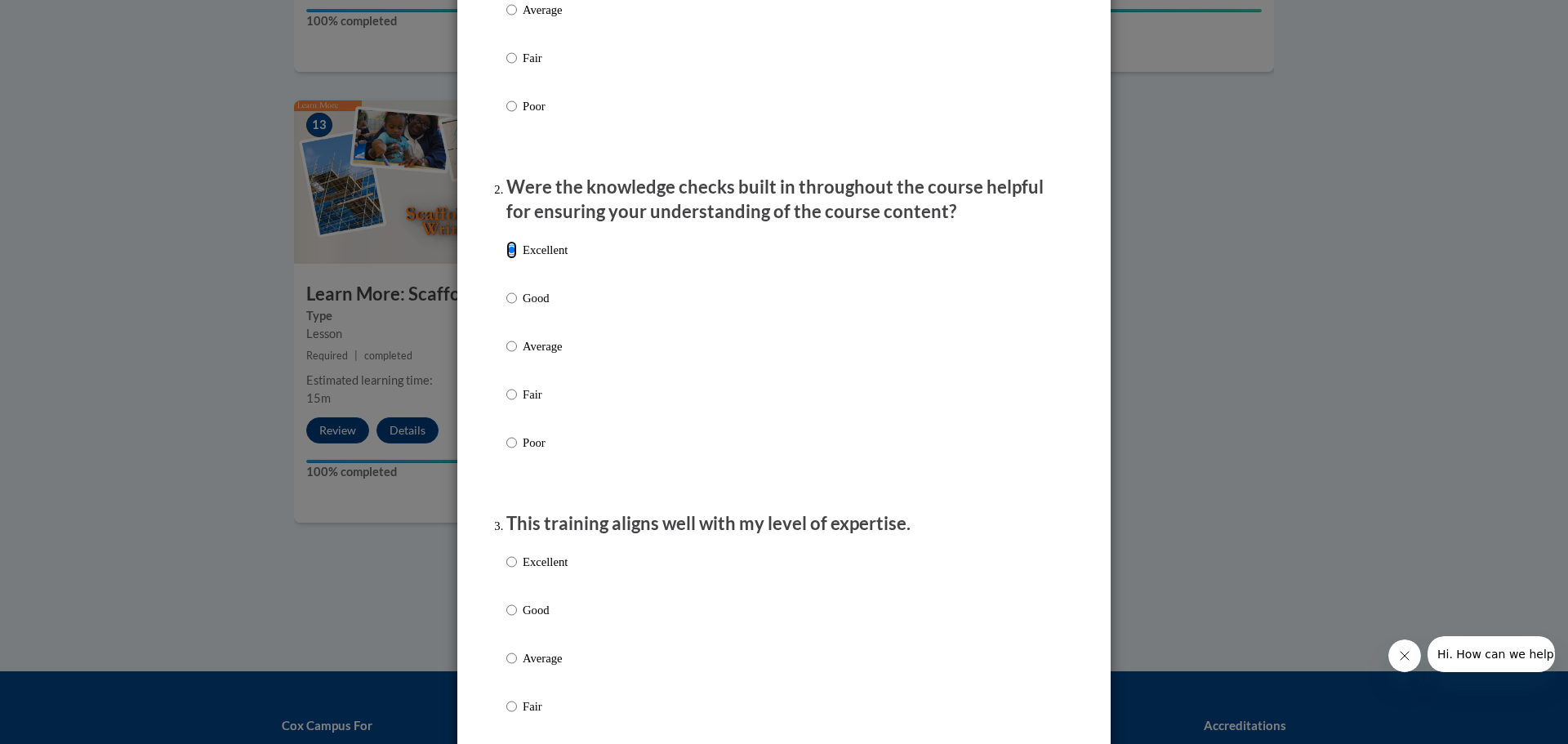
scroll to position [490, 0]
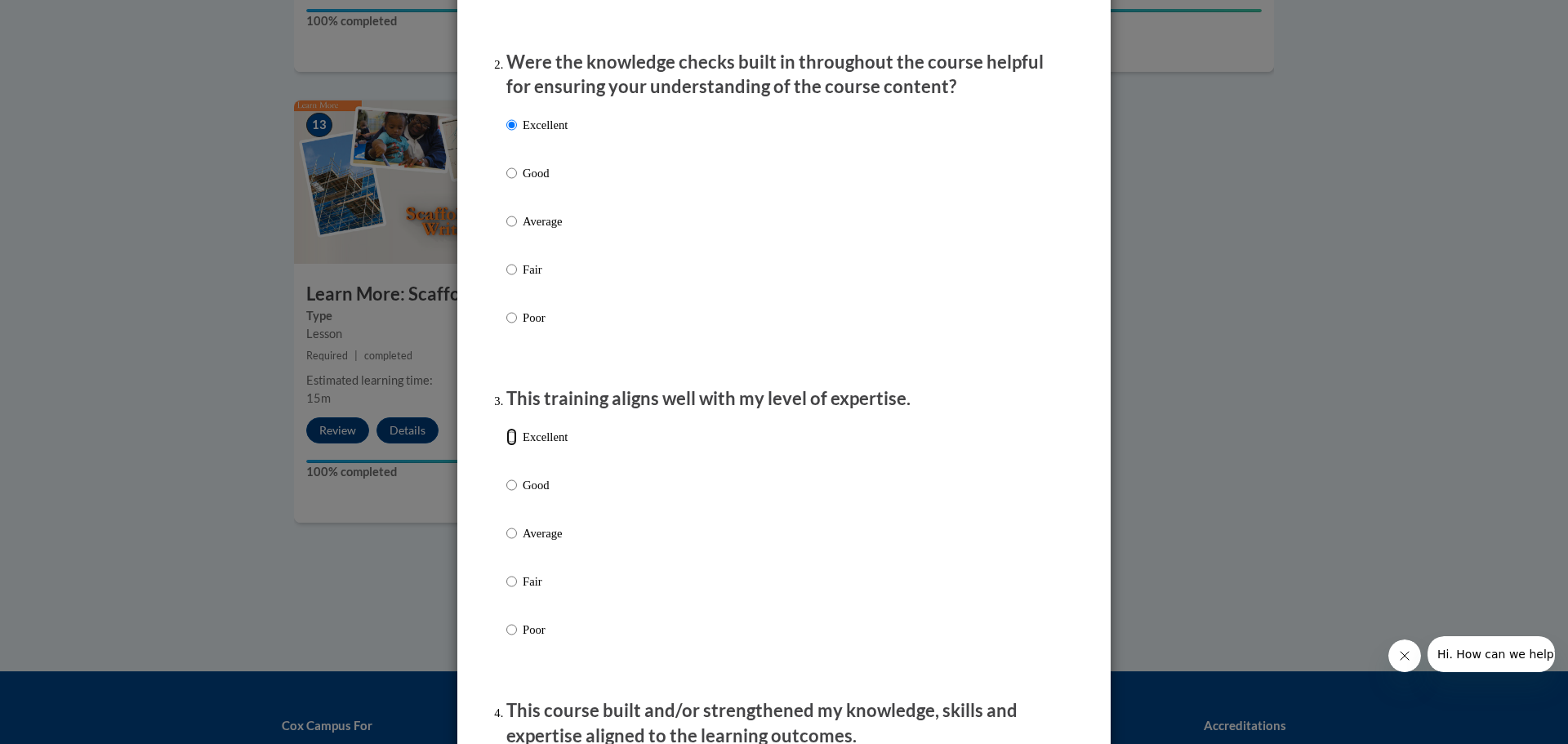
click at [507, 446] on input "Excellent" at bounding box center [511, 437] width 11 height 18
radio input "true"
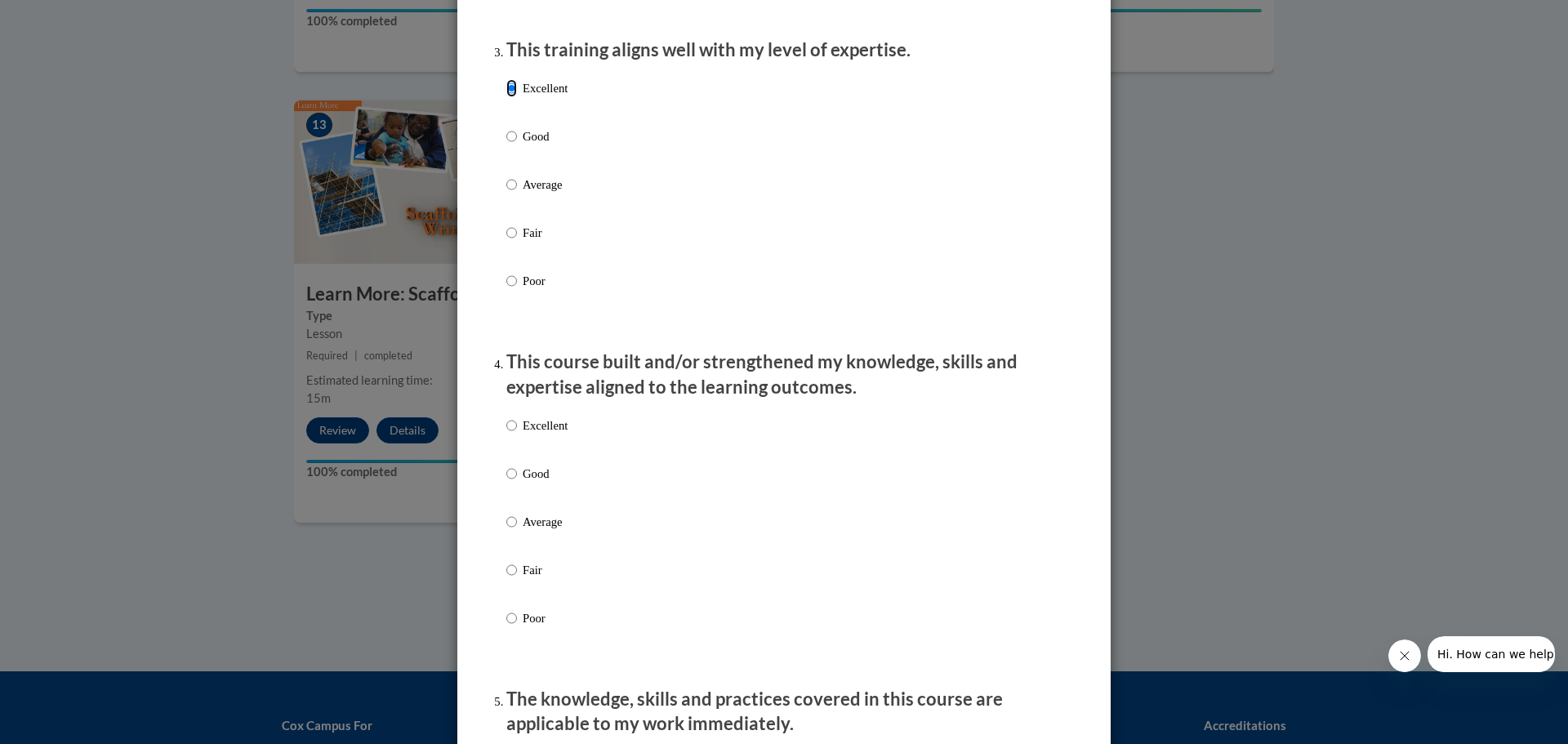
scroll to position [898, 0]
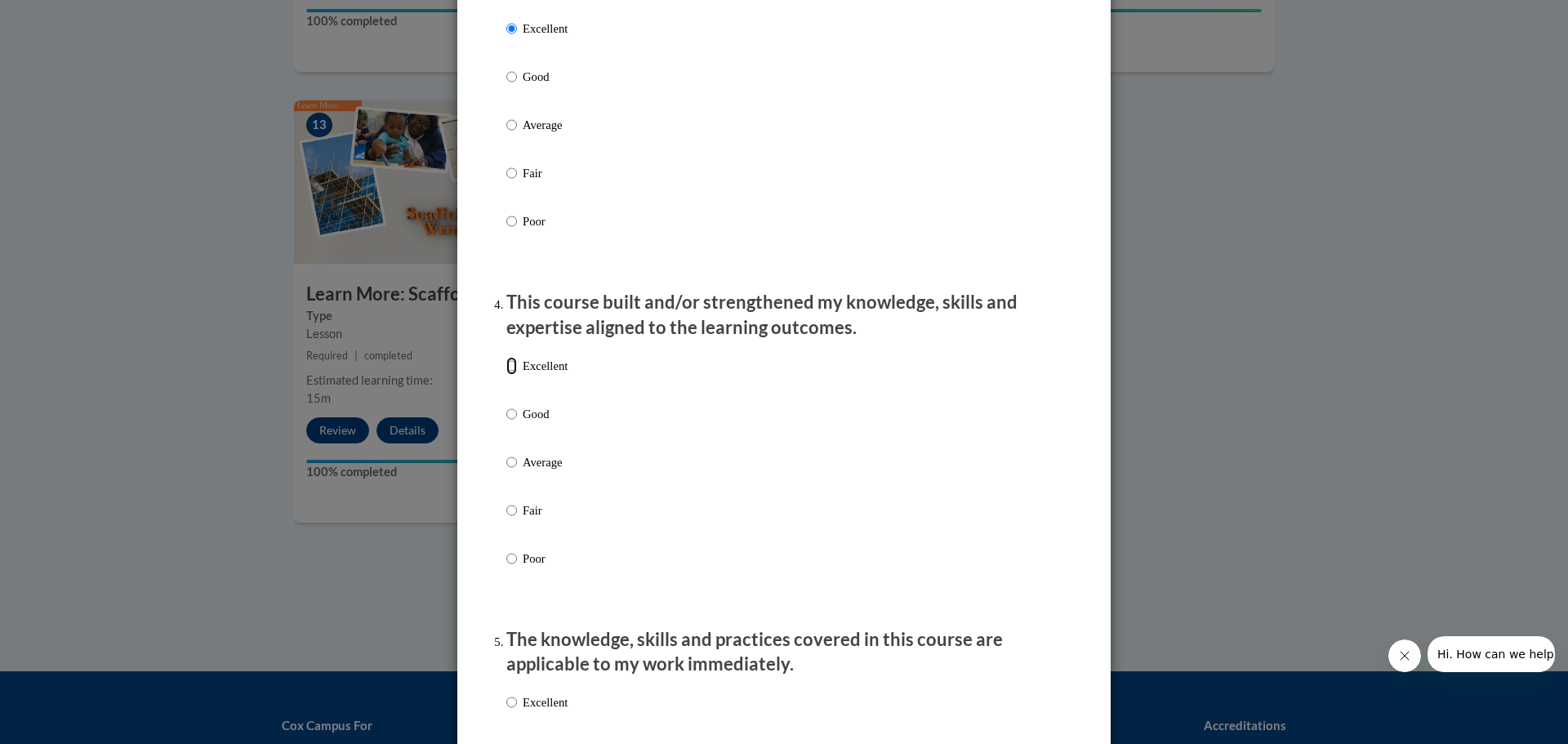
click at [506, 375] on input "Excellent" at bounding box center [511, 366] width 11 height 18
radio input "true"
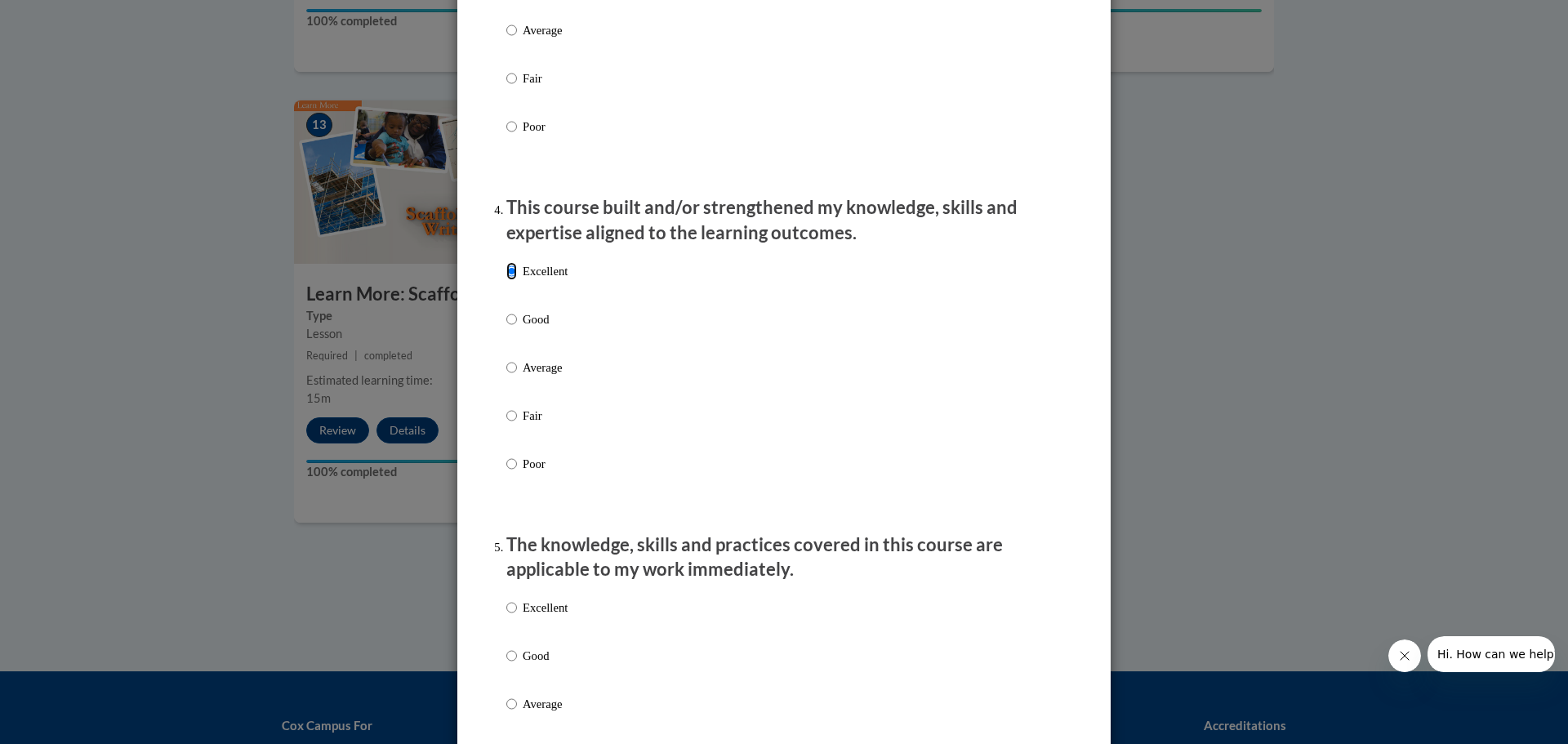
scroll to position [1143, 0]
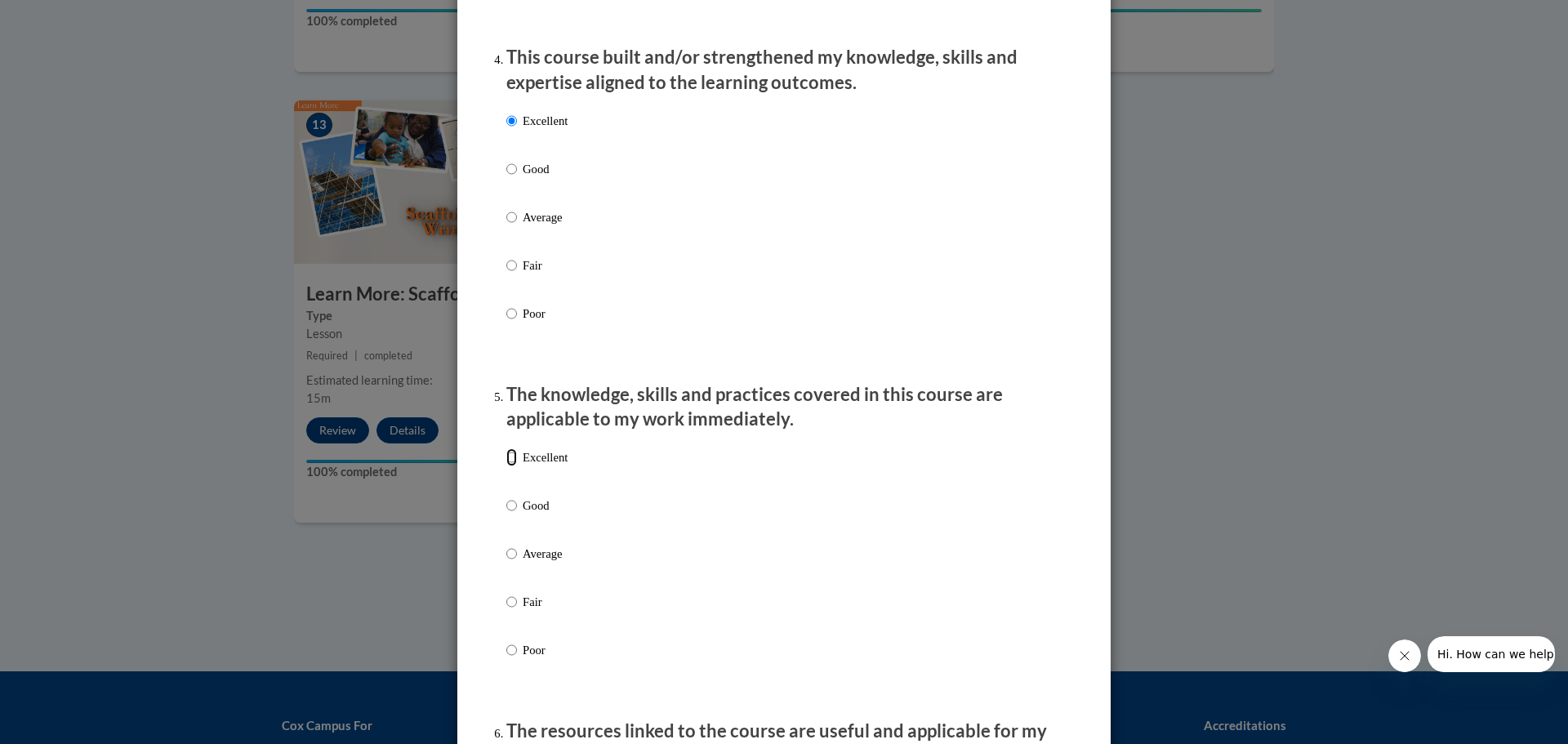
click at [508, 467] on input "Excellent" at bounding box center [511, 458] width 11 height 18
radio input "true"
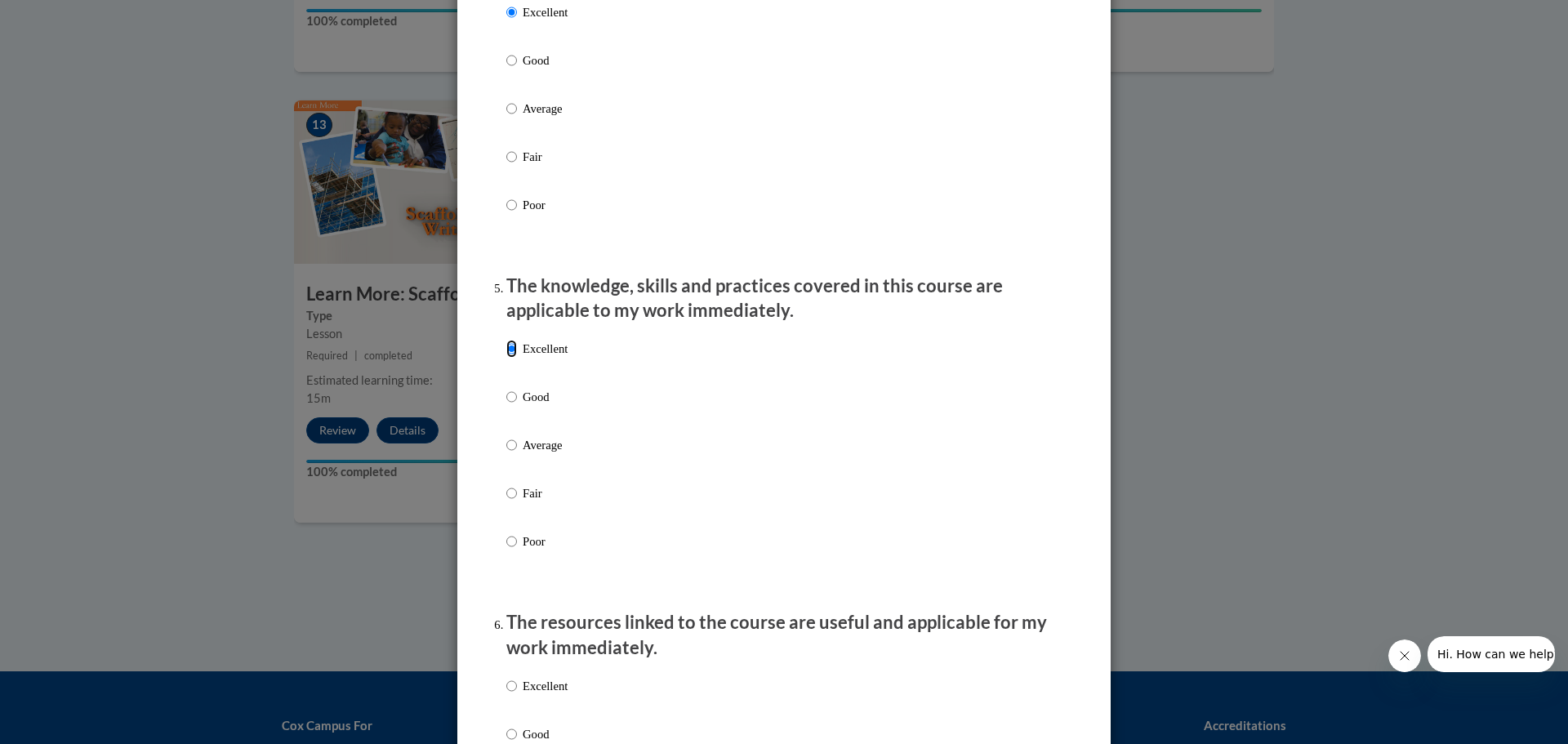
scroll to position [1470, 0]
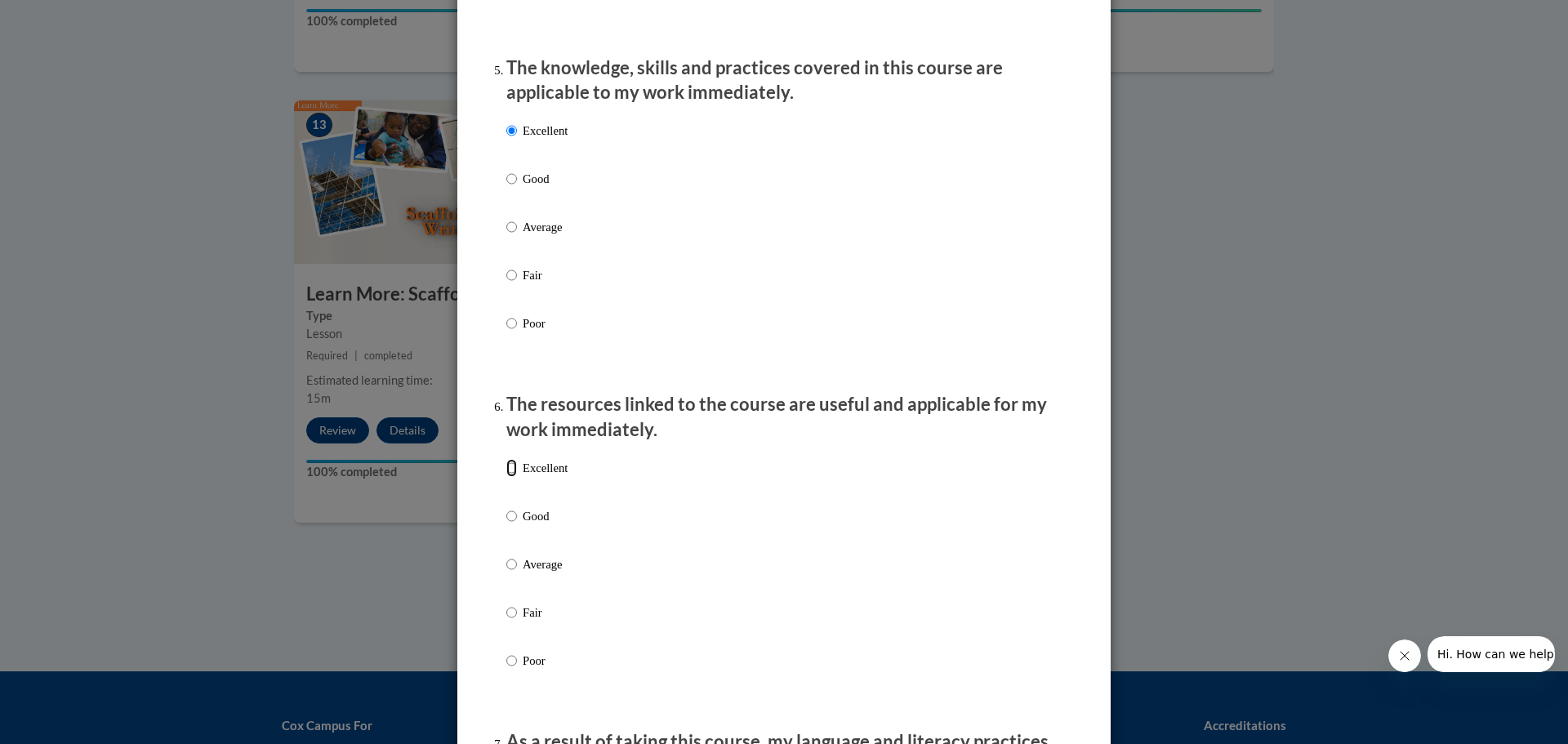
click at [506, 477] on input "Excellent" at bounding box center [511, 468] width 11 height 18
radio input "true"
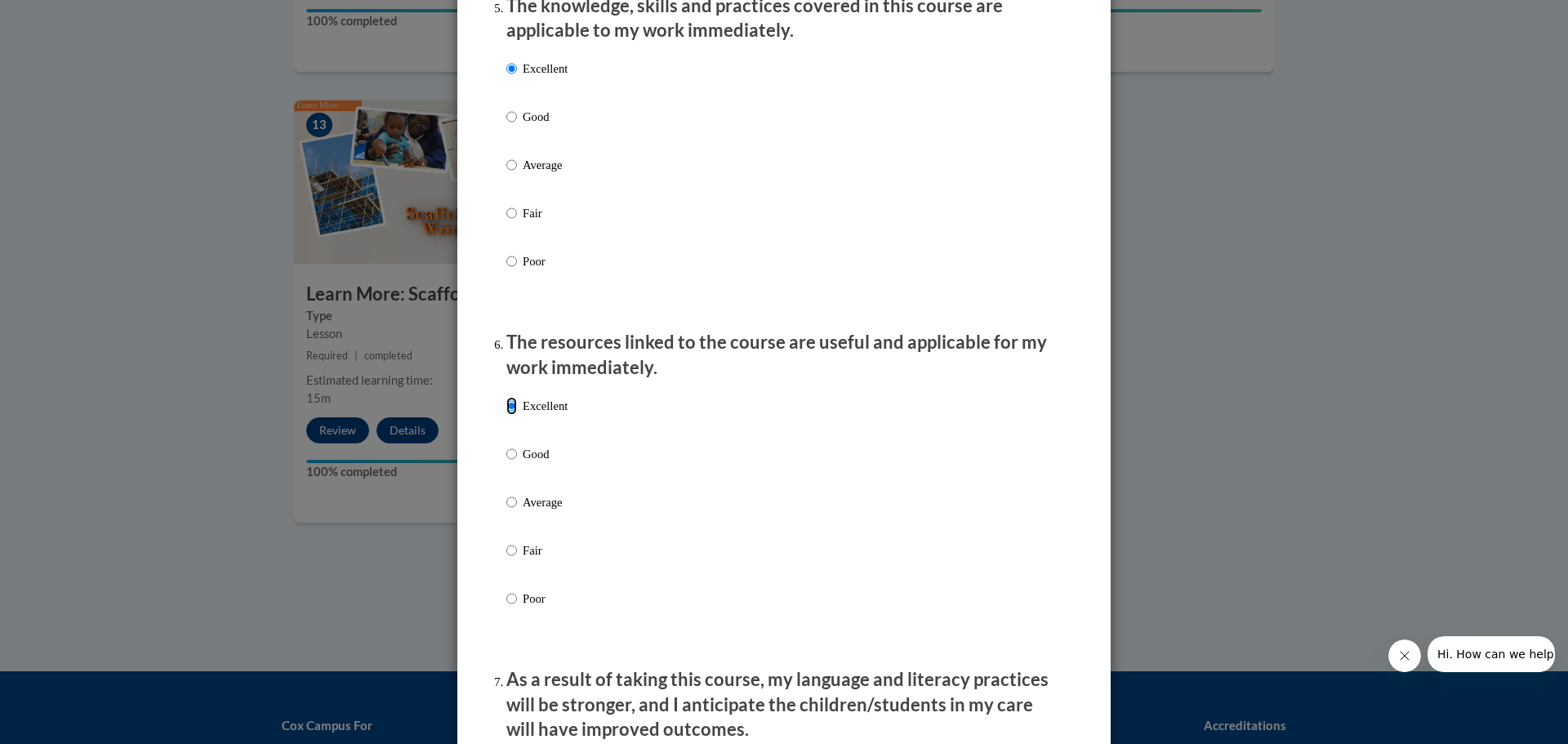
scroll to position [1797, 0]
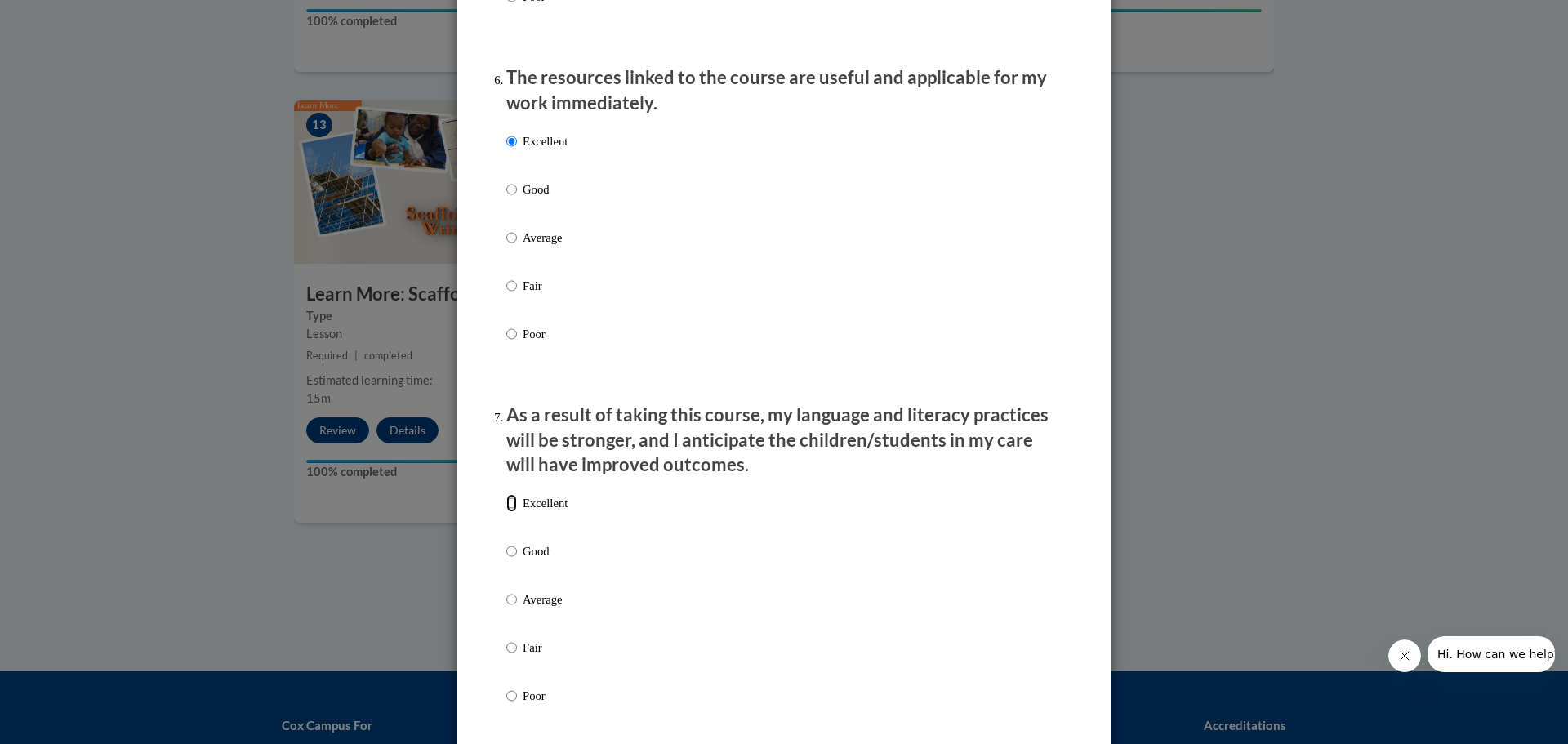
click at [506, 512] on input "Excellent" at bounding box center [511, 503] width 11 height 18
radio input "true"
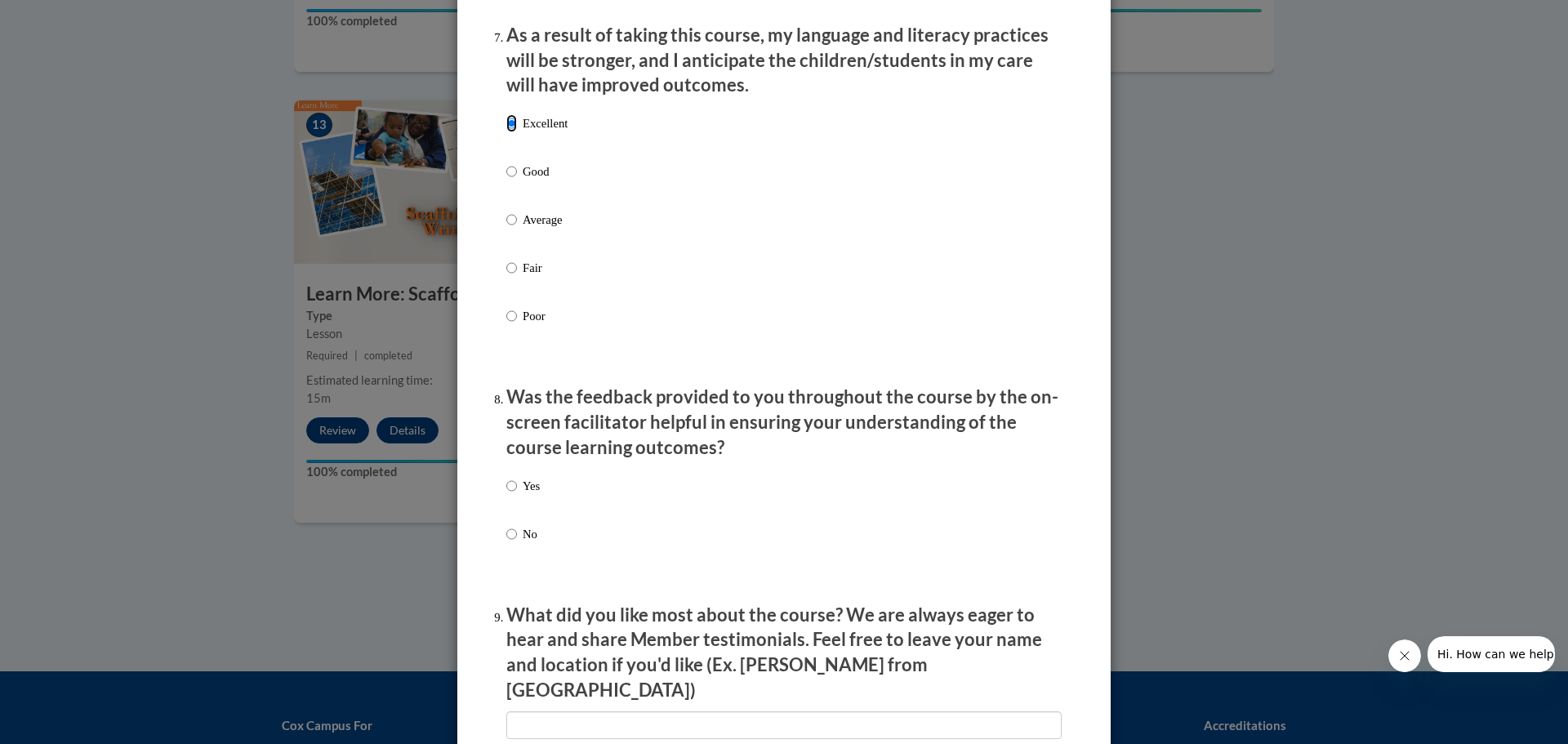
scroll to position [2206, 0]
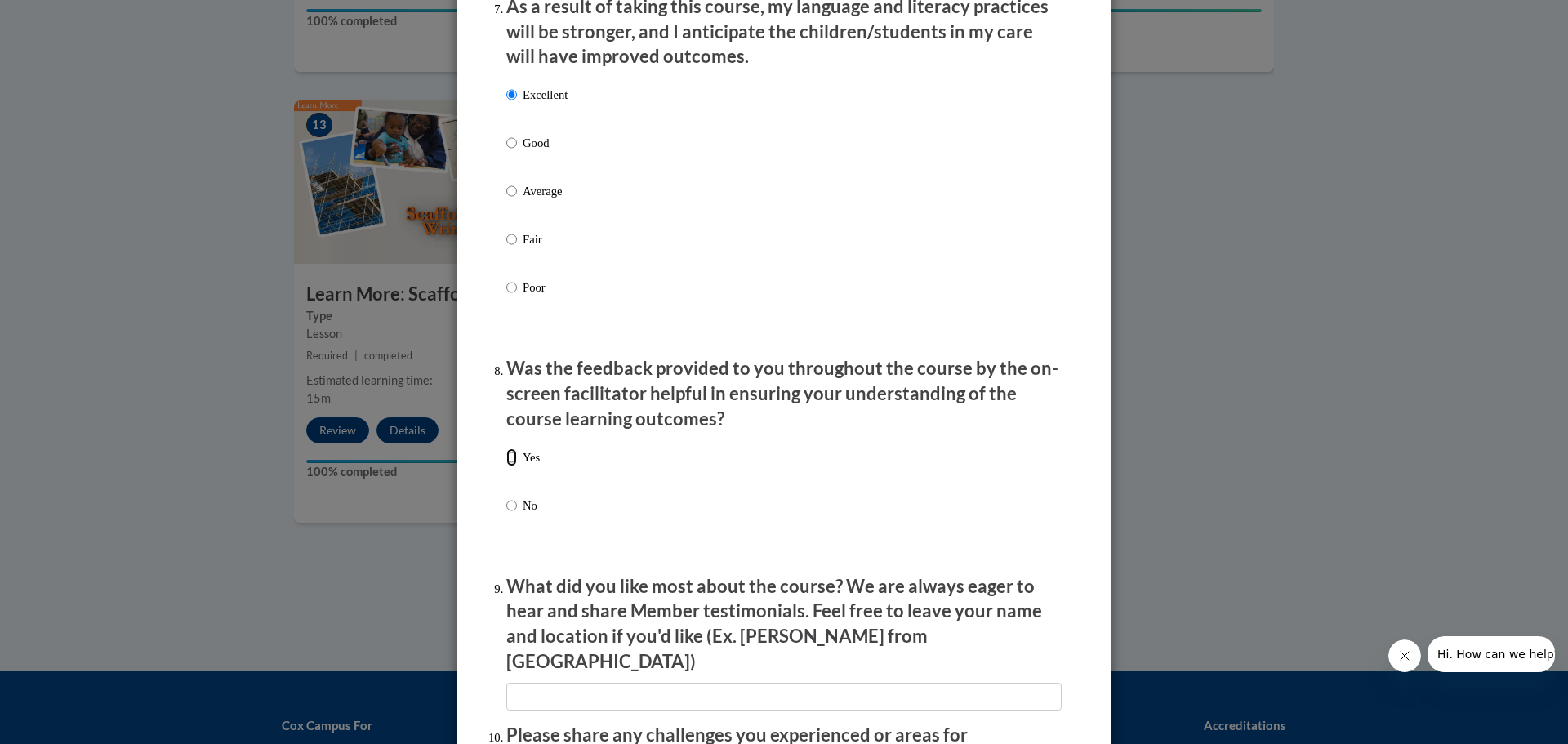
click at [506, 467] on input "Yes" at bounding box center [511, 458] width 11 height 18
radio input "true"
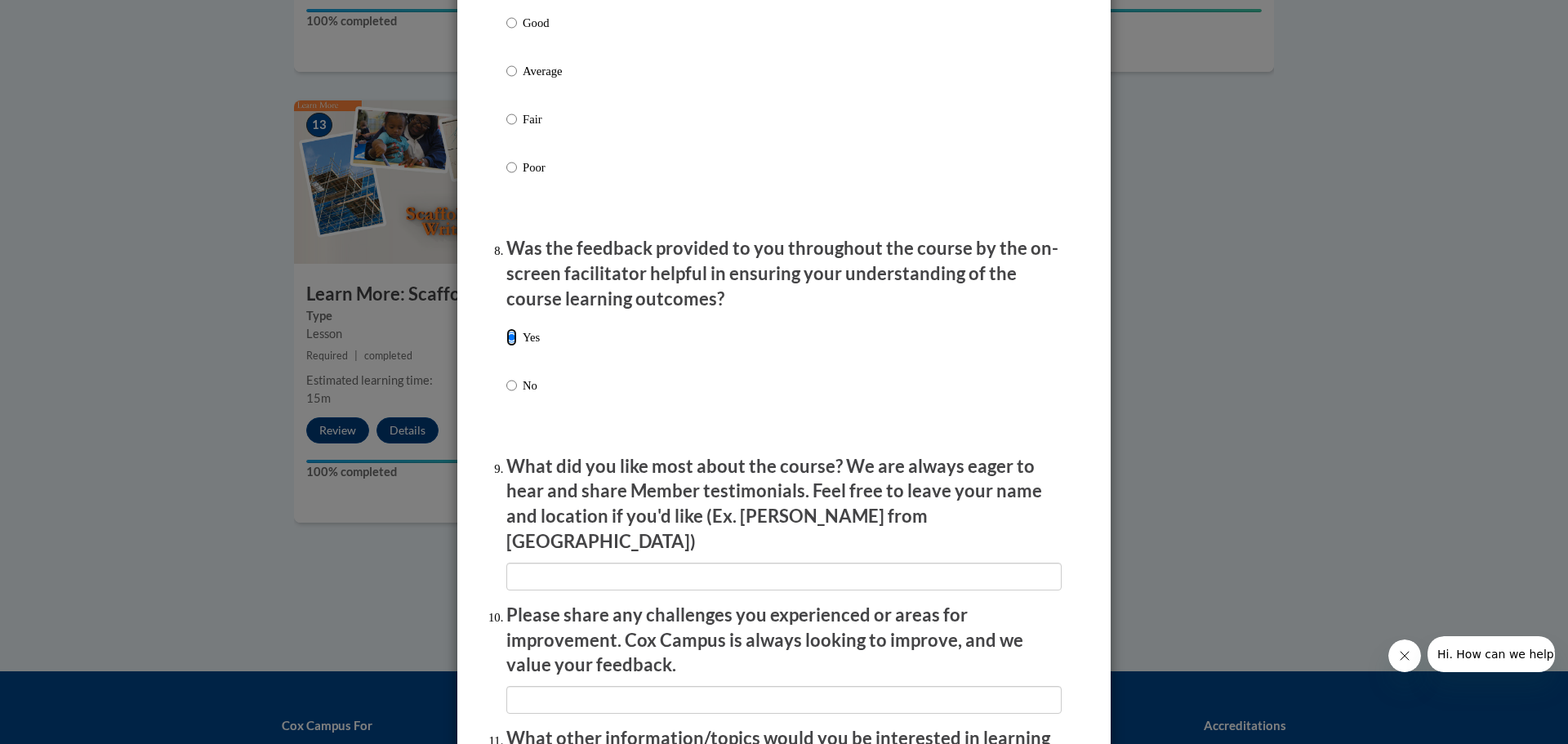
scroll to position [2451, 0]
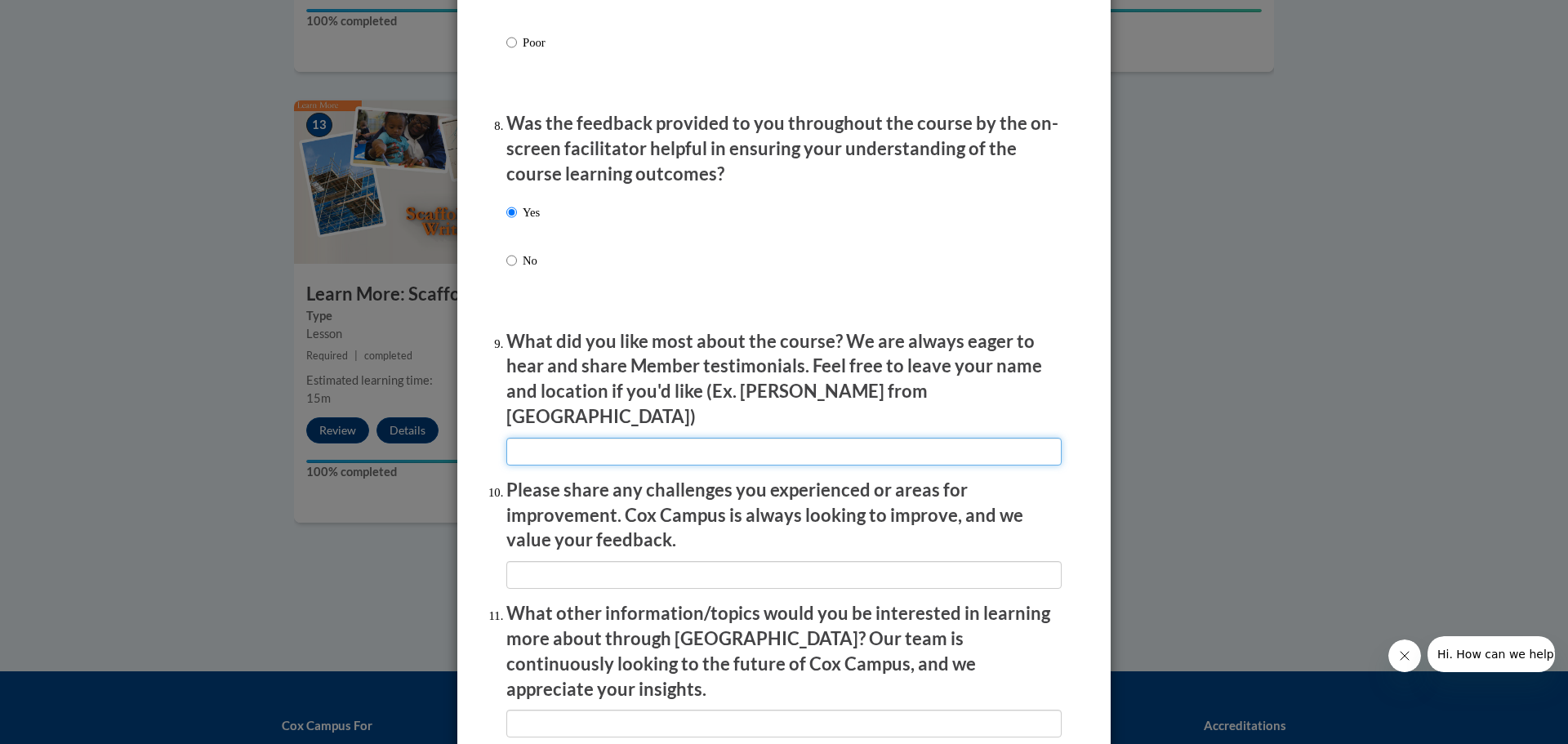
click at [552, 445] on input "textbox" at bounding box center [783, 451] width 555 height 28
type input "The quiz at the end"
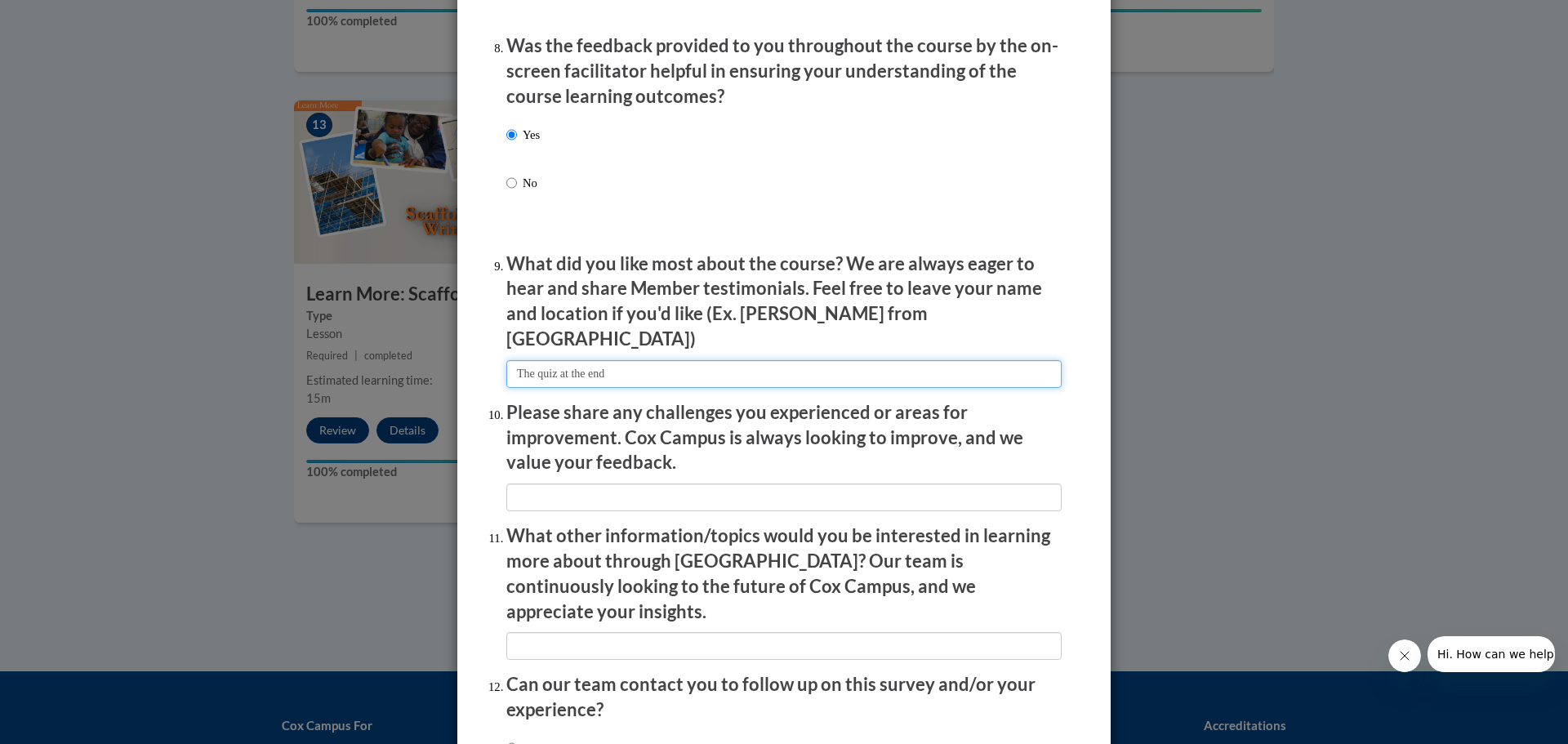
scroll to position [2650, 0]
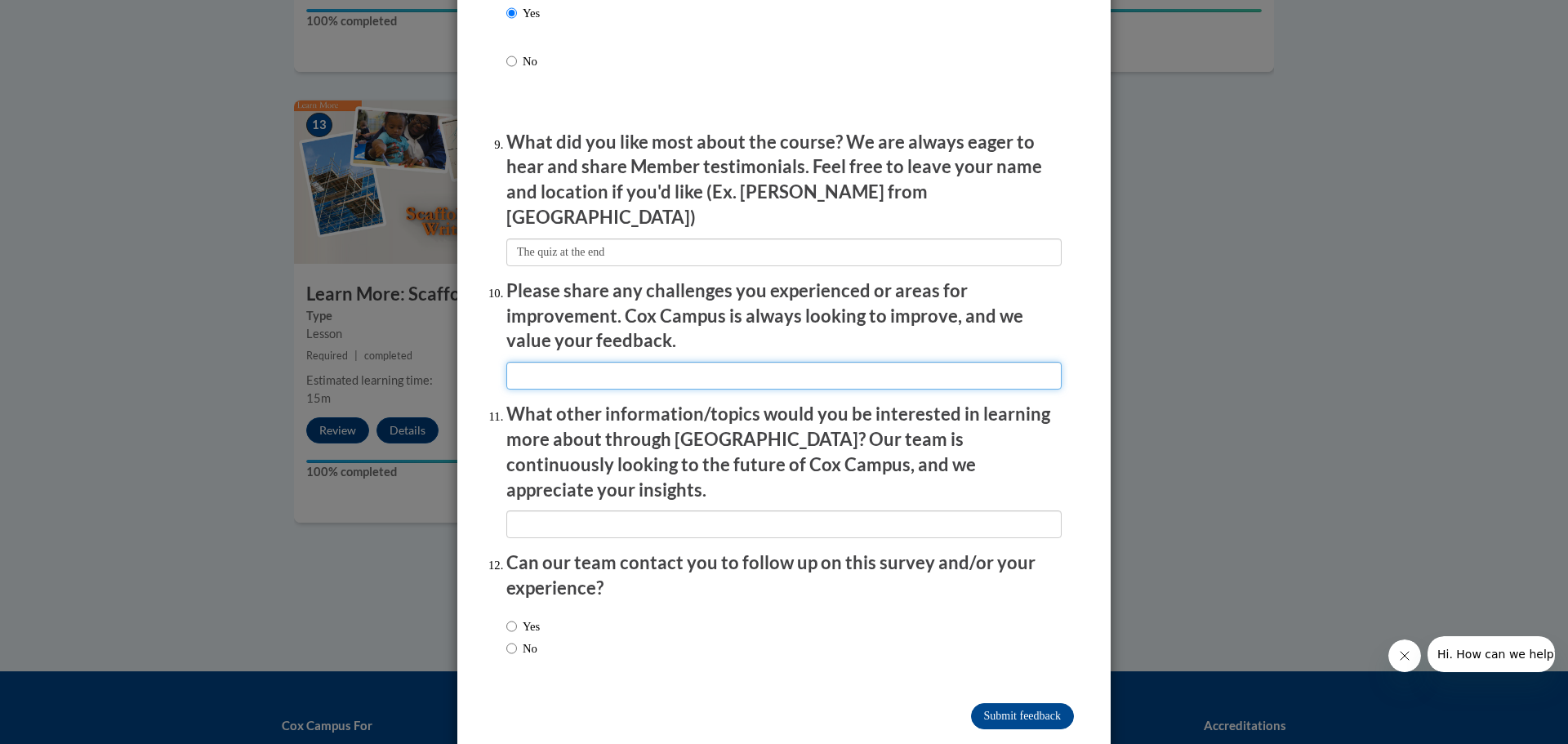
click at [526, 368] on input "textbox" at bounding box center [783, 375] width 555 height 28
type input "None at this time"
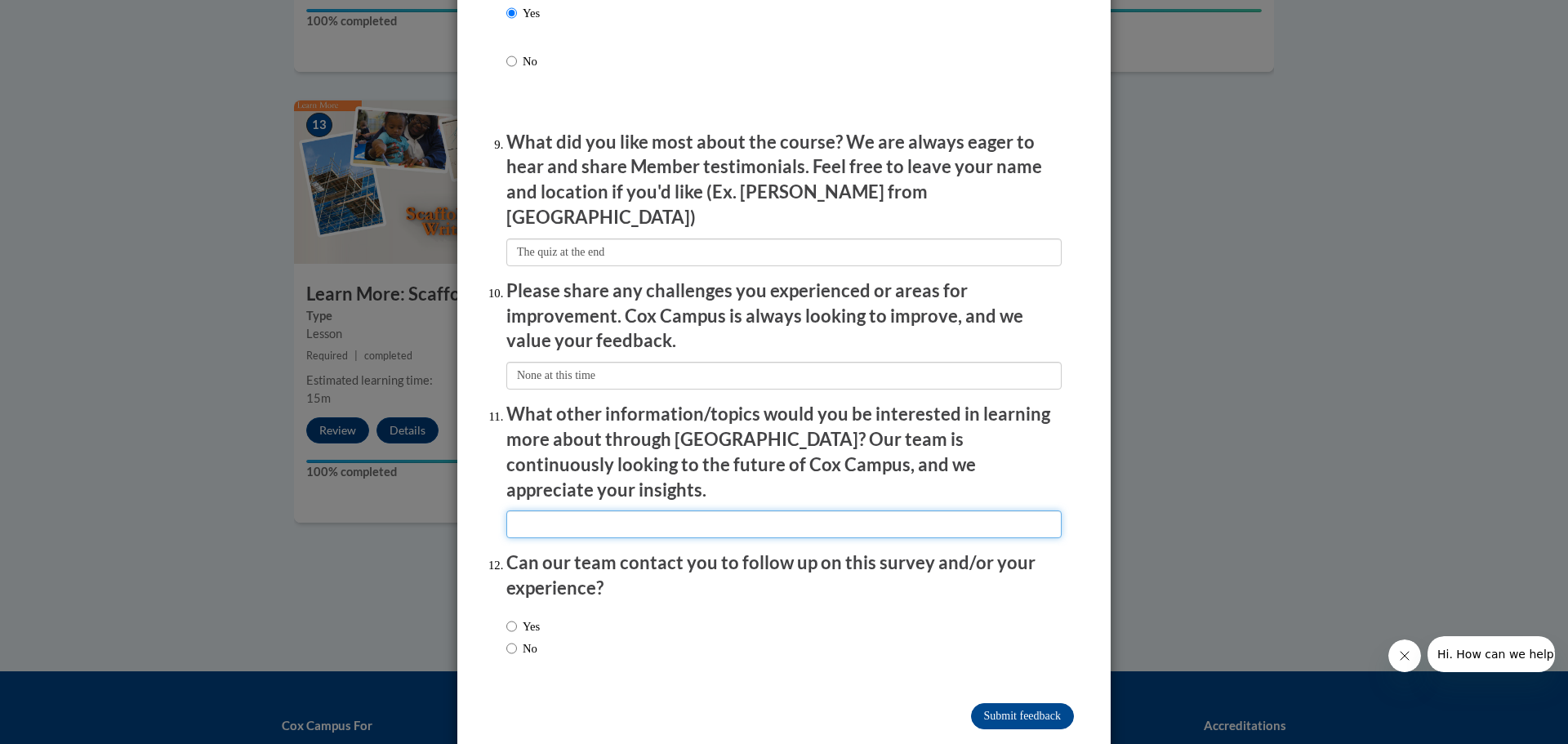
click at [516, 511] on input "textbox" at bounding box center [783, 524] width 555 height 28
type input "Classes for special needs children"
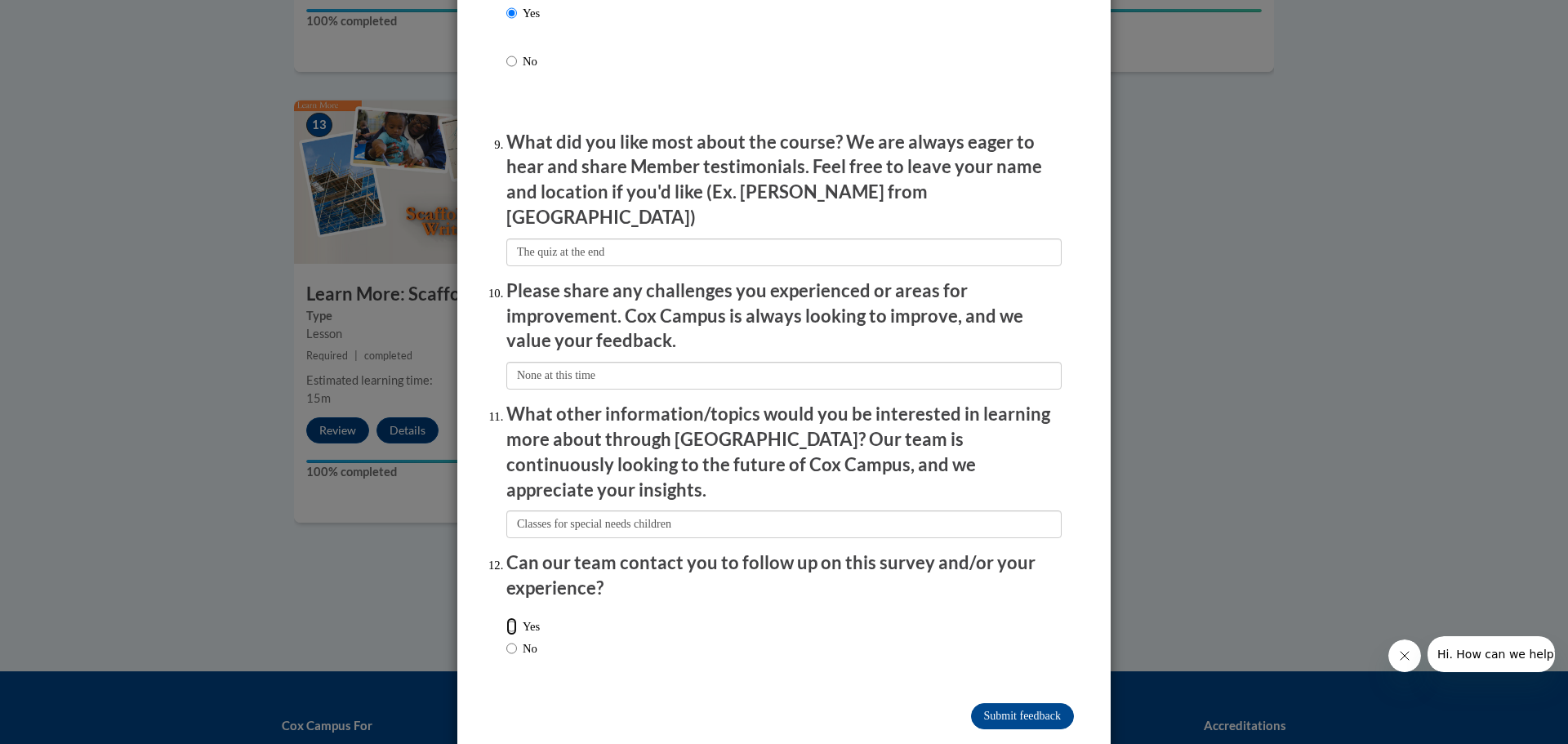
click at [506, 617] on input "Yes" at bounding box center [511, 626] width 11 height 18
radio input "true"
click at [982, 704] on input "Submit feedback" at bounding box center [1022, 716] width 103 height 26
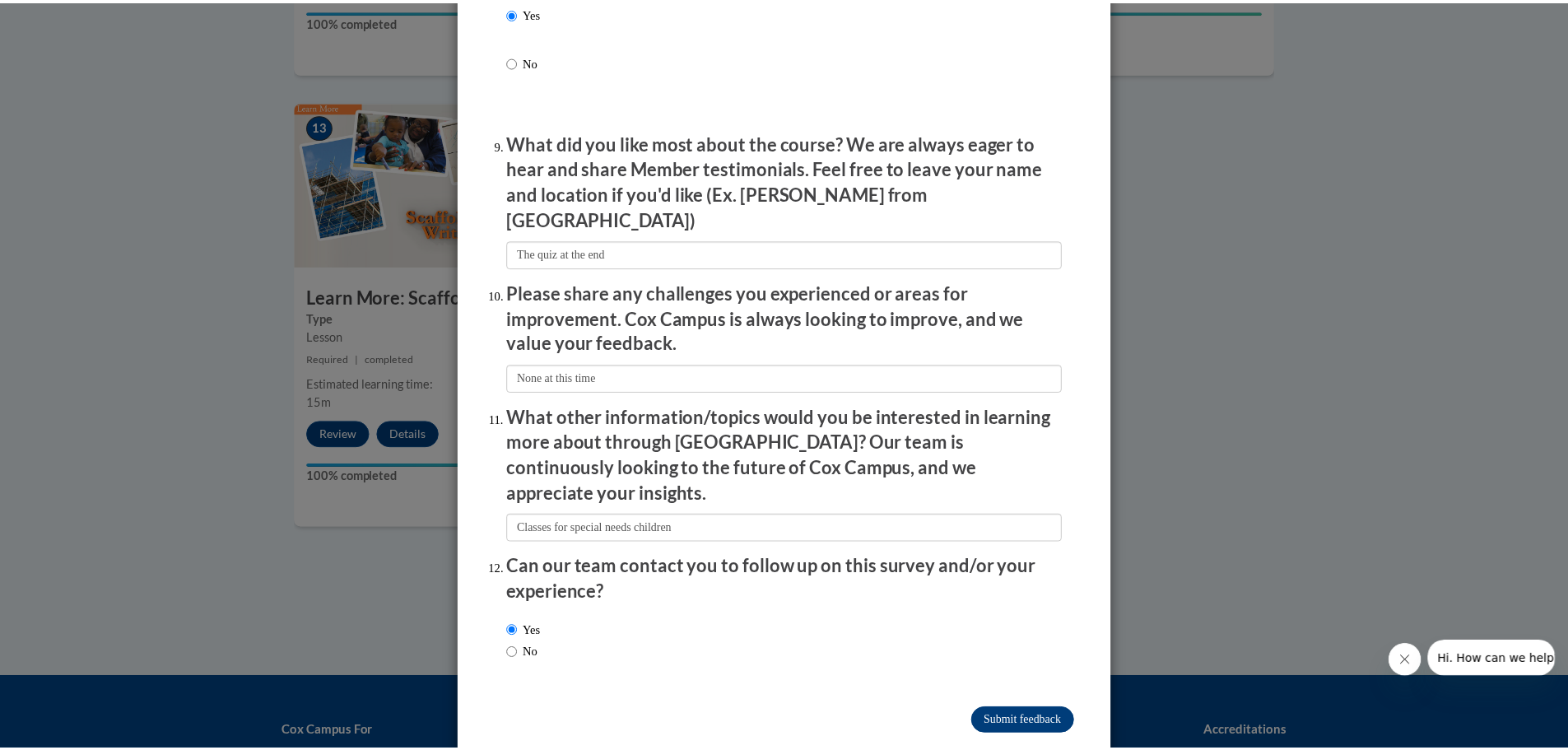
scroll to position [0, 0]
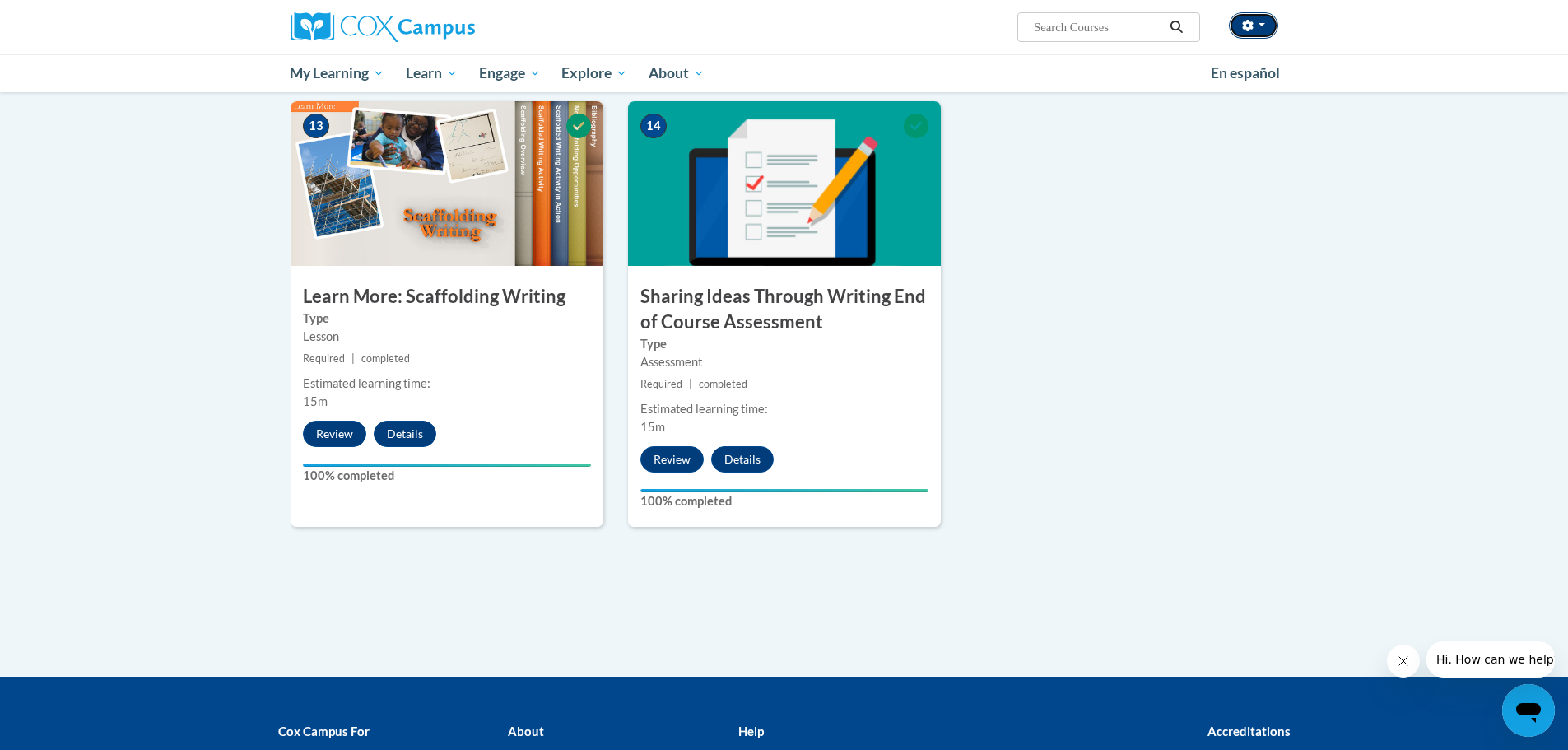
click at [1256, 23] on button "button" at bounding box center [1253, 25] width 50 height 26
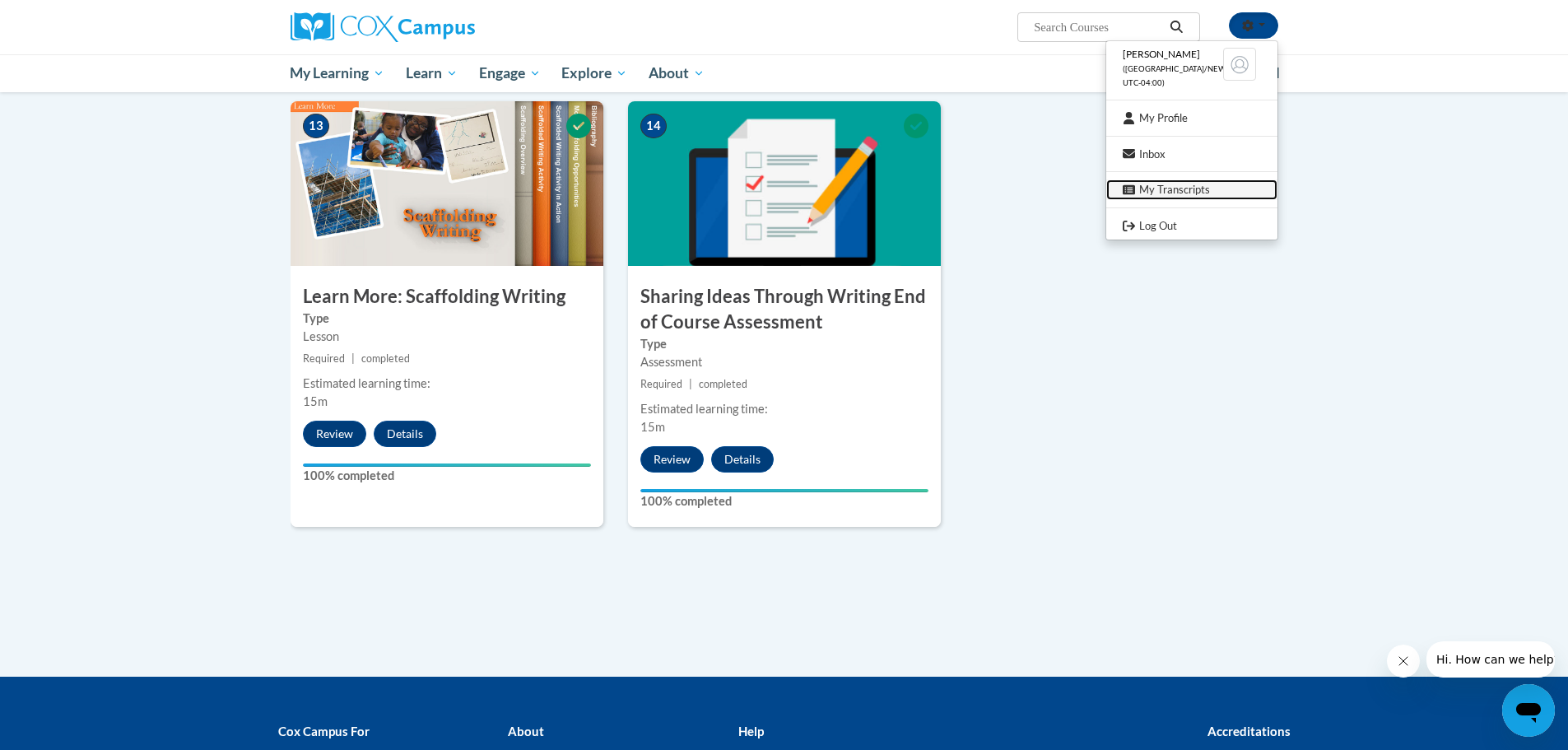
click at [1175, 189] on link "My Transcripts" at bounding box center [1191, 189] width 171 height 21
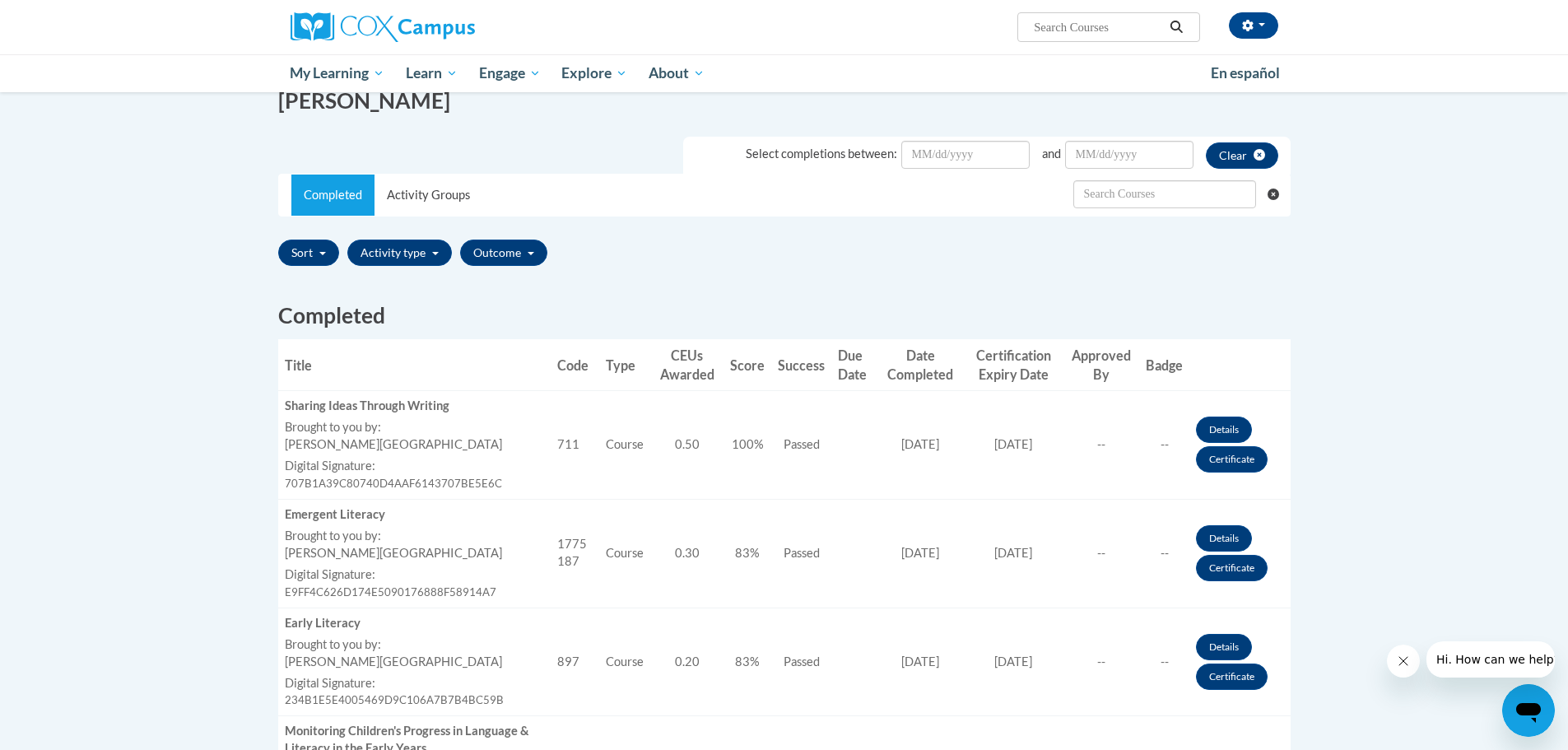
scroll to position [329, 0]
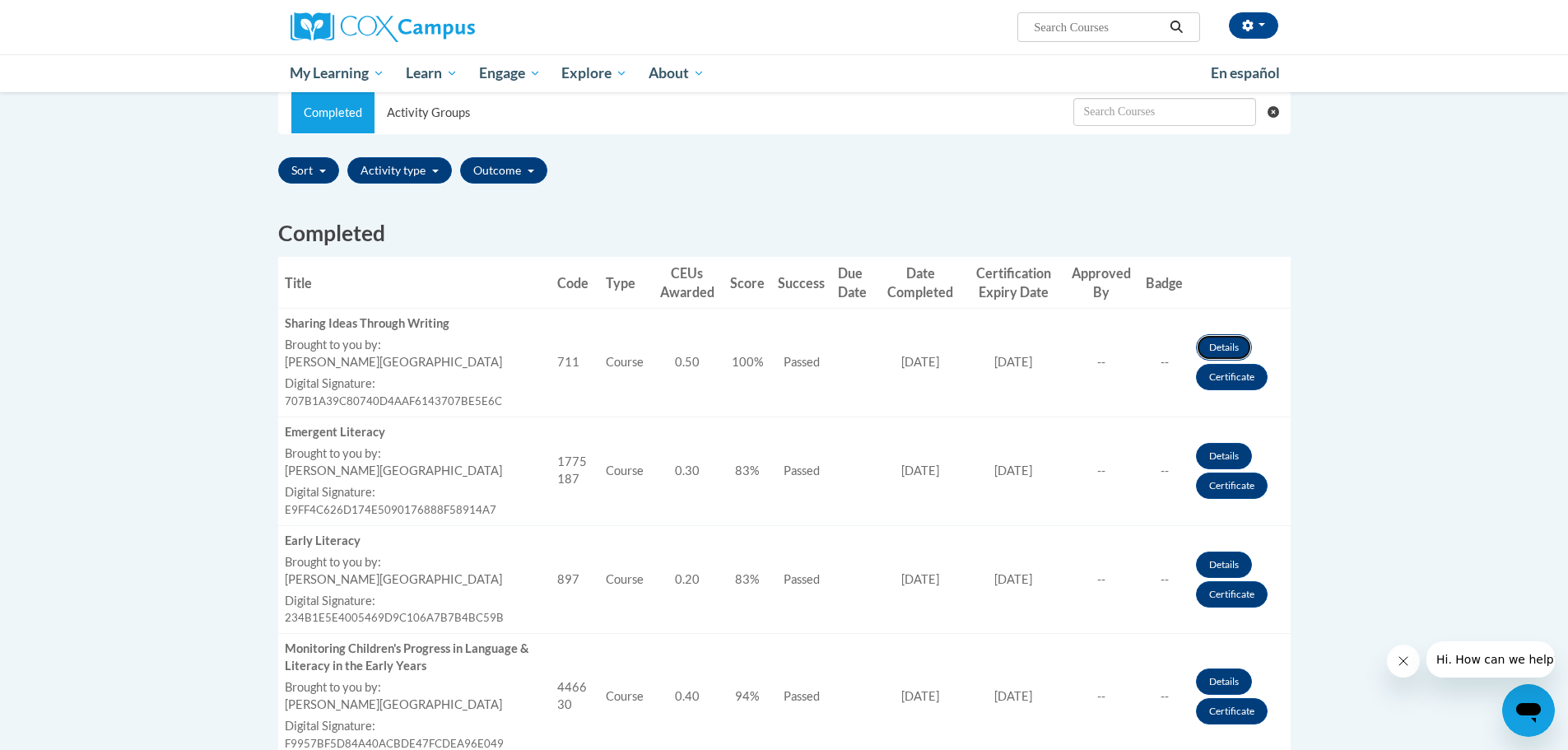
click at [1223, 344] on link "Details" at bounding box center [1224, 347] width 56 height 26
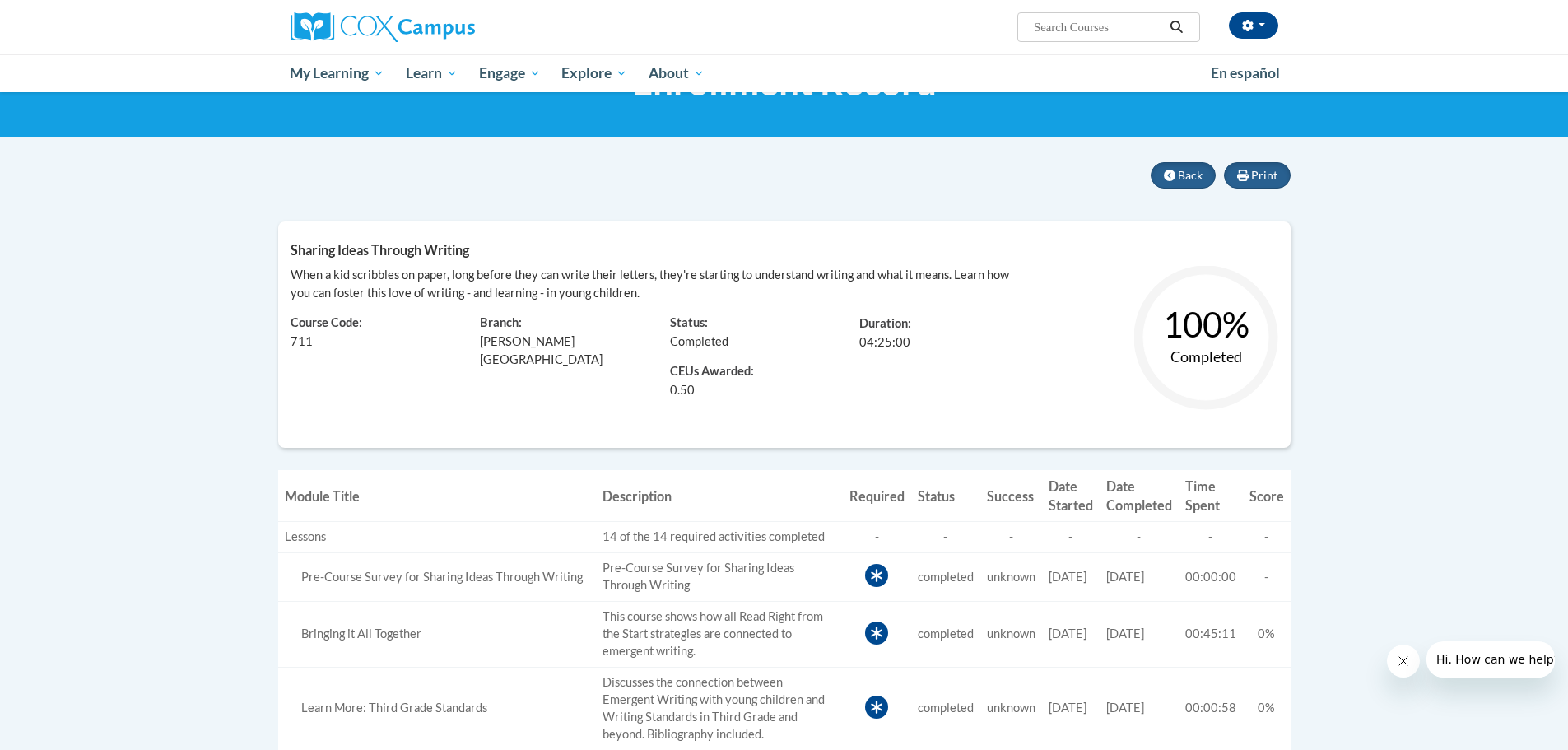
scroll to position [82, 0]
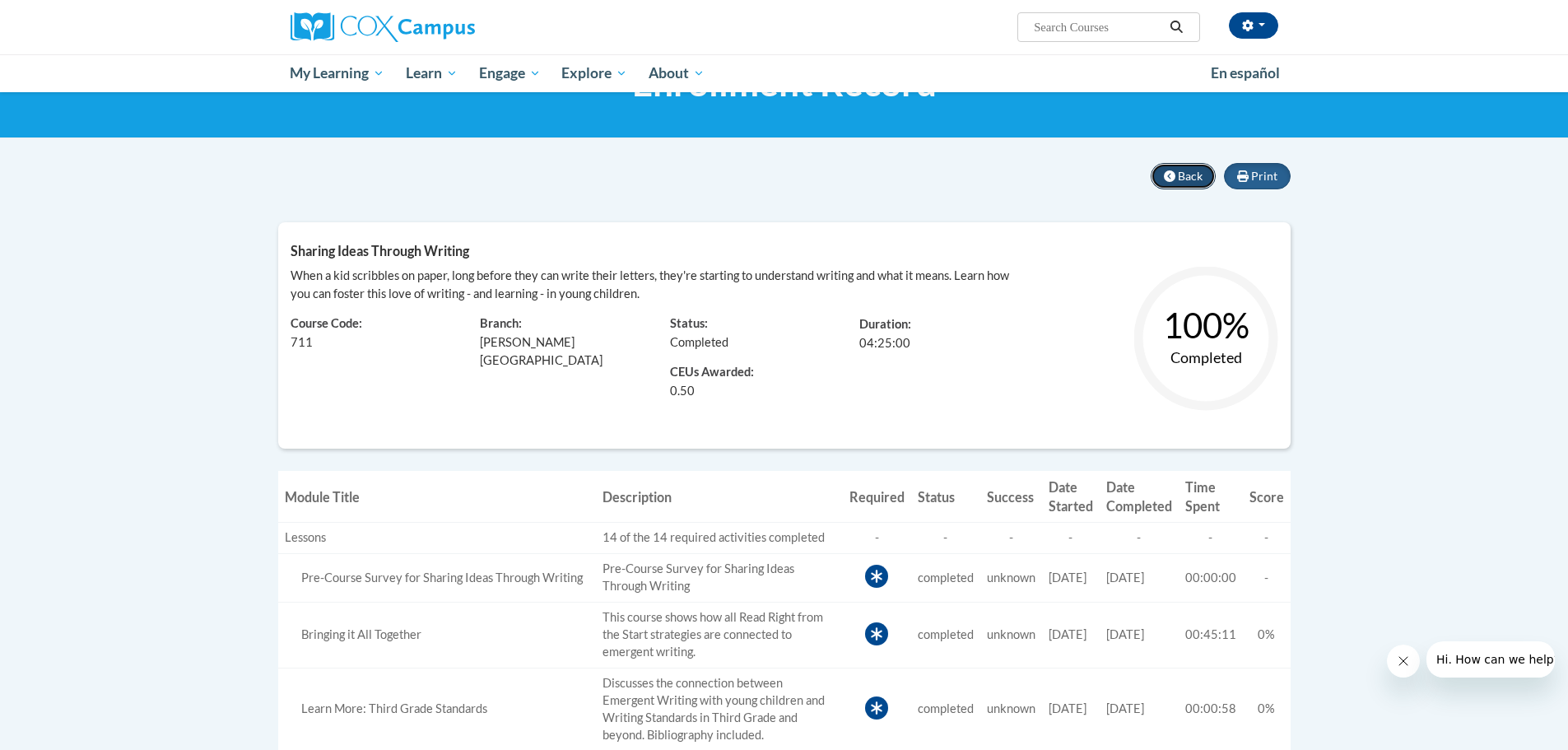
click at [1168, 178] on icon at bounding box center [1169, 176] width 12 height 12
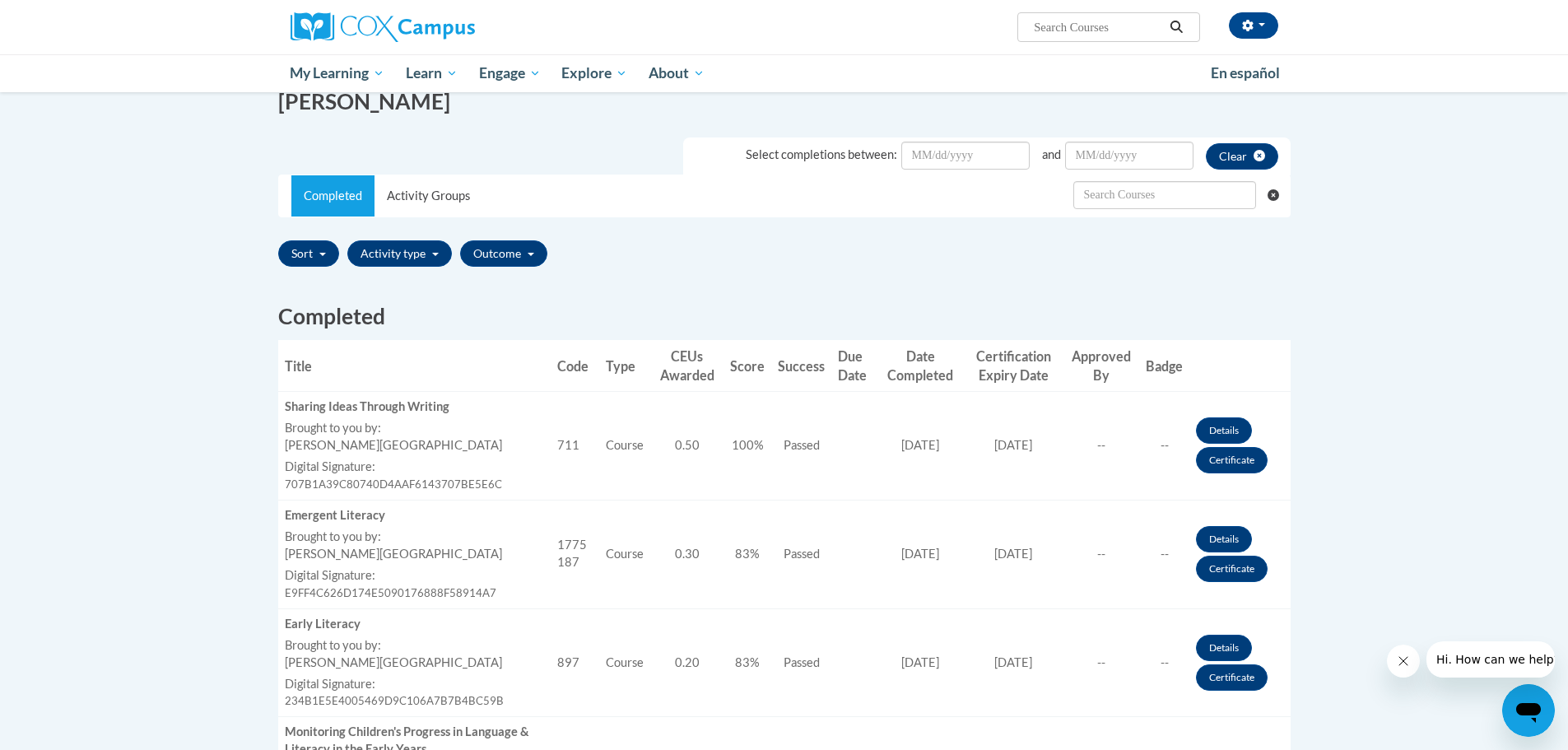
scroll to position [247, 0]
click at [1220, 428] on link "Details" at bounding box center [1224, 430] width 56 height 26
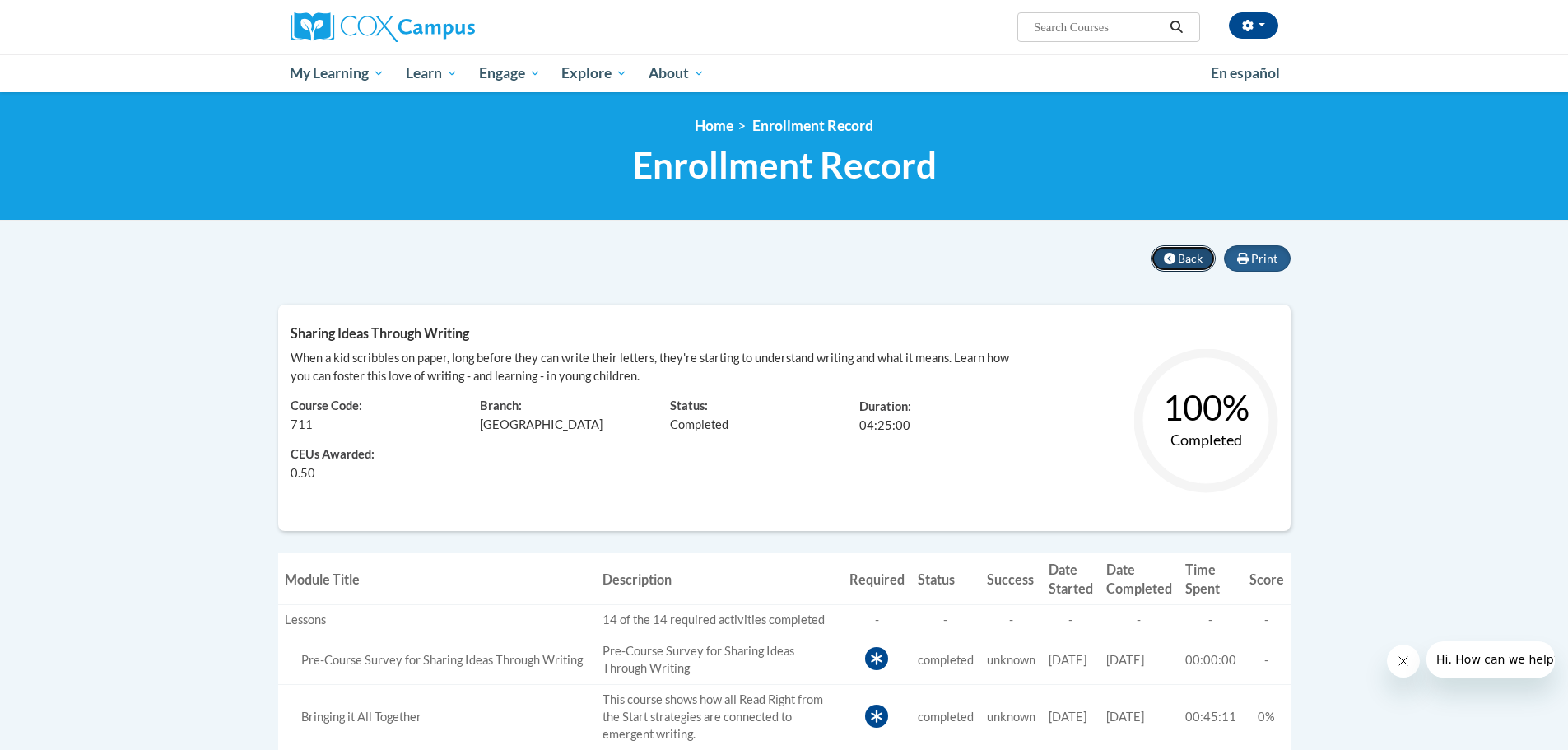
click at [1170, 260] on icon at bounding box center [1169, 258] width 12 height 12
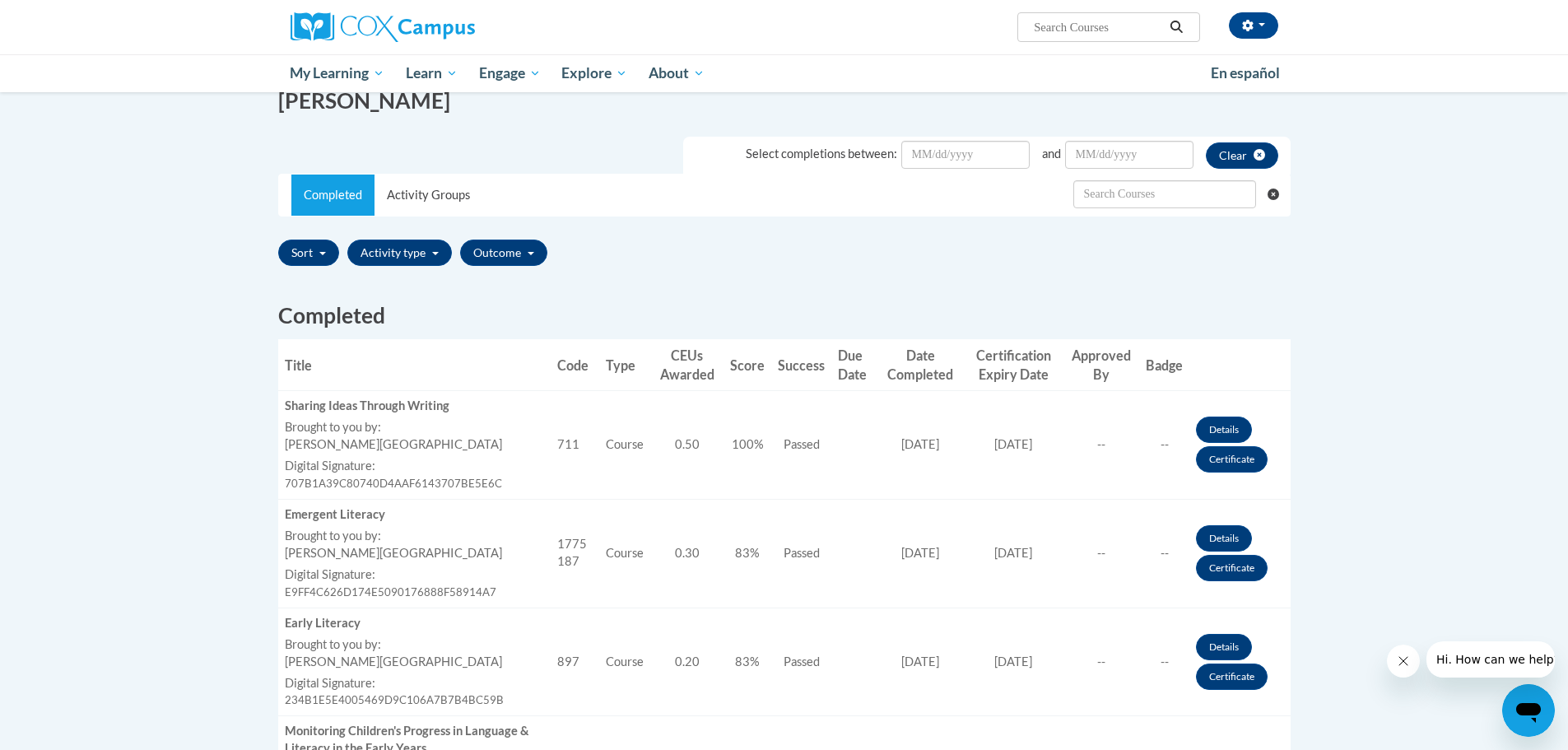
scroll to position [412, 0]
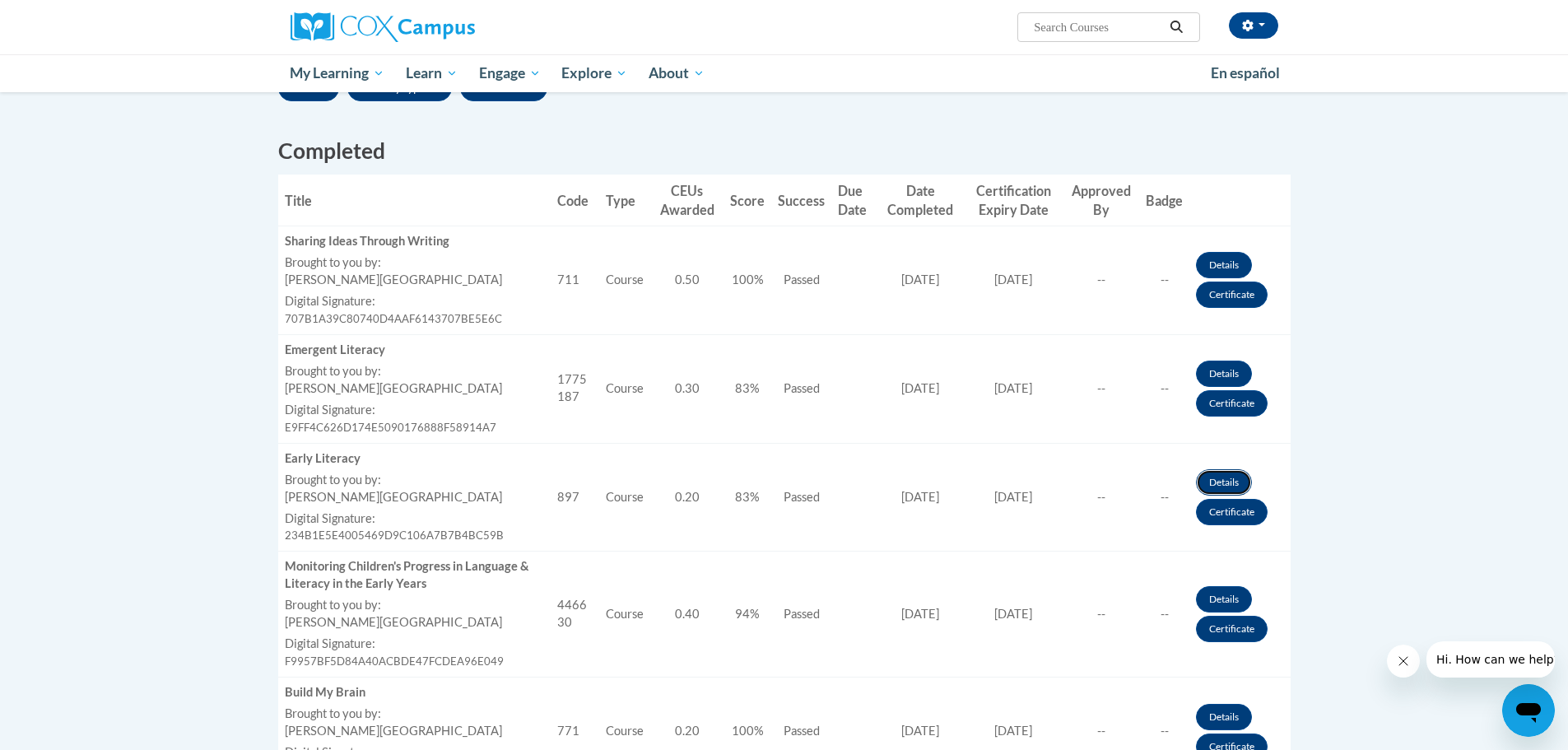
click at [1221, 481] on link "Details" at bounding box center [1224, 482] width 56 height 26
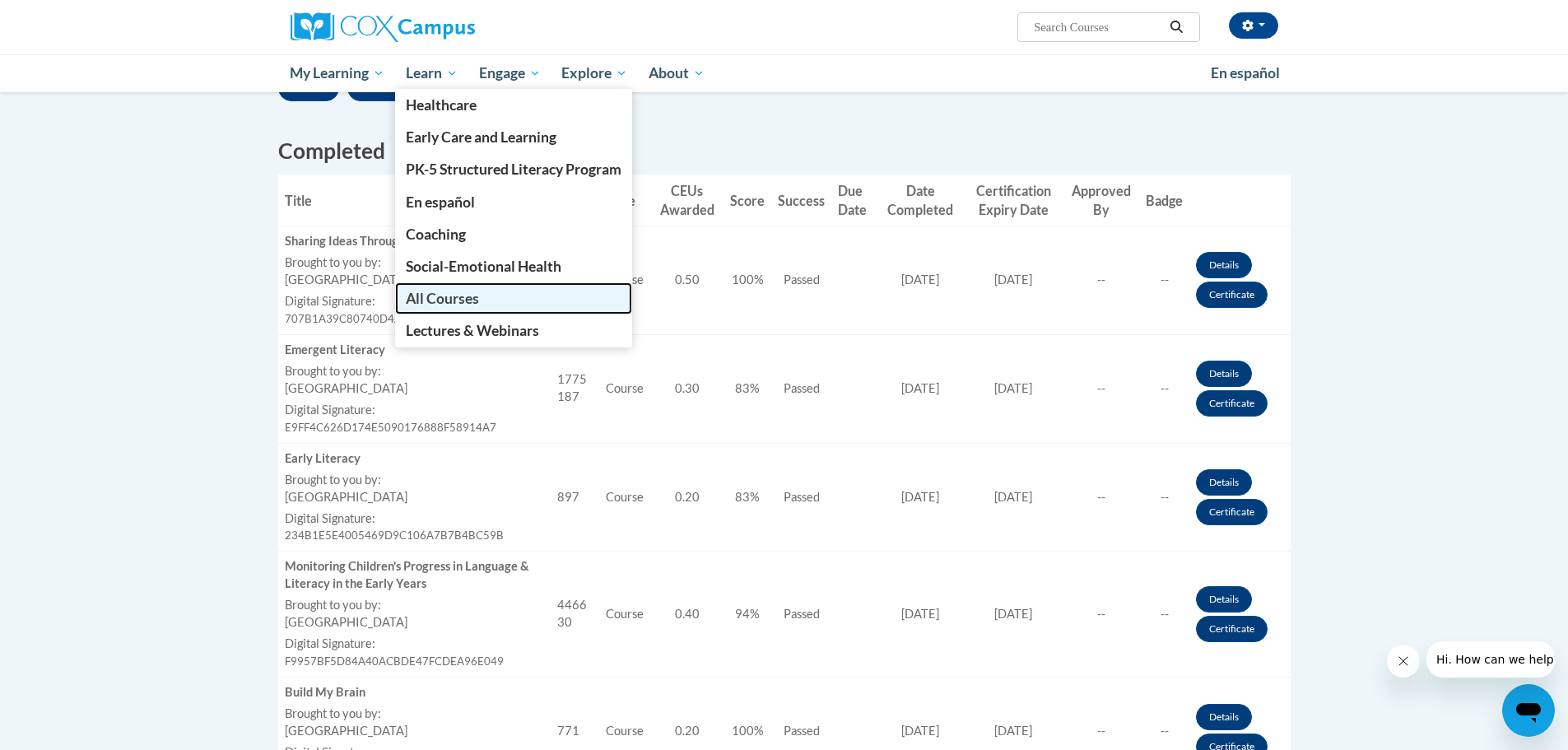
click at [460, 298] on span "All Courses" at bounding box center [442, 298] width 73 height 17
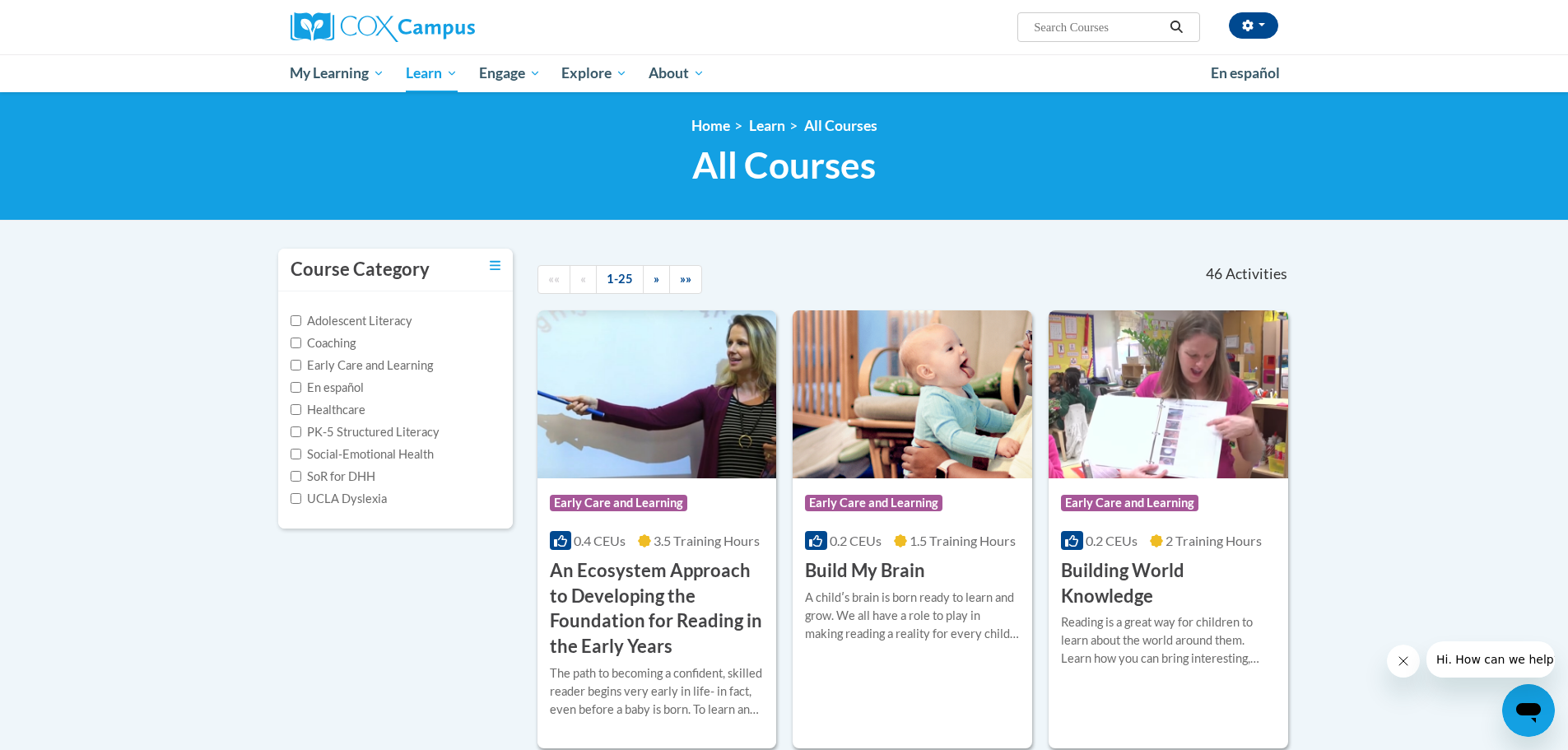
click at [302, 431] on label "PK-5 Structured Literacy" at bounding box center [364, 432] width 149 height 18
click at [301, 431] on input "PK-5 Structured Literacy" at bounding box center [296, 432] width 11 height 11
checkbox input "true"
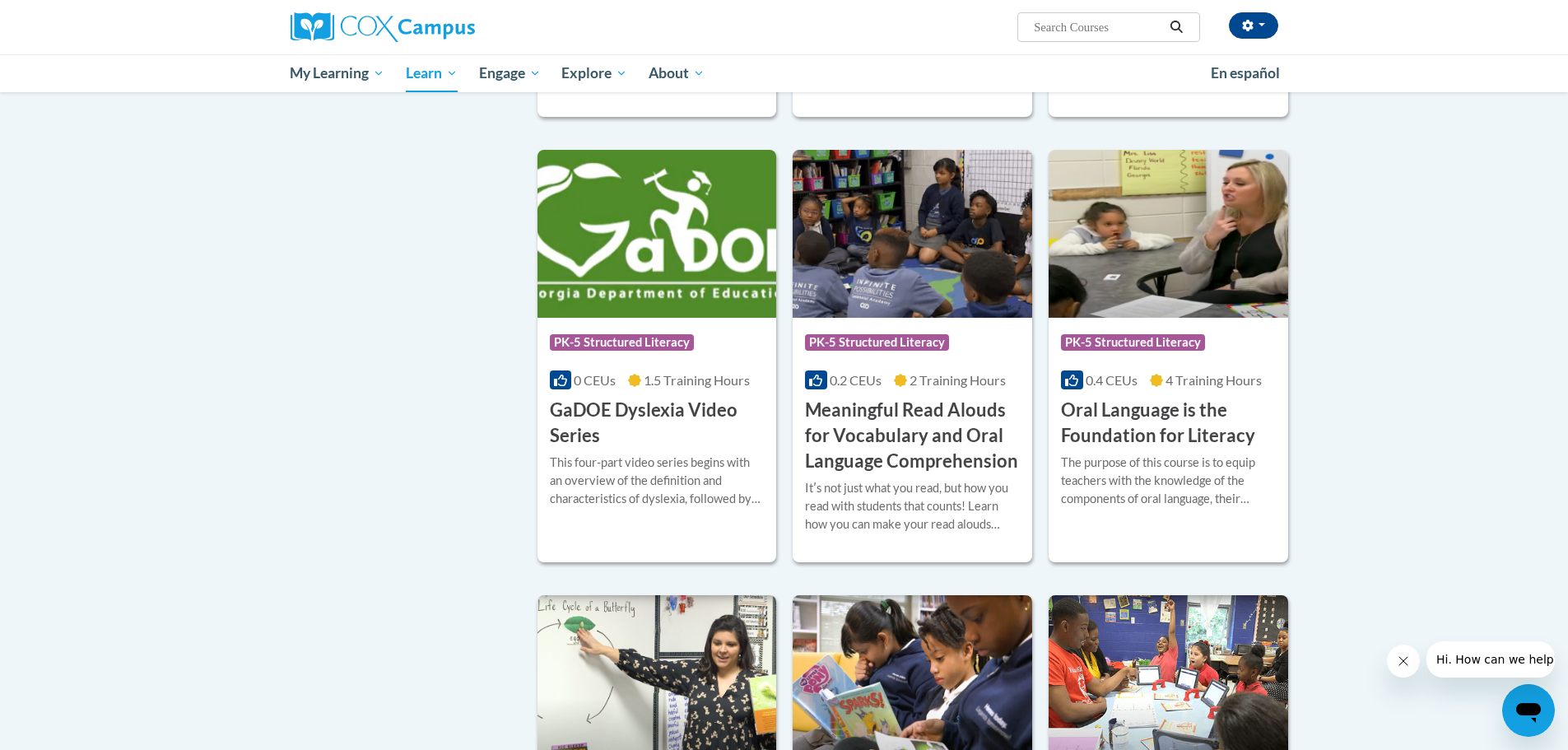
scroll to position [576, 0]
